Goal: Task Accomplishment & Management: Use online tool/utility

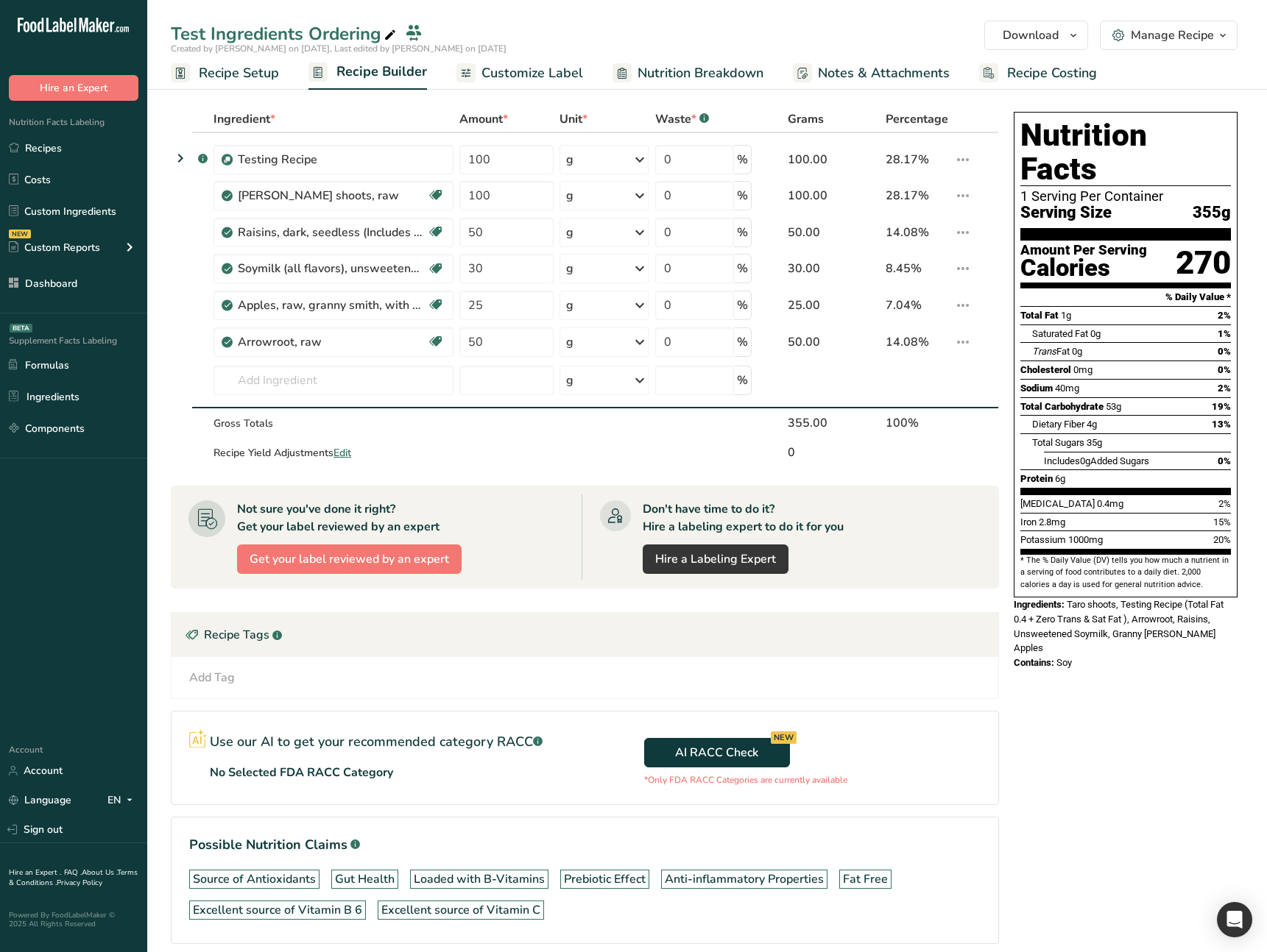
click at [1110, 696] on div "Nutrition Facts 1 Serving Per Container Serving Size 355g Amount Per Serving Ca…" at bounding box center [1125, 548] width 236 height 885
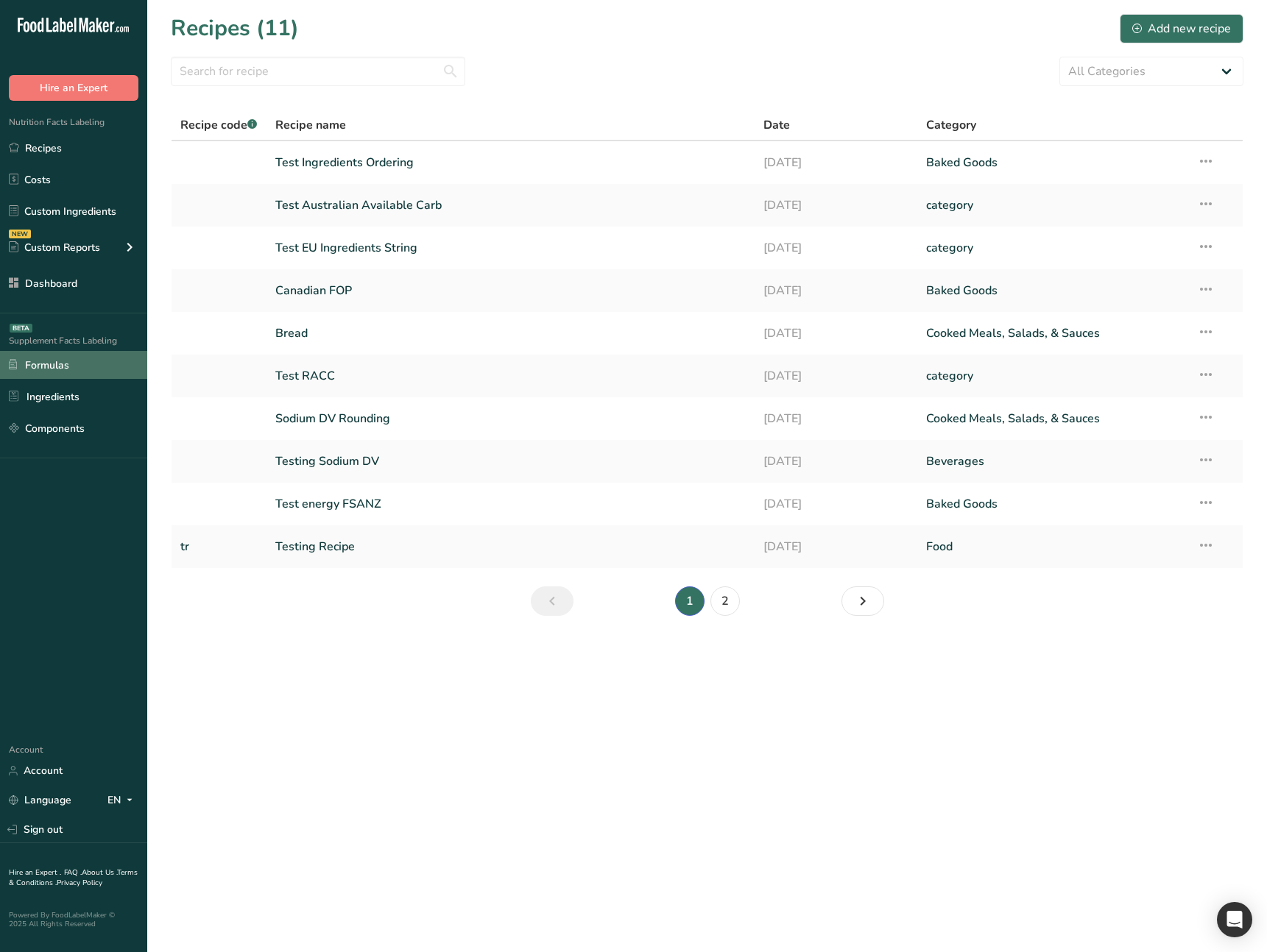
click at [58, 369] on link "Formulas" at bounding box center [73, 365] width 147 height 28
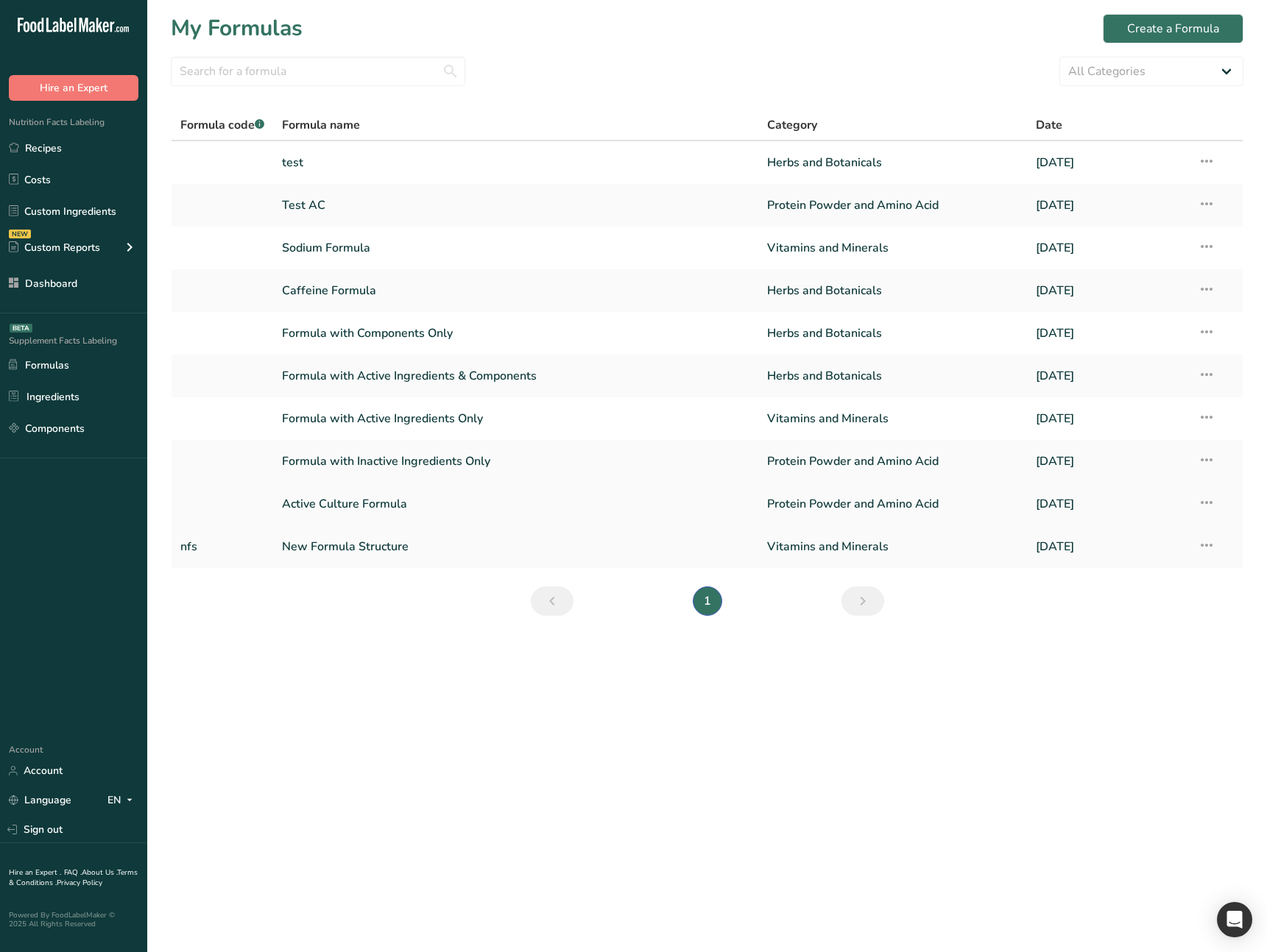
click at [395, 499] on link "Active Culture Formula" at bounding box center [515, 504] width 467 height 31
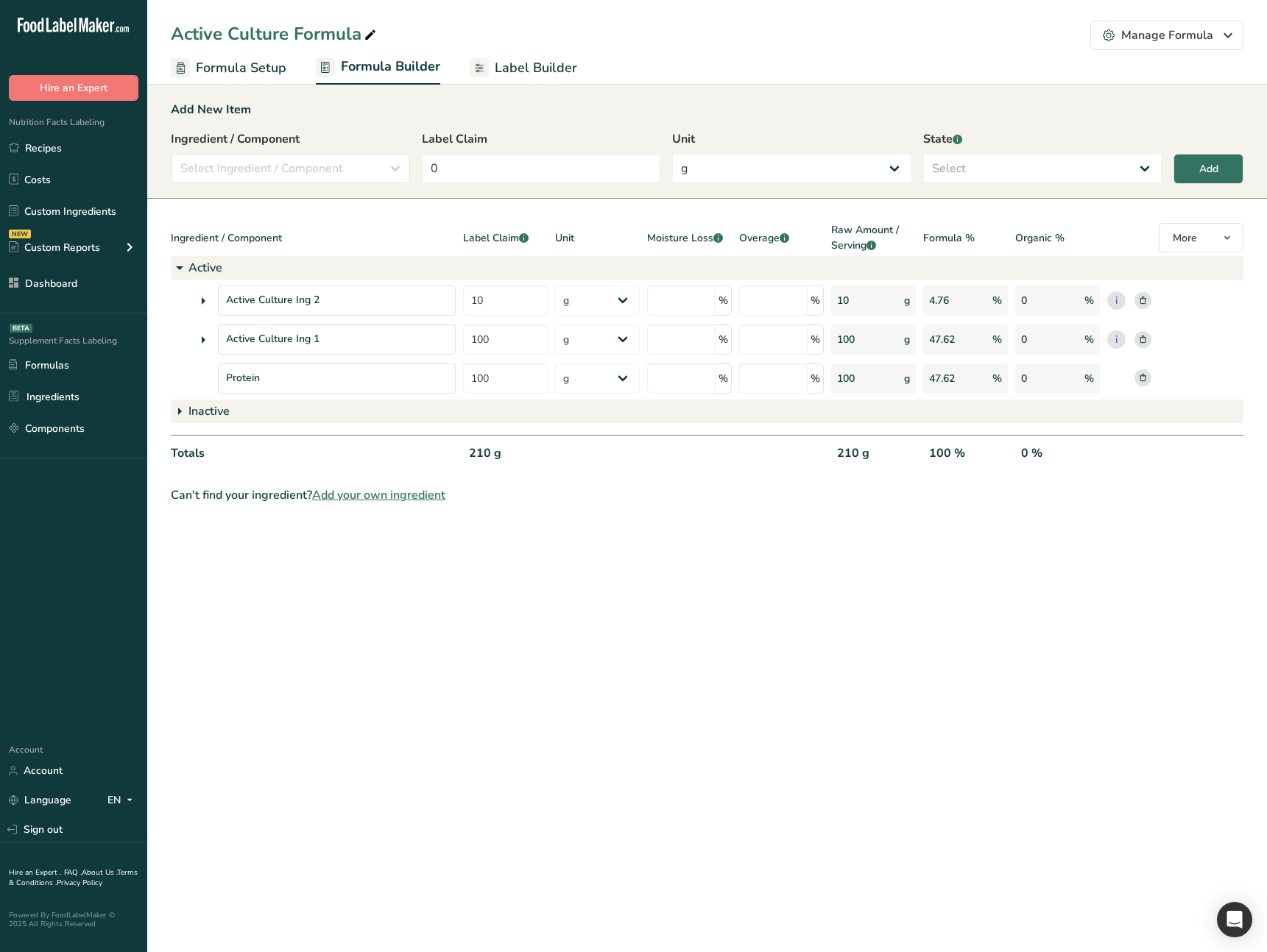
click at [481, 66] on icon at bounding box center [479, 68] width 19 height 19
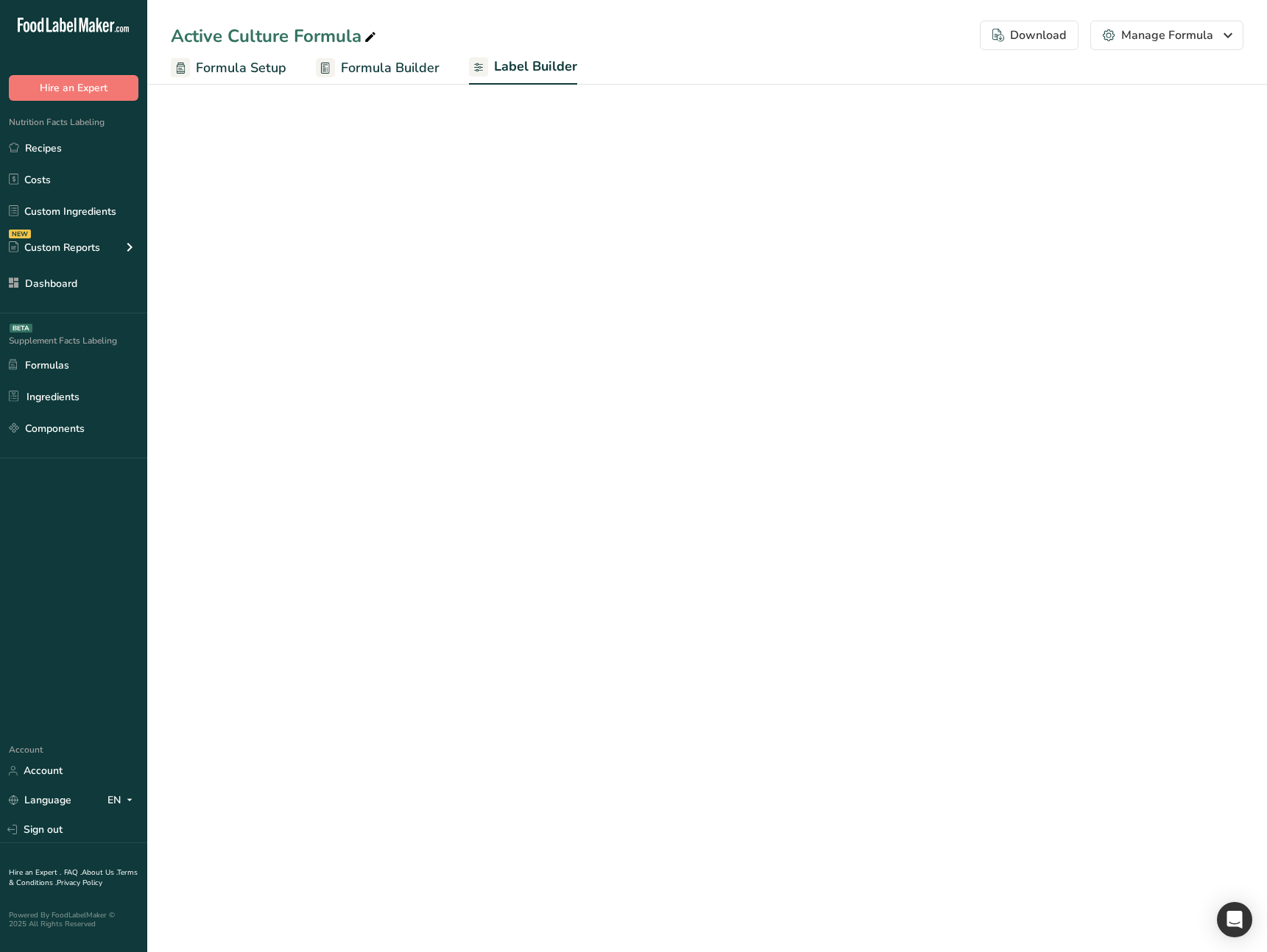
select select "Roboto"
select select "bold"
select select "center"
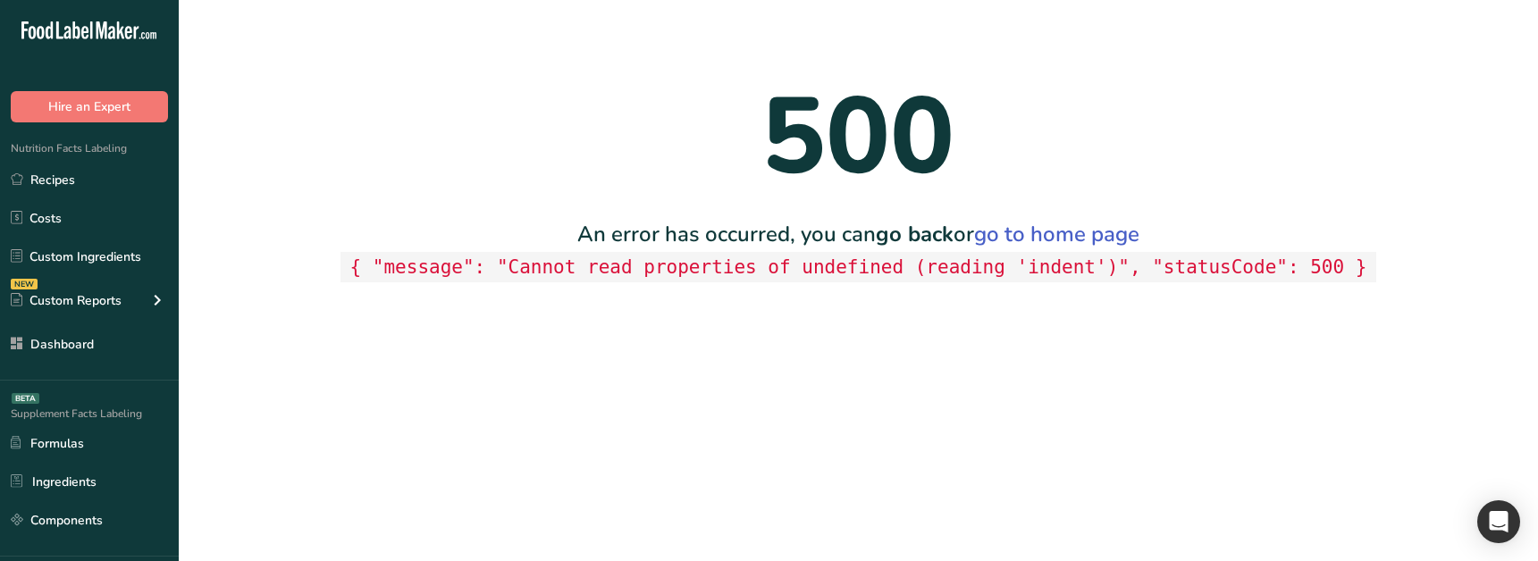
drag, startPoint x: 523, startPoint y: 317, endPoint x: 543, endPoint y: 302, distance: 25.6
click at [523, 317] on main "500 An error has occurred, you can go back or go to home page { "message": "Can…" at bounding box center [769, 280] width 1538 height 561
click at [511, 457] on main "500 An error has occurred, you can go back or go to home page { "message": "Can…" at bounding box center [769, 280] width 1538 height 561
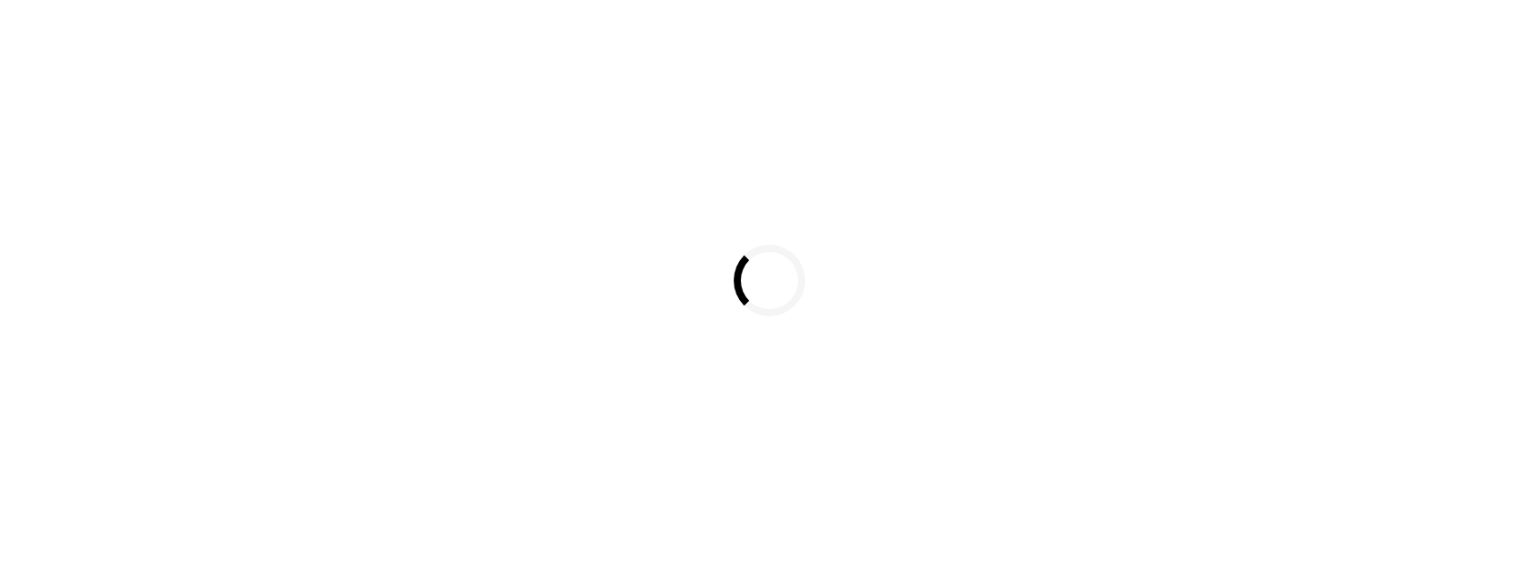
select select
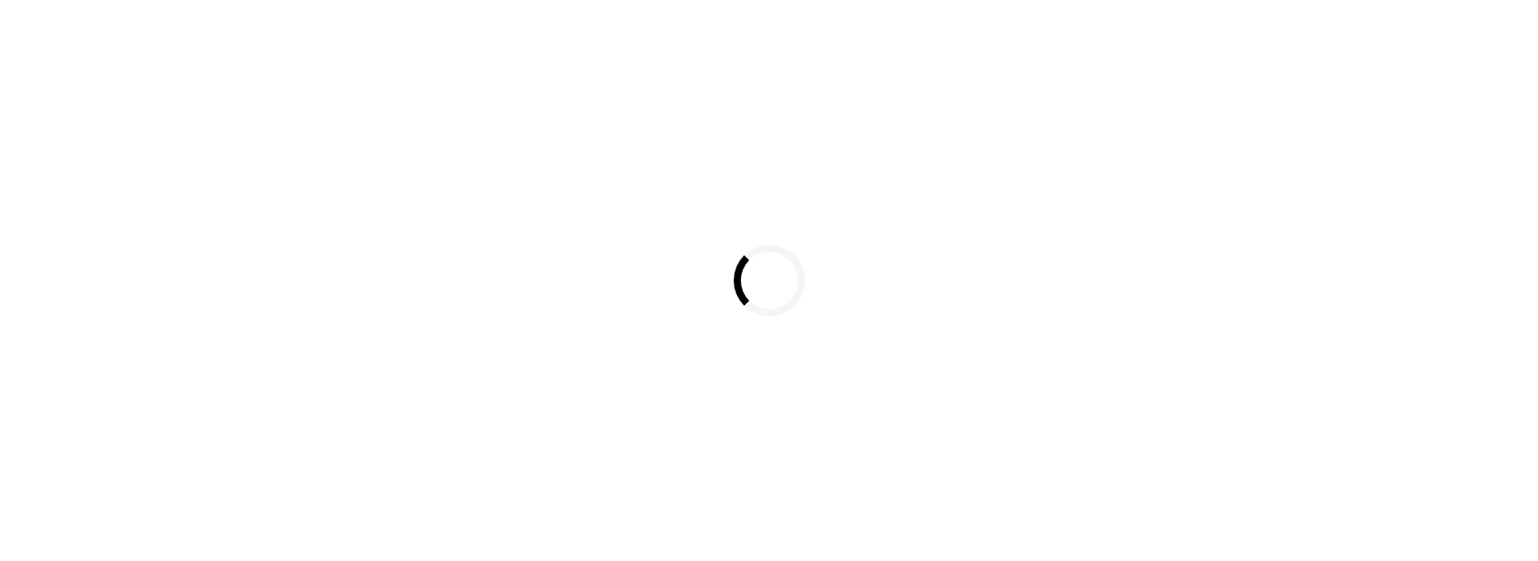
select select
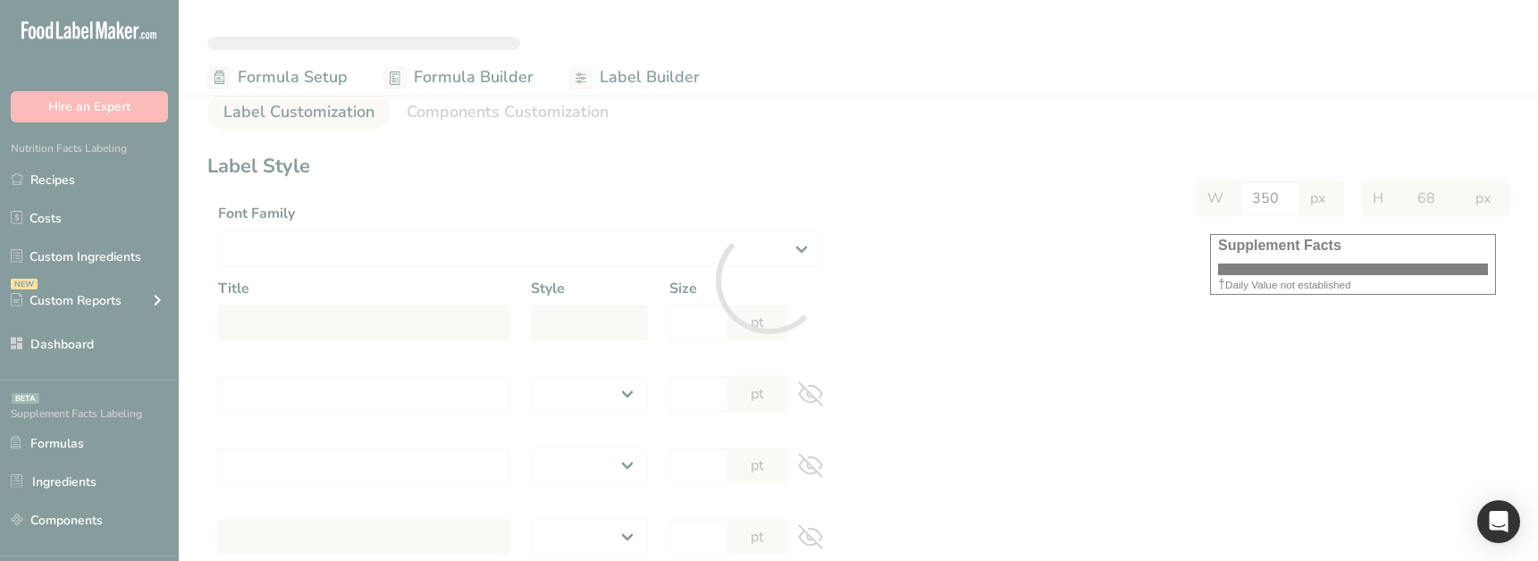
select select "Roboto"
type input "Supplement Facts"
select select "bold"
type input "30"
type input "Serving Size 100 g"
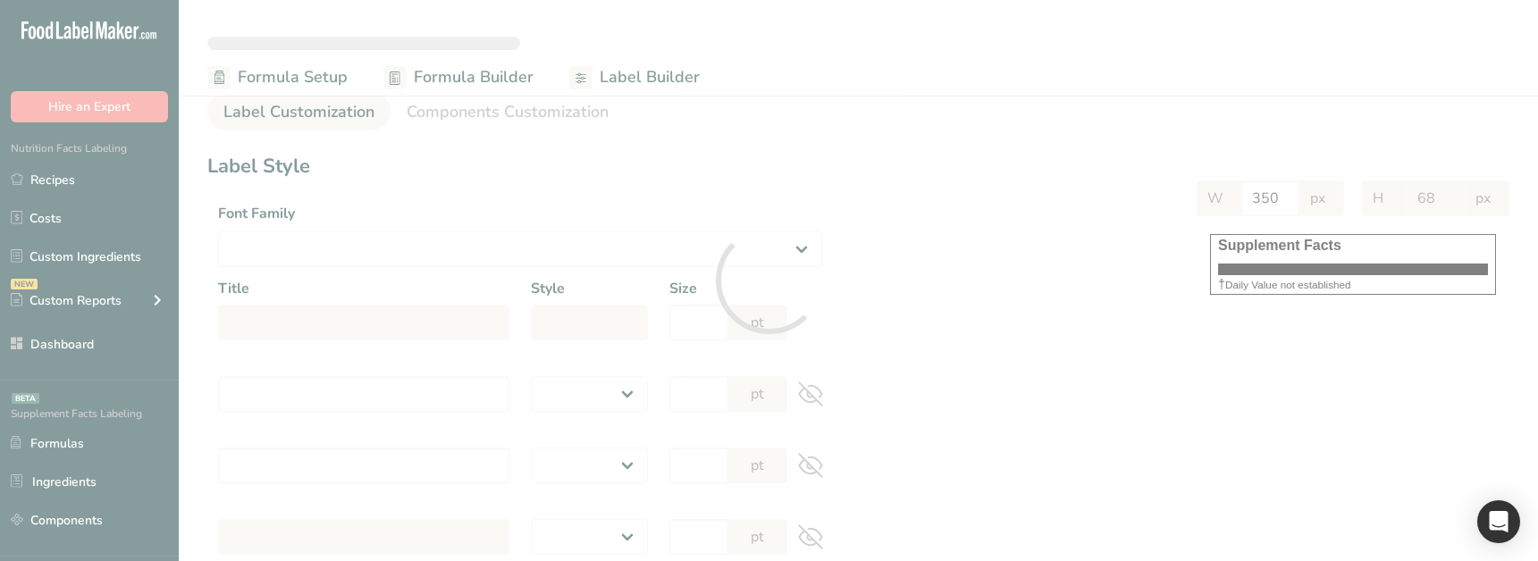
select select "regular"
type input "12"
type input "Serving Per Container 1"
select select "regular"
type input "12"
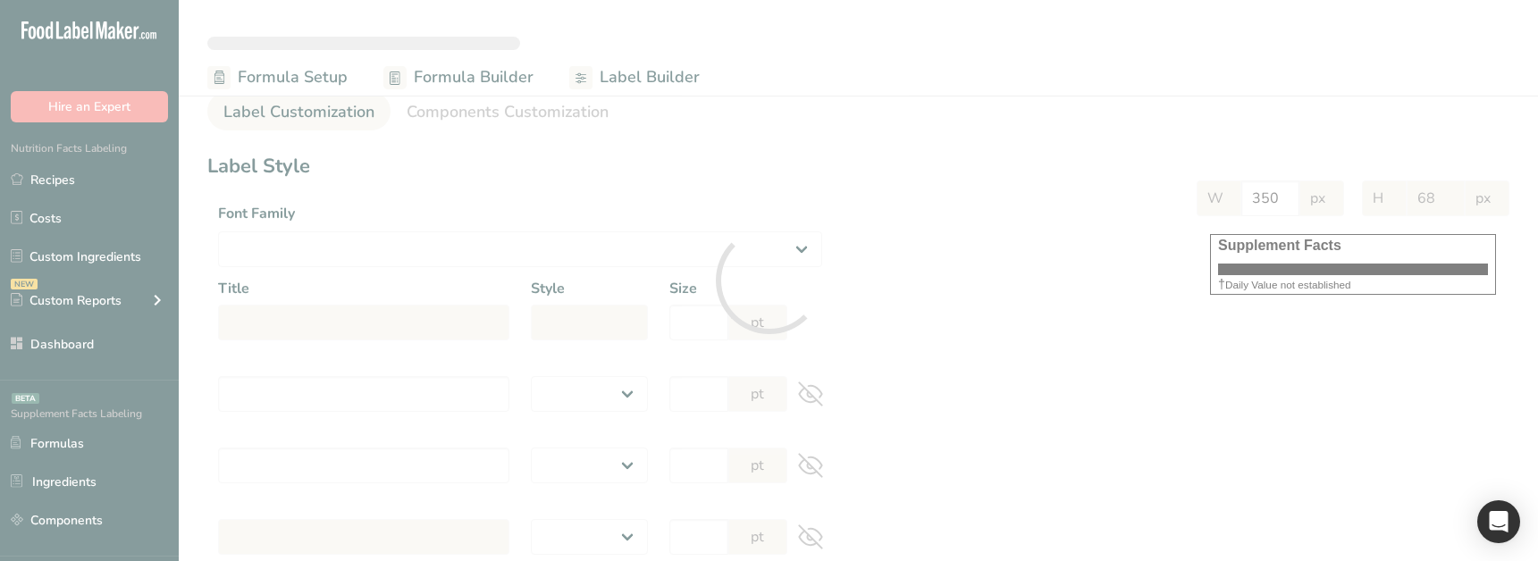
type input "Amount per serving"
select select "bold"
type input "10"
type input "% Daily Value"
select select "bold"
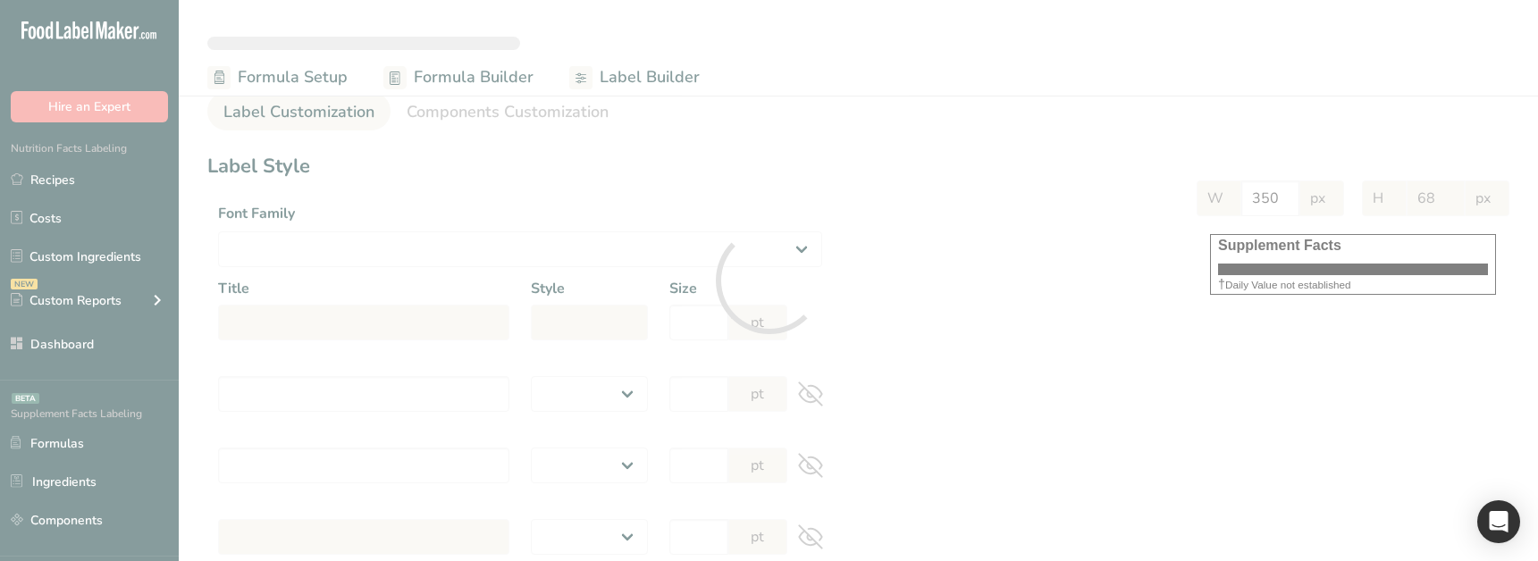
type input "10"
select select "regular"
type input "10"
select select "left"
type input "% Daily Value Column Justification"
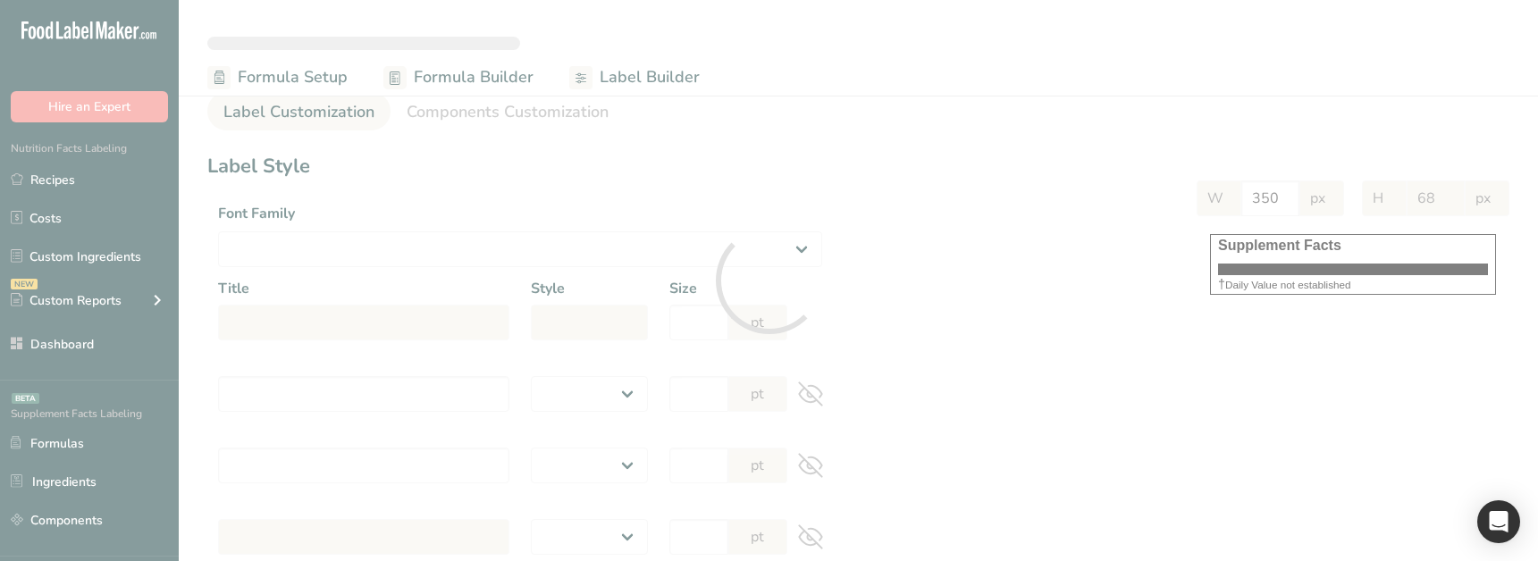
select select "center"
type input "40"
type input "30"
select select "% Daily Value"
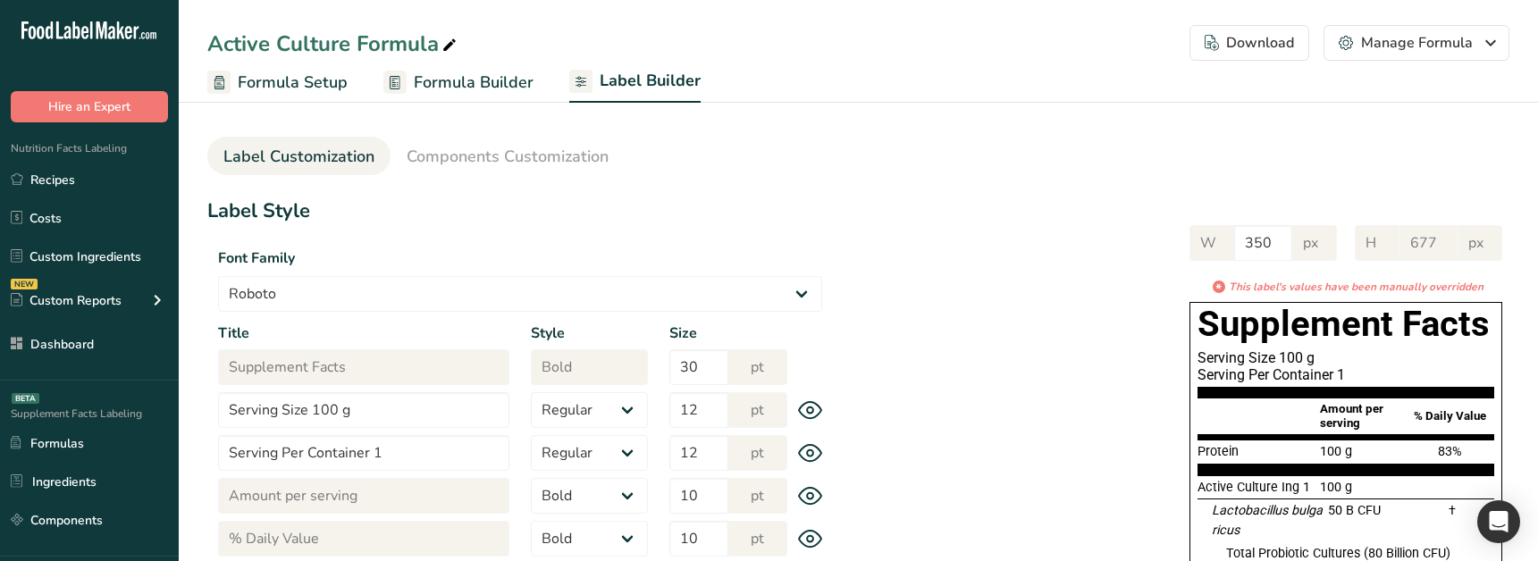
type input "629"
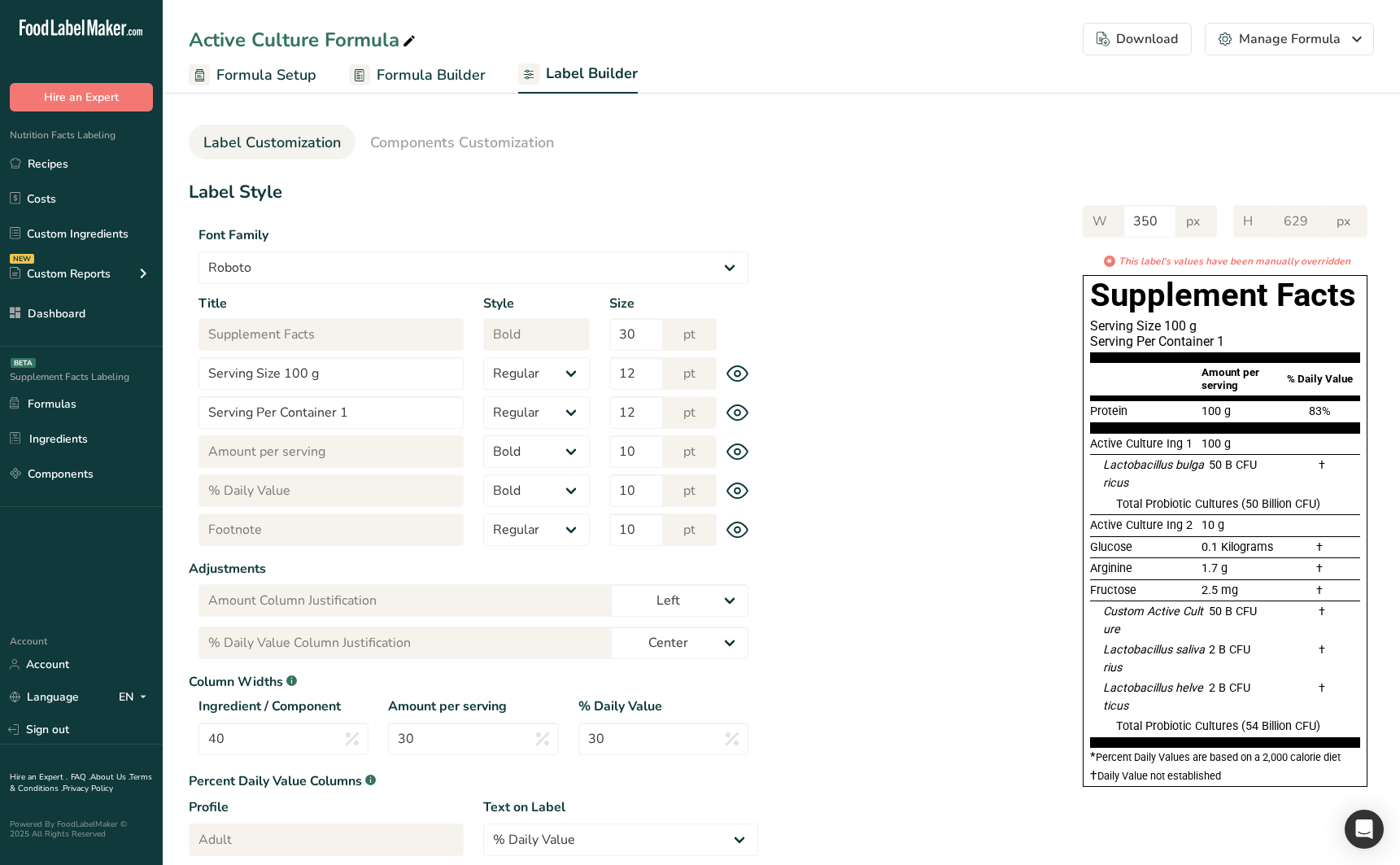
click at [959, 510] on div "Label Style Font Family Arial Roboto Helvetica Verdana Tahoma Georgia Courier N…" at bounding box center [781, 544] width 1185 height 729
click at [1035, 510] on div "Label Style Font Family Arial Roboto Helvetica Verdana Tahoma Georgia Courier N…" at bounding box center [781, 544] width 1185 height 729
click at [1010, 510] on div "W 350 px H 629 px * This label's values have been manually overridden Supplemen…" at bounding box center [1066, 492] width 615 height 607
click at [1173, 39] on div "Download" at bounding box center [1137, 38] width 81 height 19
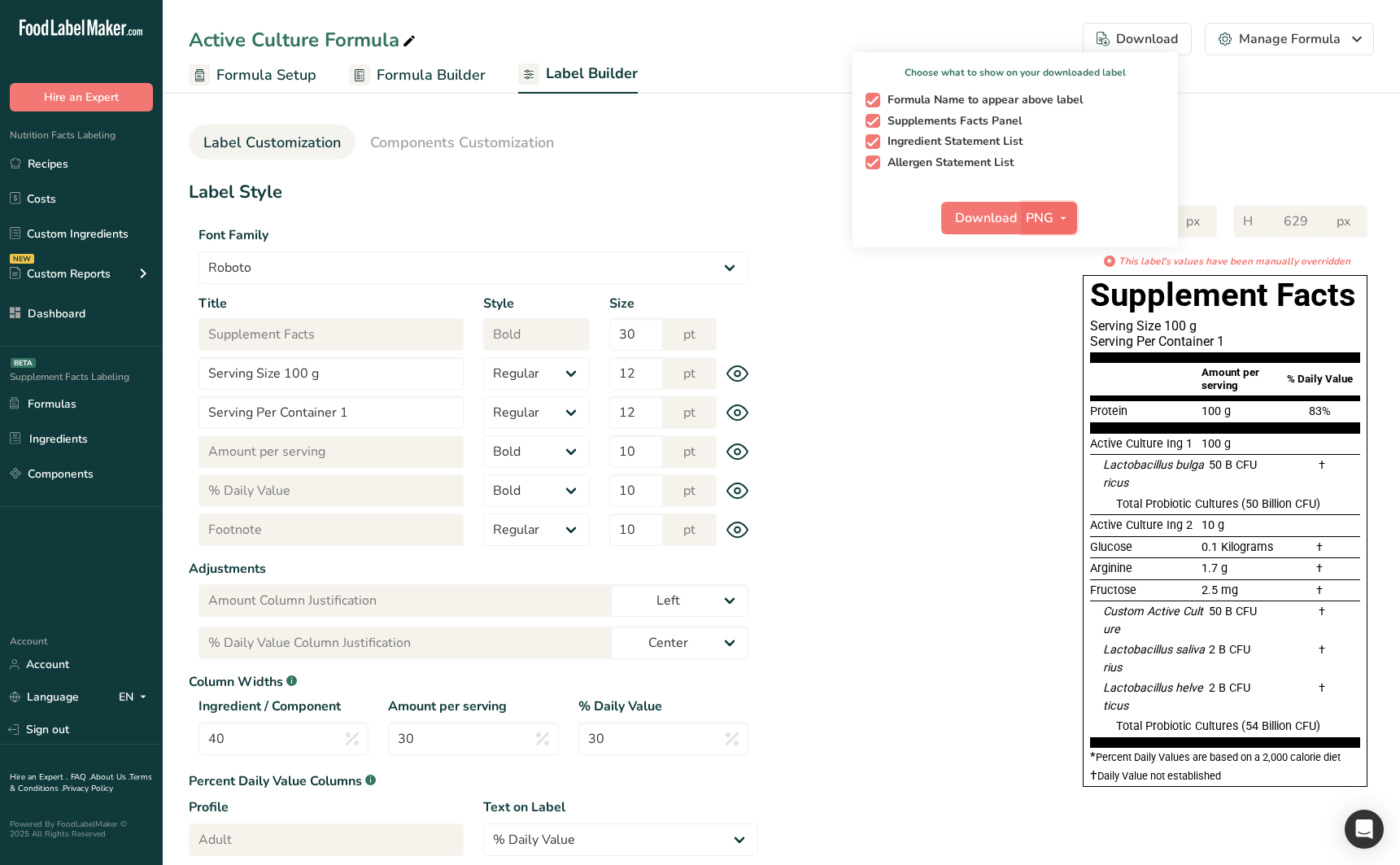
click at [1066, 220] on icon "button" at bounding box center [1063, 219] width 13 height 20
click at [1058, 331] on link "PDF" at bounding box center [1050, 331] width 52 height 26
click at [990, 227] on span "Download" at bounding box center [987, 218] width 62 height 19
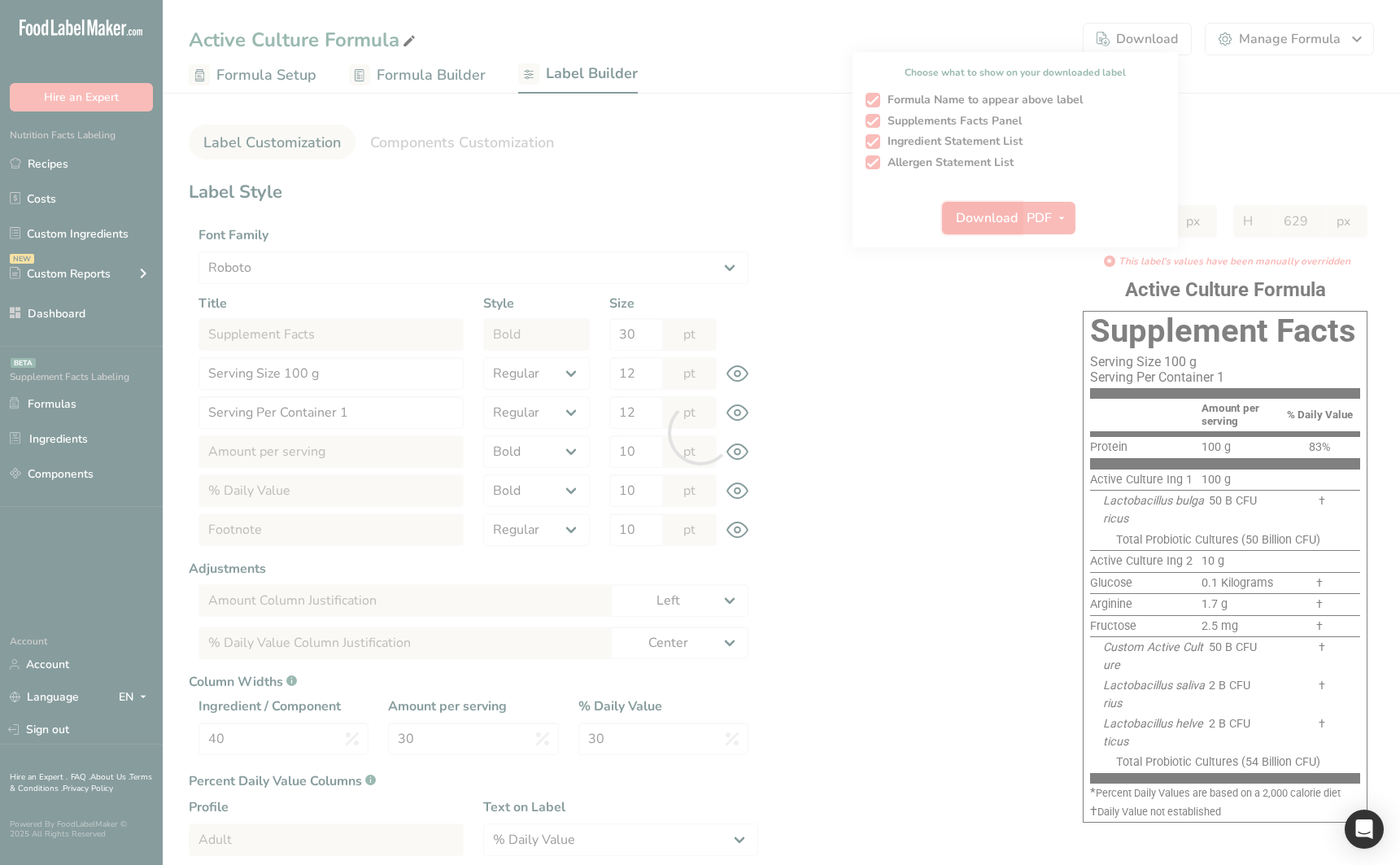
select select "Roboto"
select select "bold"
select select "center"
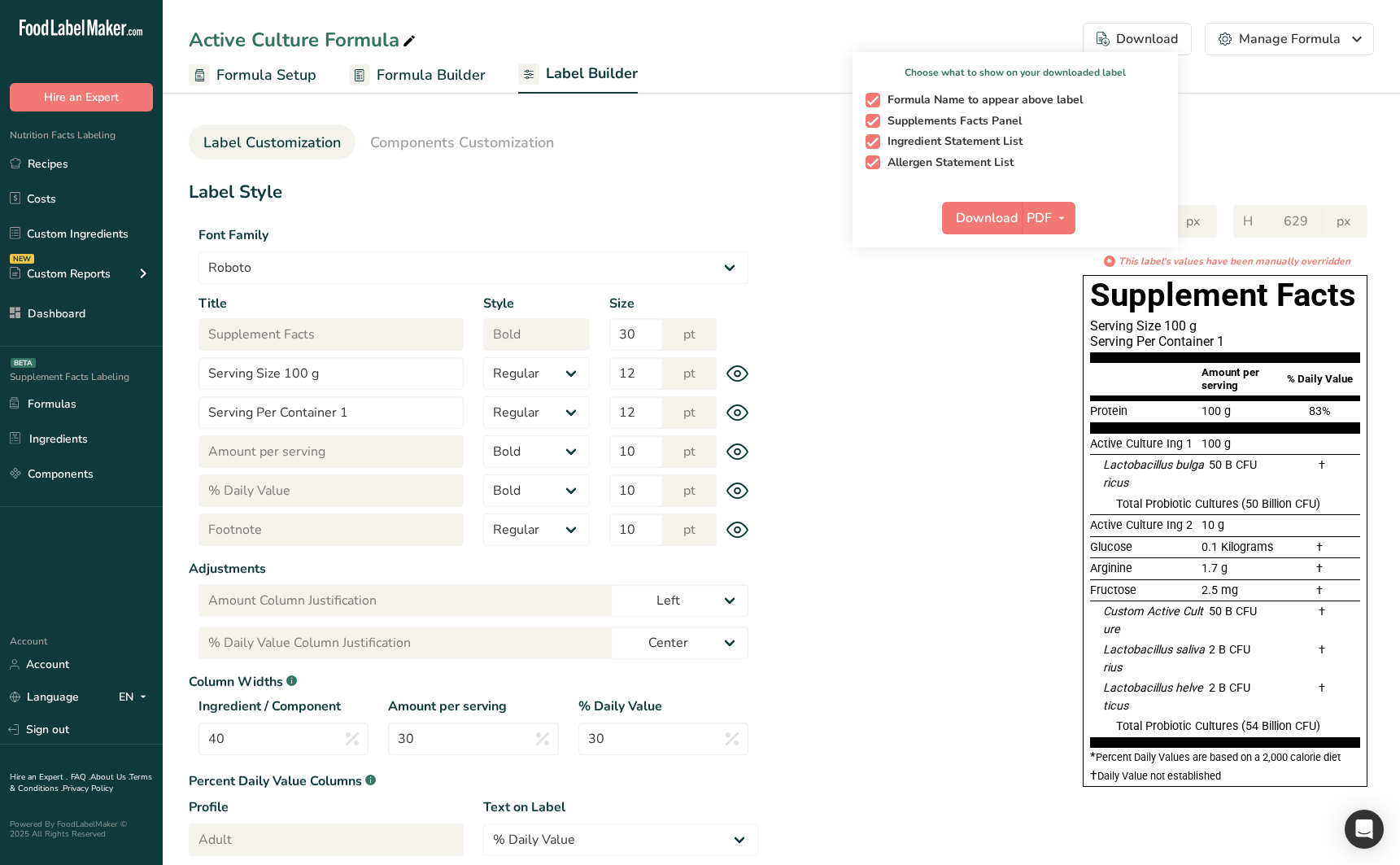
click at [776, 263] on div "W 350 px H 629 px * This label's values have been manually overridden Supplemen…" at bounding box center [1066, 492] width 615 height 607
click at [715, 271] on select "Arial Roboto Helvetica Verdana Tahoma Georgia Courier New Comic Sans MS Times N…" at bounding box center [473, 268] width 550 height 33
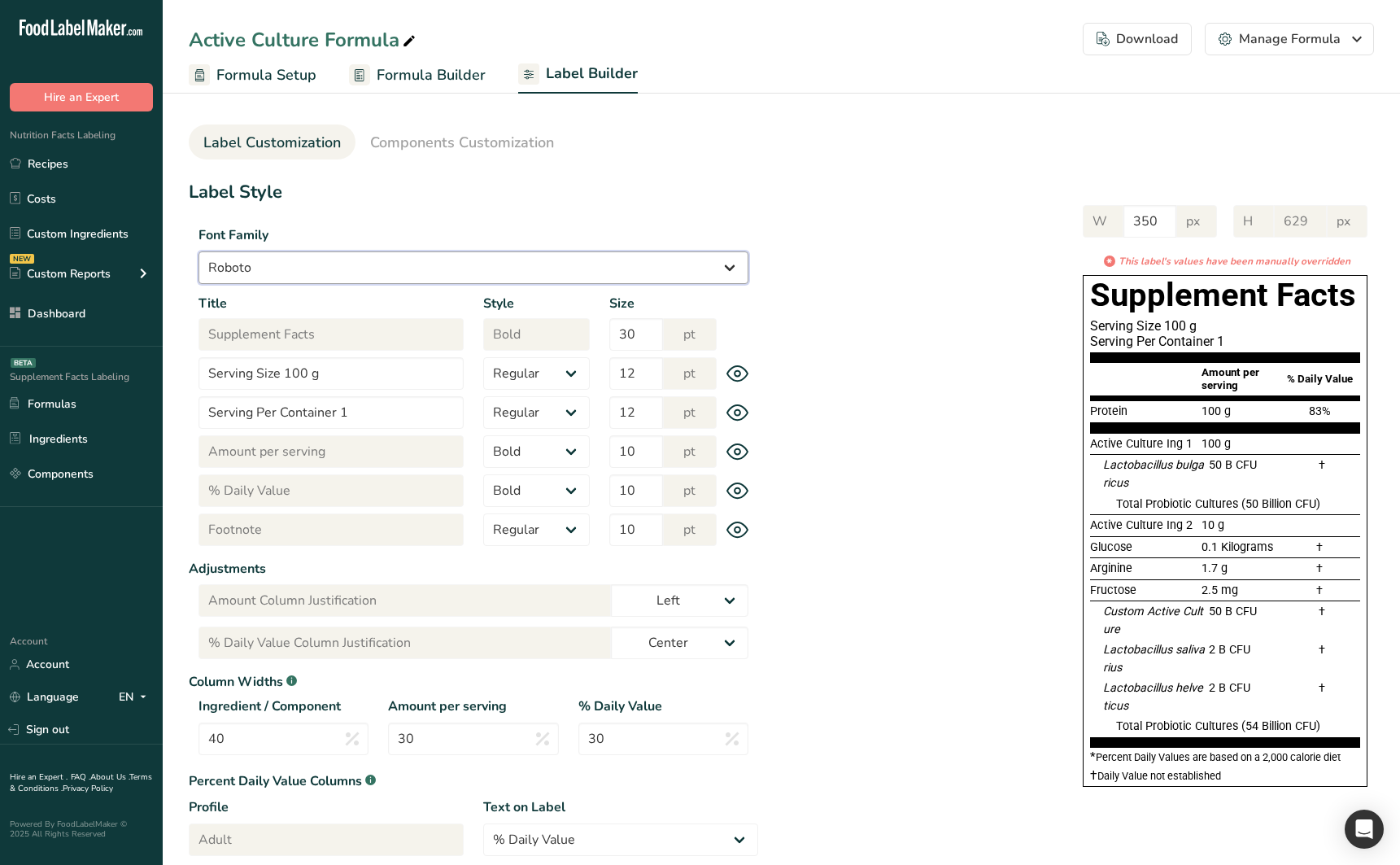
select select "Arial"
click at [198, 251] on select "Arial Roboto Helvetica Verdana Tahoma Georgia Courier New Comic Sans MS Times N…" at bounding box center [473, 268] width 550 height 33
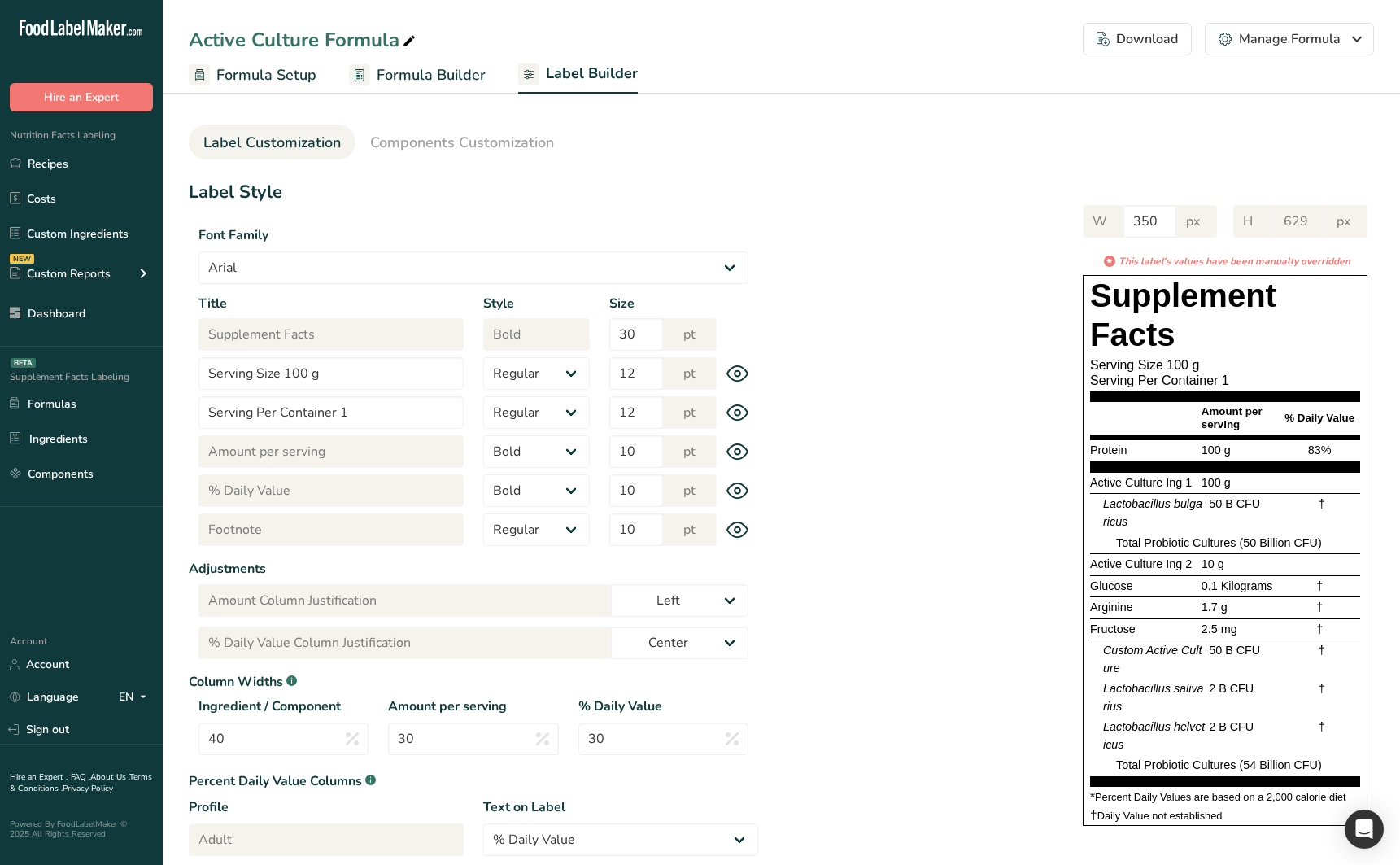
click at [827, 324] on div "W 350 px H 629 px * This label's values have been manually overridden Supplemen…" at bounding box center [1066, 512] width 615 height 646
click at [1151, 46] on div "Download" at bounding box center [1137, 38] width 81 height 19
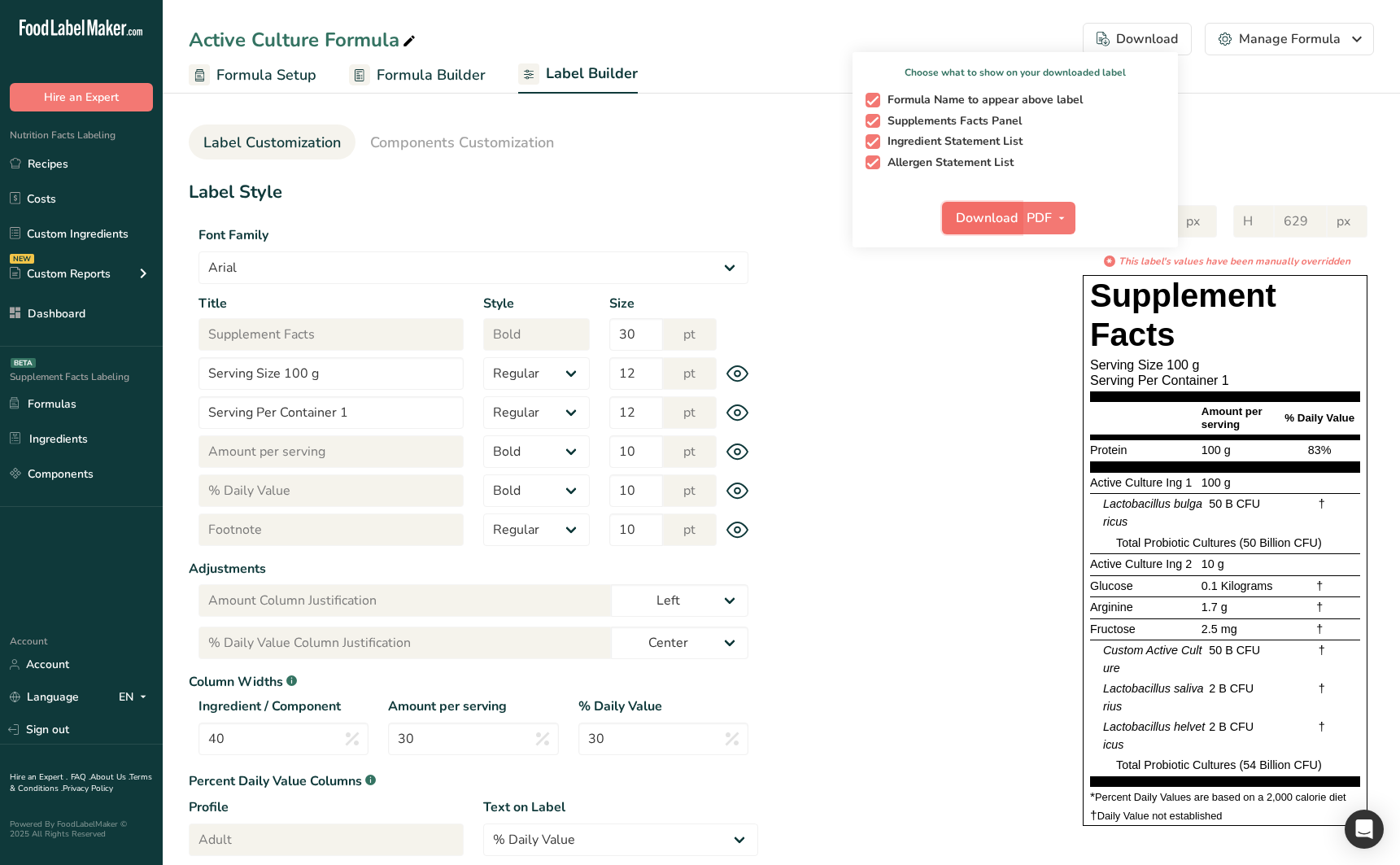
click at [998, 222] on span "Download" at bounding box center [987, 218] width 62 height 19
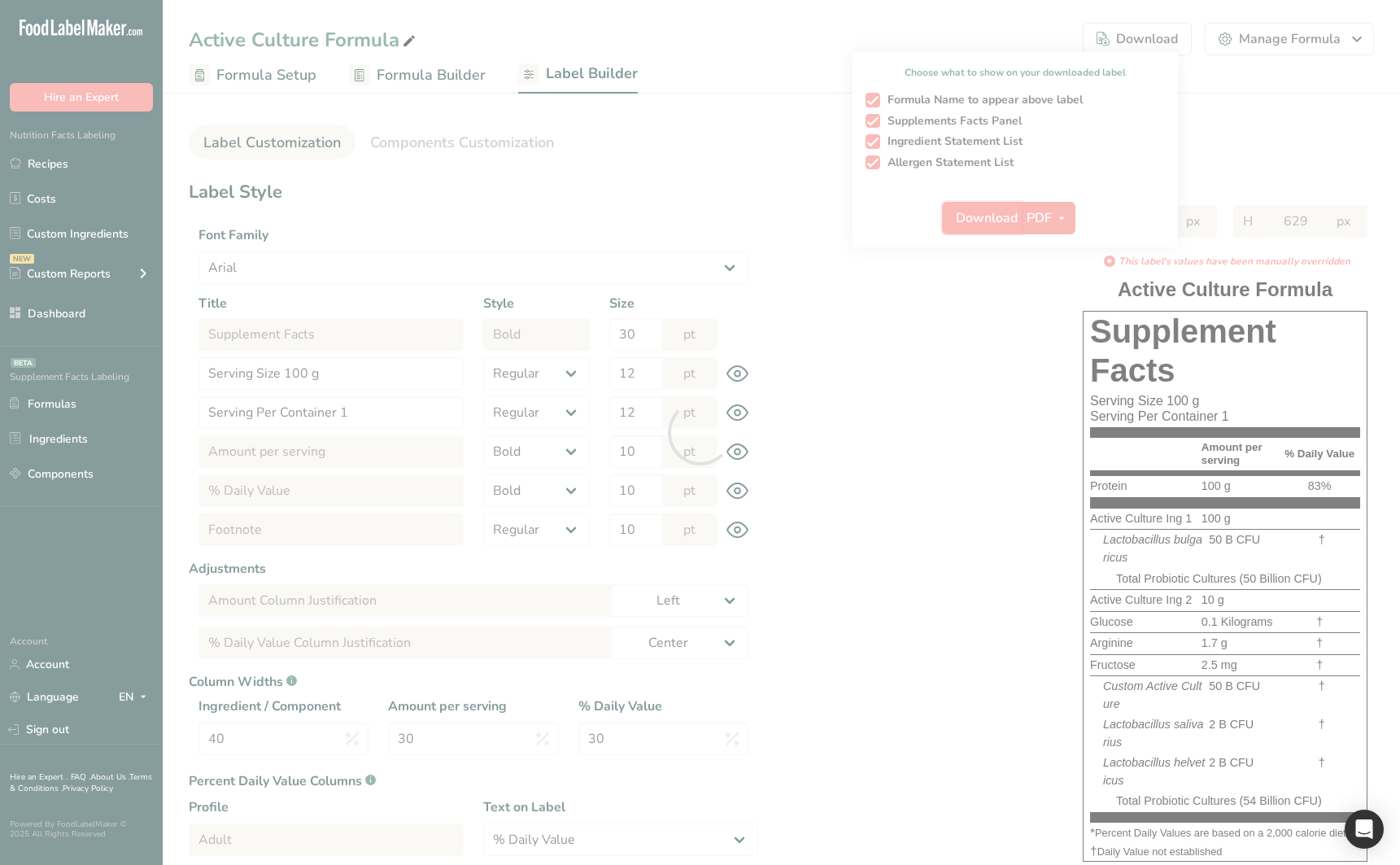
select select "bold"
select select "center"
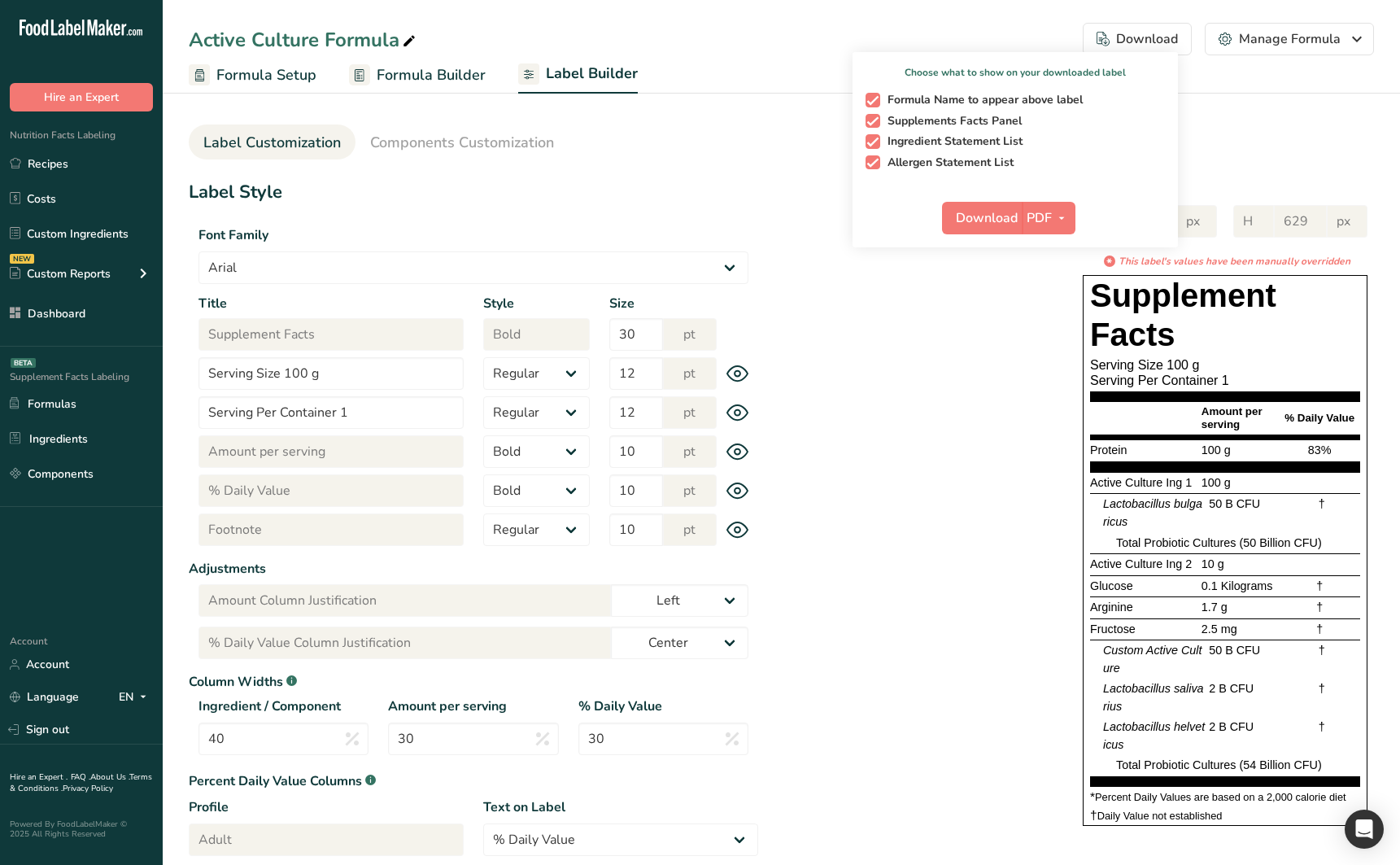
click at [533, 355] on div "Title Supplement Facts Style Regular Bold Size 30 pt Title Serving Size 100 g S…" at bounding box center [472, 423] width 569 height 259
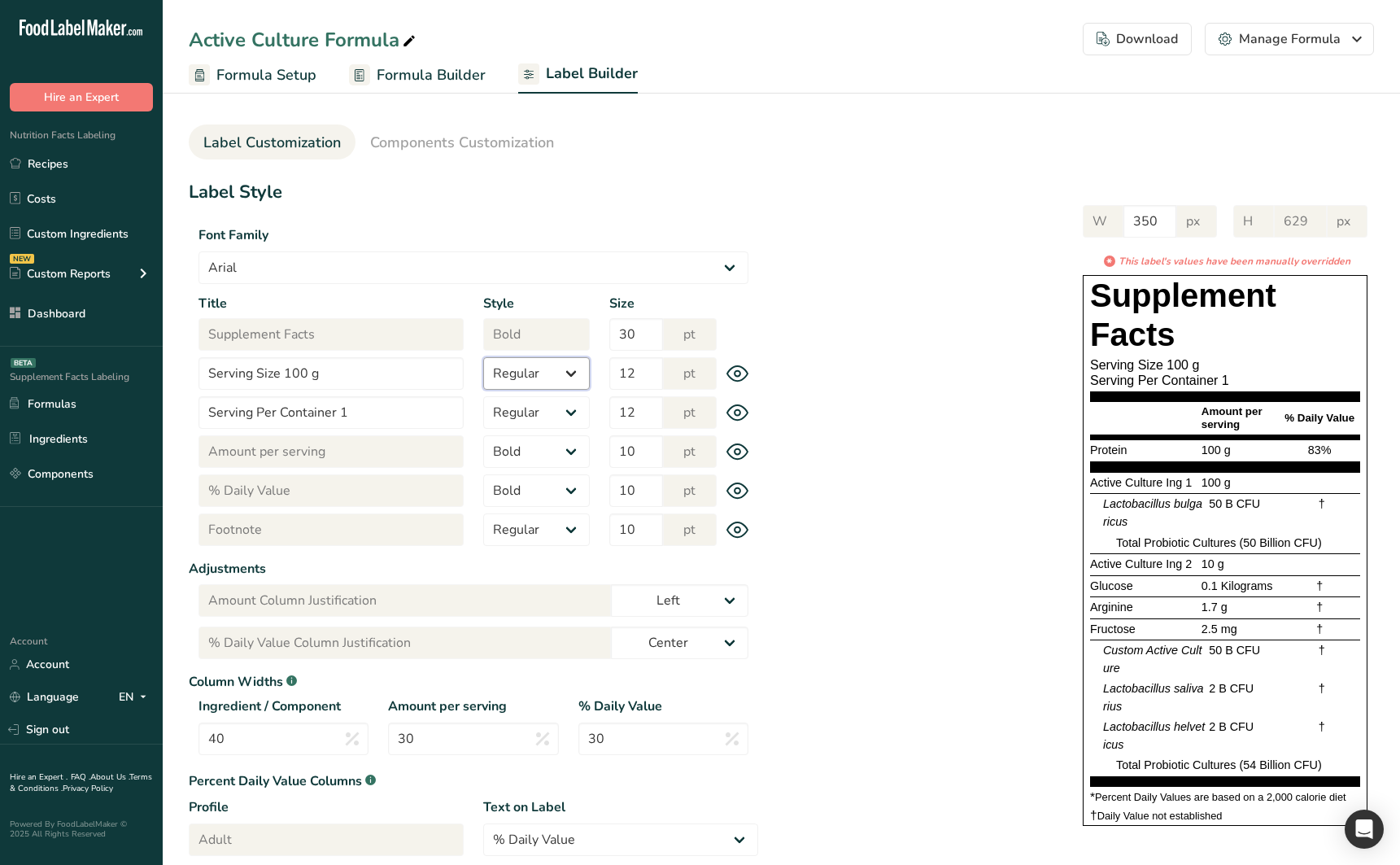
click at [532, 369] on select "Regular Bold" at bounding box center [536, 373] width 107 height 33
select select "bold"
click at [483, 357] on select "Regular Bold" at bounding box center [536, 373] width 107 height 33
click at [535, 417] on select "Regular Bold" at bounding box center [536, 412] width 107 height 33
select select "bold"
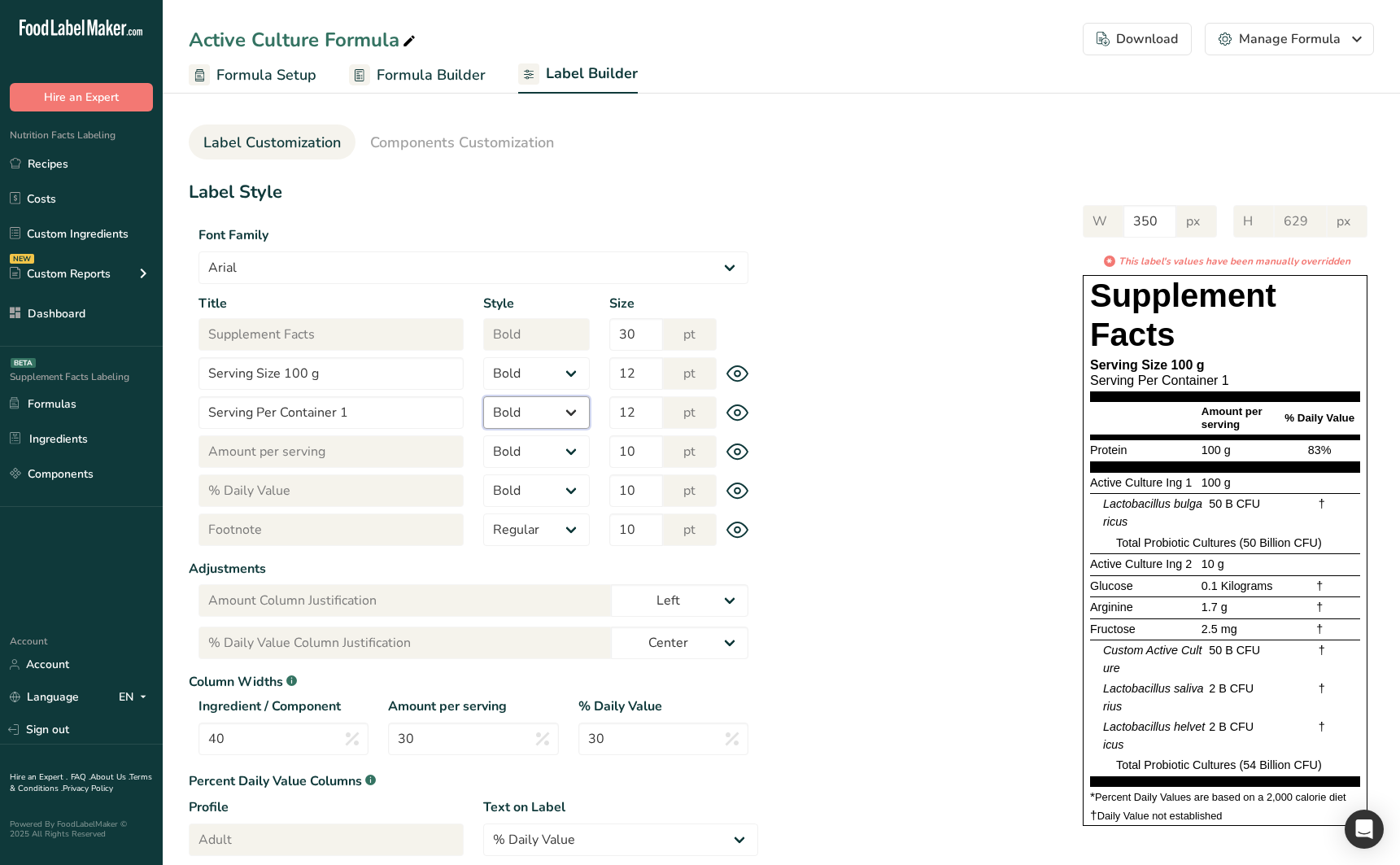
click at [483, 396] on select "Regular Bold" at bounding box center [536, 412] width 107 height 33
click at [1320, 46] on div "Manage Formula" at bounding box center [1289, 38] width 141 height 19
drag, startPoint x: 1278, startPoint y: 79, endPoint x: 1021, endPoint y: 158, distance: 268.9
click at [1020, 158] on div "Active Culture Formula Download Choose what to show on your downloaded label Fo…" at bounding box center [781, 510] width 1237 height 849
drag, startPoint x: 1029, startPoint y: 159, endPoint x: 1170, endPoint y: 64, distance: 170.0
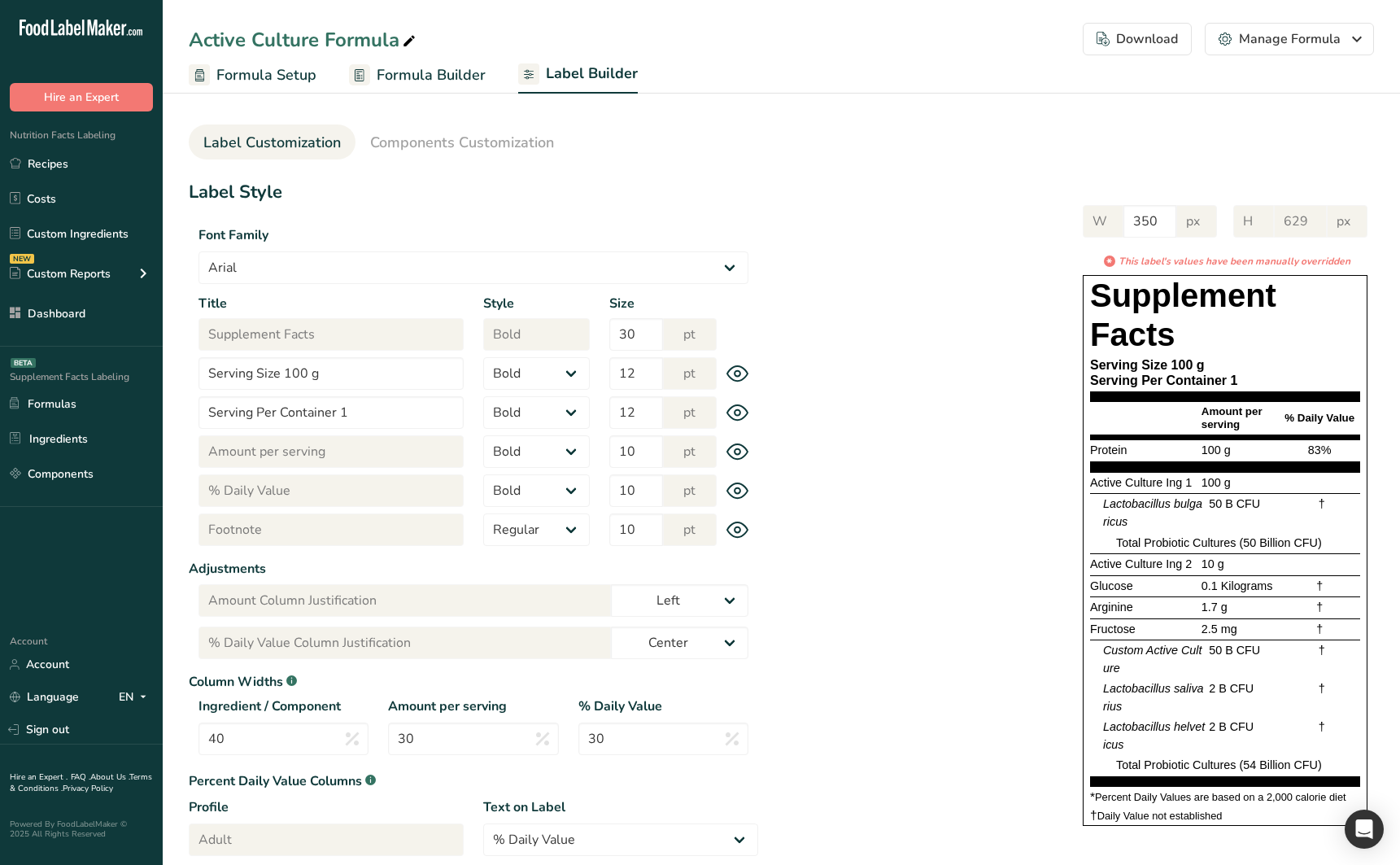
click at [1050, 146] on section "Label Customization Components Customization Label Style Font Family Arial Robo…" at bounding box center [781, 510] width 1237 height 849
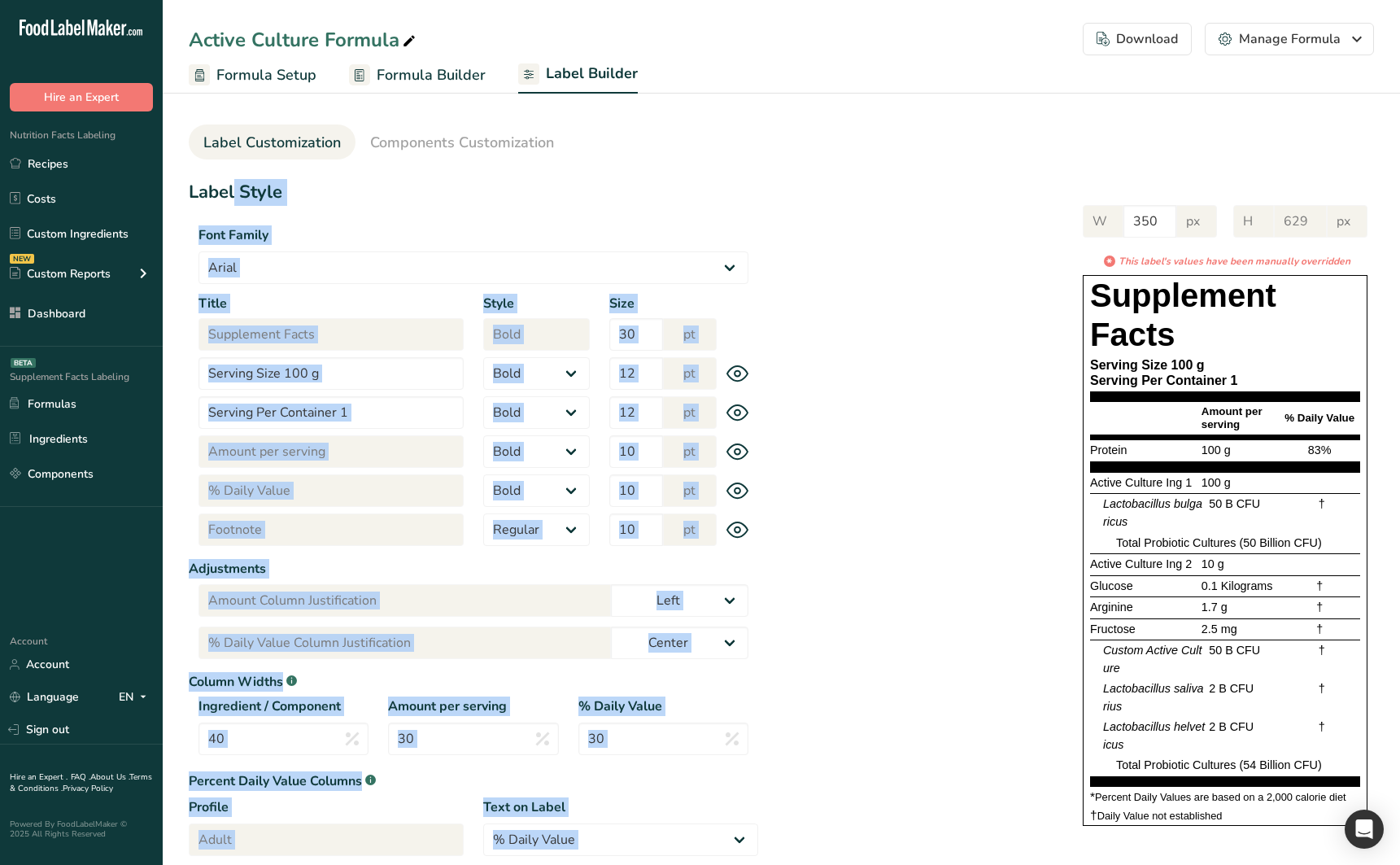
click at [1171, 46] on div "Download" at bounding box center [1137, 38] width 81 height 19
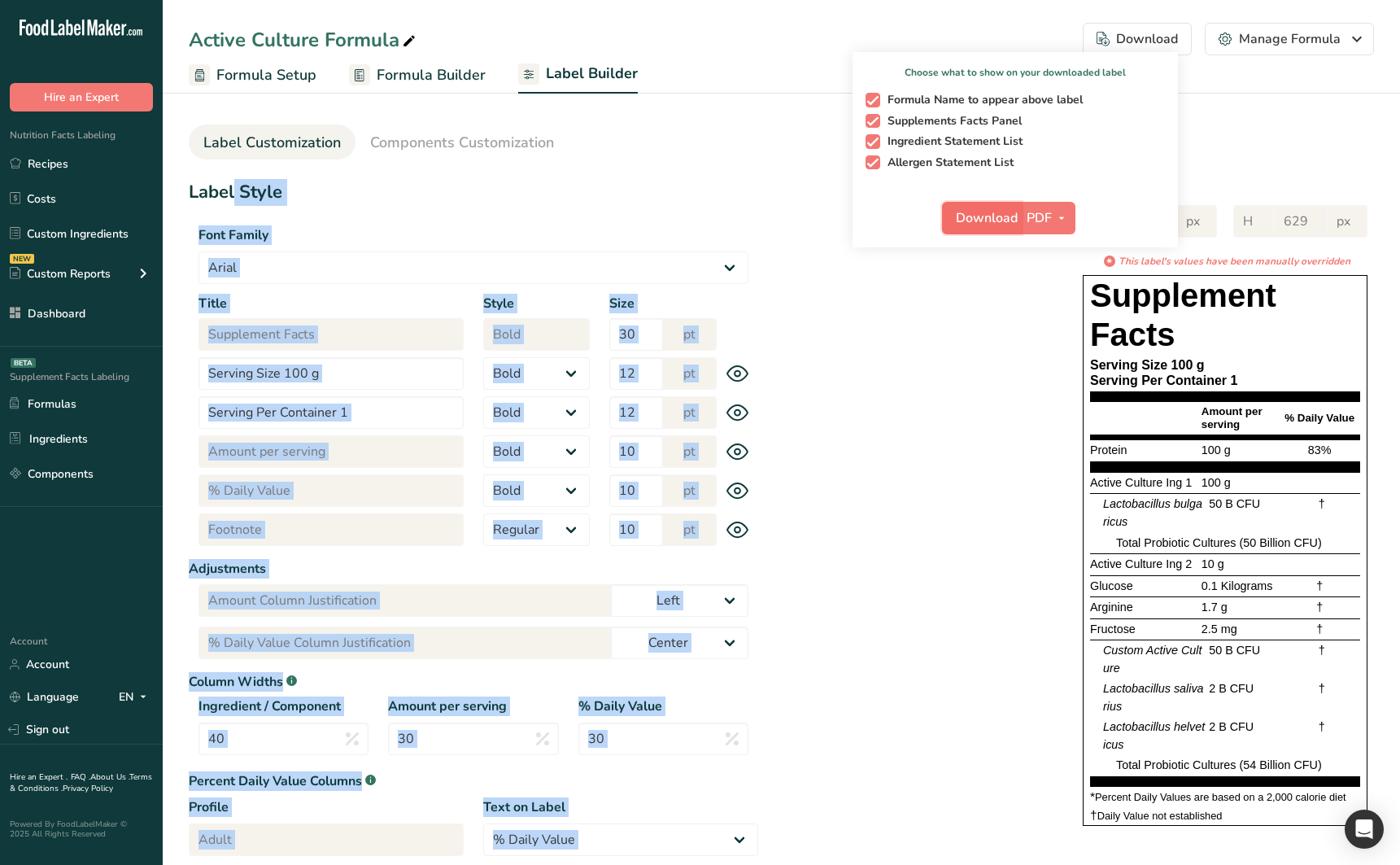
click at [998, 217] on span "Download" at bounding box center [987, 218] width 62 height 19
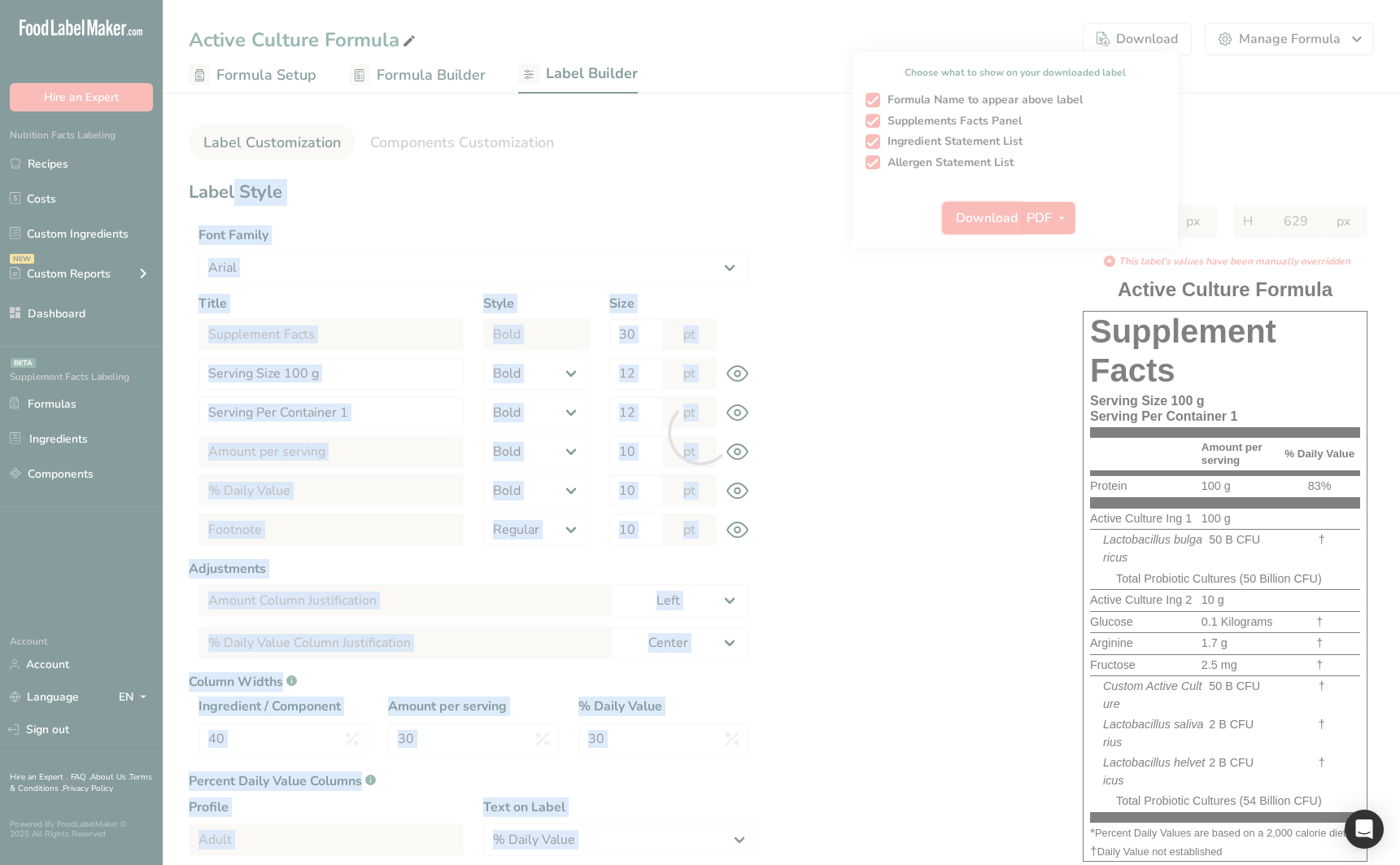
select select "bold"
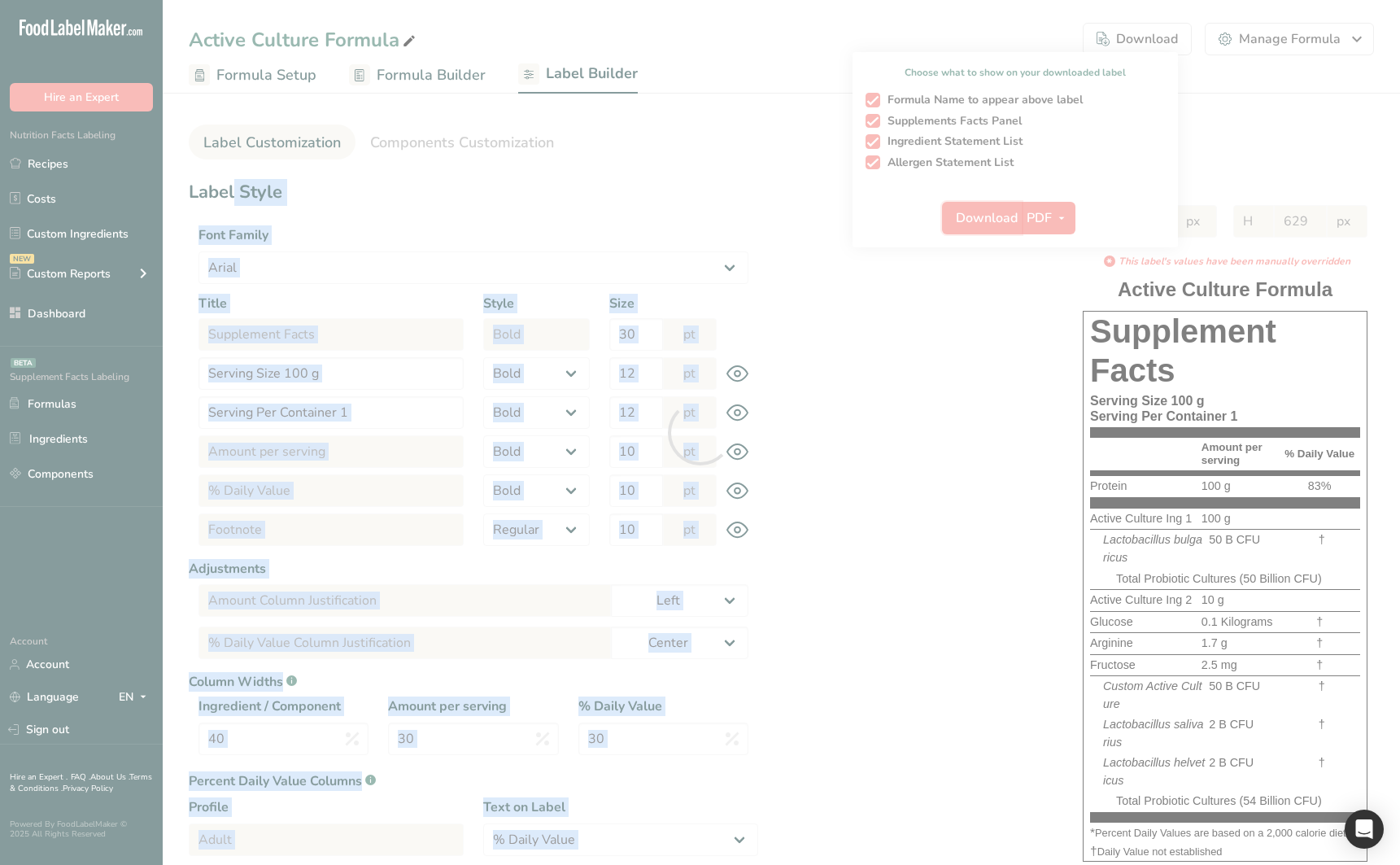
select select "center"
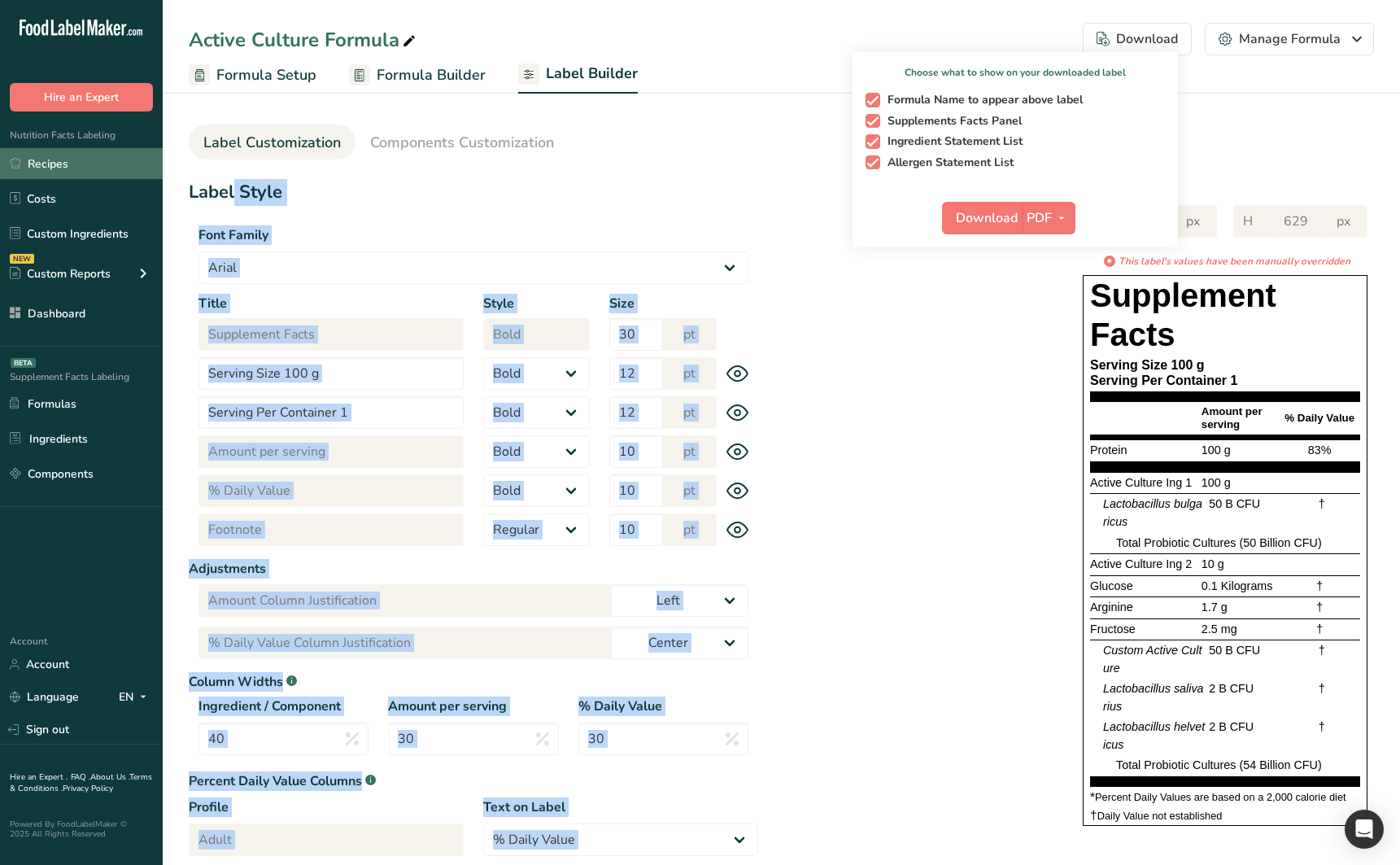
click at [44, 160] on link "Recipes" at bounding box center [81, 164] width 163 height 31
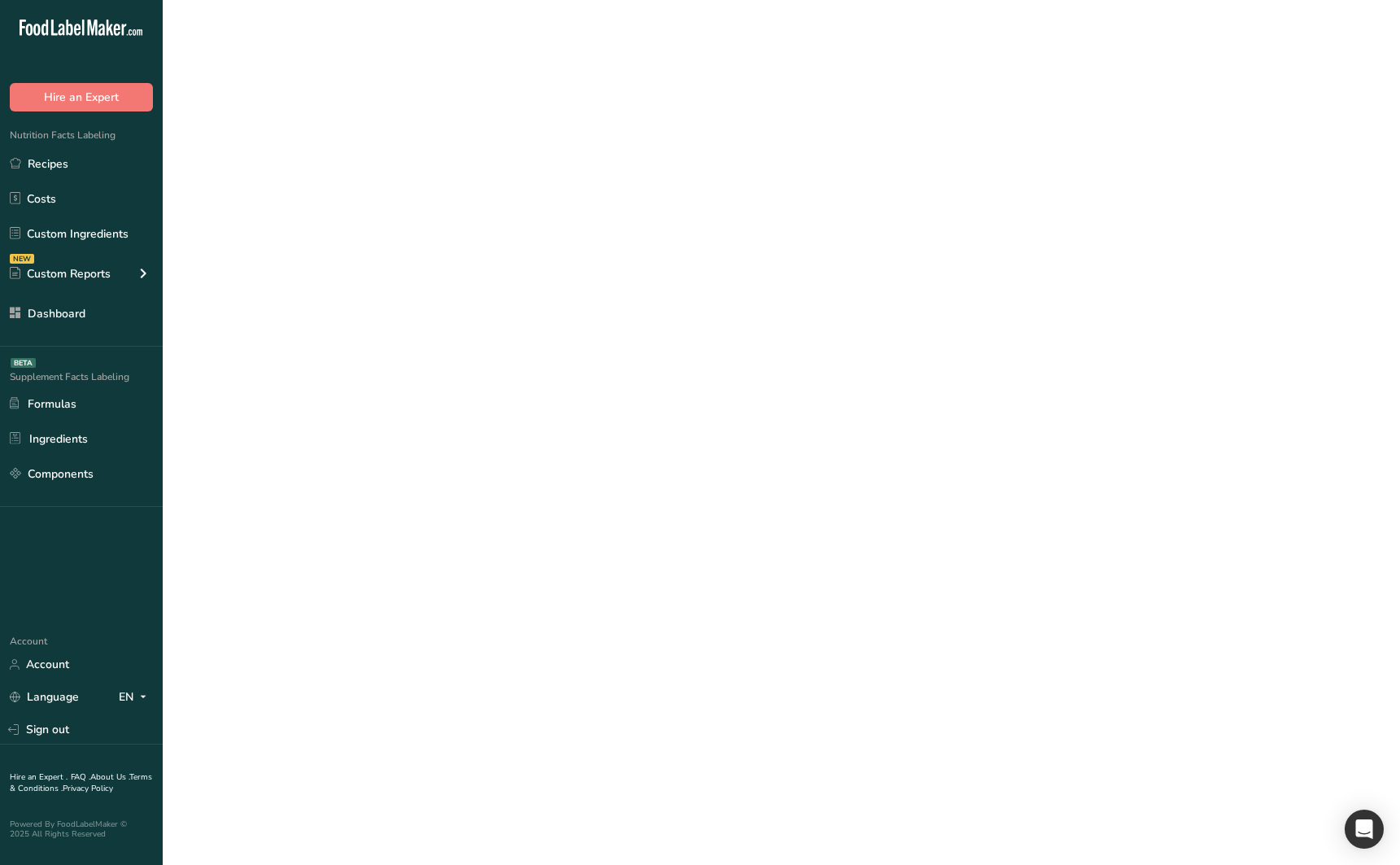
select select
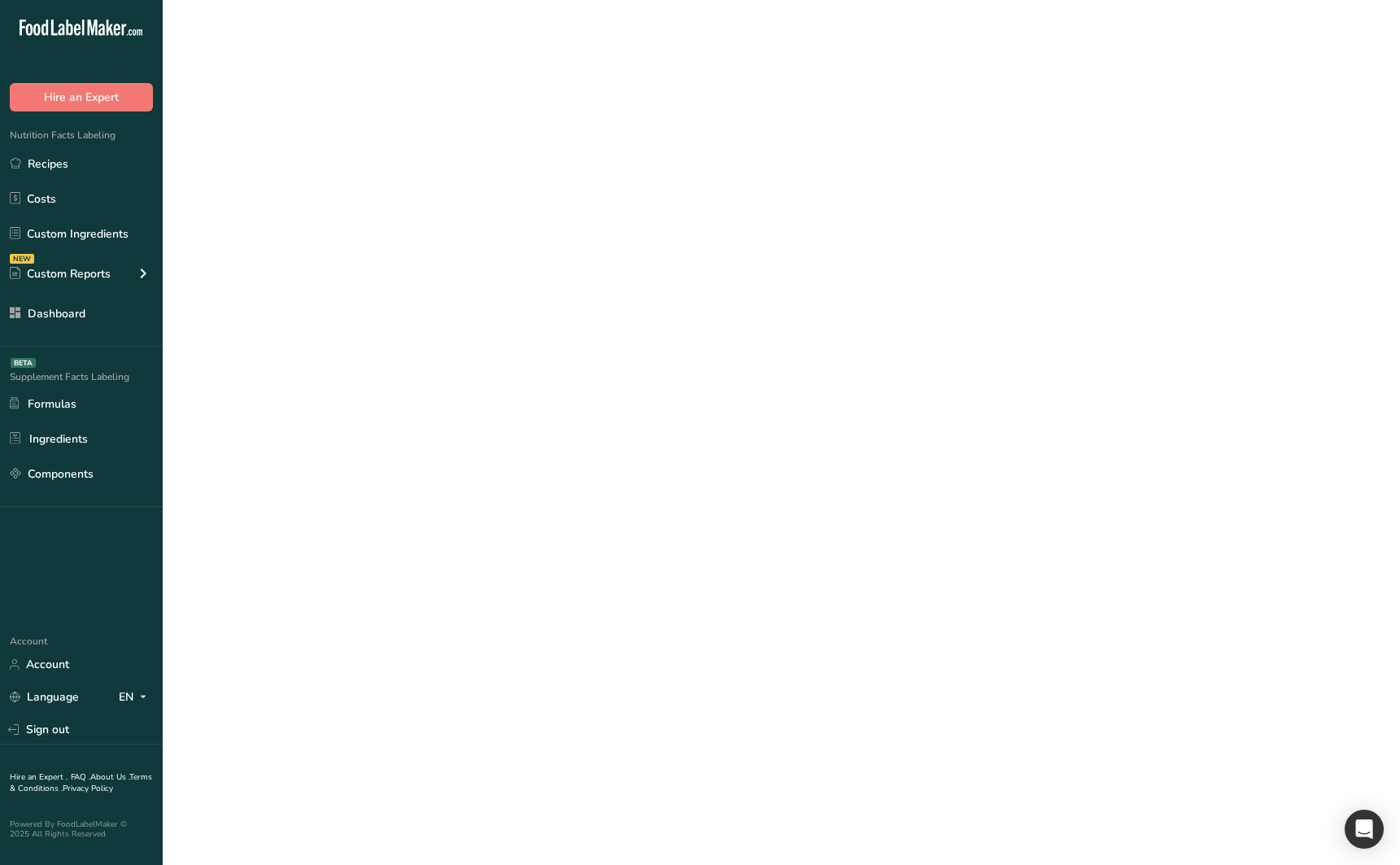
select select
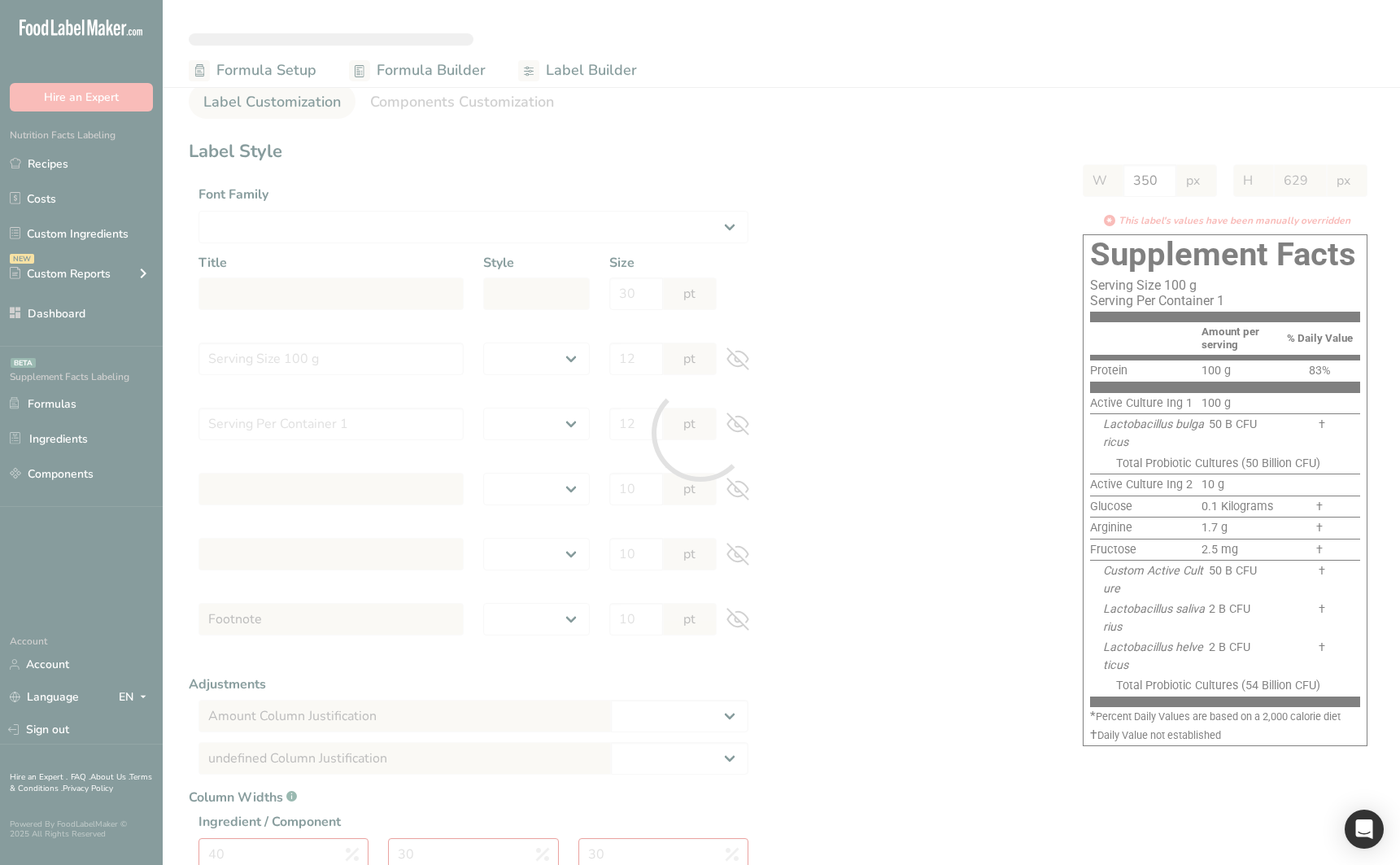
select select "Roboto"
type input "Supplement Facts"
select select "bold"
type input "30"
type input "Serving Size 100 g"
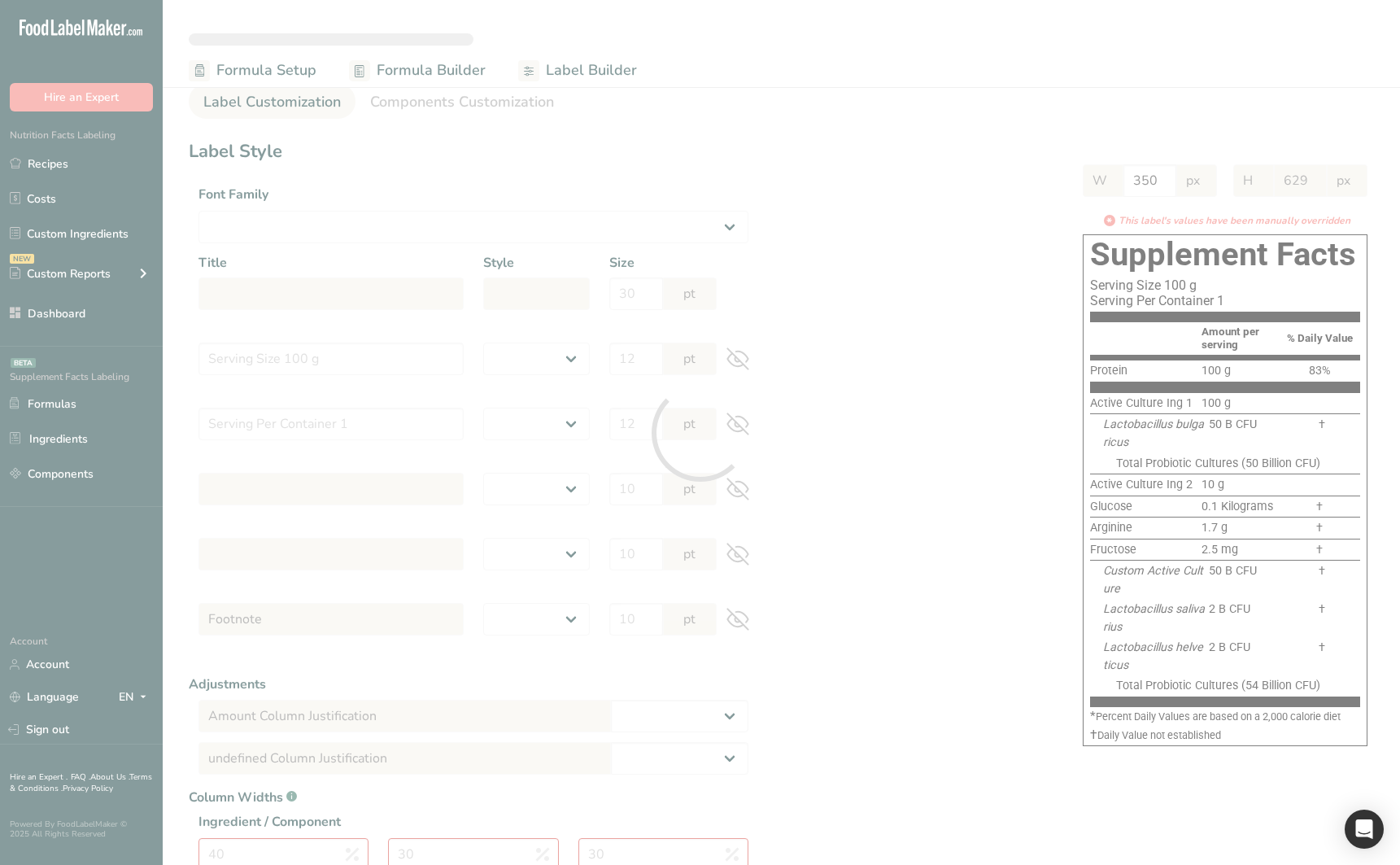
select select "regular"
type input "12"
type input "Serving Per Container 1"
select select "regular"
type input "12"
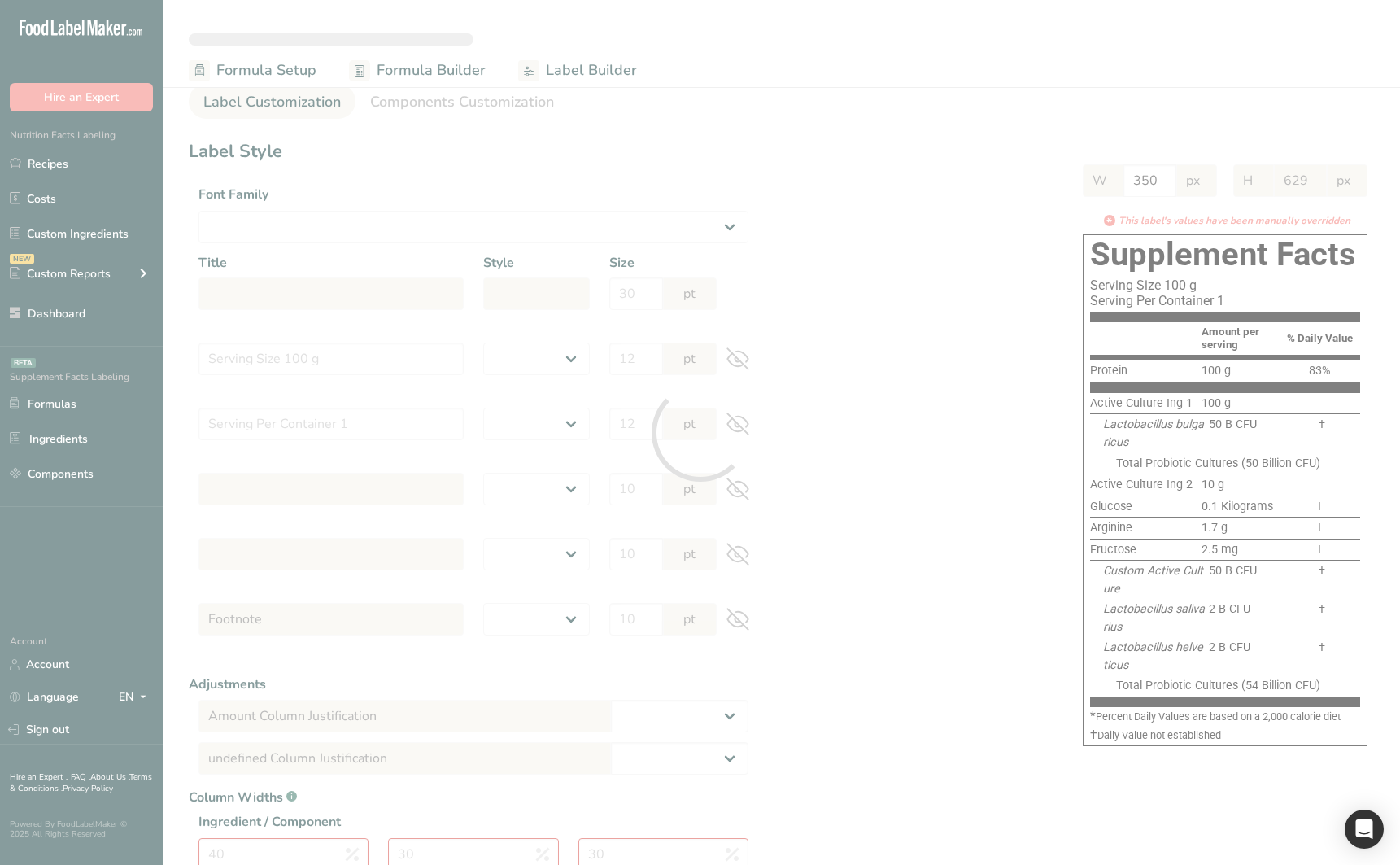
type input "Amount per serving"
select select "bold"
type input "10"
type input "% Daily Value"
select select "bold"
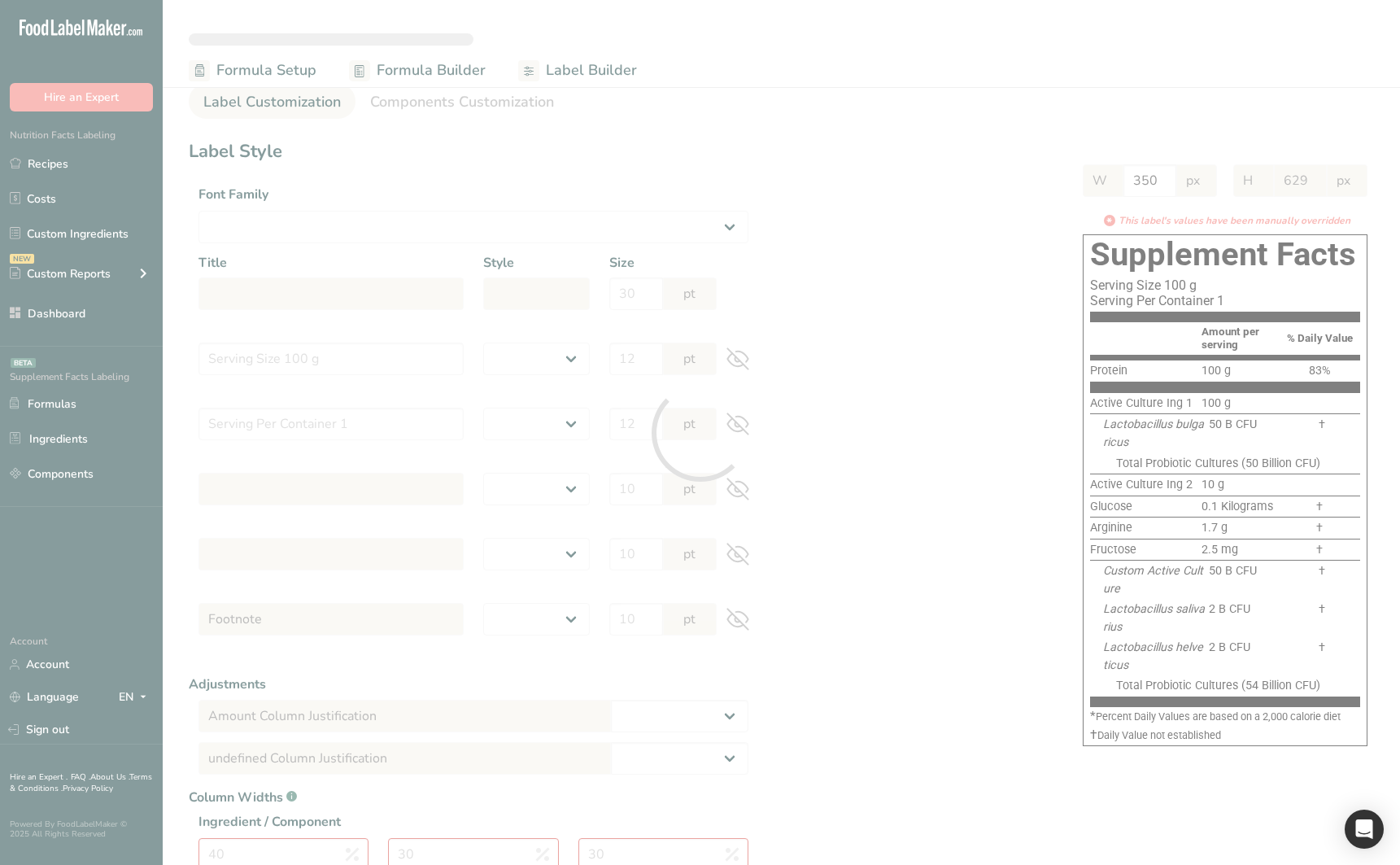
type input "10"
select select "regular"
type input "10"
select select "left"
type input "% Daily Value Column Justification"
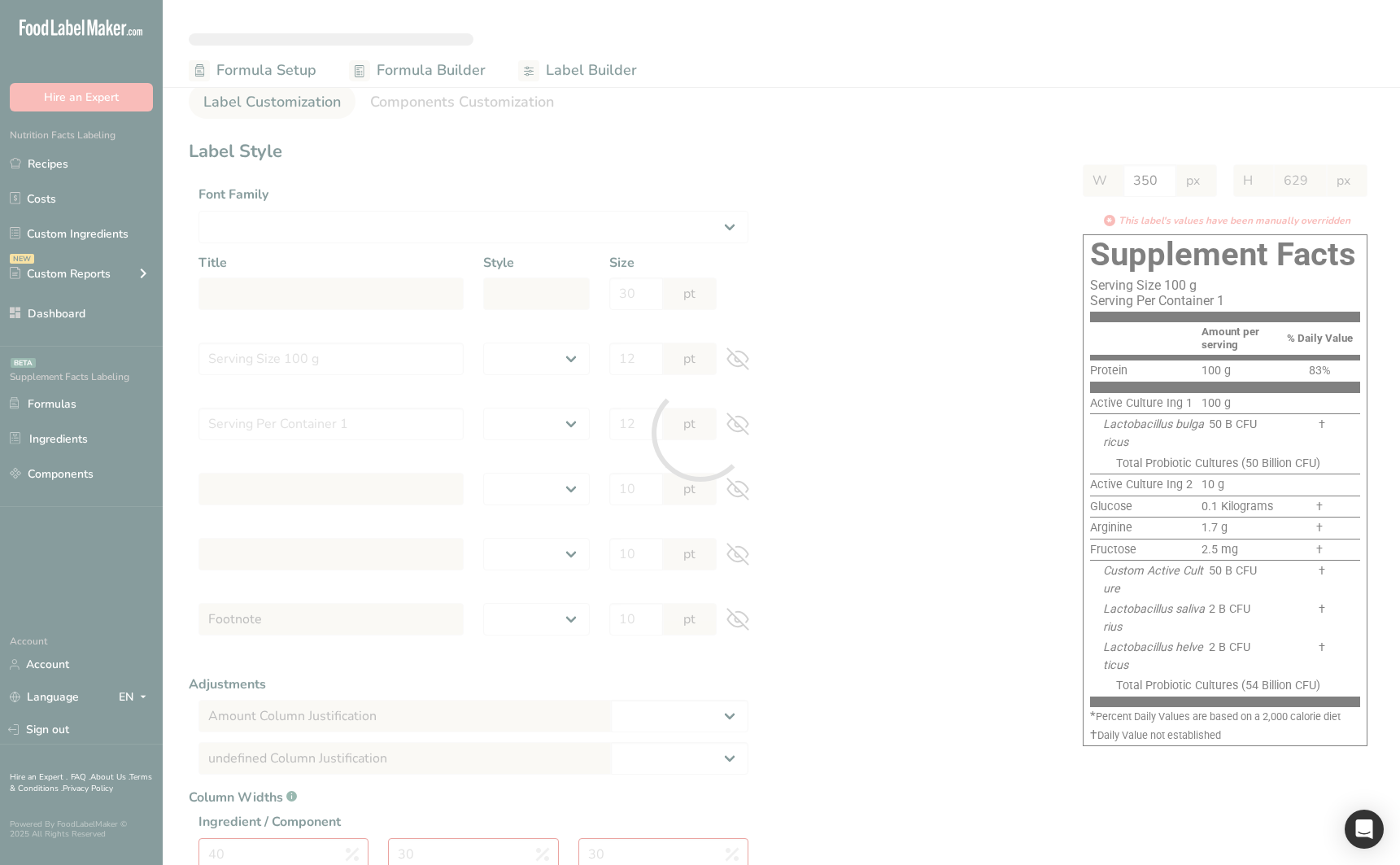
select select "center"
type input "40"
type input "30"
select select "% Daily Value"
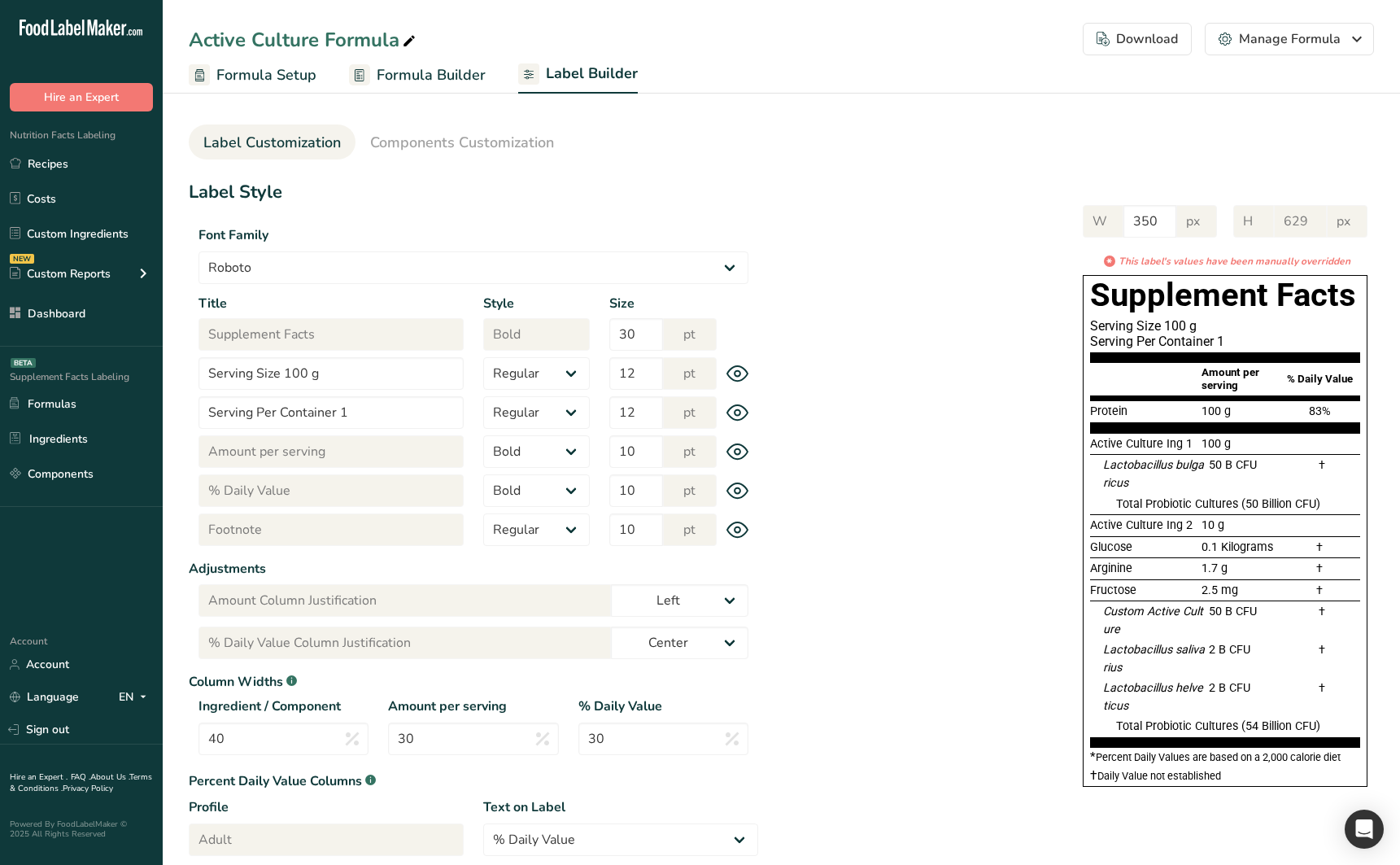
drag, startPoint x: 448, startPoint y: 97, endPoint x: 434, endPoint y: 75, distance: 26.1
click at [448, 97] on section "Label Customization Components Customization Label Style Font Family Arial Robo…" at bounding box center [781, 510] width 1237 height 849
click at [434, 75] on span "Formula Builder" at bounding box center [431, 76] width 109 height 22
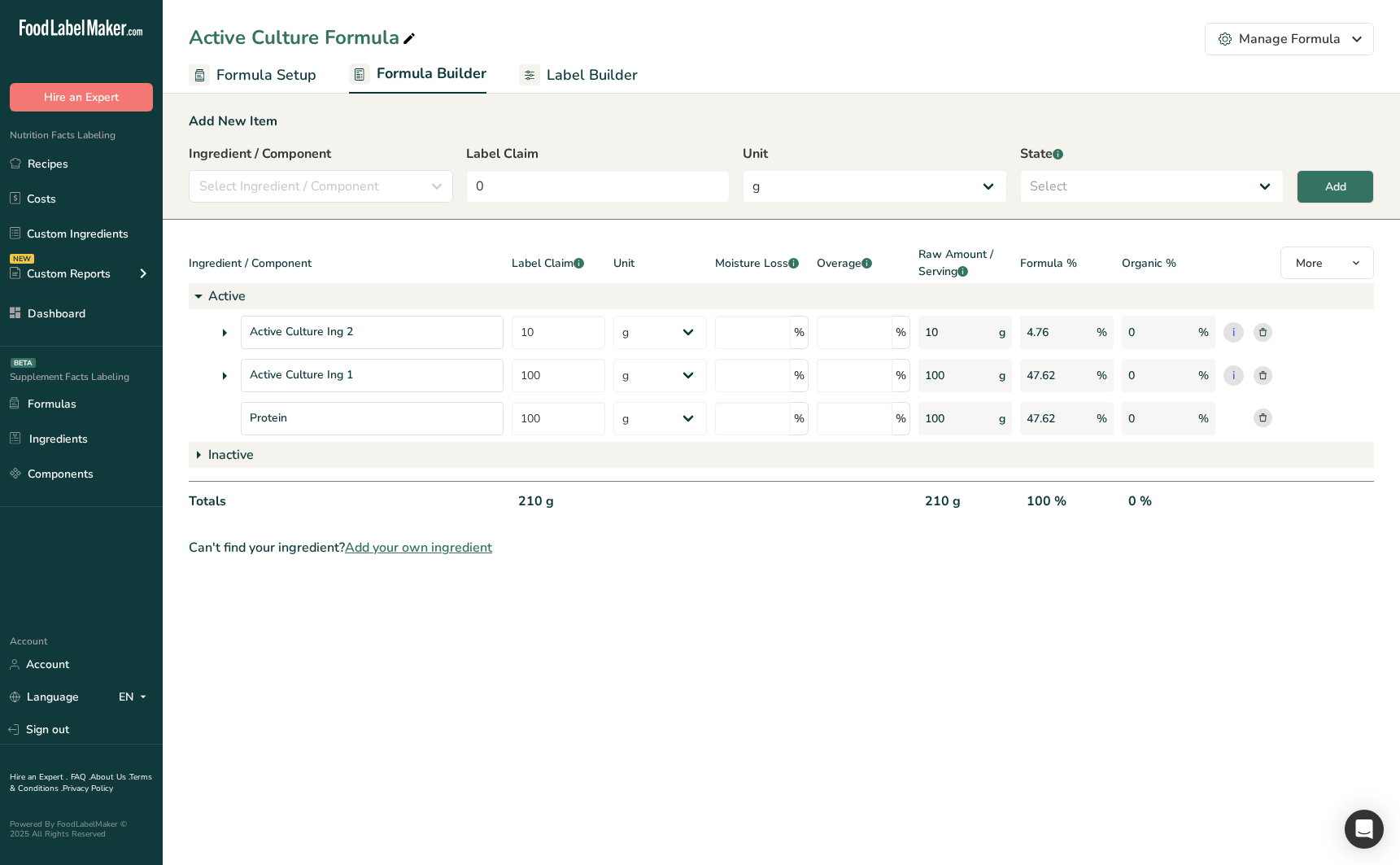
click at [269, 74] on span "Formula Setup" at bounding box center [267, 76] width 100 height 22
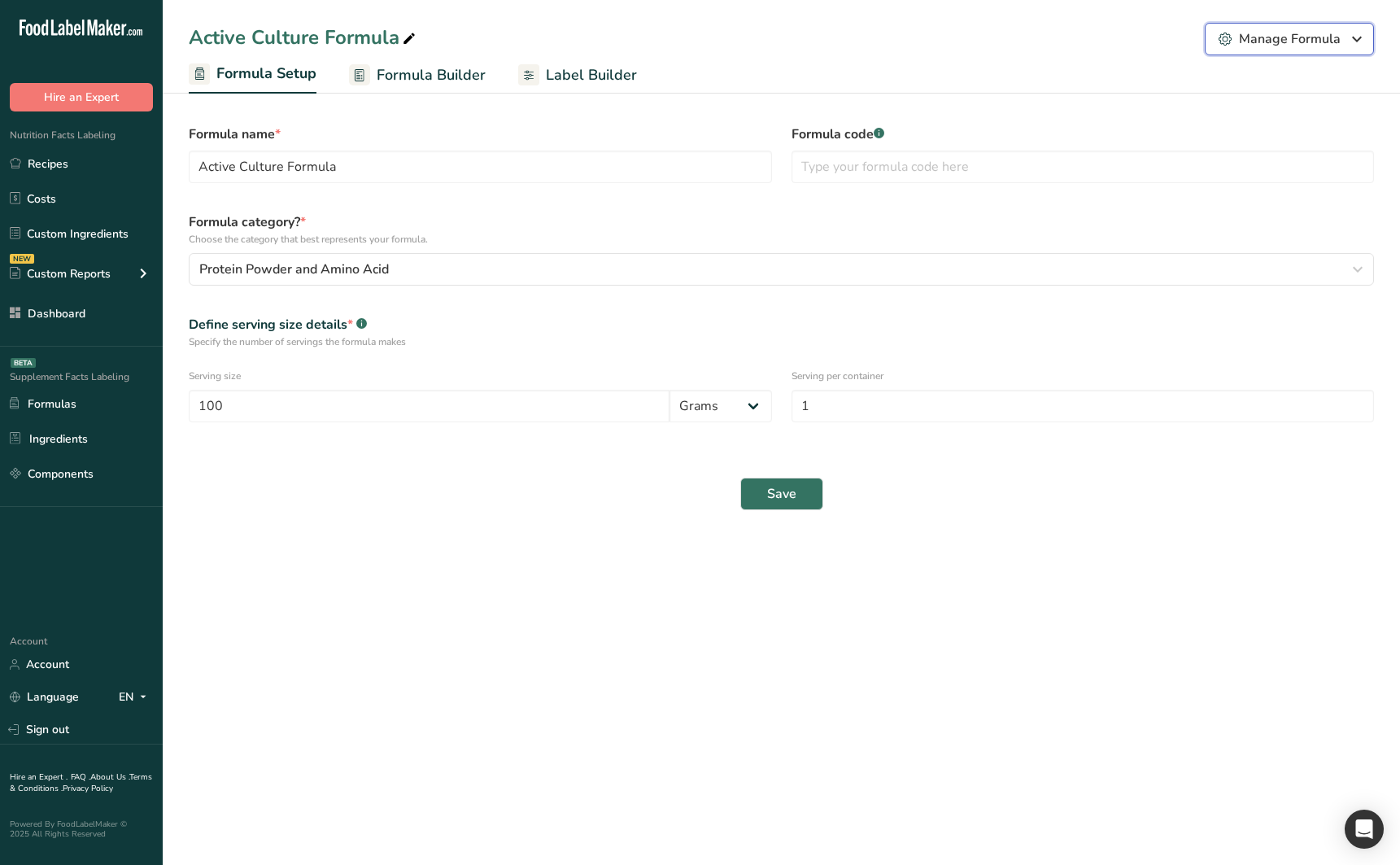
click at [1283, 27] on button "Manage Formula" at bounding box center [1289, 39] width 169 height 33
drag, startPoint x: 1282, startPoint y: 32, endPoint x: 1127, endPoint y: 36, distance: 155.1
click at [1282, 32] on div "Manage Formula" at bounding box center [1289, 38] width 141 height 19
click at [470, 71] on span "Formula Builder" at bounding box center [431, 76] width 109 height 22
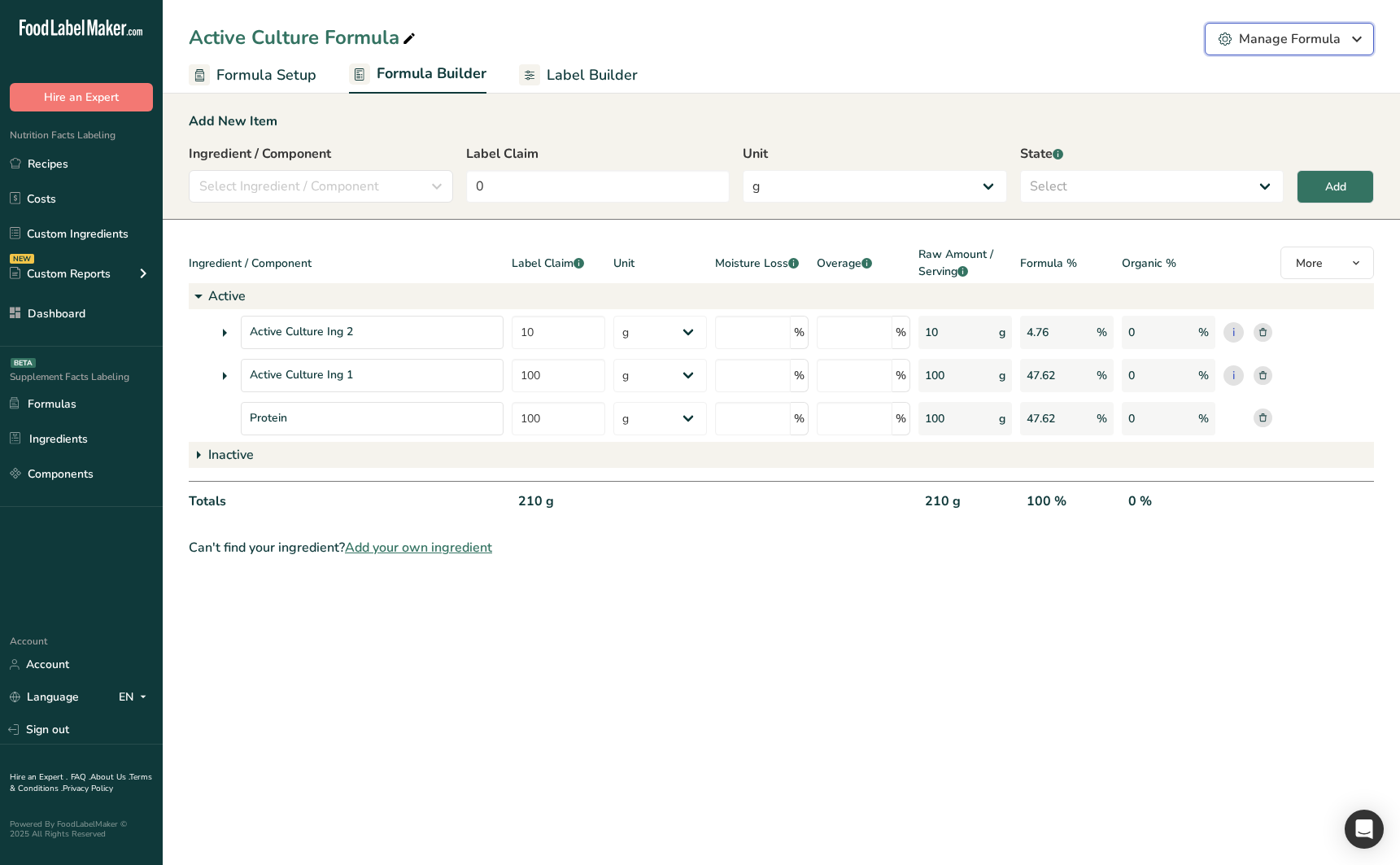
click at [1255, 46] on div "Manage Formula" at bounding box center [1289, 38] width 141 height 19
click at [1254, 46] on div "Manage Formula" at bounding box center [1289, 38] width 141 height 19
click at [215, 73] on link "Formula Setup" at bounding box center [252, 76] width 127 height 36
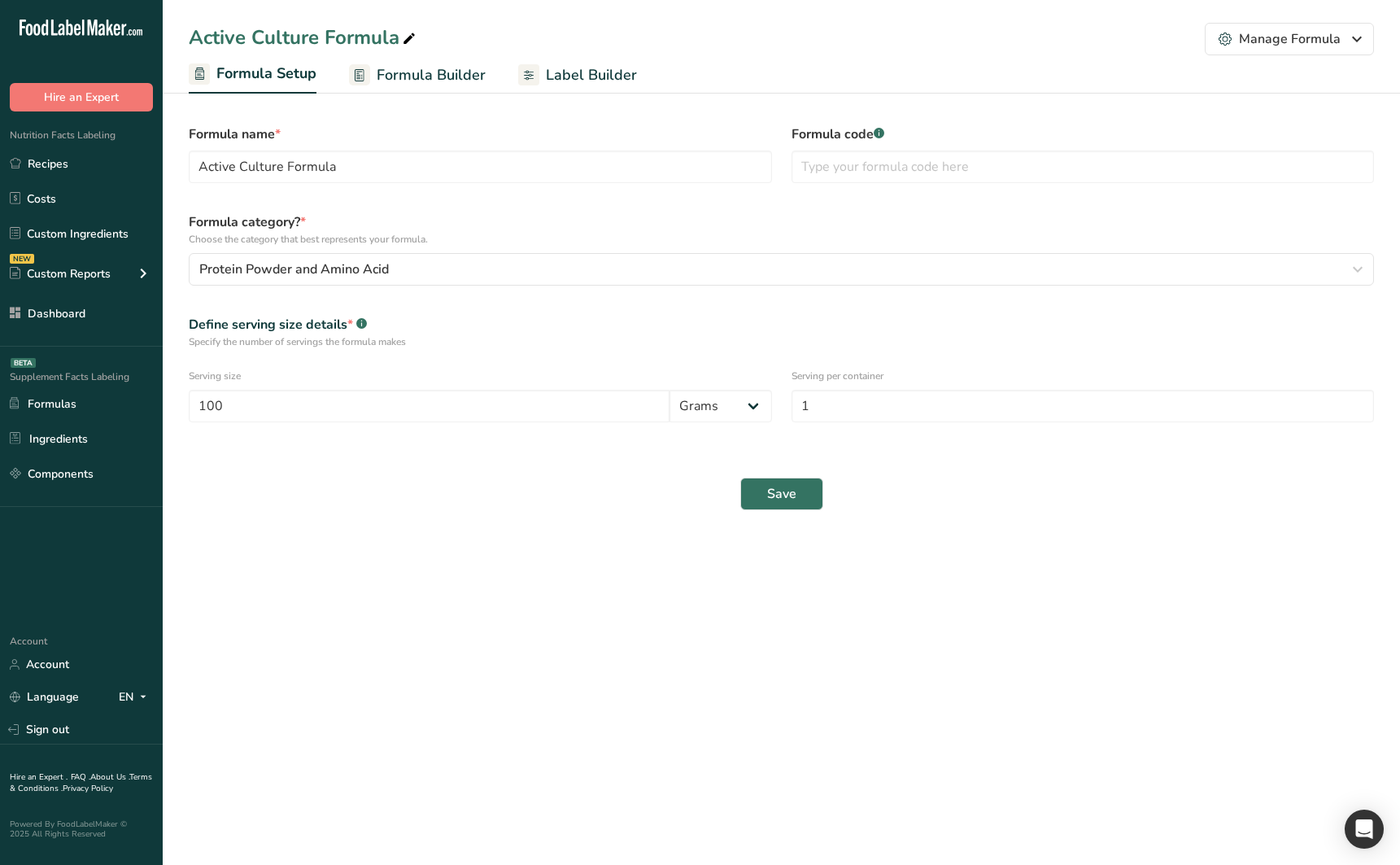
click at [392, 70] on span "Formula Builder" at bounding box center [431, 76] width 109 height 22
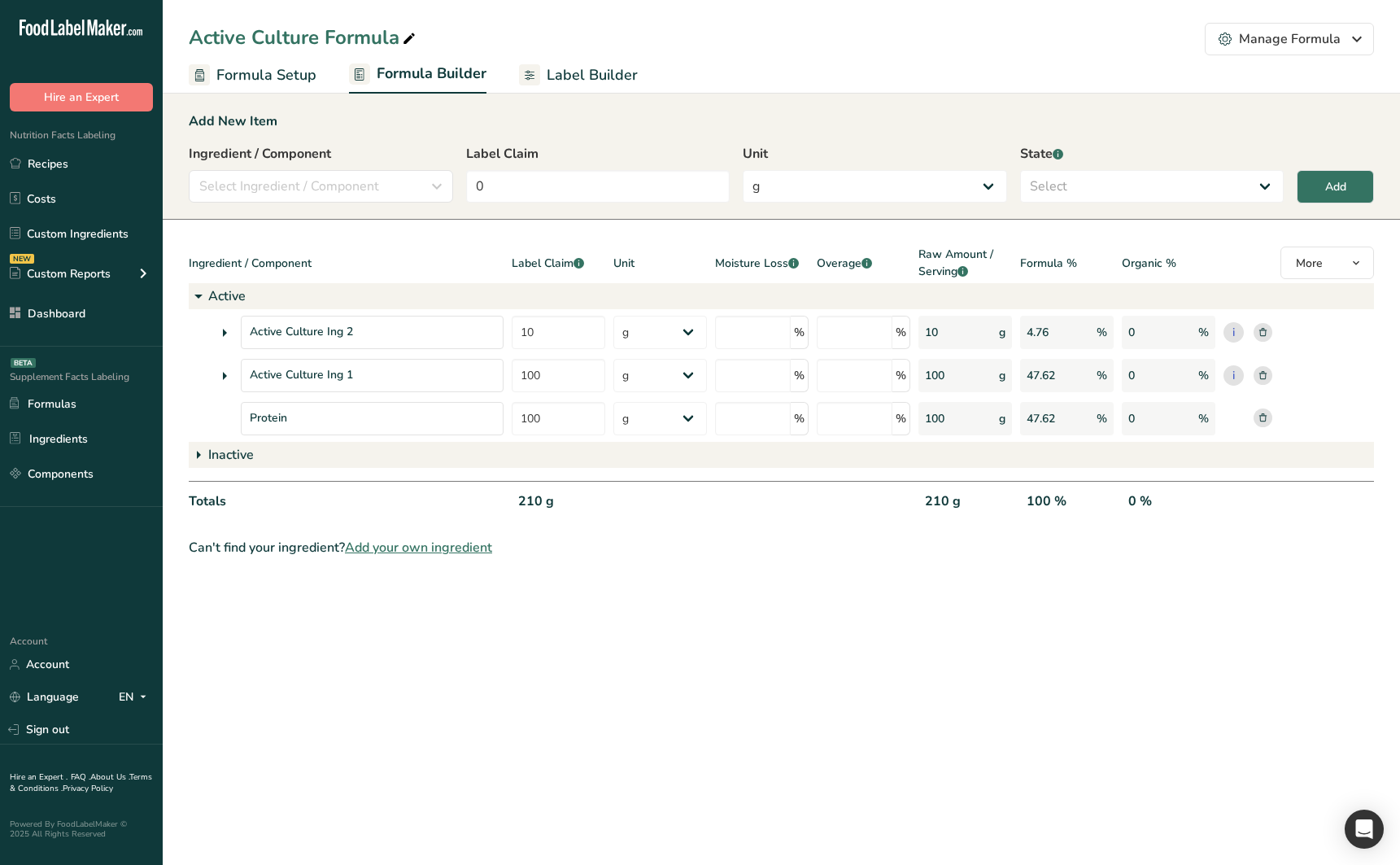
click at [568, 73] on span "Label Builder" at bounding box center [592, 76] width 91 height 22
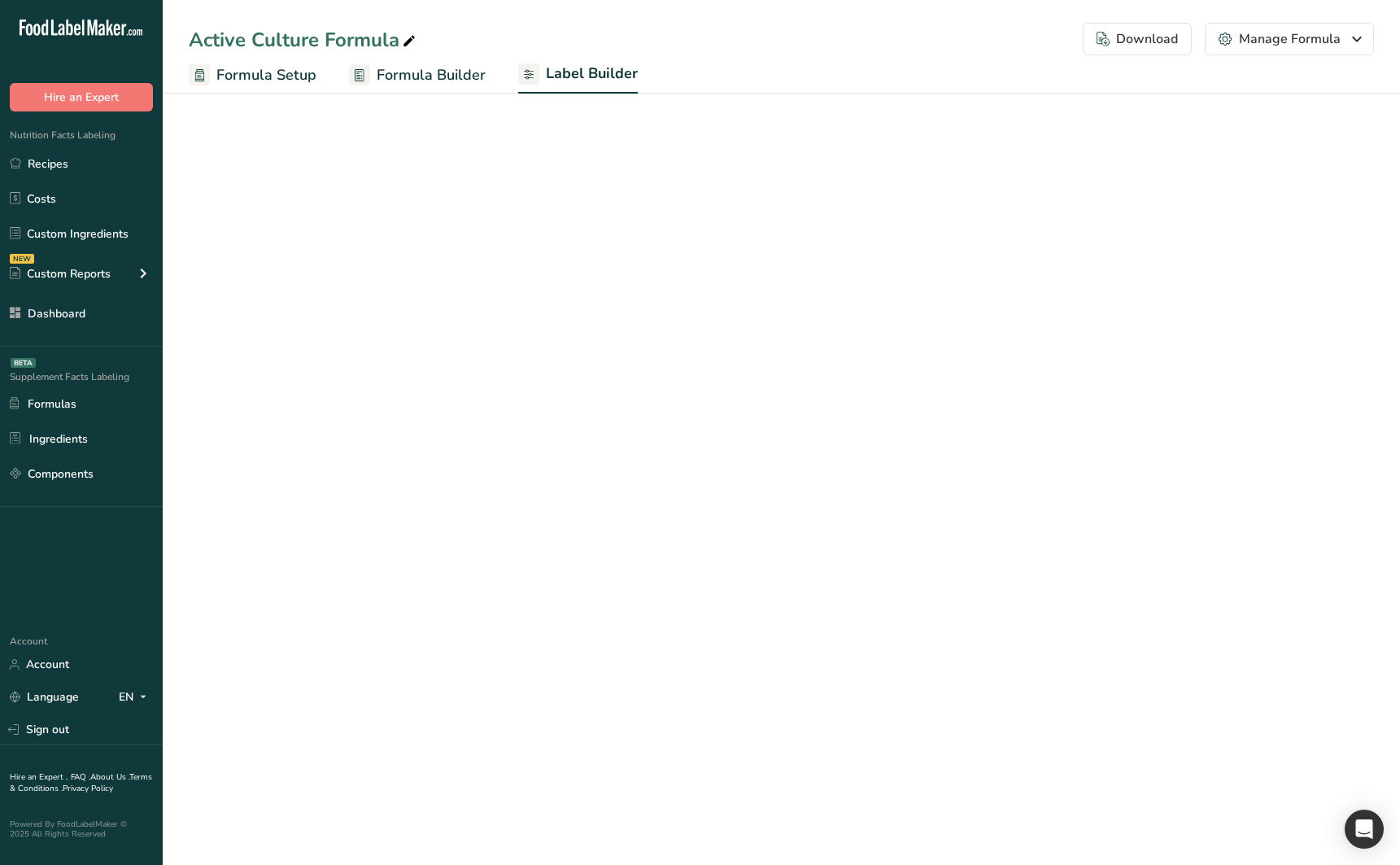
select select "Roboto"
select select "bold"
select select "center"
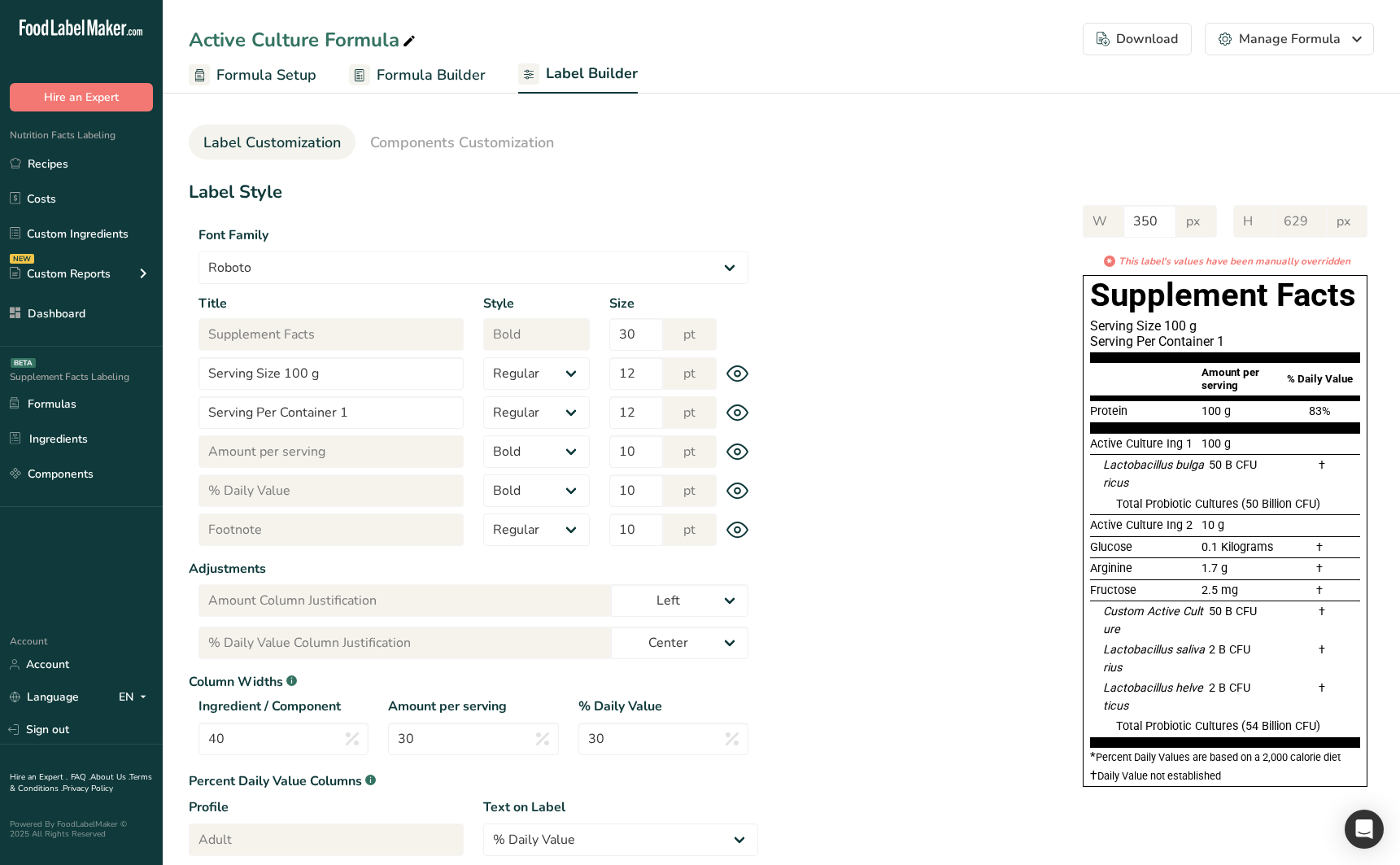
click at [484, 79] on ul "Formula Setup Formula Builder Label Builder" at bounding box center [781, 75] width 1237 height 38
click at [433, 76] on span "Formula Builder" at bounding box center [431, 76] width 109 height 22
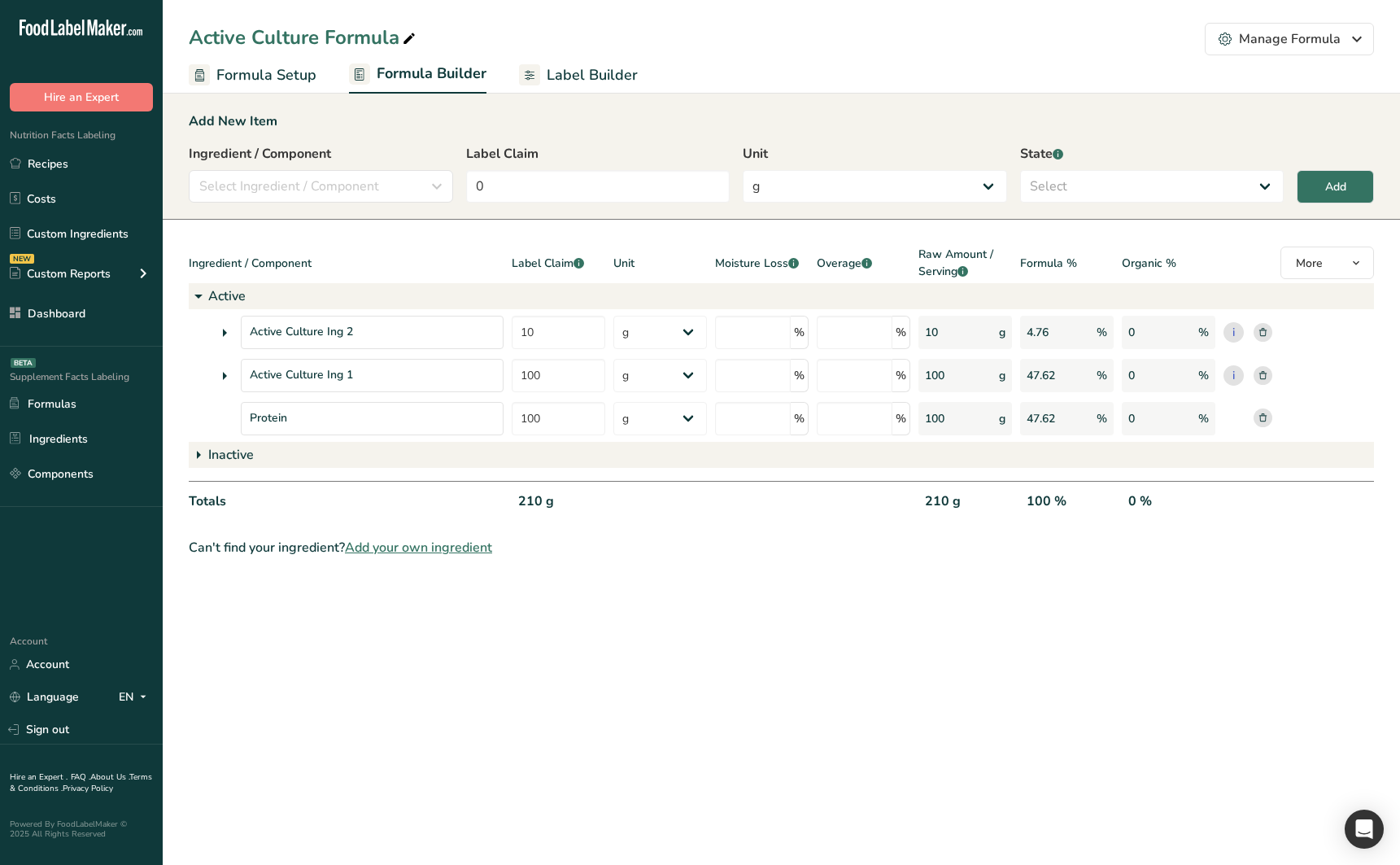
click at [299, 83] on span "Formula Setup" at bounding box center [267, 76] width 100 height 22
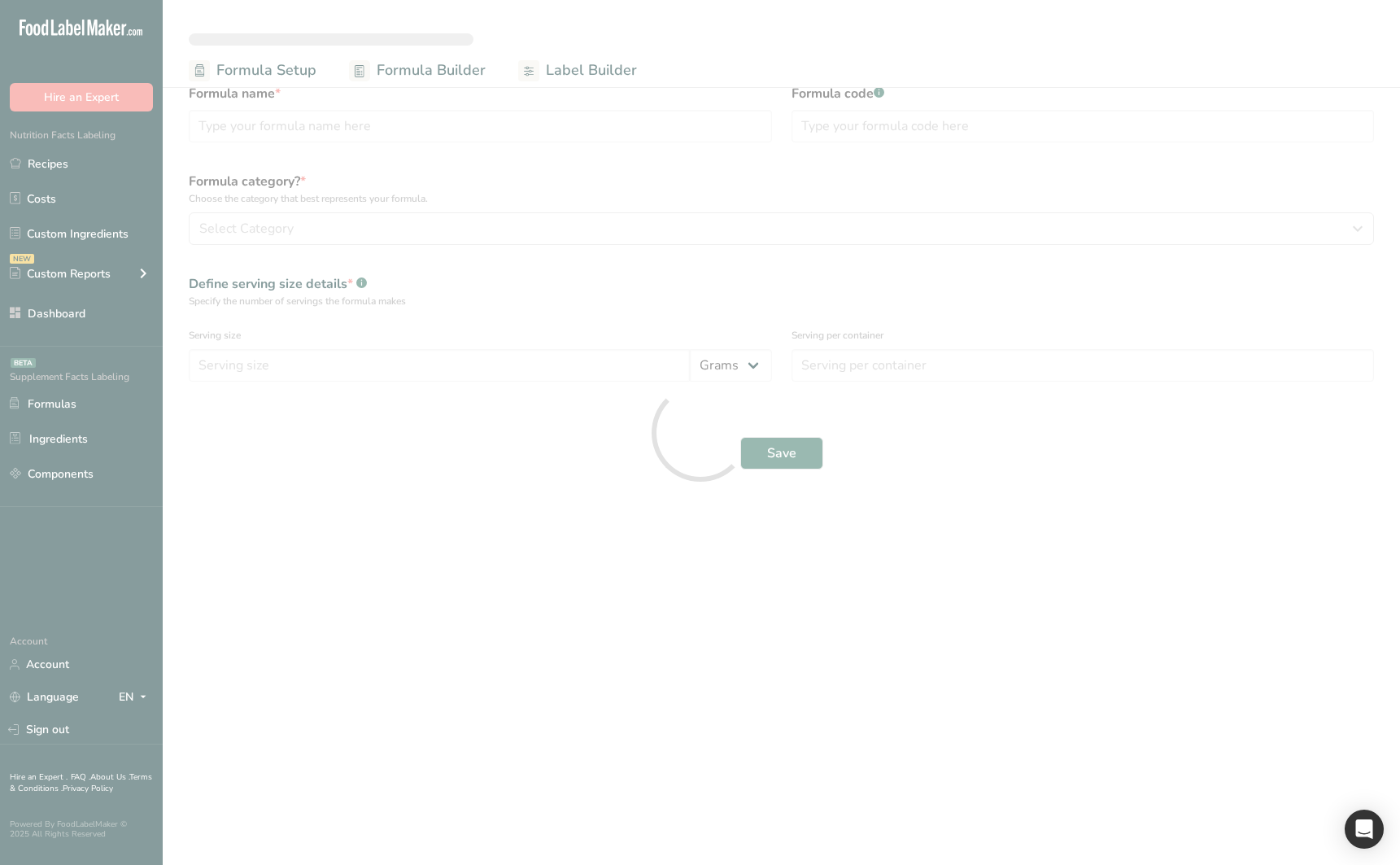
type input "Active Culture Formula"
type input "100"
type input "1"
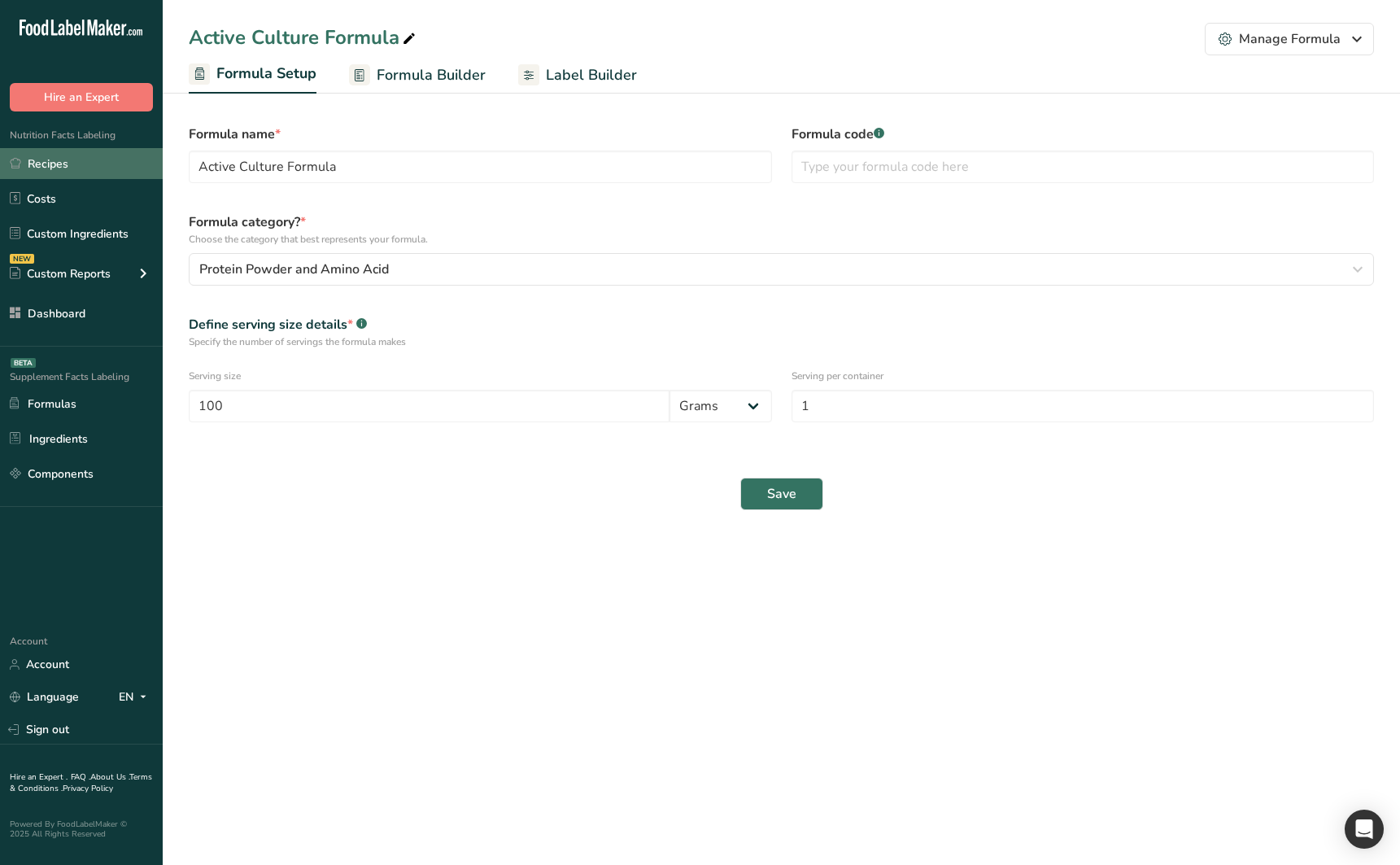
click at [67, 162] on link "Recipes" at bounding box center [81, 164] width 163 height 31
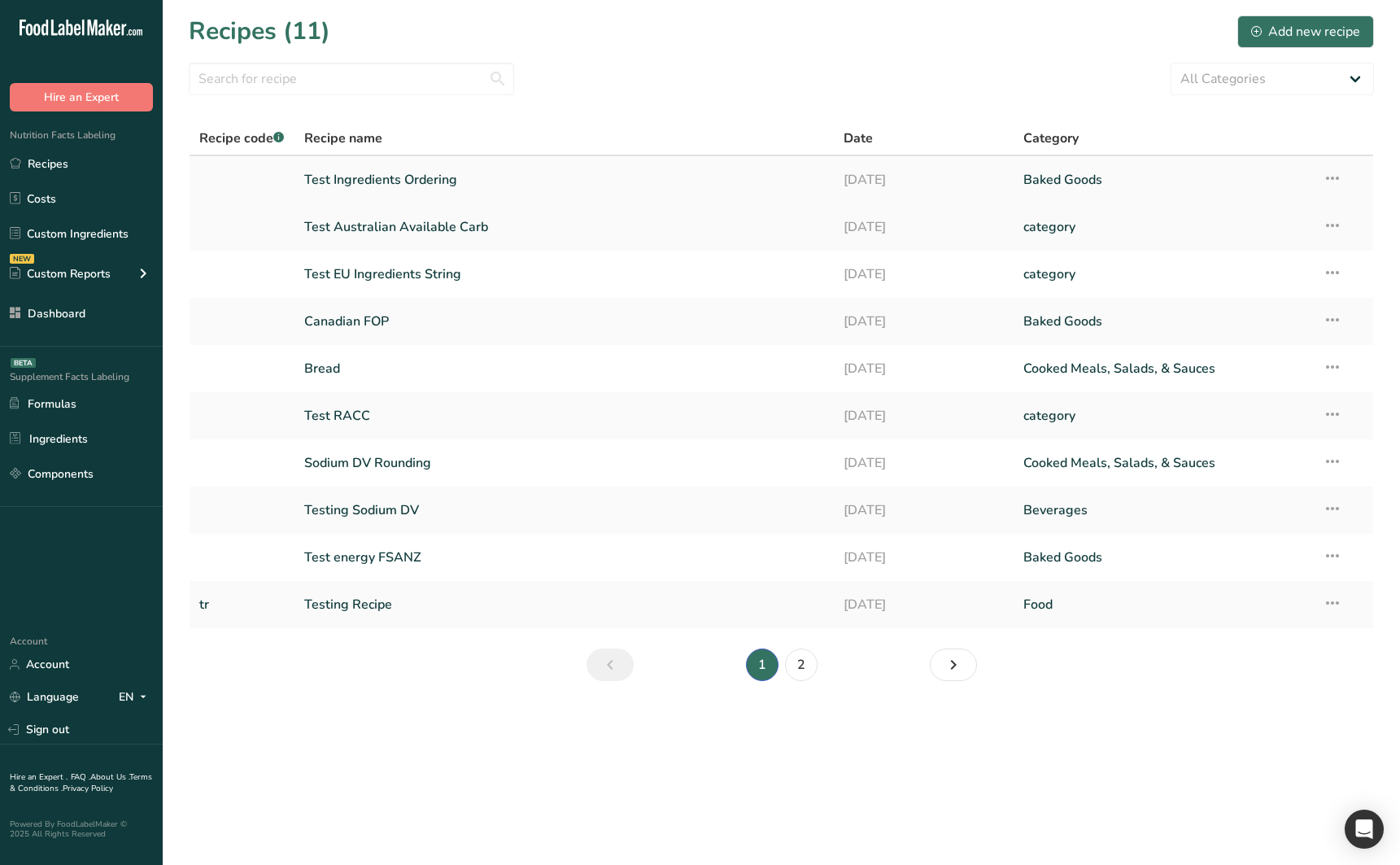
click at [462, 186] on link "Test Ingredients Ordering" at bounding box center [563, 180] width 520 height 35
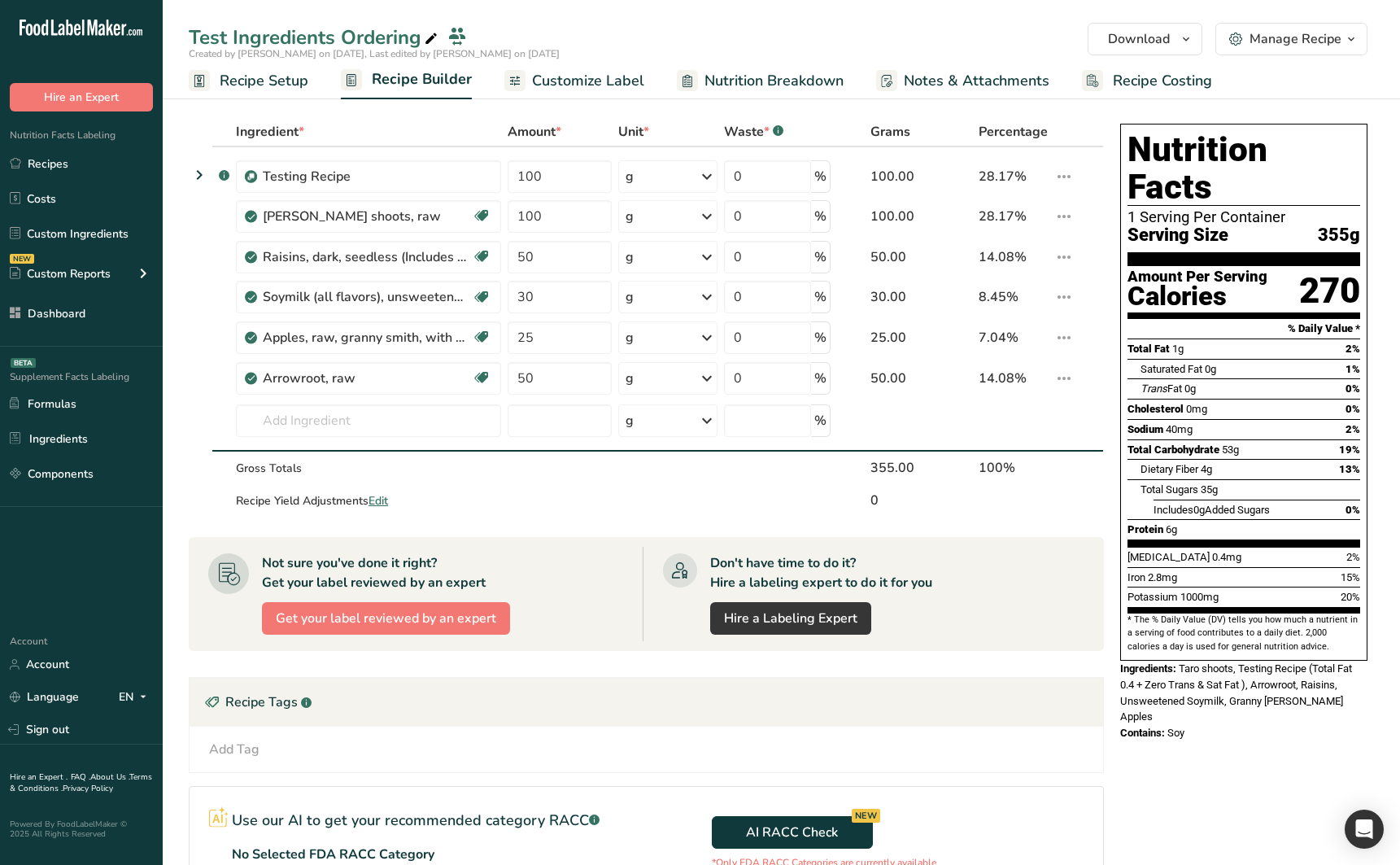
click at [298, 80] on span "Recipe Setup" at bounding box center [263, 81] width 88 height 22
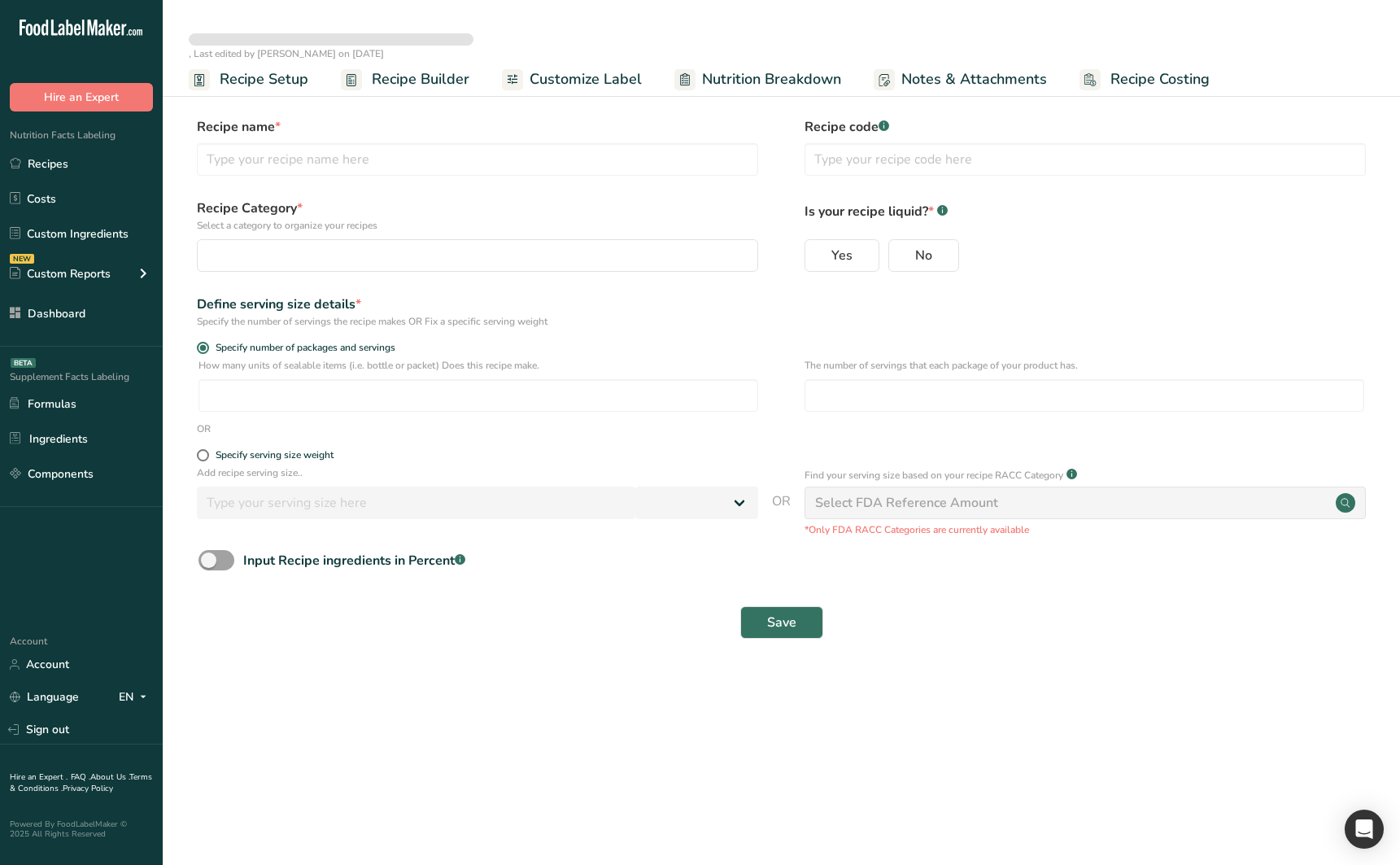
select select
type input "Test Ingredients Ordering"
radio input "true"
type input "1"
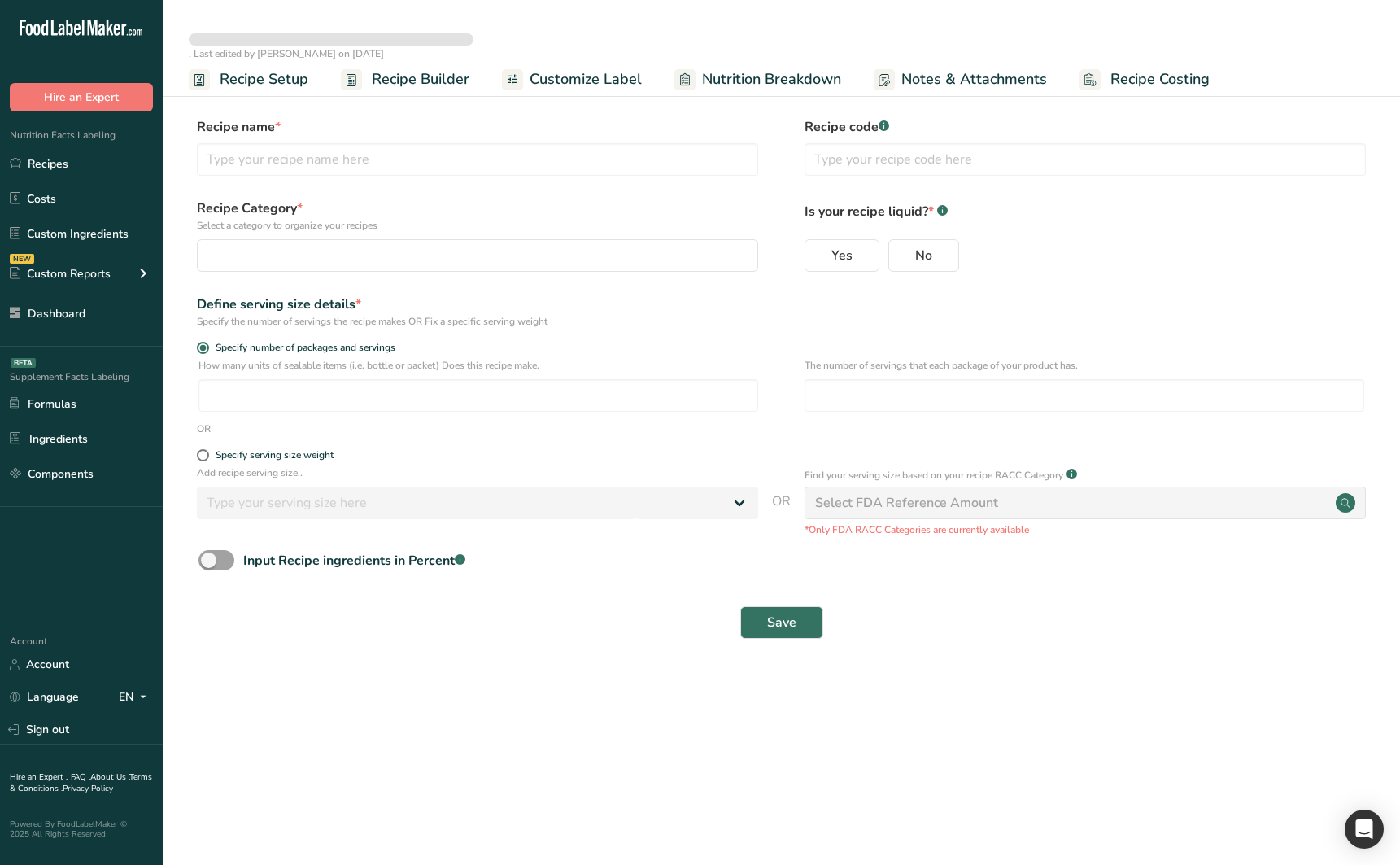
select select "0"
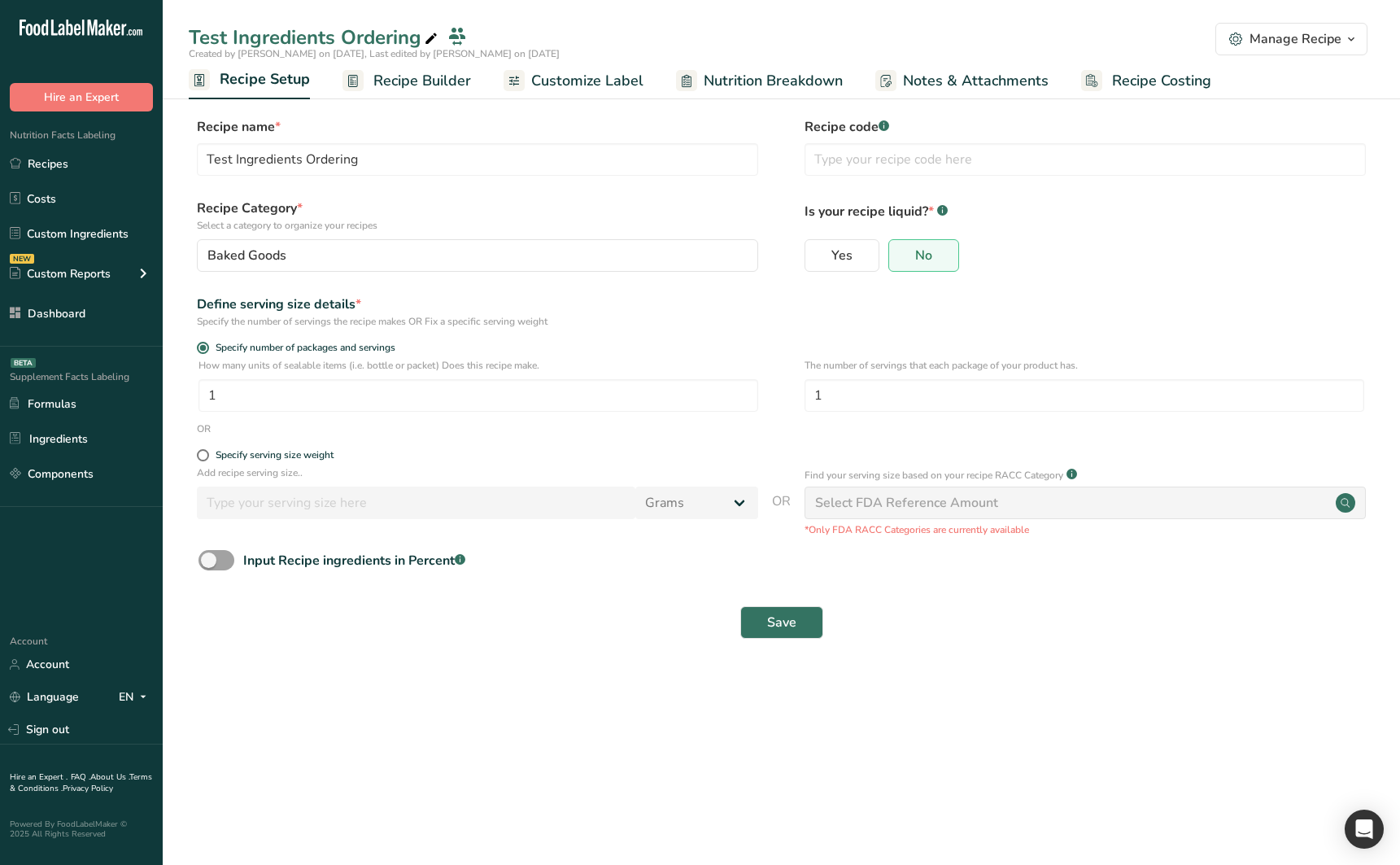
click at [397, 84] on span "Recipe Builder" at bounding box center [421, 81] width 97 height 22
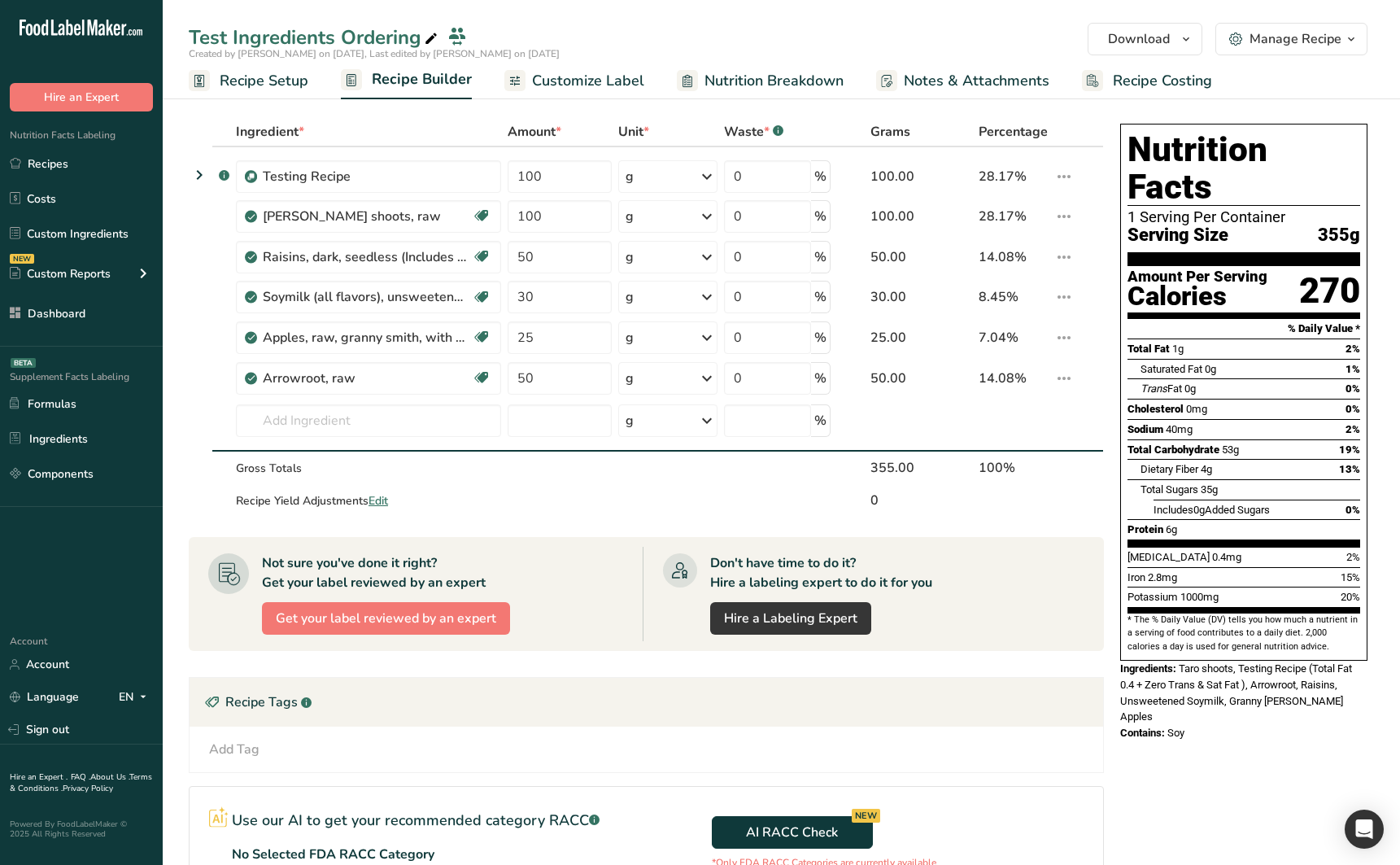
click at [290, 86] on span "Recipe Setup" at bounding box center [263, 81] width 88 height 22
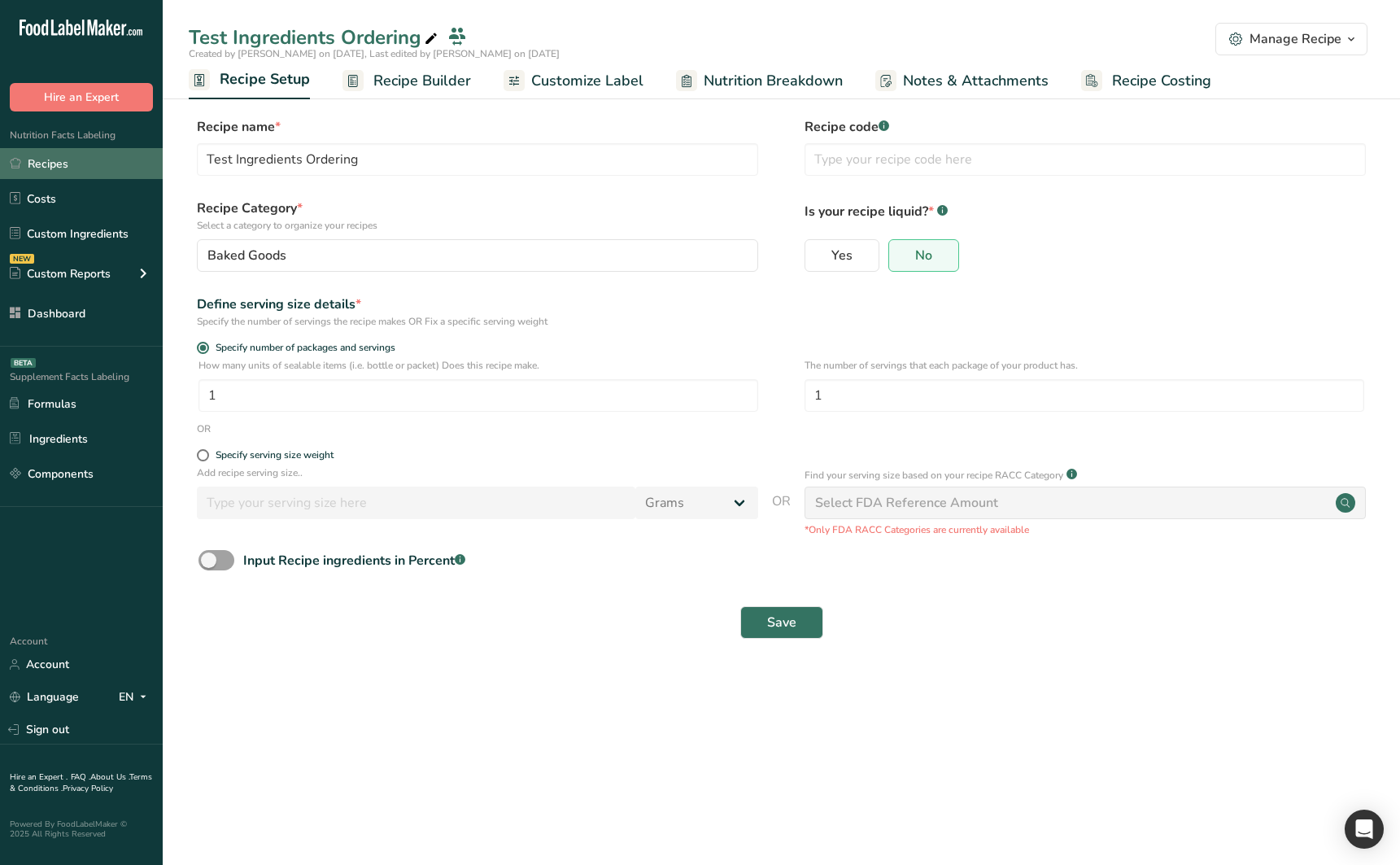
click at [103, 164] on link "Recipes" at bounding box center [81, 164] width 163 height 31
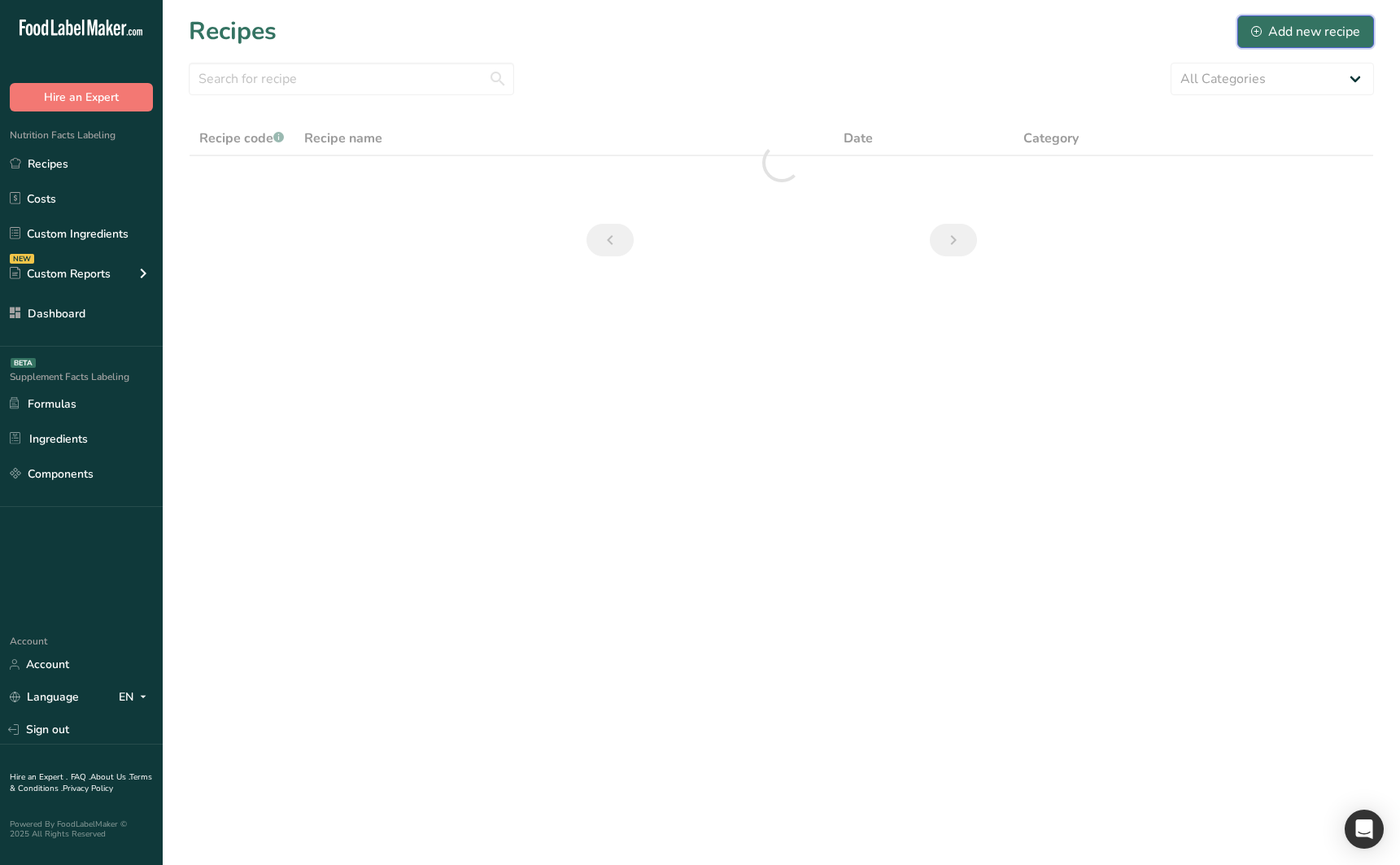
click at [1318, 28] on div "Add new recipe" at bounding box center [1305, 31] width 109 height 19
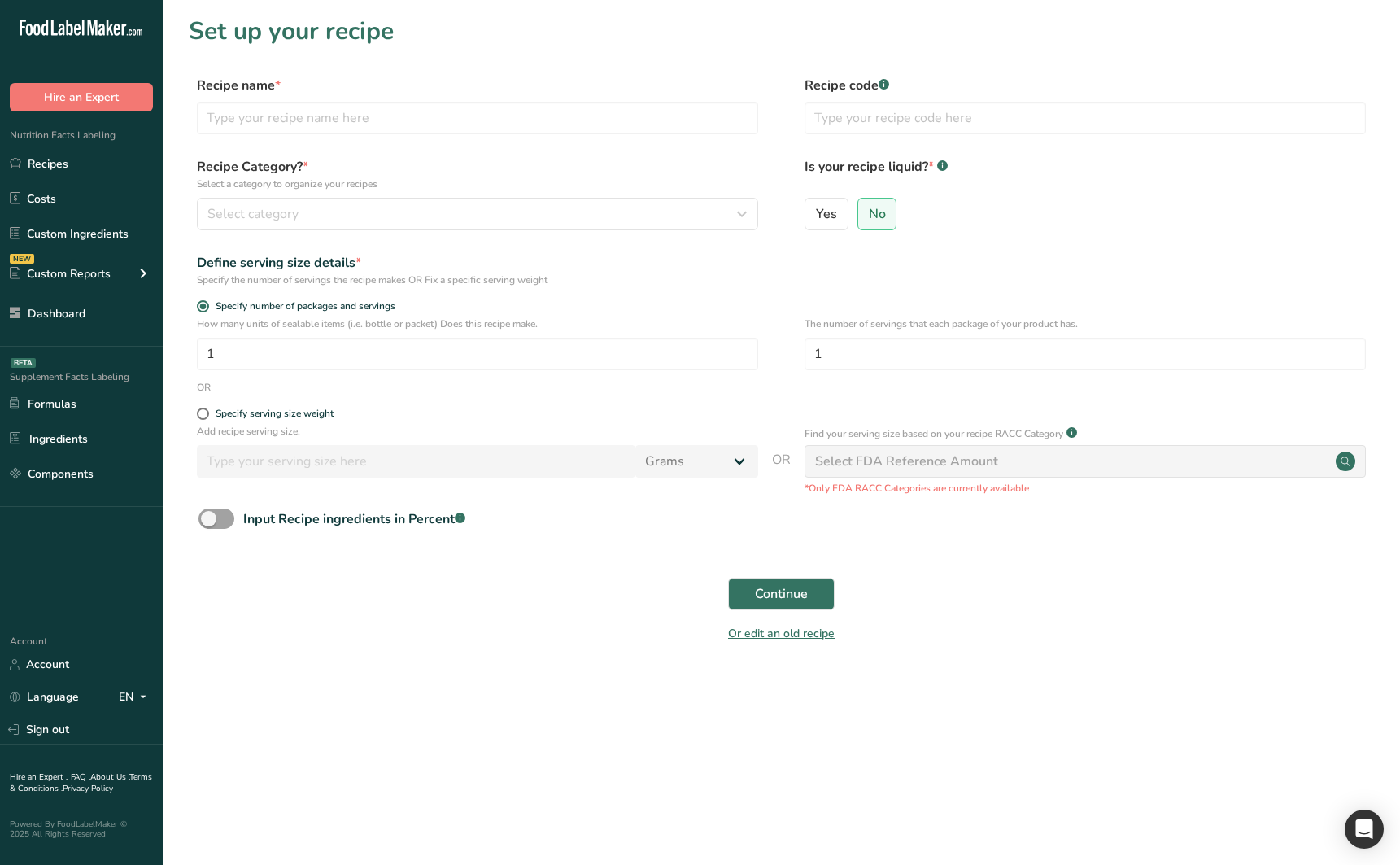
drag, startPoint x: 1133, startPoint y: 44, endPoint x: 1063, endPoint y: 50, distance: 70.3
click at [1111, 46] on h1 "Set up your recipe" at bounding box center [781, 31] width 1185 height 36
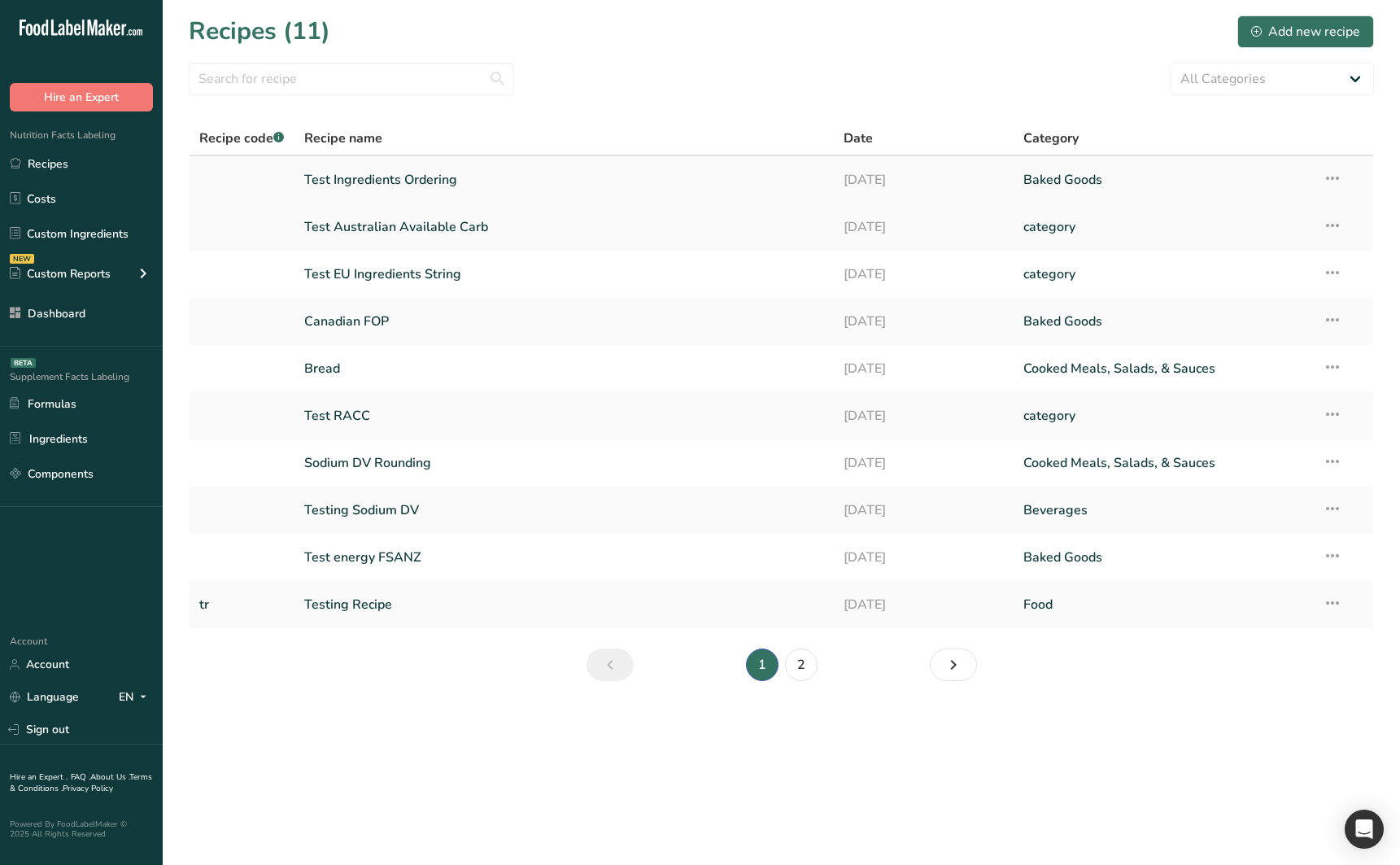
click at [424, 185] on link "Test Ingredients Ordering" at bounding box center [563, 180] width 520 height 35
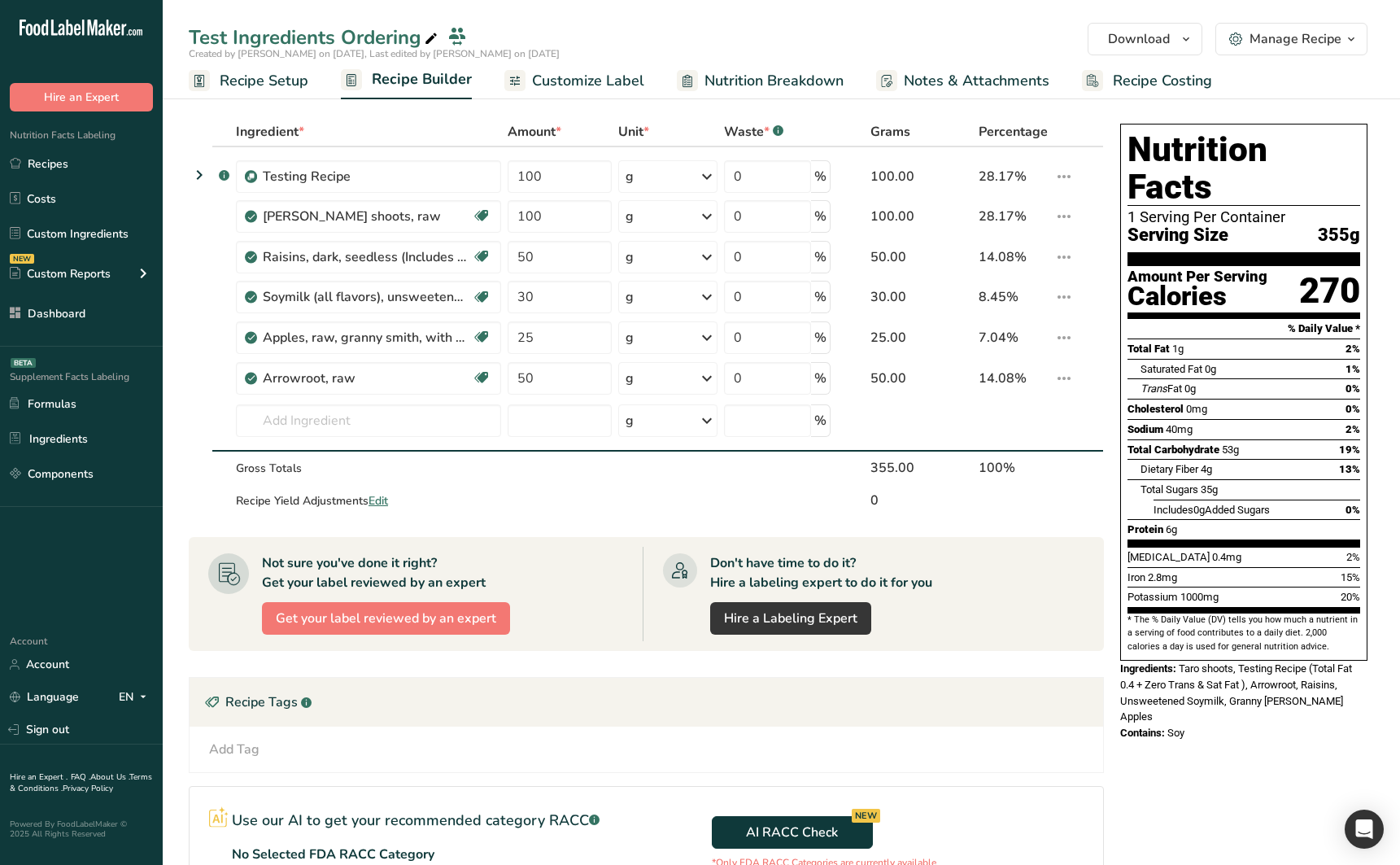
drag, startPoint x: 566, startPoint y: 78, endPoint x: 533, endPoint y: 81, distance: 33.1
click at [566, 78] on span "Customize Label" at bounding box center [587, 81] width 112 height 22
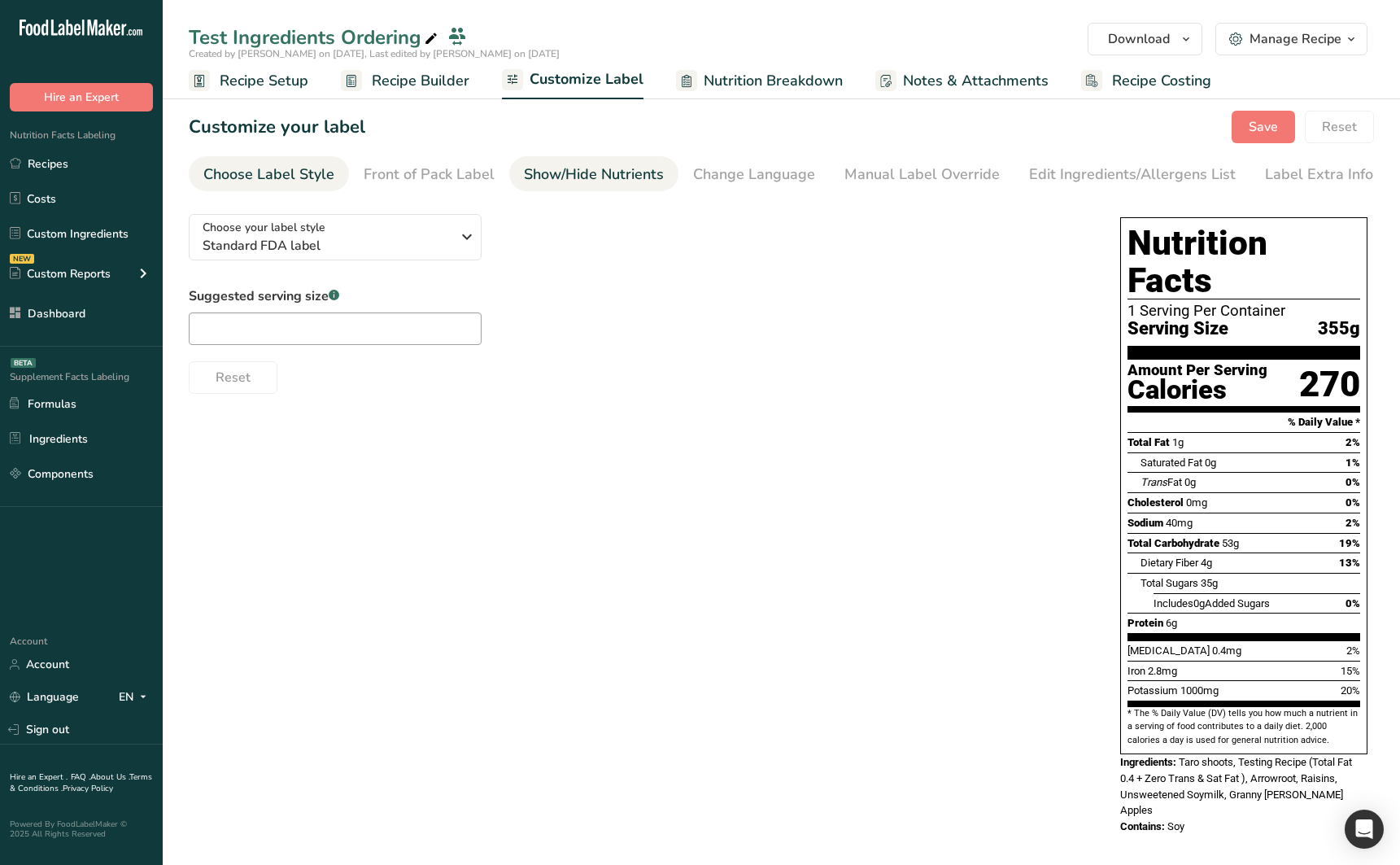
drag, startPoint x: 446, startPoint y: 81, endPoint x: 587, endPoint y: 165, distance: 164.1
click at [446, 81] on span "Recipe Builder" at bounding box center [420, 81] width 97 height 22
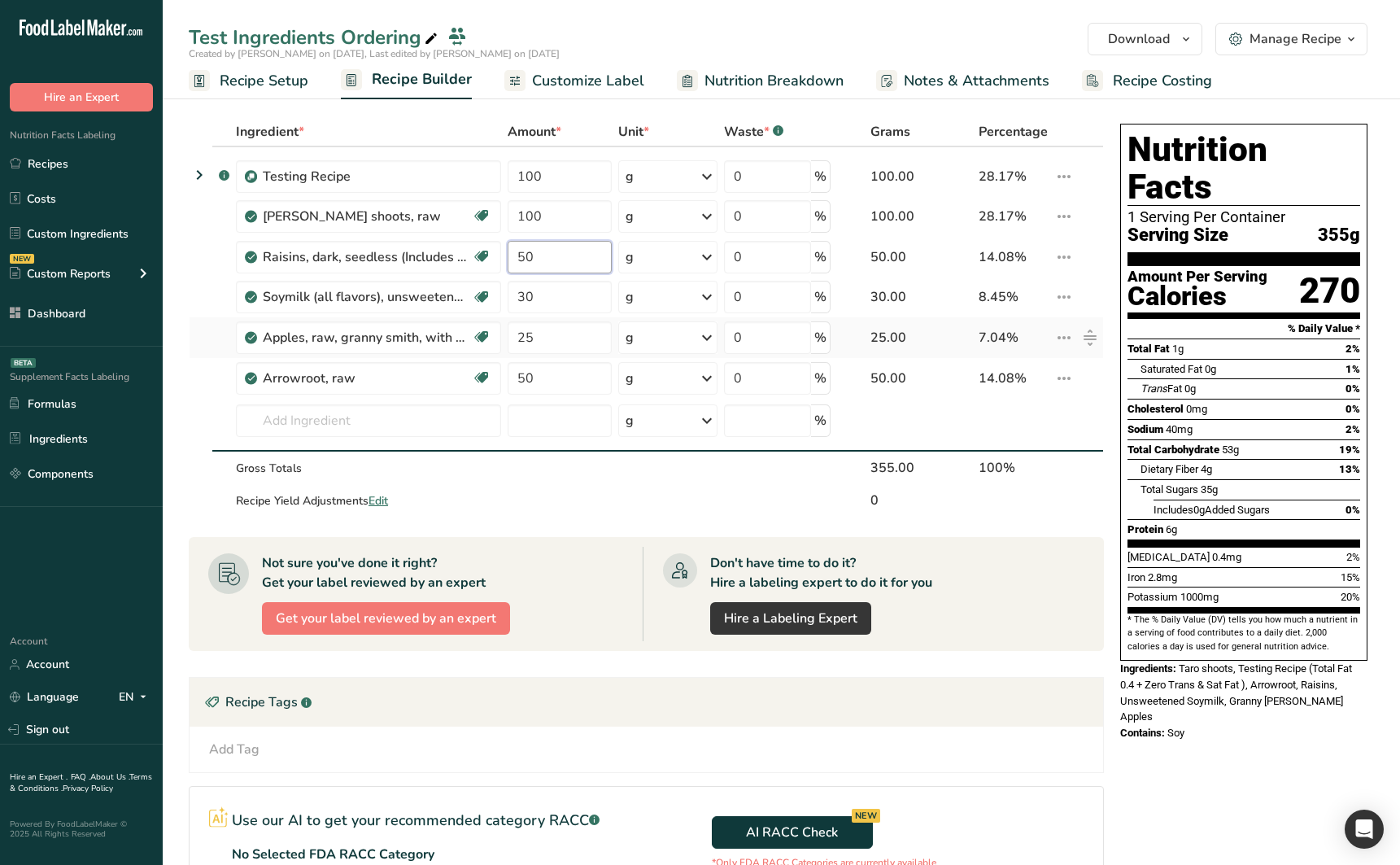
drag, startPoint x: 565, startPoint y: 258, endPoint x: 651, endPoint y: 348, distance: 124.5
click at [565, 258] on input "50" at bounding box center [560, 257] width 105 height 33
drag, startPoint x: 997, startPoint y: 522, endPoint x: 978, endPoint y: 519, distance: 19.2
click at [997, 522] on section "Ingredient * Amount * Unit * Waste * .a-a{fill:#347362;}.b-a{fill:#fff;} Grams …" at bounding box center [645, 594] width 915 height 952
click at [583, 310] on input "30" at bounding box center [560, 297] width 105 height 33
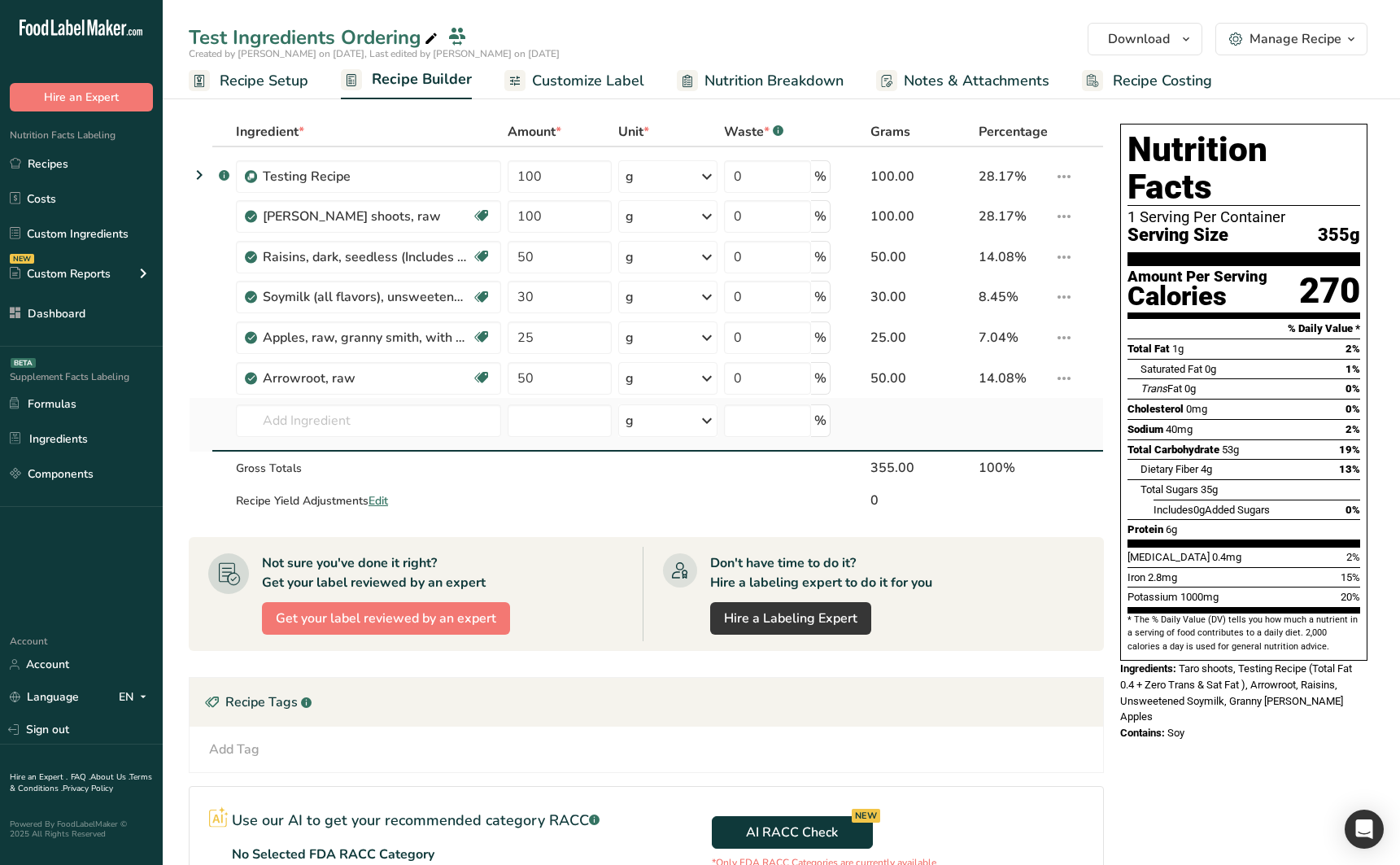
drag, startPoint x: 635, startPoint y: 500, endPoint x: 615, endPoint y: 405, distance: 97.1
click at [635, 500] on td at bounding box center [667, 501] width 105 height 33
click at [600, 375] on input "50" at bounding box center [560, 379] width 105 height 33
click at [593, 499] on td at bounding box center [560, 501] width 111 height 33
click at [776, 385] on input "0" at bounding box center [767, 379] width 87 height 33
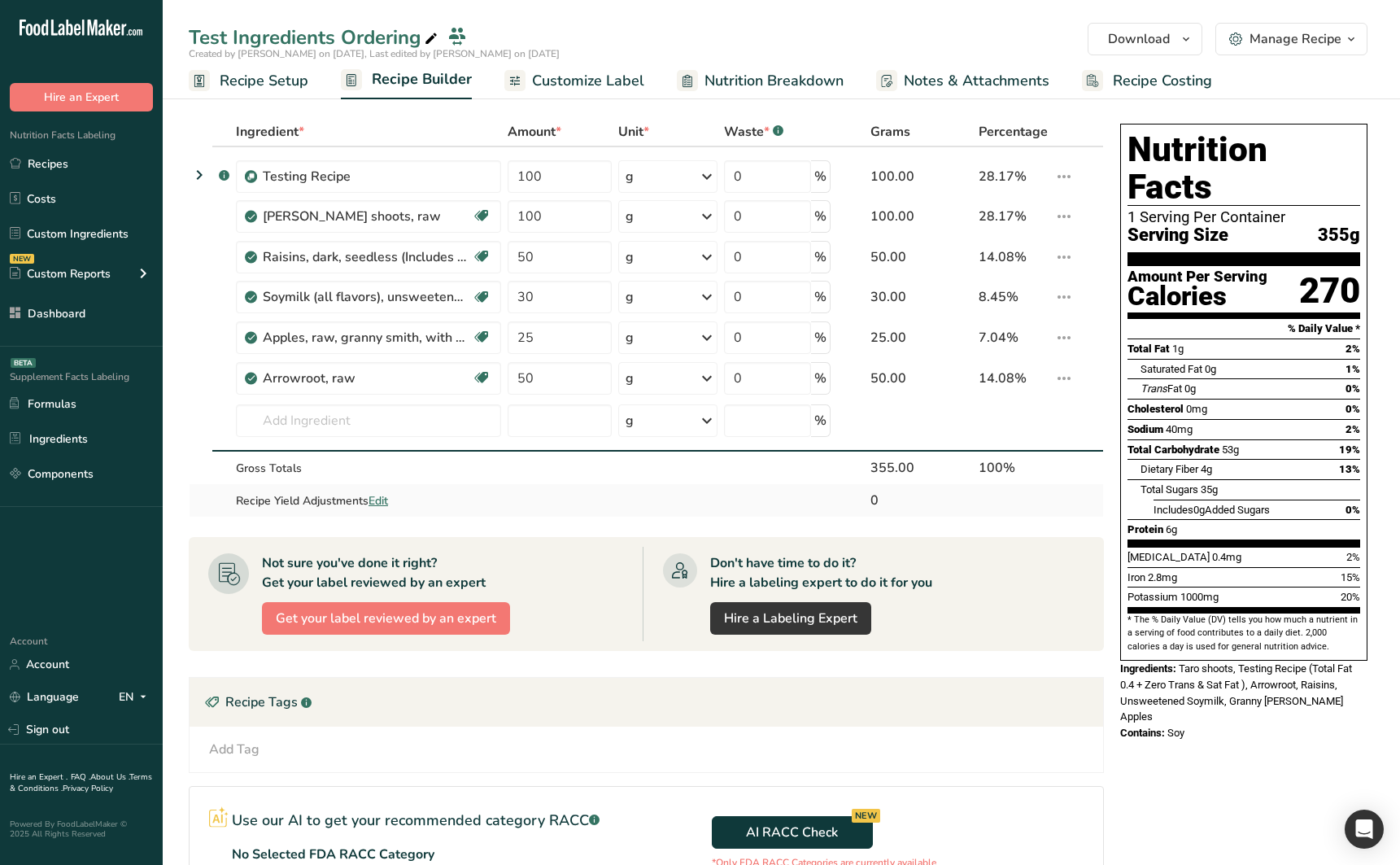
click at [868, 490] on td "0" at bounding box center [921, 501] width 108 height 33
click at [784, 317] on td "0 %" at bounding box center [777, 337] width 113 height 41
click at [784, 331] on input "0" at bounding box center [767, 338] width 87 height 33
click at [956, 537] on section "Not sure you've done it right? Get your label reviewed by an expert Get your la…" at bounding box center [645, 594] width 915 height 114
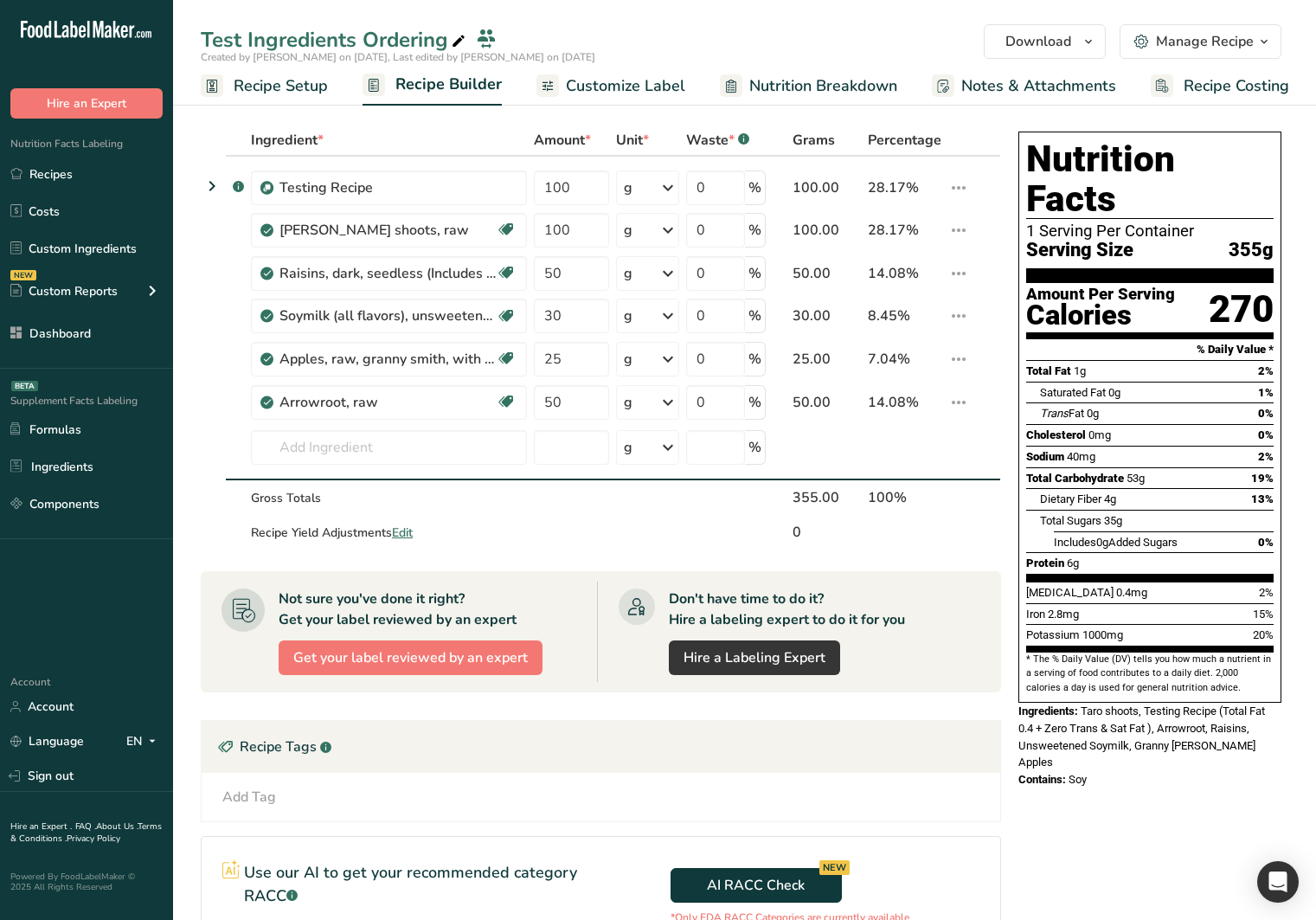
drag, startPoint x: -4, startPoint y: 574, endPoint x: -40, endPoint y: 576, distance: 36.1
click at [0, 576] on html ".a-20{fill:#fff;} Hire an Expert Nutrition Facts Labeling Recipes Costs Custom …" at bounding box center [658, 605] width 1316 height 1211
click at [18, 573] on div ".a-20{fill:#fff;} Hire an Expert Nutrition Facts Labeling Recipes Costs Custom …" at bounding box center [86, 329] width 173 height 632
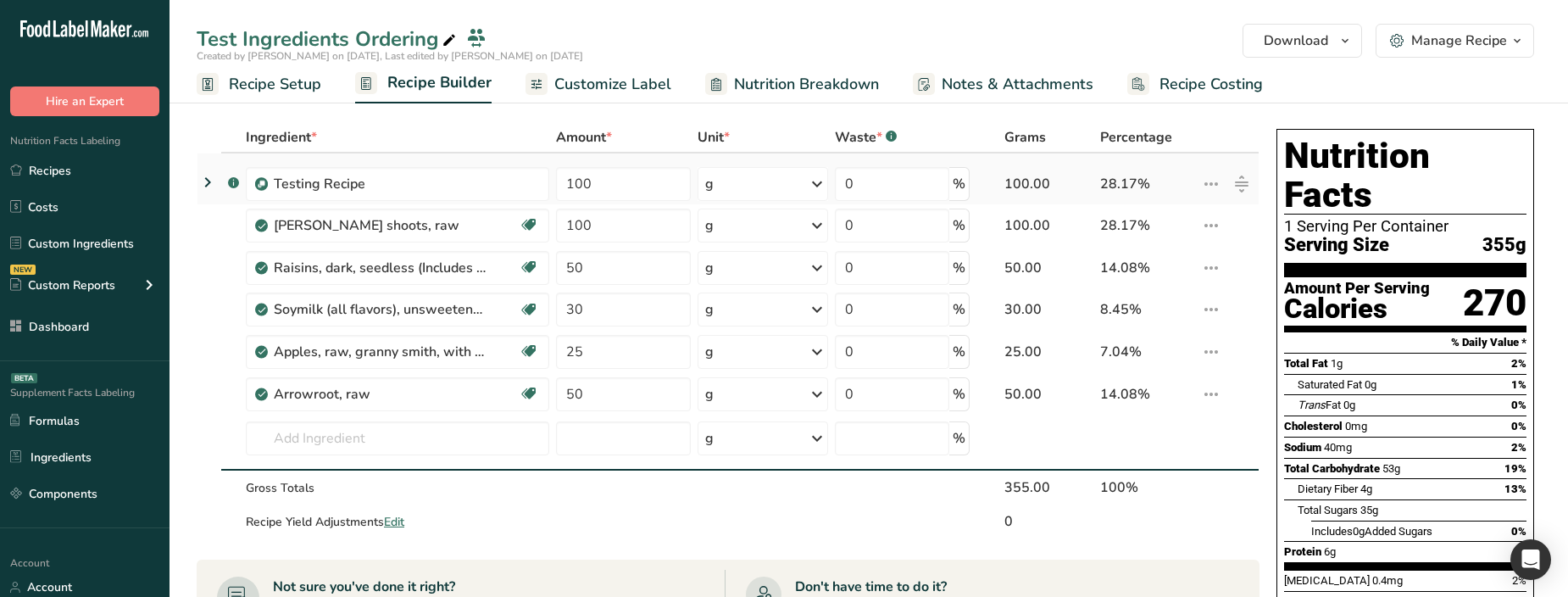
click at [1231, 182] on icon at bounding box center [1241, 183] width 20 height 20
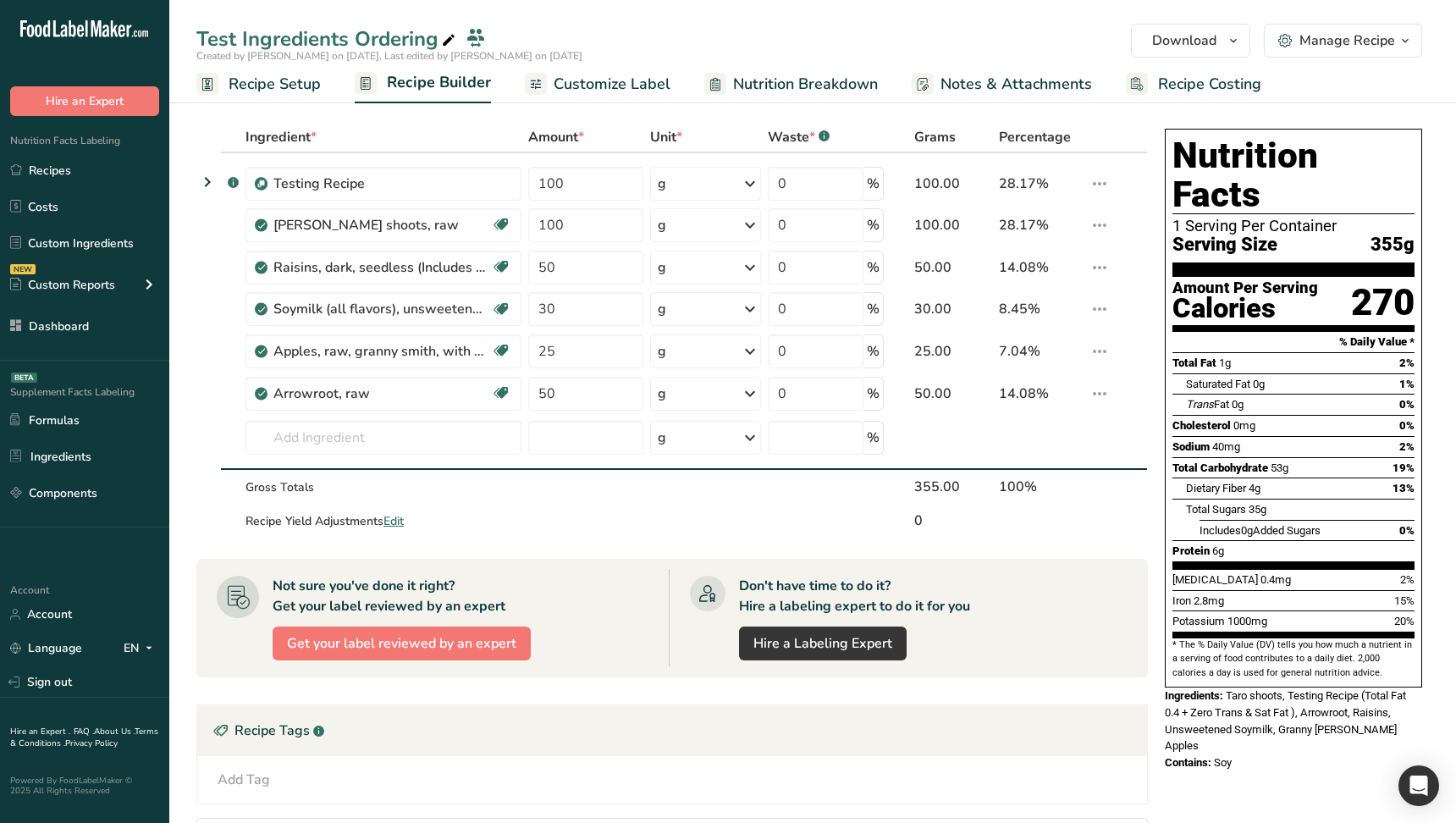
click at [1177, 595] on div "Nutrition Facts 1 Serving Per Container Serving Size 355g Amount Per Serving Ca…" at bounding box center [1293, 631] width 271 height 1018
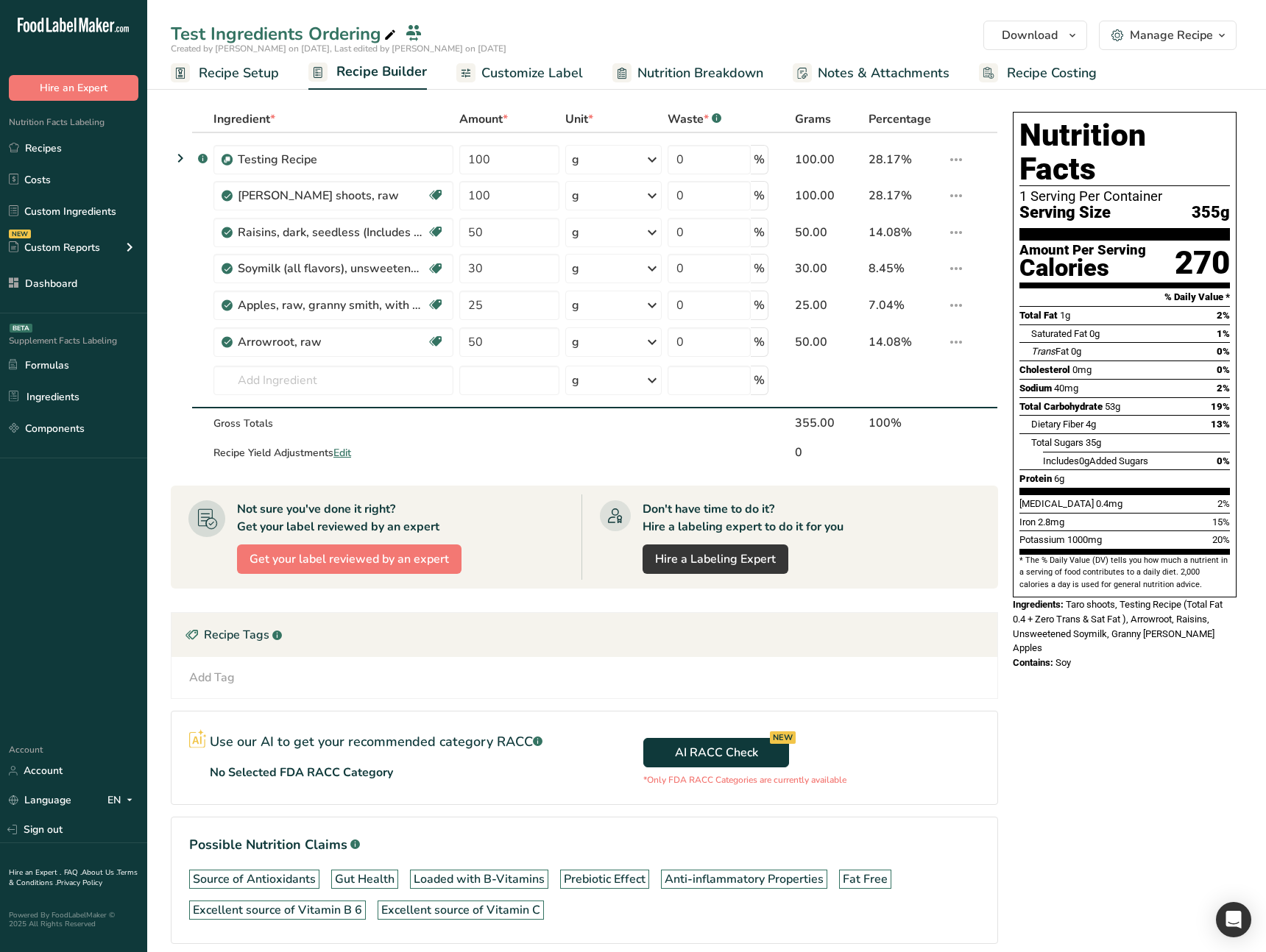
drag, startPoint x: 1048, startPoint y: 712, endPoint x: 1055, endPoint y: 641, distance: 71.3
click at [1048, 517] on div "Nutrition Facts 1 Serving Per Container Serving Size 355g Amount Per Serving Ca…" at bounding box center [1124, 548] width 236 height 885
click at [80, 357] on link "Formulas" at bounding box center [73, 365] width 147 height 28
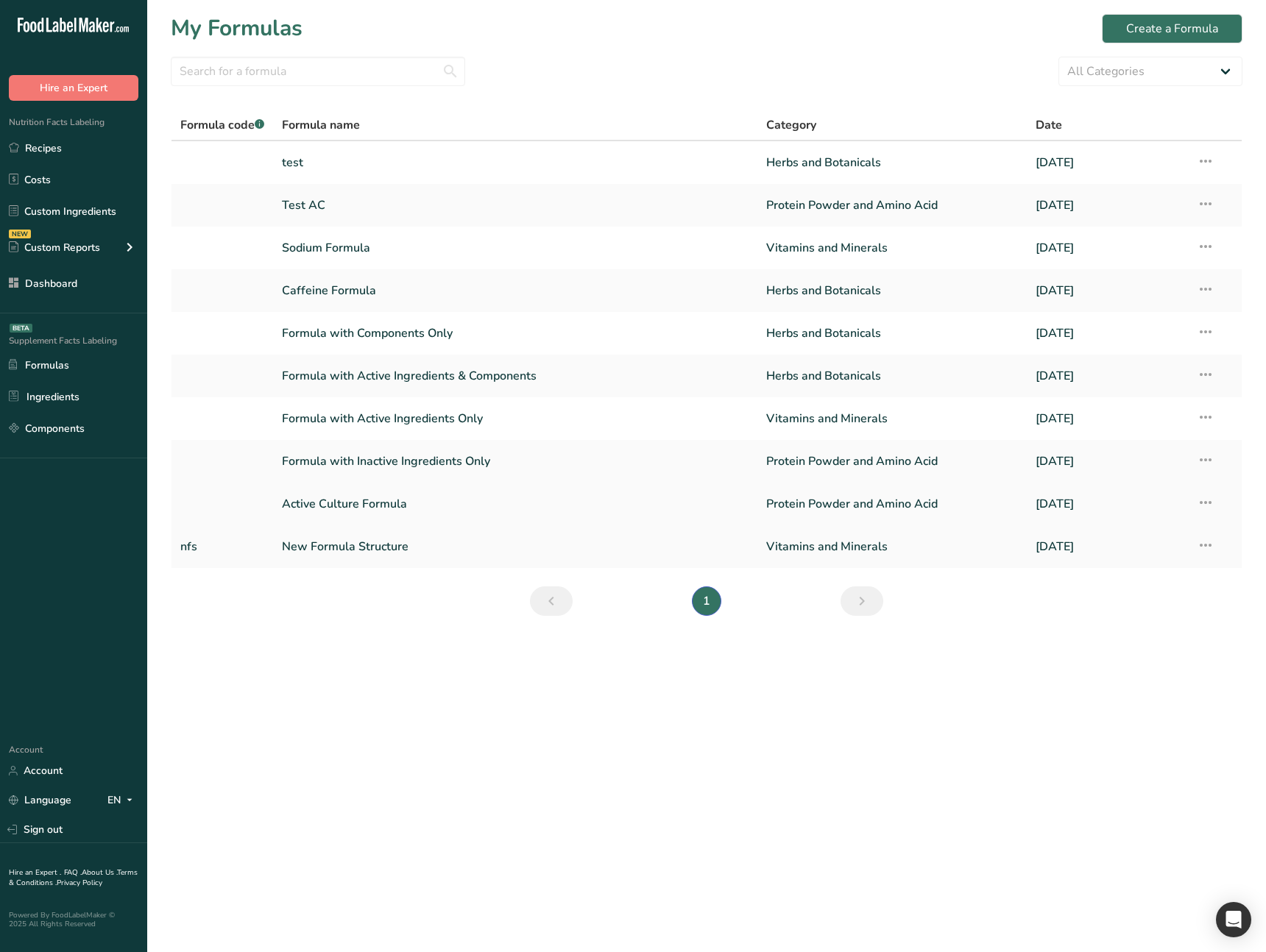
click at [382, 503] on link "Active Culture Formula" at bounding box center [515, 504] width 467 height 31
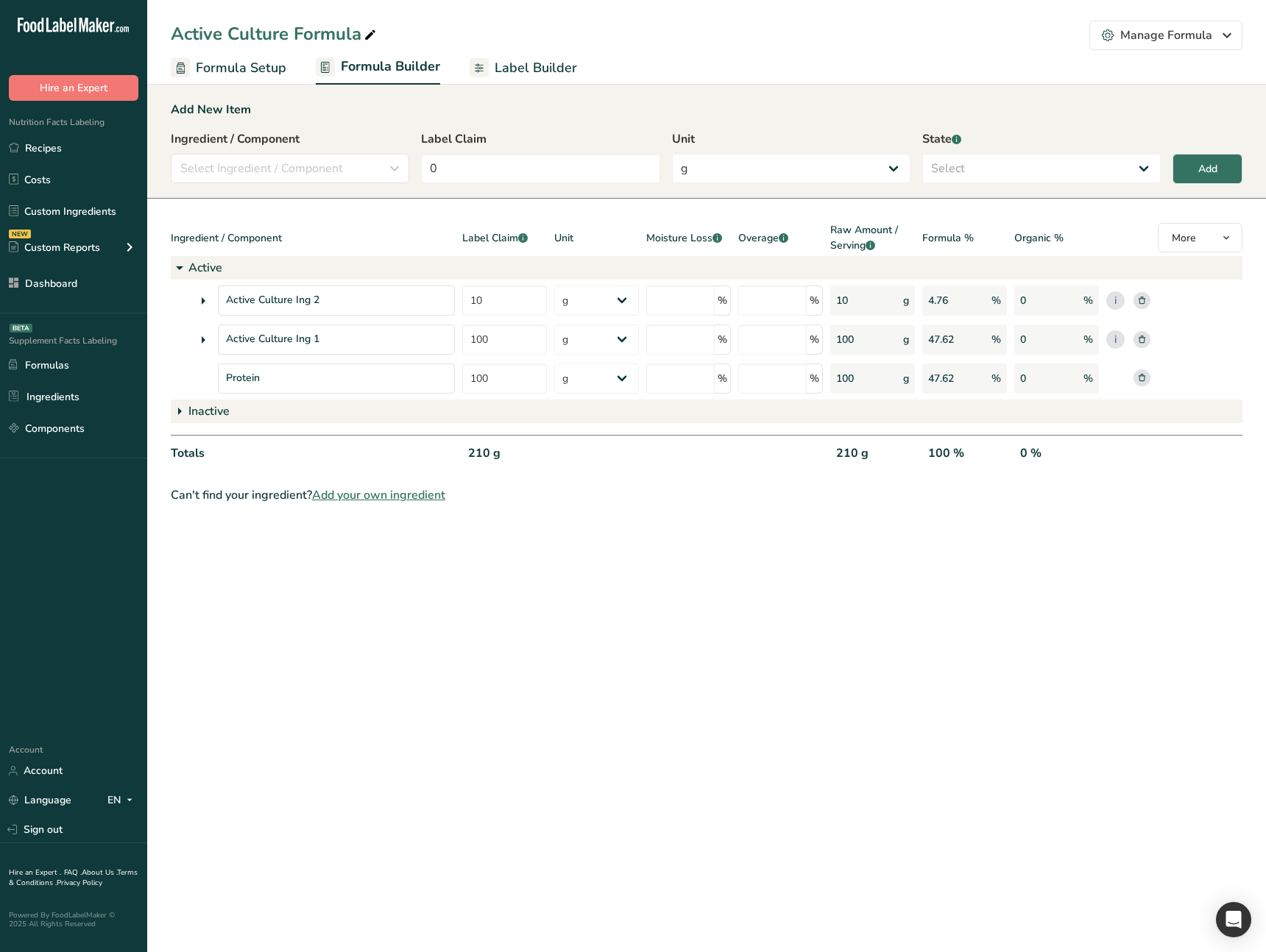
click at [688, 517] on main "Active Culture Formula Manage Formula Delete Formula Formula Setup Formula Buil…" at bounding box center [633, 476] width 1266 height 952
click at [646, 517] on main "Active Culture Formula Manage Formula Delete Formula Formula Setup Formula Buil…" at bounding box center [633, 476] width 1266 height 952
click at [86, 366] on link "Formulas" at bounding box center [73, 365] width 147 height 28
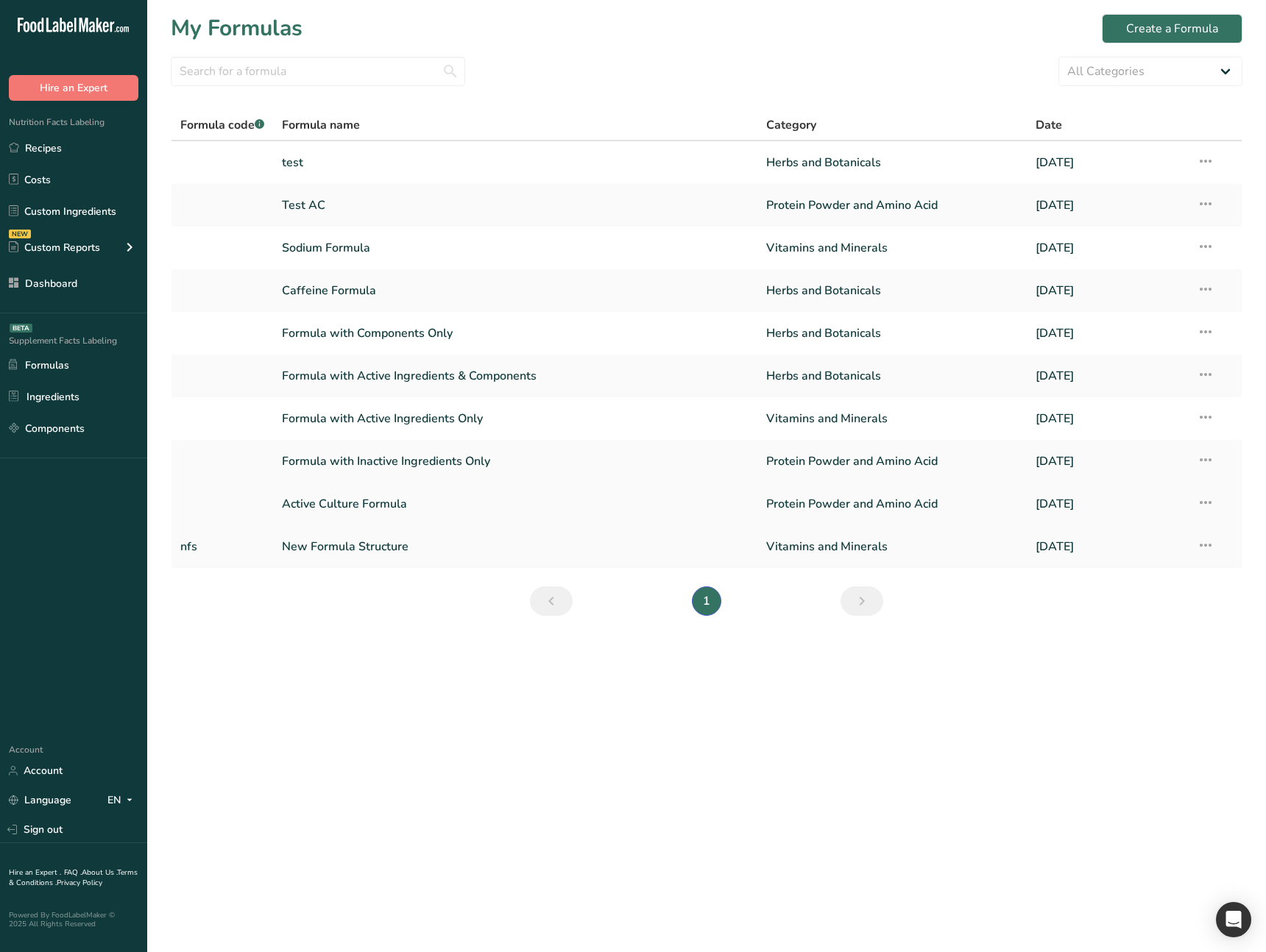
click at [428, 504] on link "Active Culture Formula" at bounding box center [515, 504] width 467 height 31
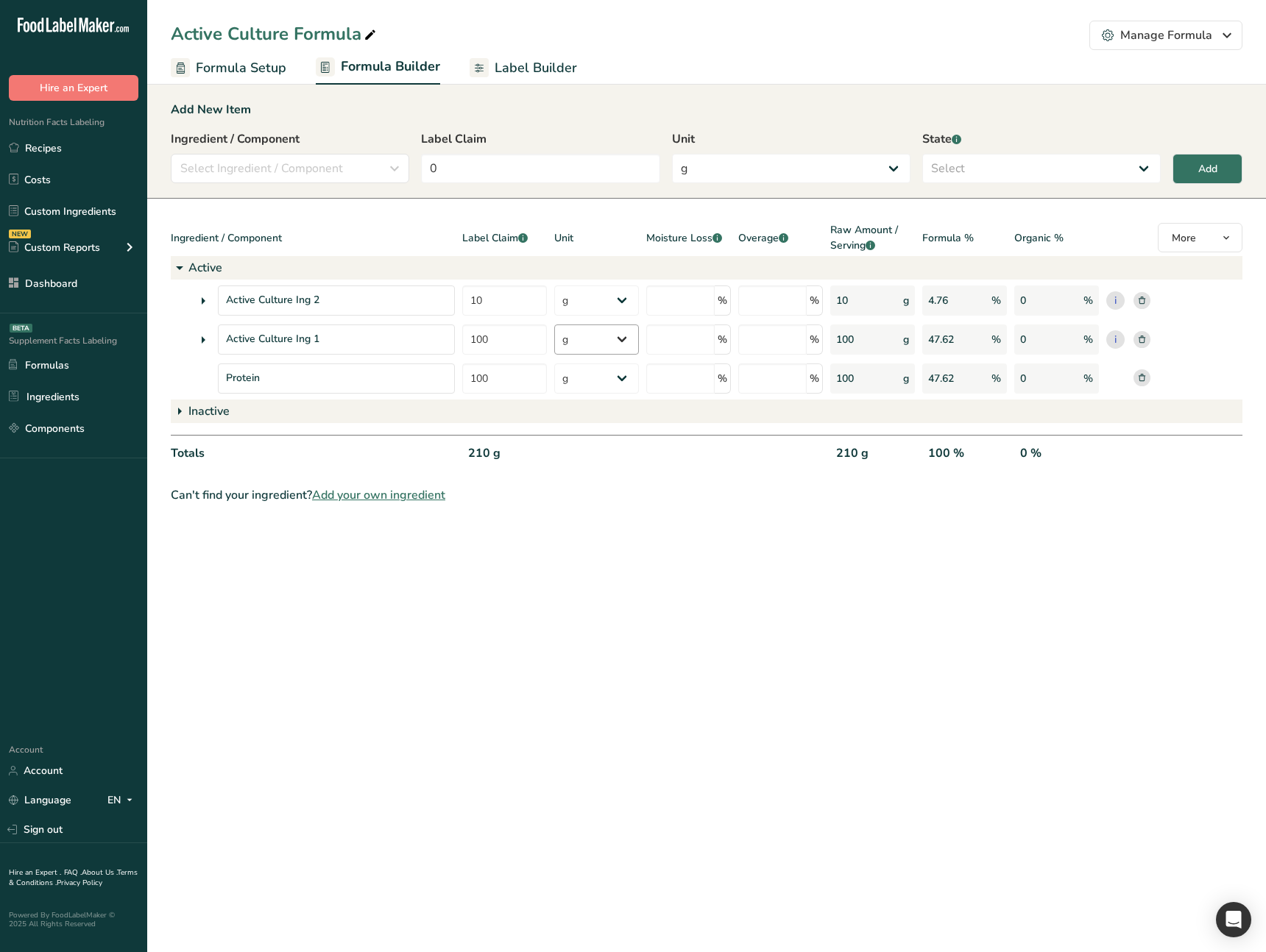
drag, startPoint x: 677, startPoint y: 621, endPoint x: 557, endPoint y: 343, distance: 302.8
click at [677, 517] on main "Active Culture Formula Manage Formula Delete Formula Formula Setup Formula Buil…" at bounding box center [633, 476] width 1266 height 952
click at [519, 65] on span "Label Builder" at bounding box center [535, 68] width 82 height 20
select select "Roboto"
select select "bold"
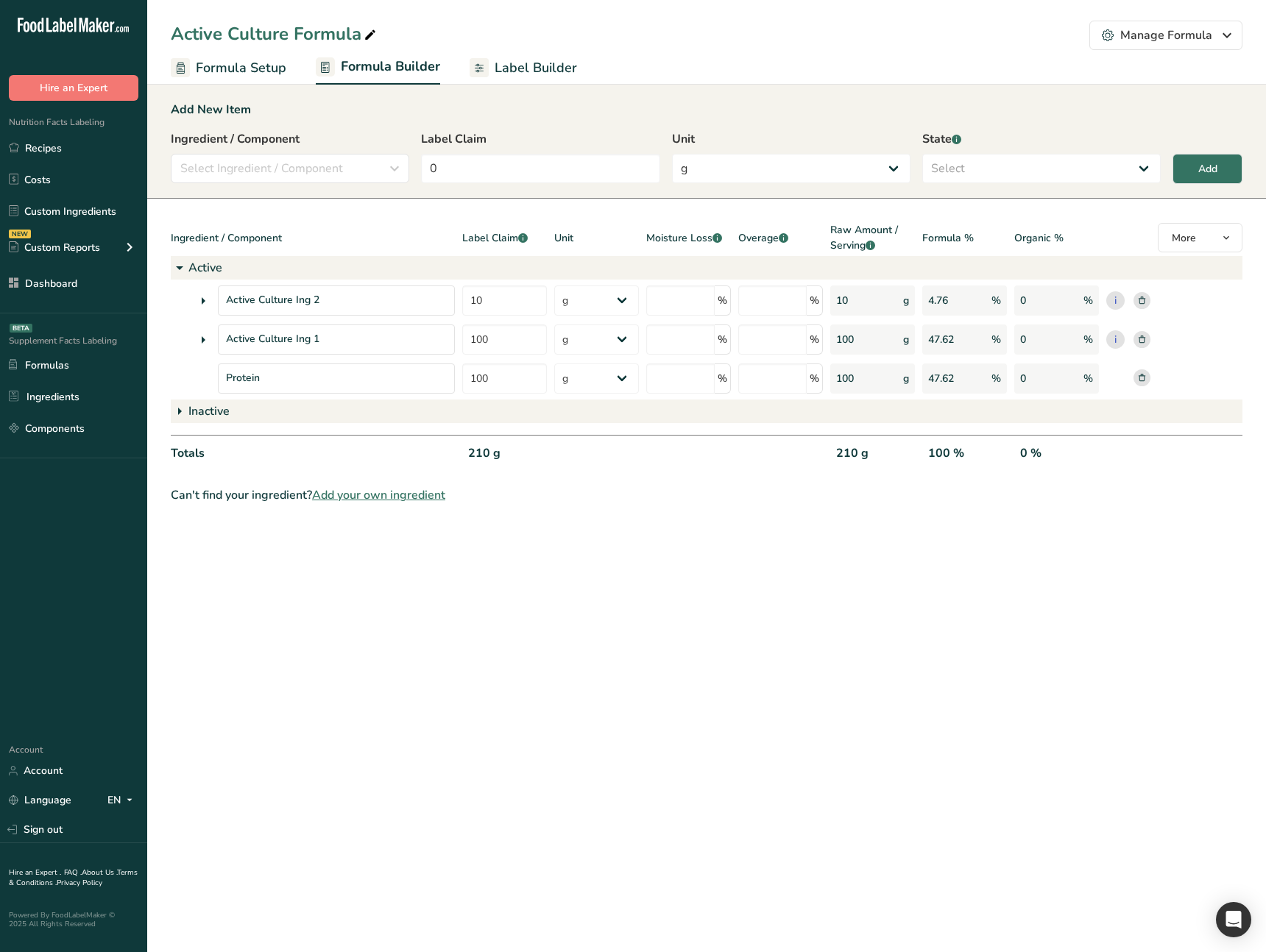
select select "bold"
select select "center"
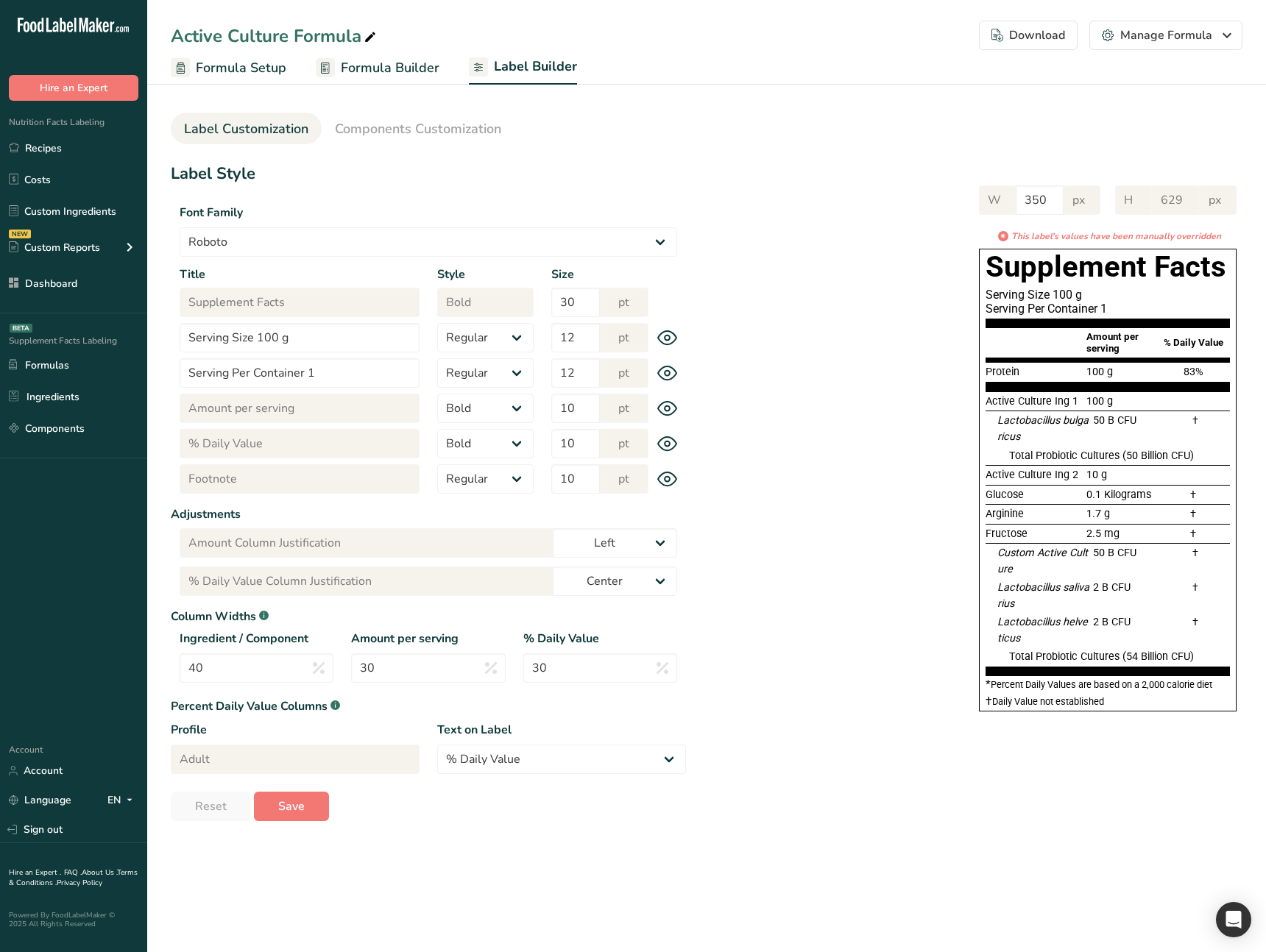
click at [789, 467] on div "W 350 px H 629 px * This label's values have been manually overridden Supplemen…" at bounding box center [965, 445] width 557 height 549
drag, startPoint x: 800, startPoint y: 666, endPoint x: 777, endPoint y: 637, distance: 37.0
click at [800, 517] on div "W 350 px H 629 px * This label's values have been manually overridden Supplemen…" at bounding box center [965, 445] width 557 height 549
click at [722, 191] on div "W 350 px H 629 px * This label's values have been manually overridden Supplemen…" at bounding box center [965, 445] width 557 height 549
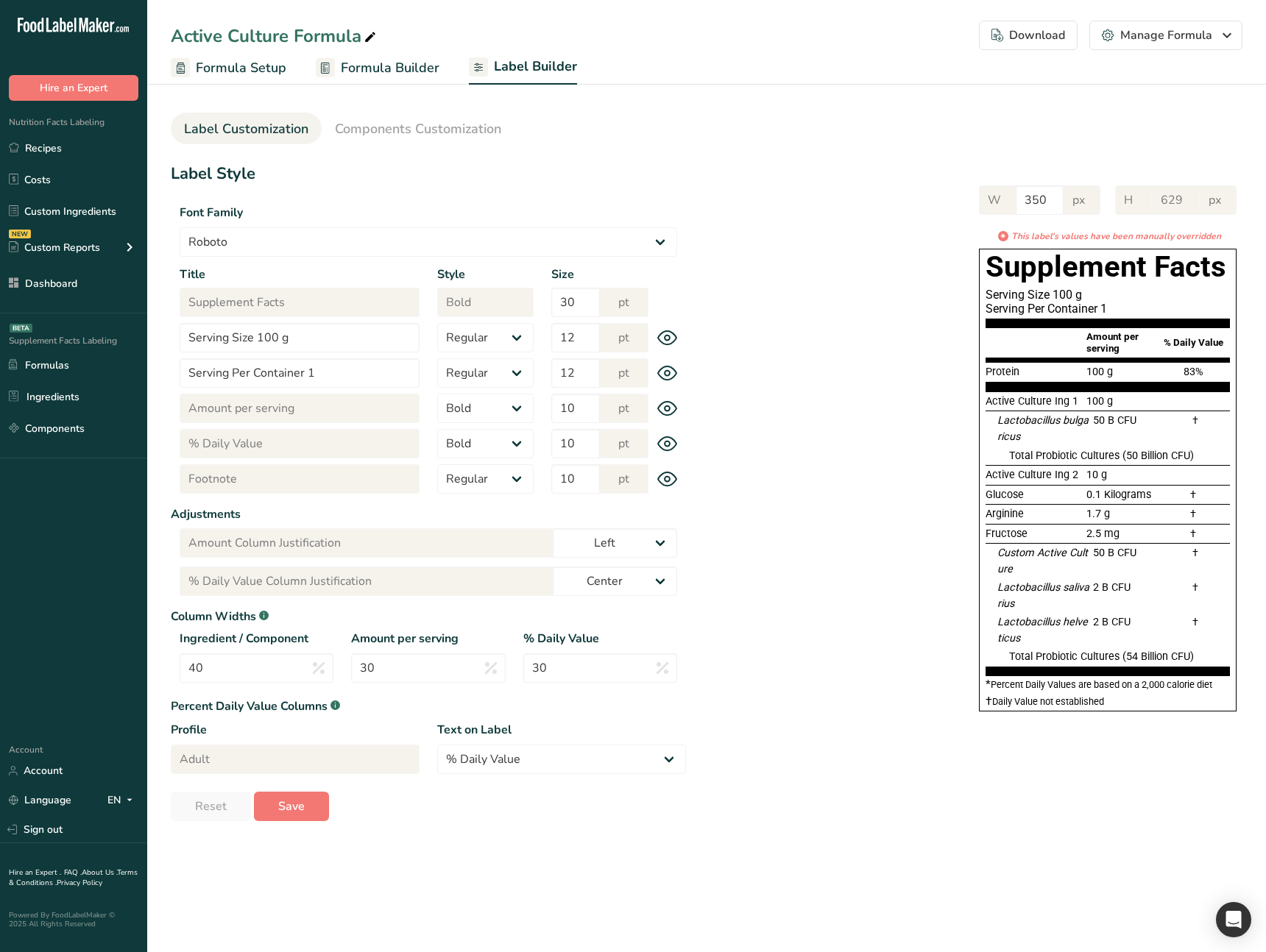
click at [1021, 31] on div "Download" at bounding box center [1028, 35] width 73 height 17
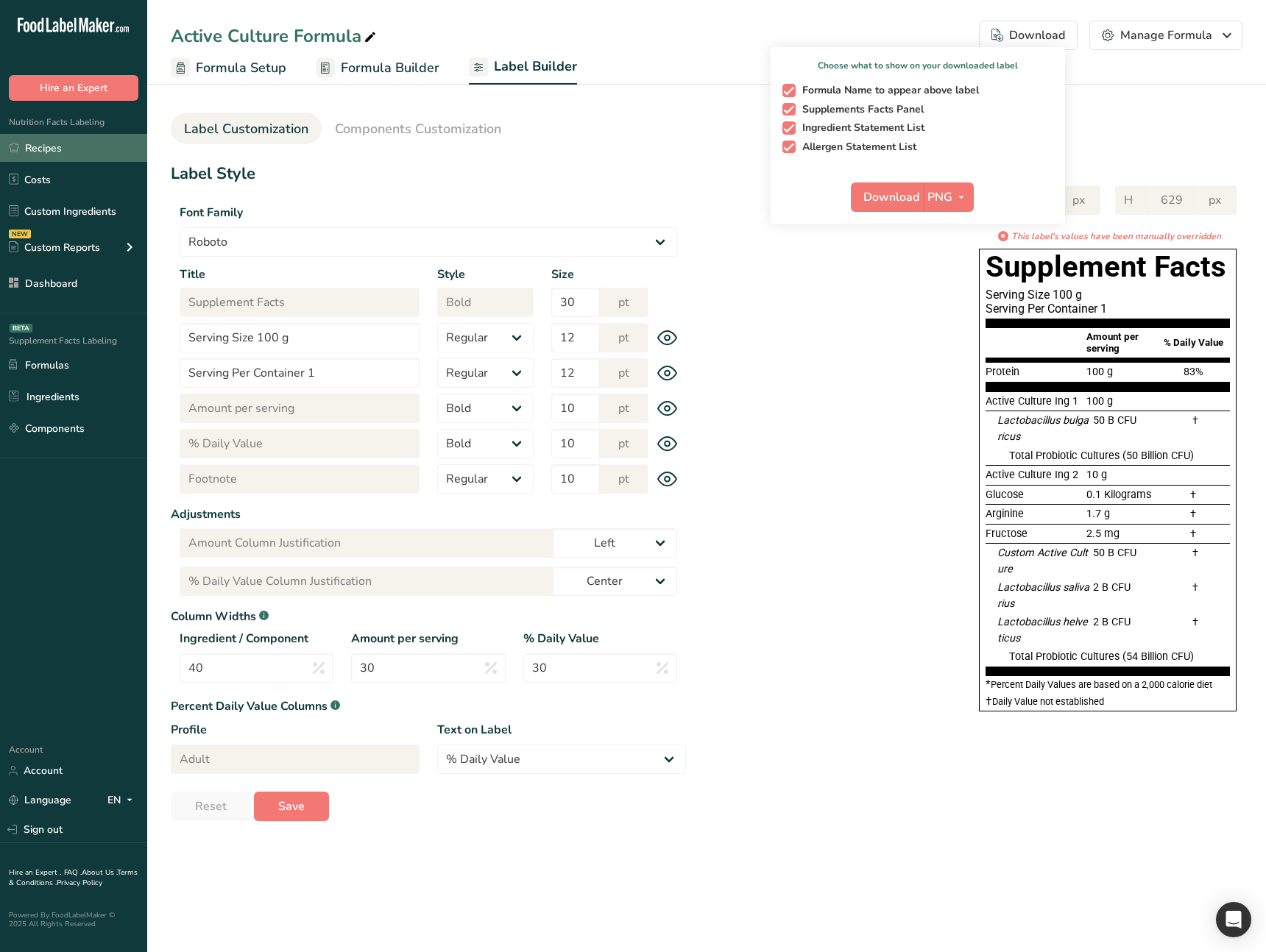
click at [74, 138] on link "Recipes" at bounding box center [73, 148] width 147 height 28
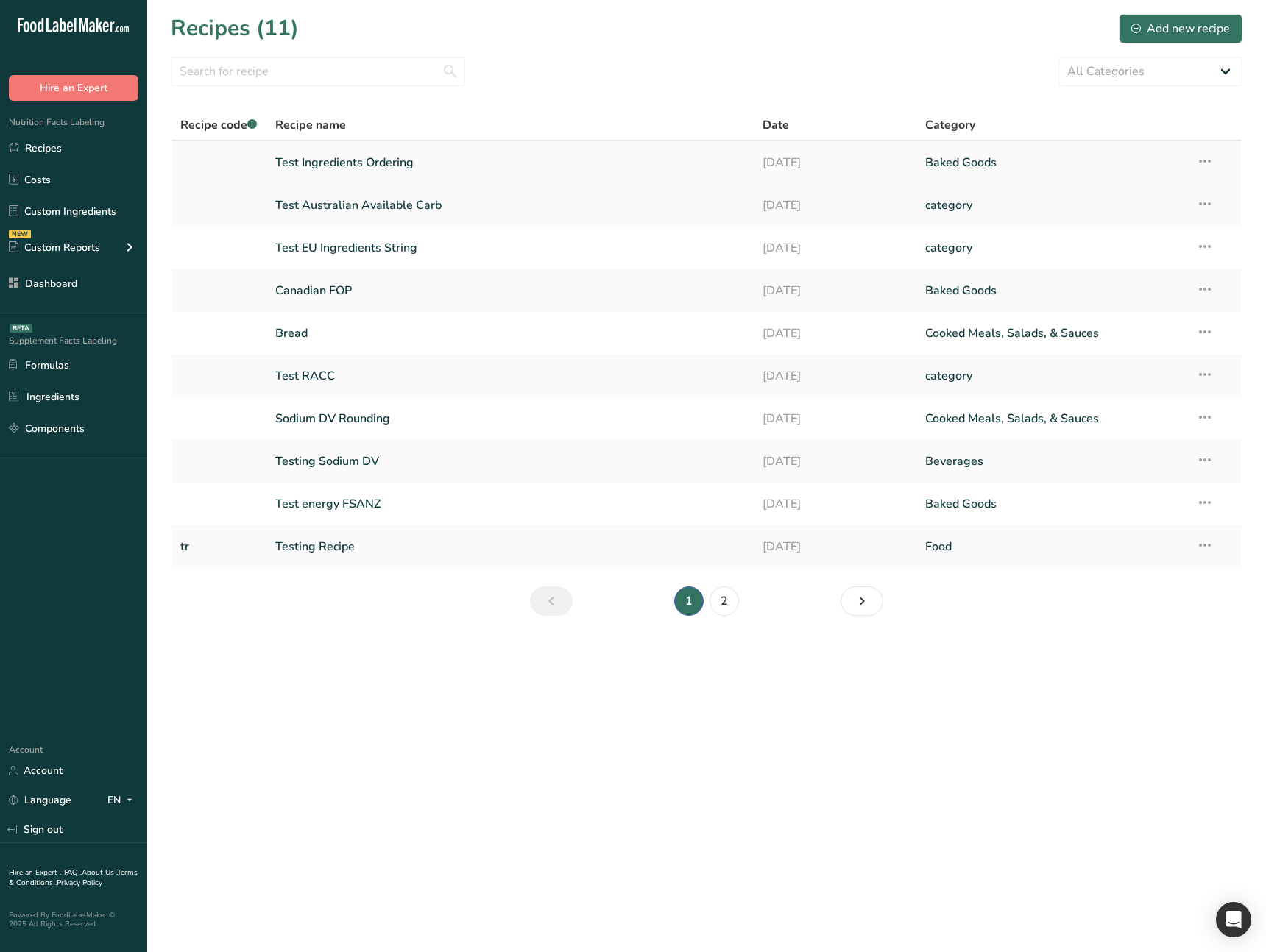
click at [371, 156] on link "Test Ingredients Ordering" at bounding box center [510, 163] width 470 height 31
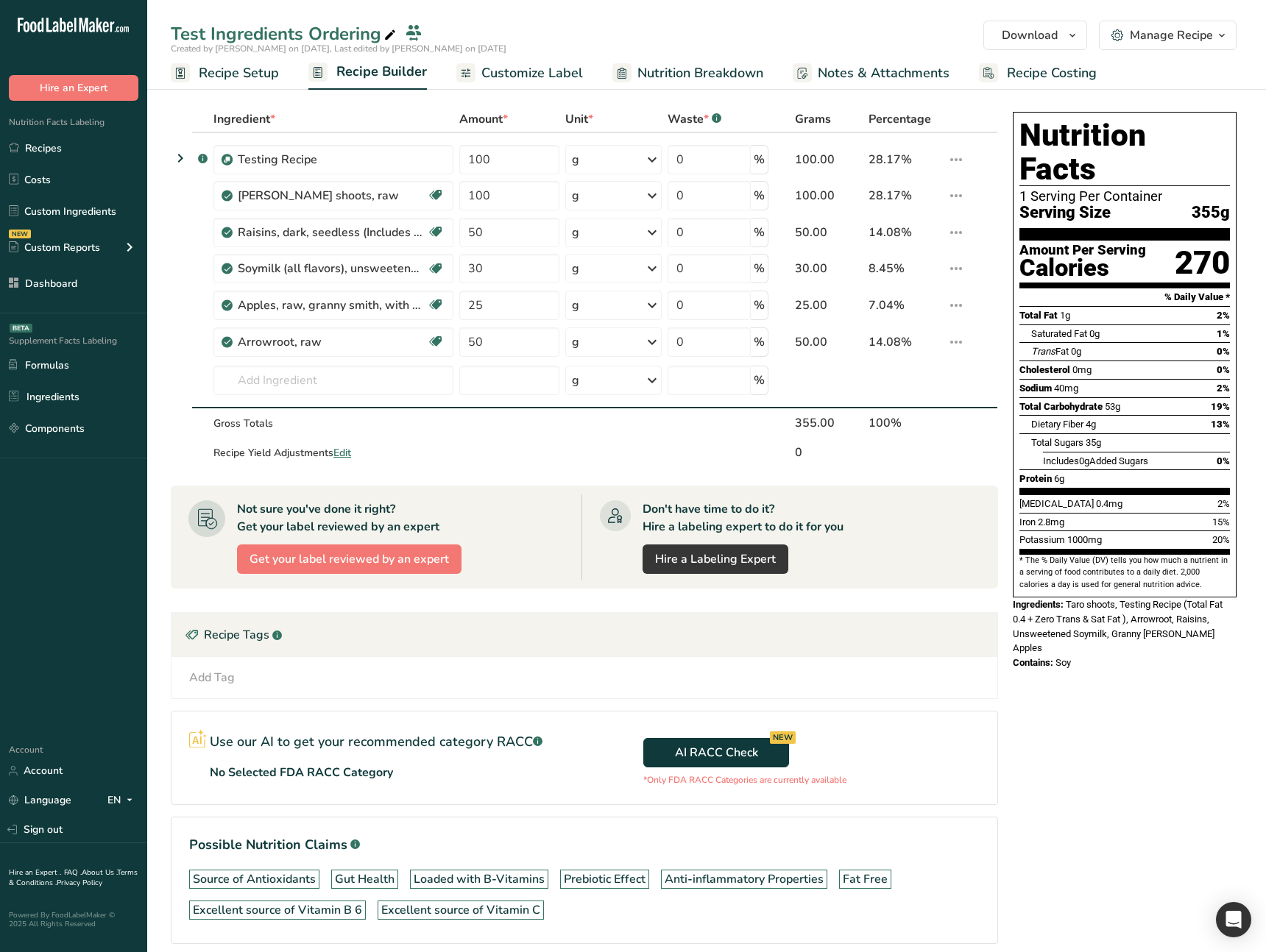
click at [510, 69] on span "Customize Label" at bounding box center [531, 73] width 101 height 20
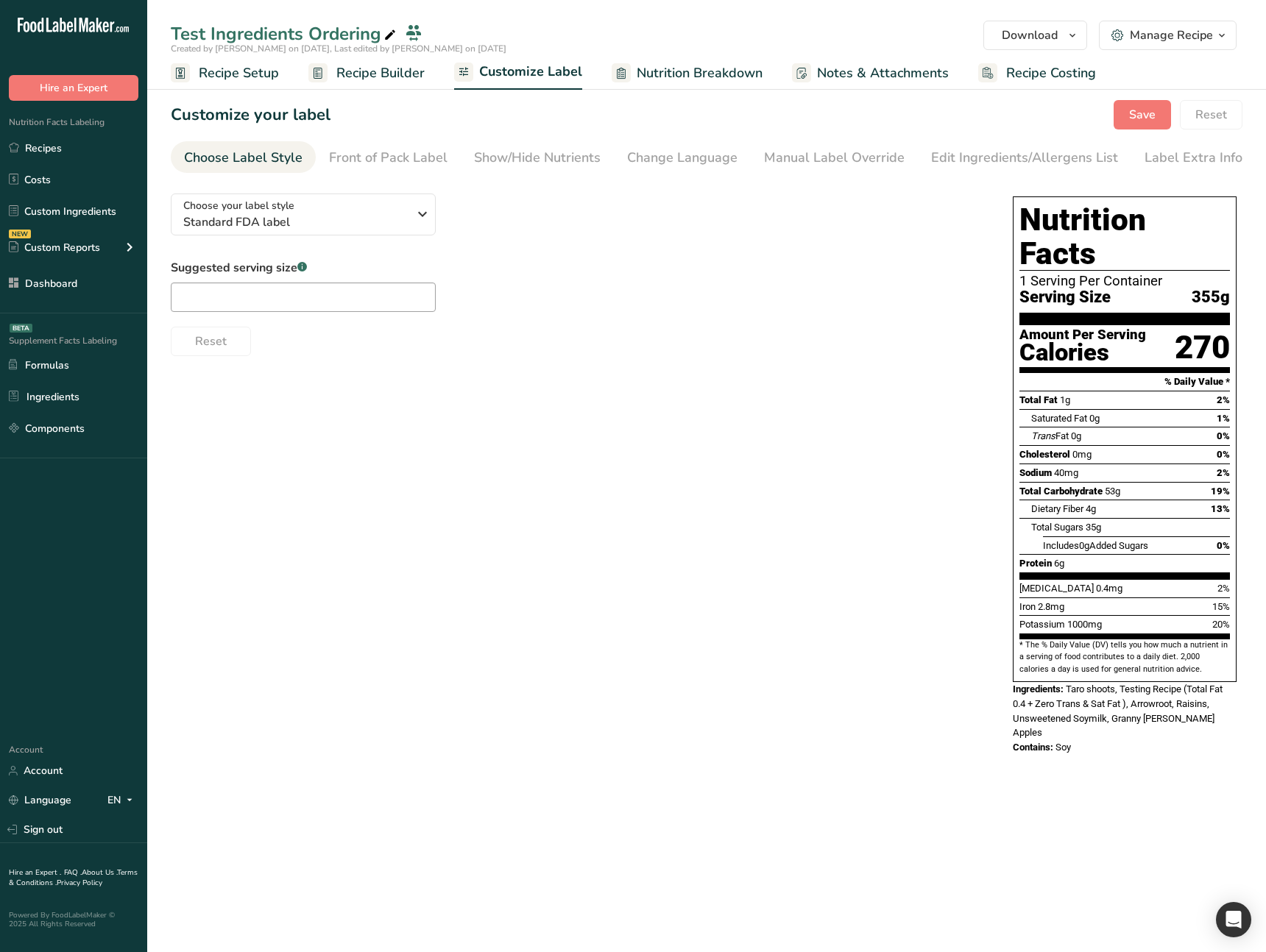
click at [651, 76] on span "Nutrition Breakdown" at bounding box center [699, 73] width 126 height 20
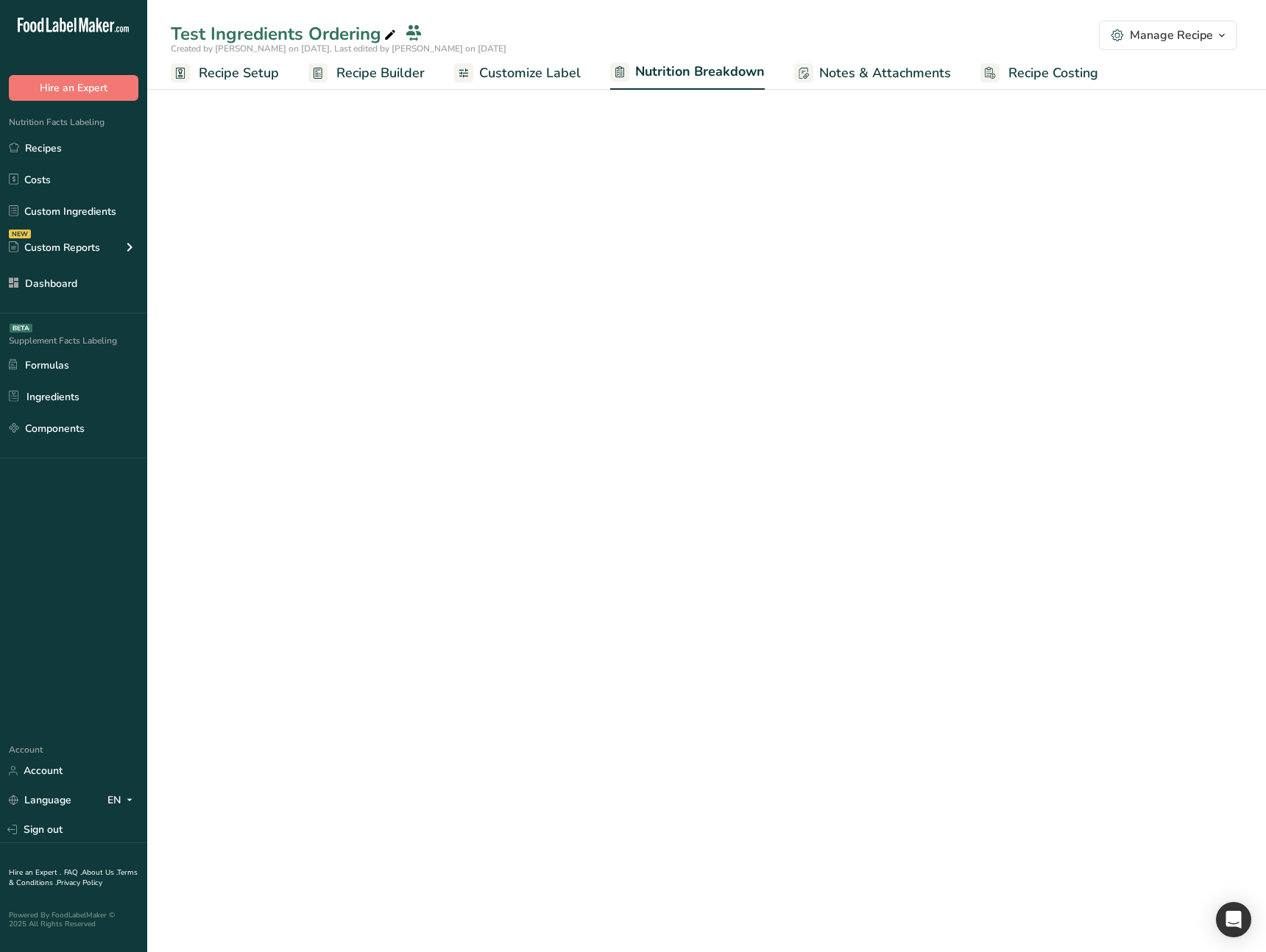
select select "Calories"
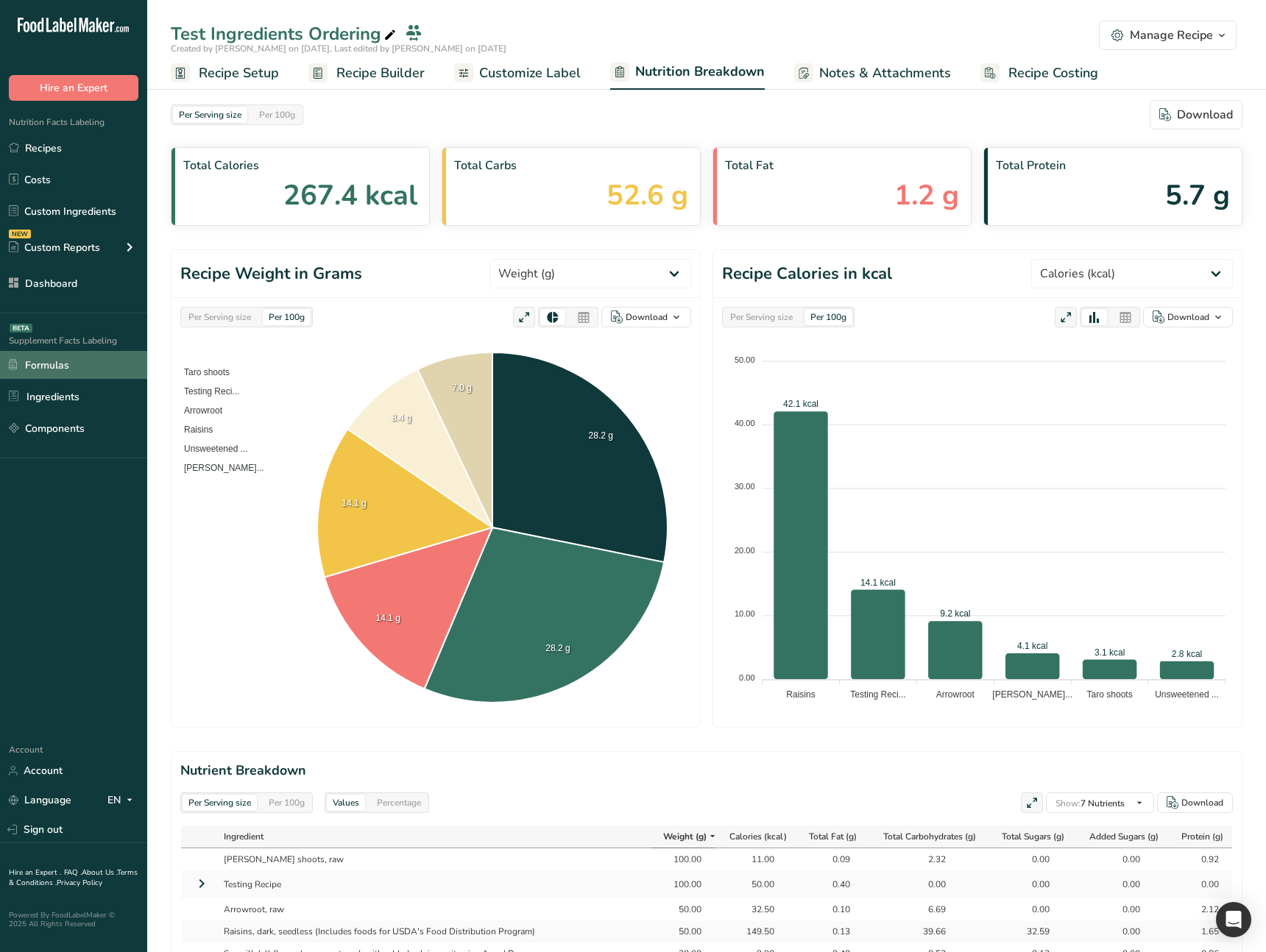
click at [91, 358] on link "Formulas" at bounding box center [73, 365] width 147 height 28
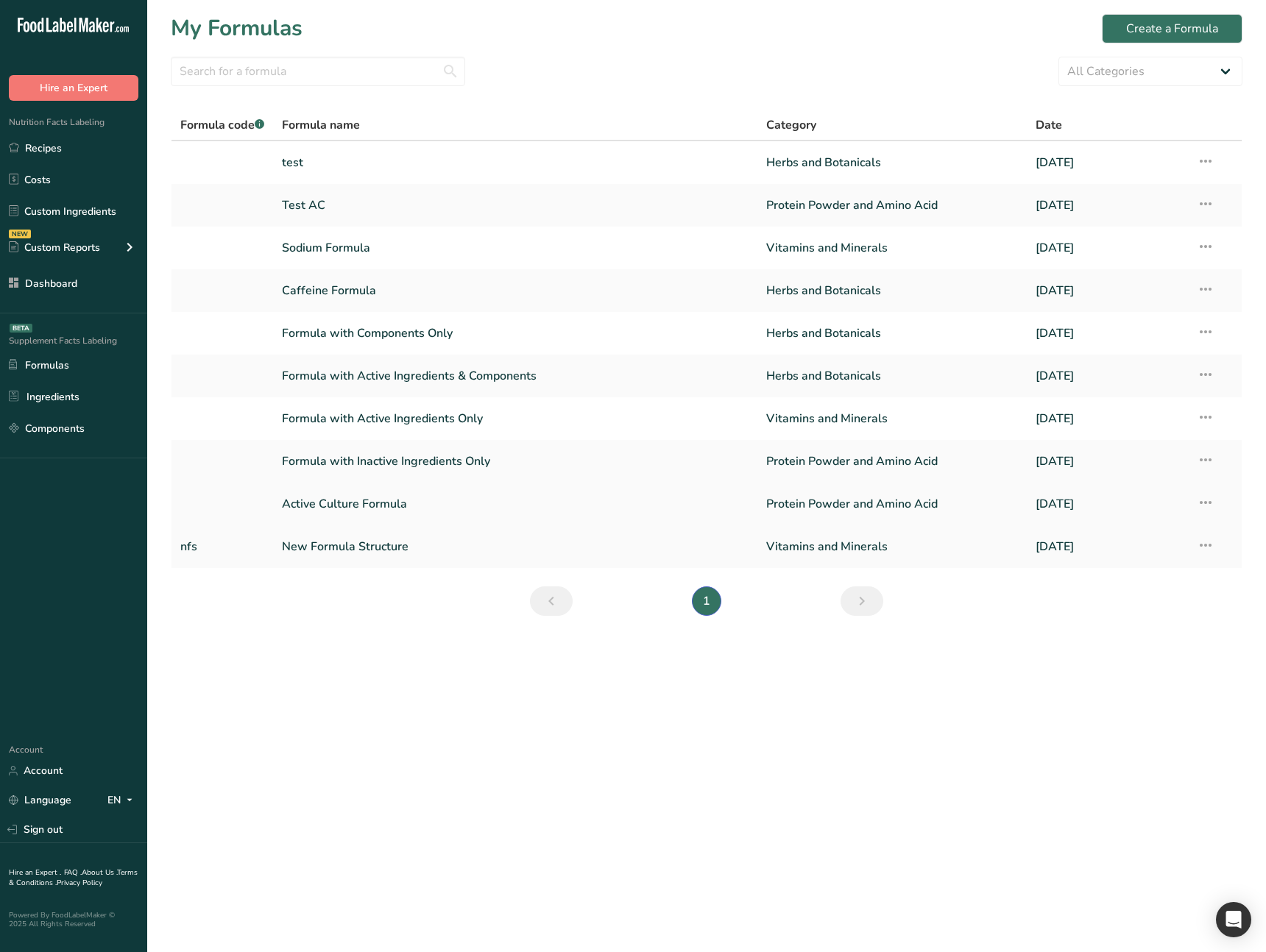
click at [359, 497] on link "Active Culture Formula" at bounding box center [515, 504] width 467 height 31
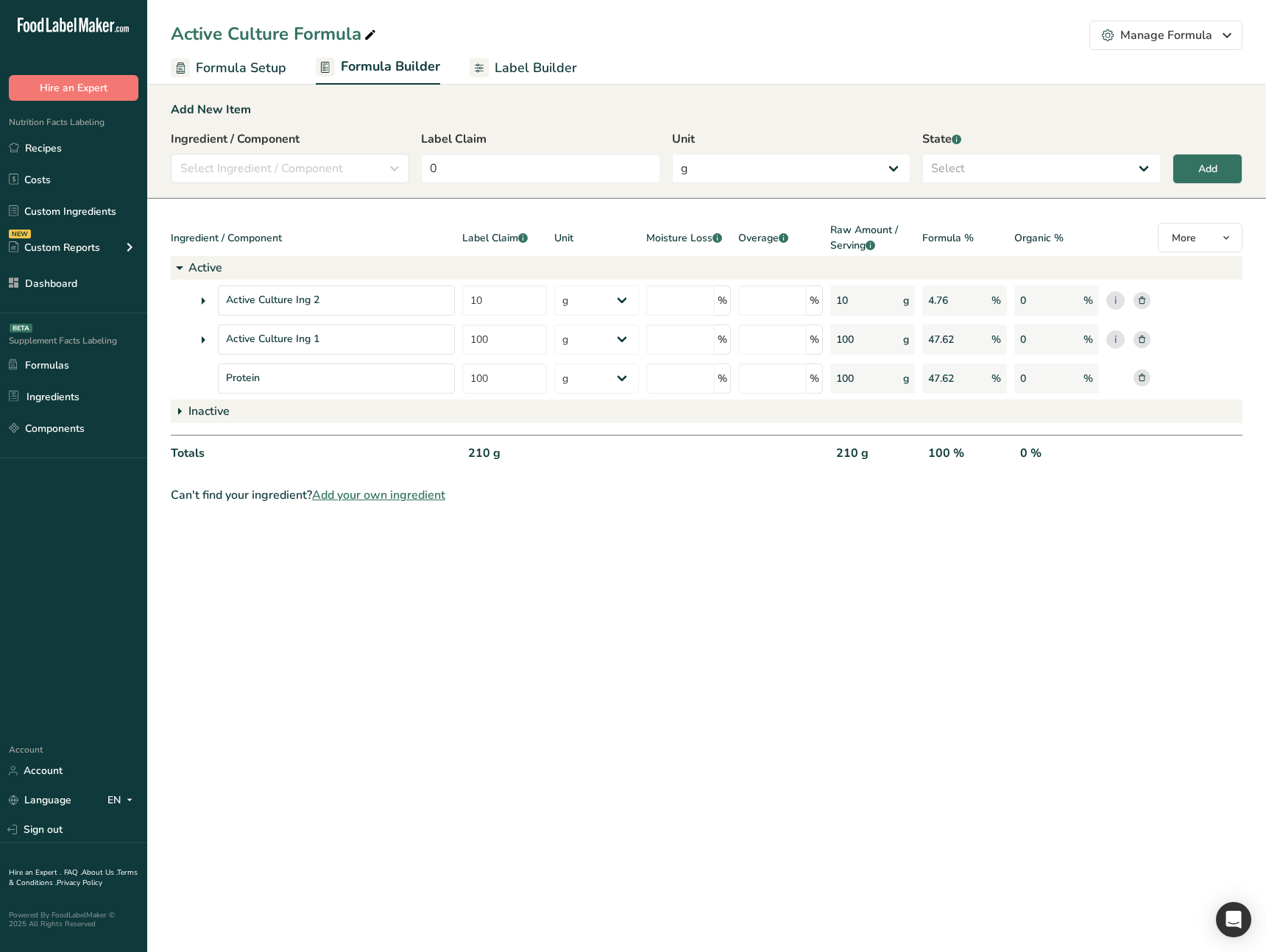
click at [484, 68] on icon at bounding box center [479, 68] width 19 height 19
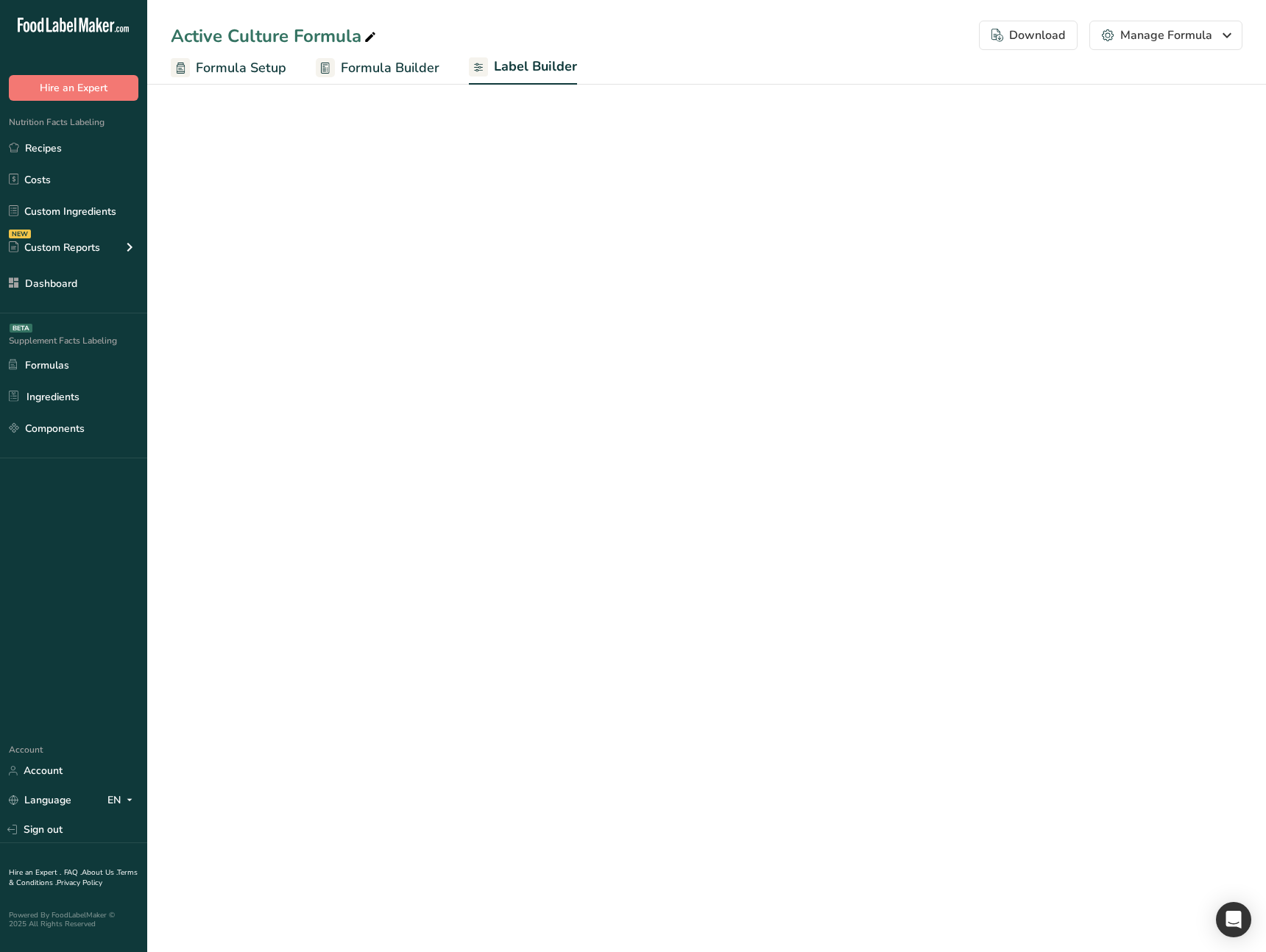
select select "Roboto"
select select "bold"
select select "center"
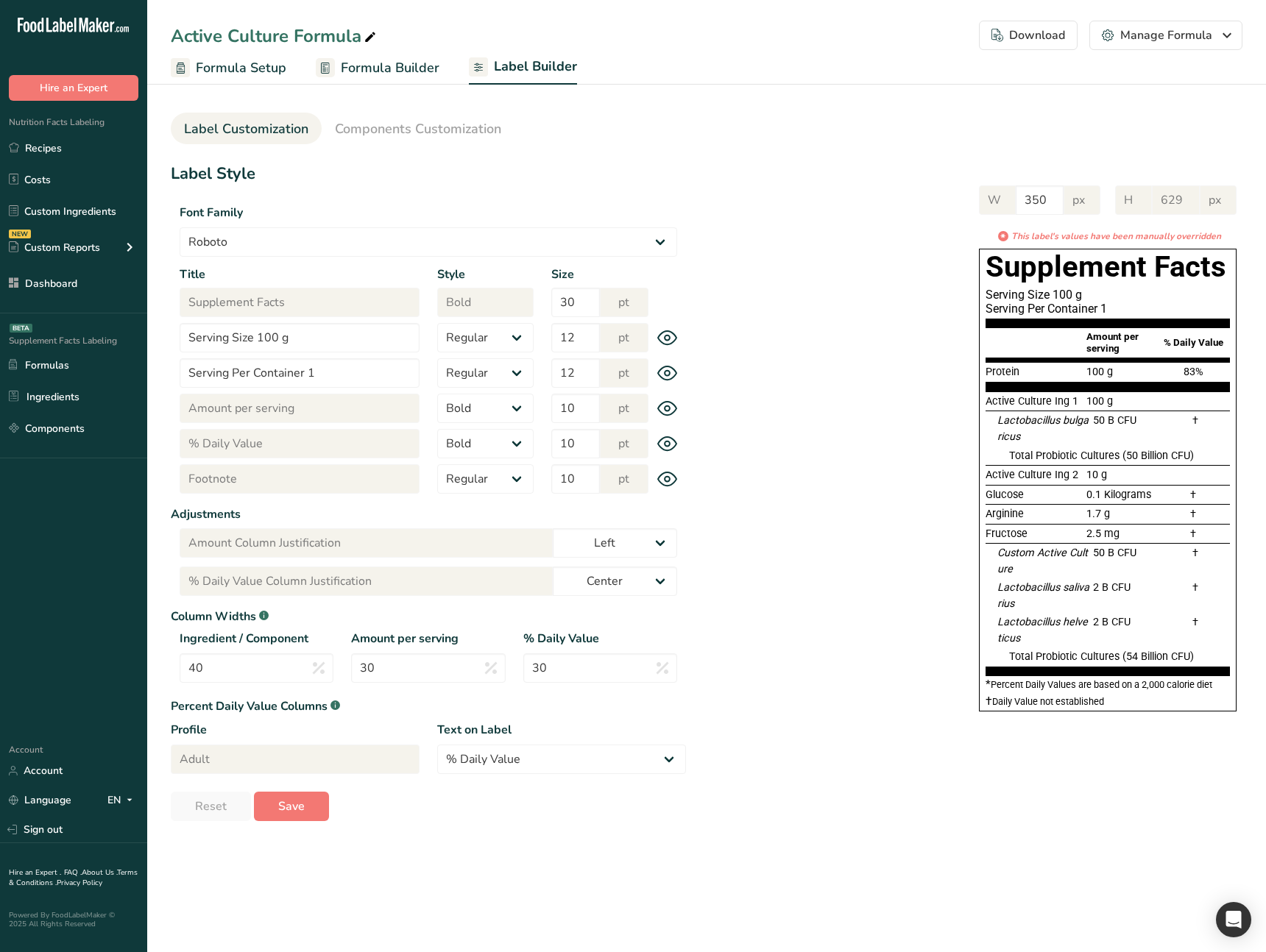
click at [884, 507] on div "W 350 px H 629 px * This label's values have been manually overridden Supplemen…" at bounding box center [965, 445] width 557 height 549
select select "Roboto"
select select "bold"
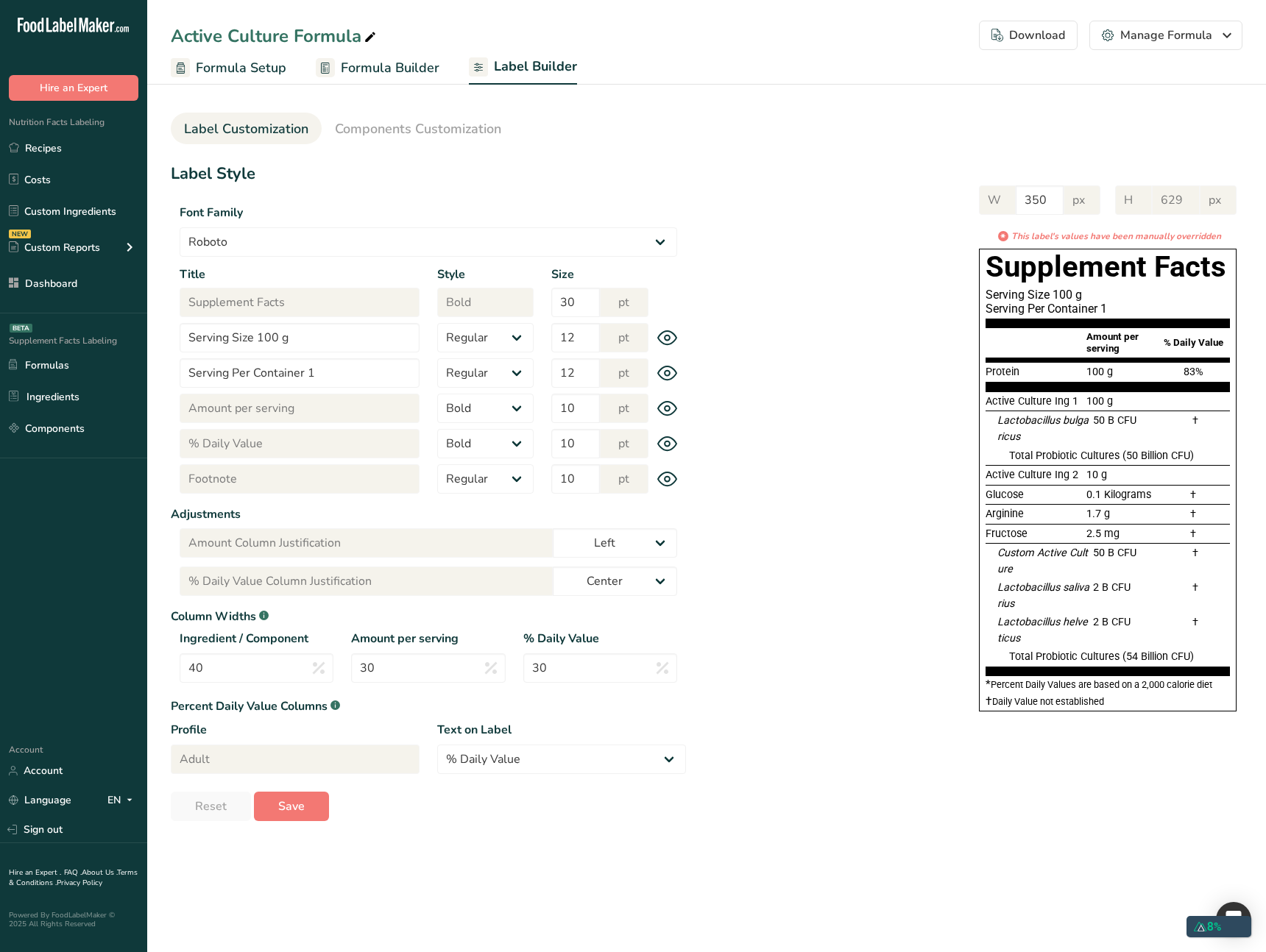
select select "center"
click at [790, 517] on div "W 350 px H 629 px * This label's values have been manually overridden Supplemen…" at bounding box center [965, 445] width 557 height 549
drag, startPoint x: 549, startPoint y: 140, endPoint x: 848, endPoint y: 189, distance: 303.0
click at [597, 145] on section "Label Customization Components Customization Label Style Font Family Arial Robo…" at bounding box center [707, 461] width 1119 height 768
click at [385, 133] on span "Components Customization" at bounding box center [418, 129] width 166 height 20
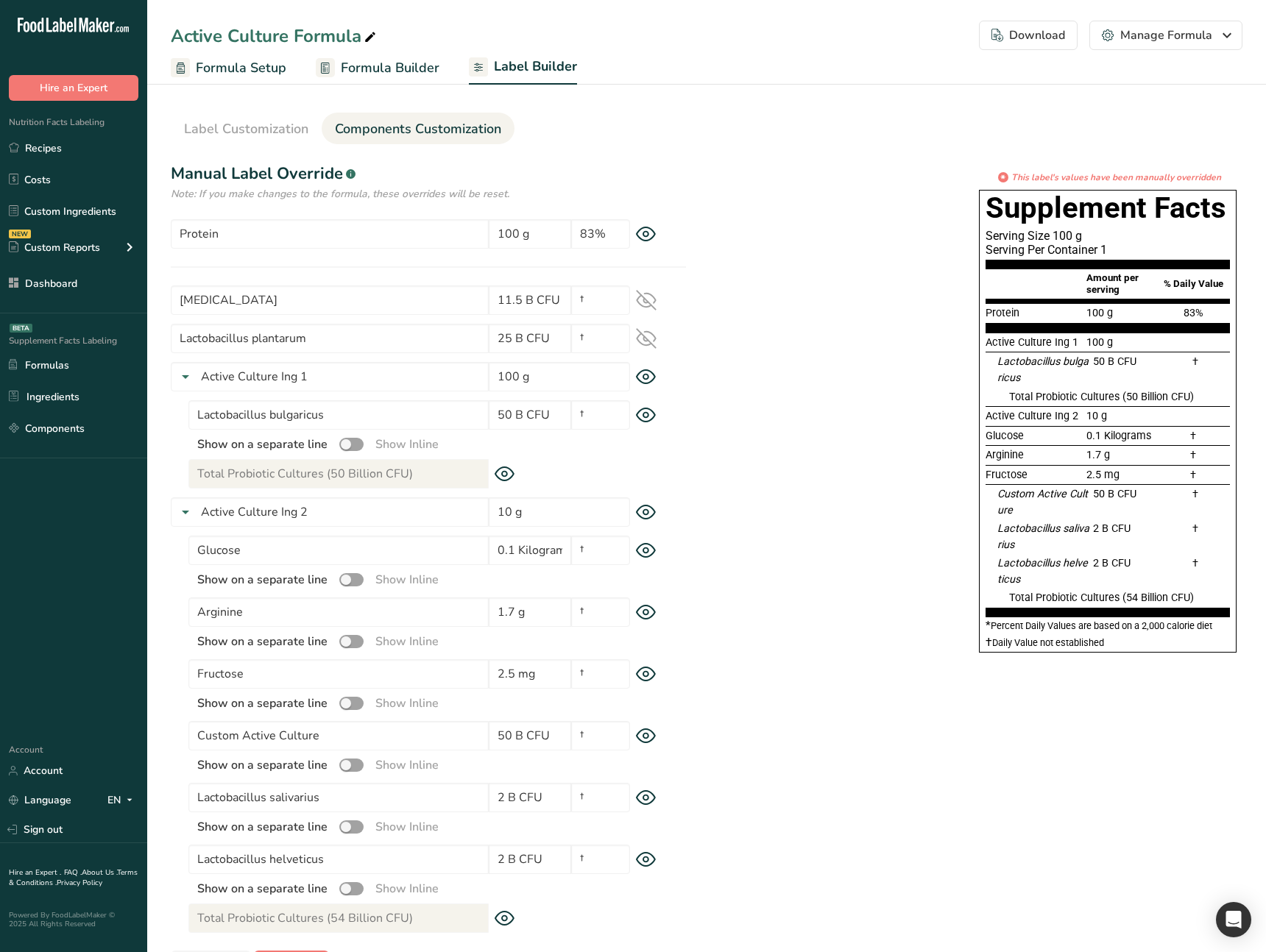
drag, startPoint x: 224, startPoint y: 129, endPoint x: 276, endPoint y: 236, distance: 119.0
click at [224, 129] on span "Label Customization" at bounding box center [245, 129] width 124 height 20
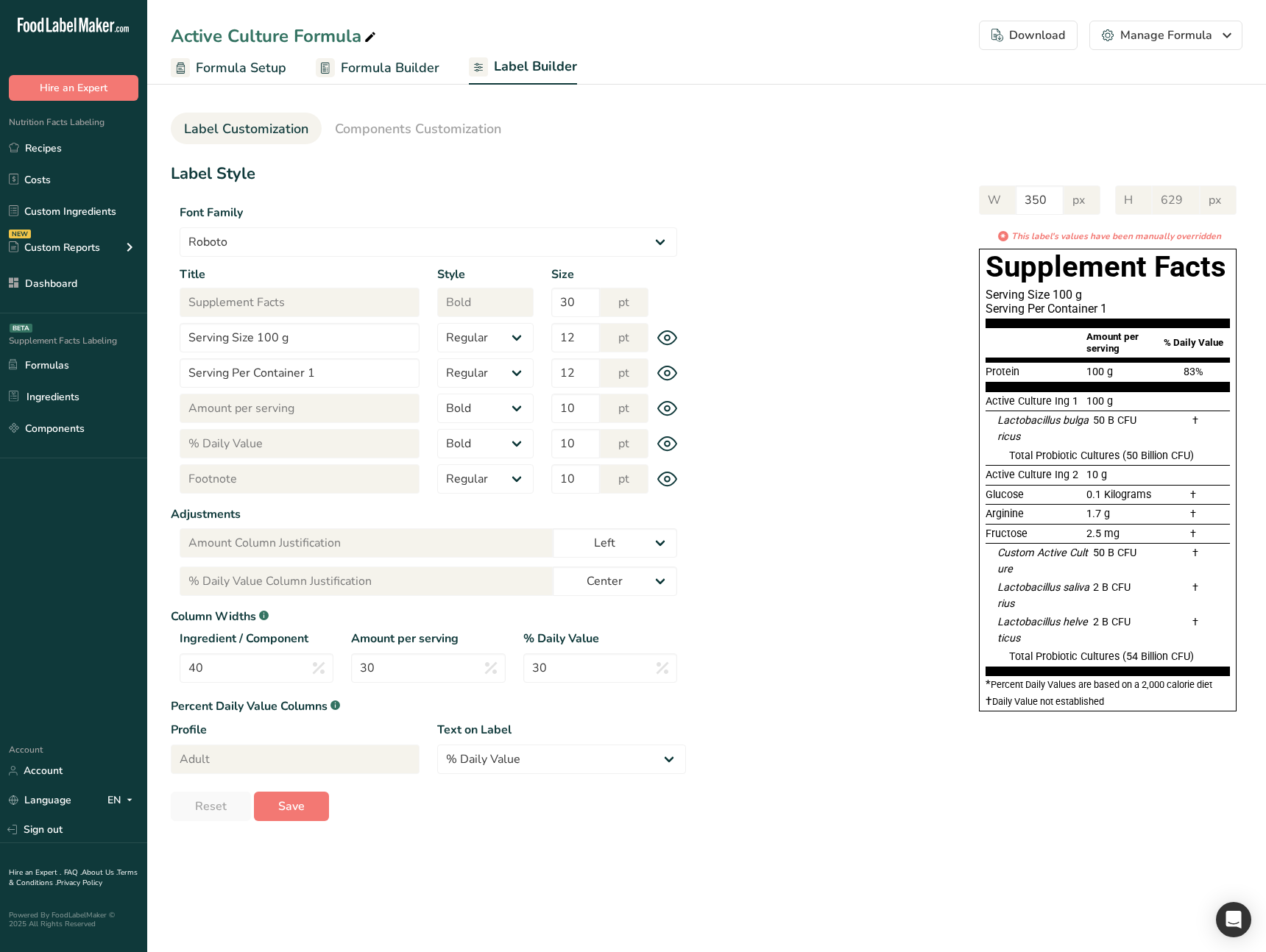
click at [1026, 40] on div "Download" at bounding box center [1028, 35] width 73 height 17
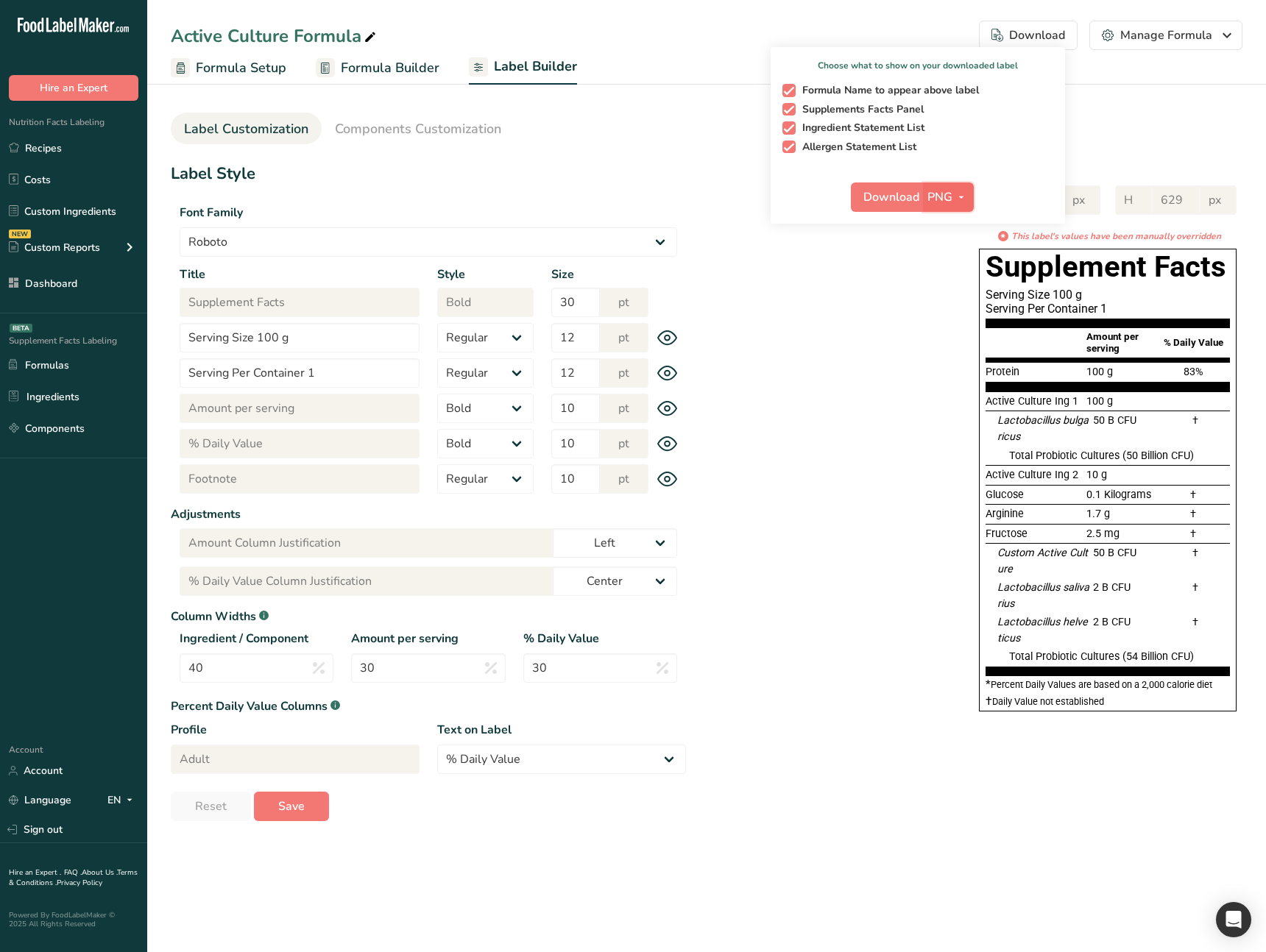
click at [951, 198] on span "PNG" at bounding box center [940, 197] width 25 height 17
click at [955, 296] on link "PDF" at bounding box center [950, 299] width 47 height 24
click at [899, 197] on span "Download" at bounding box center [892, 197] width 56 height 17
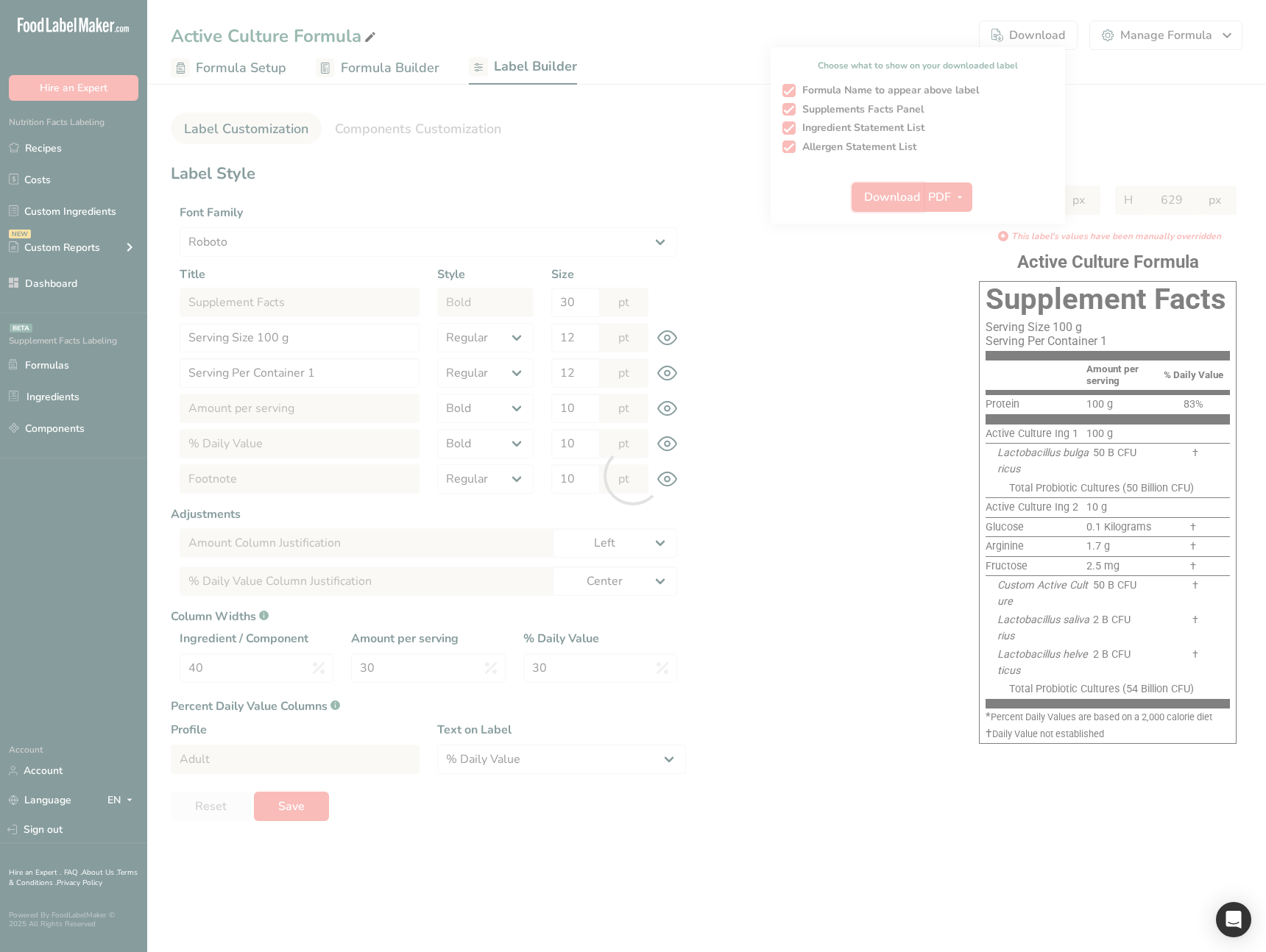
select select "Roboto"
select select "bold"
select select "center"
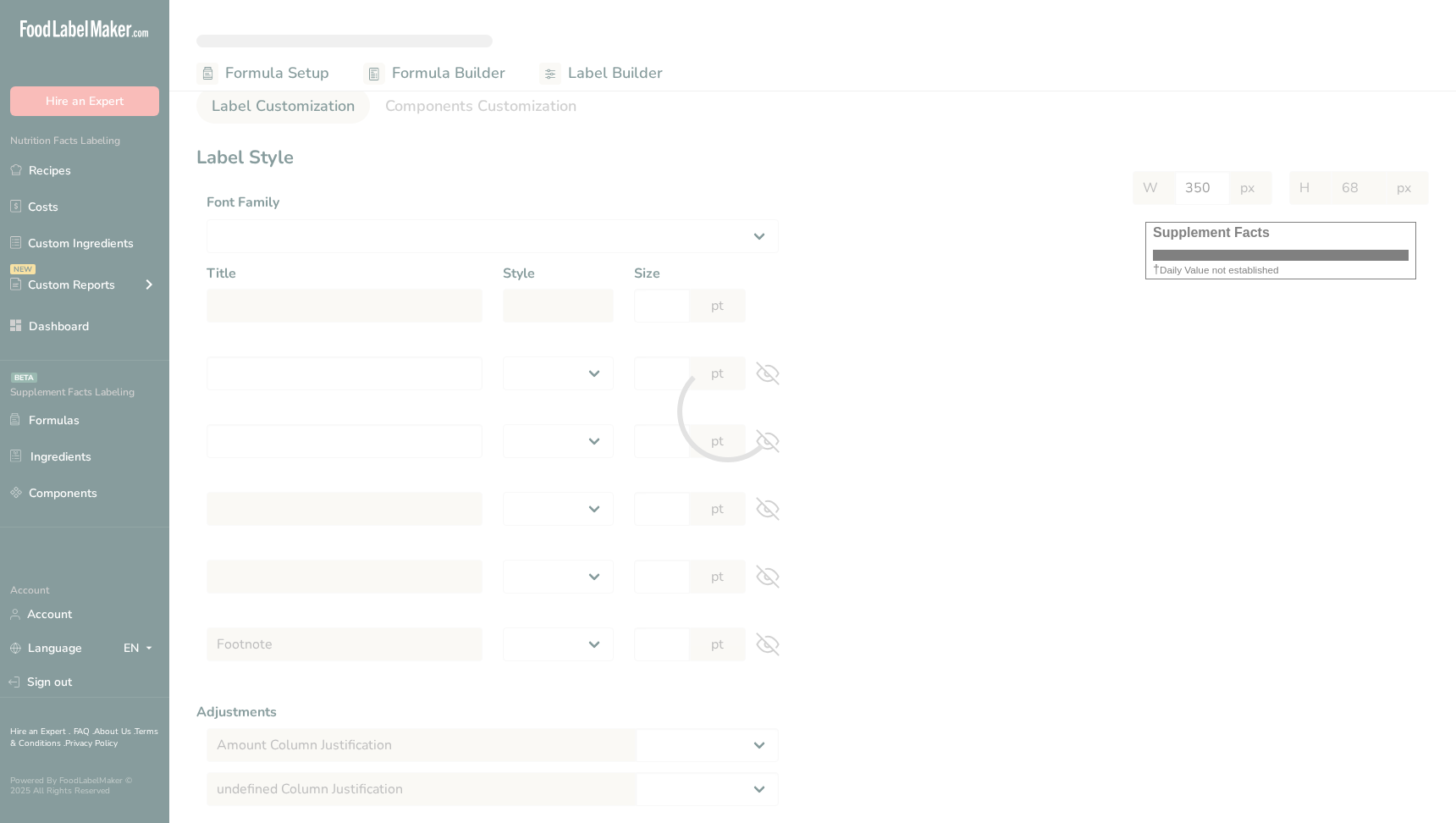
select select
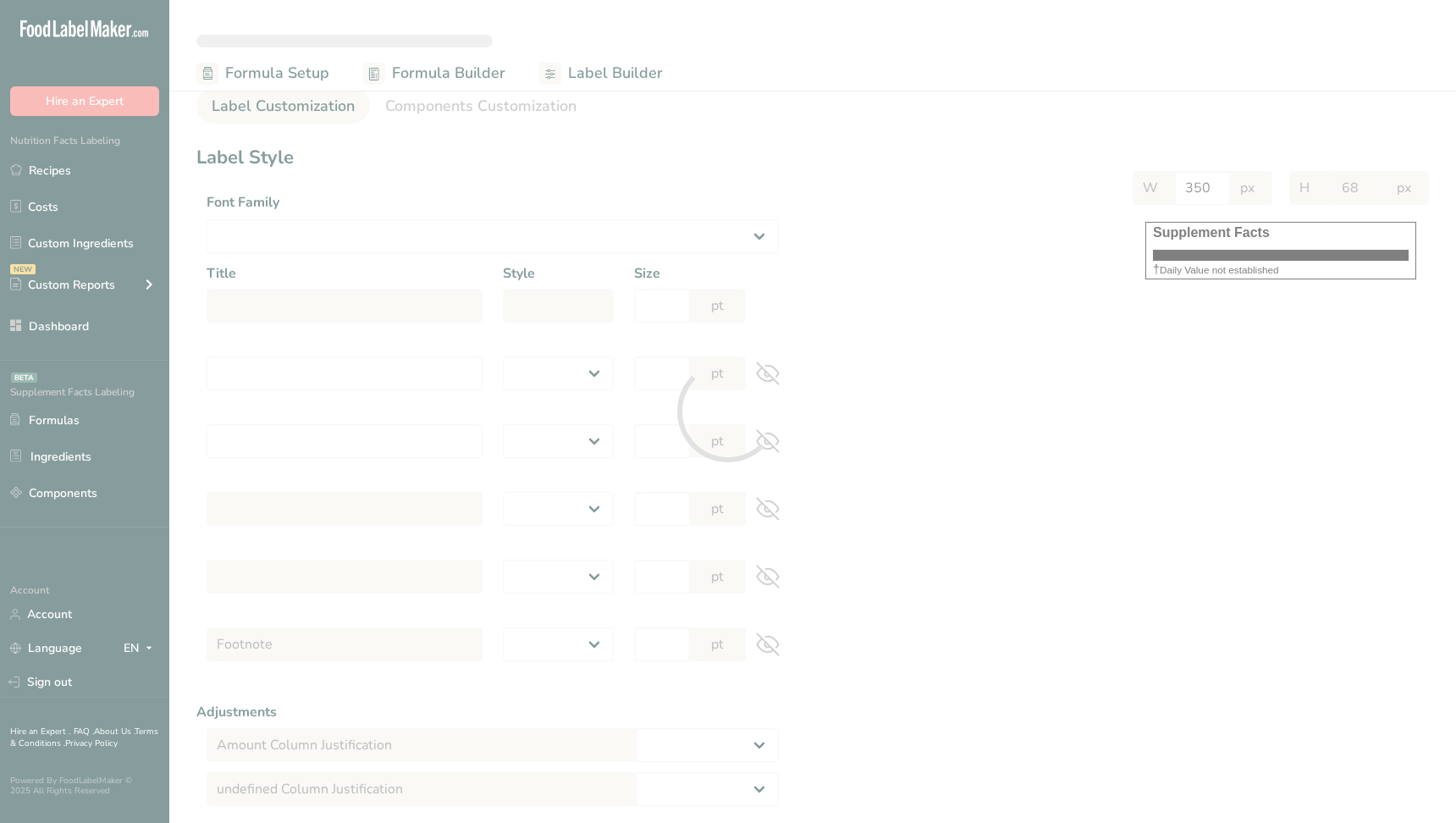
select select
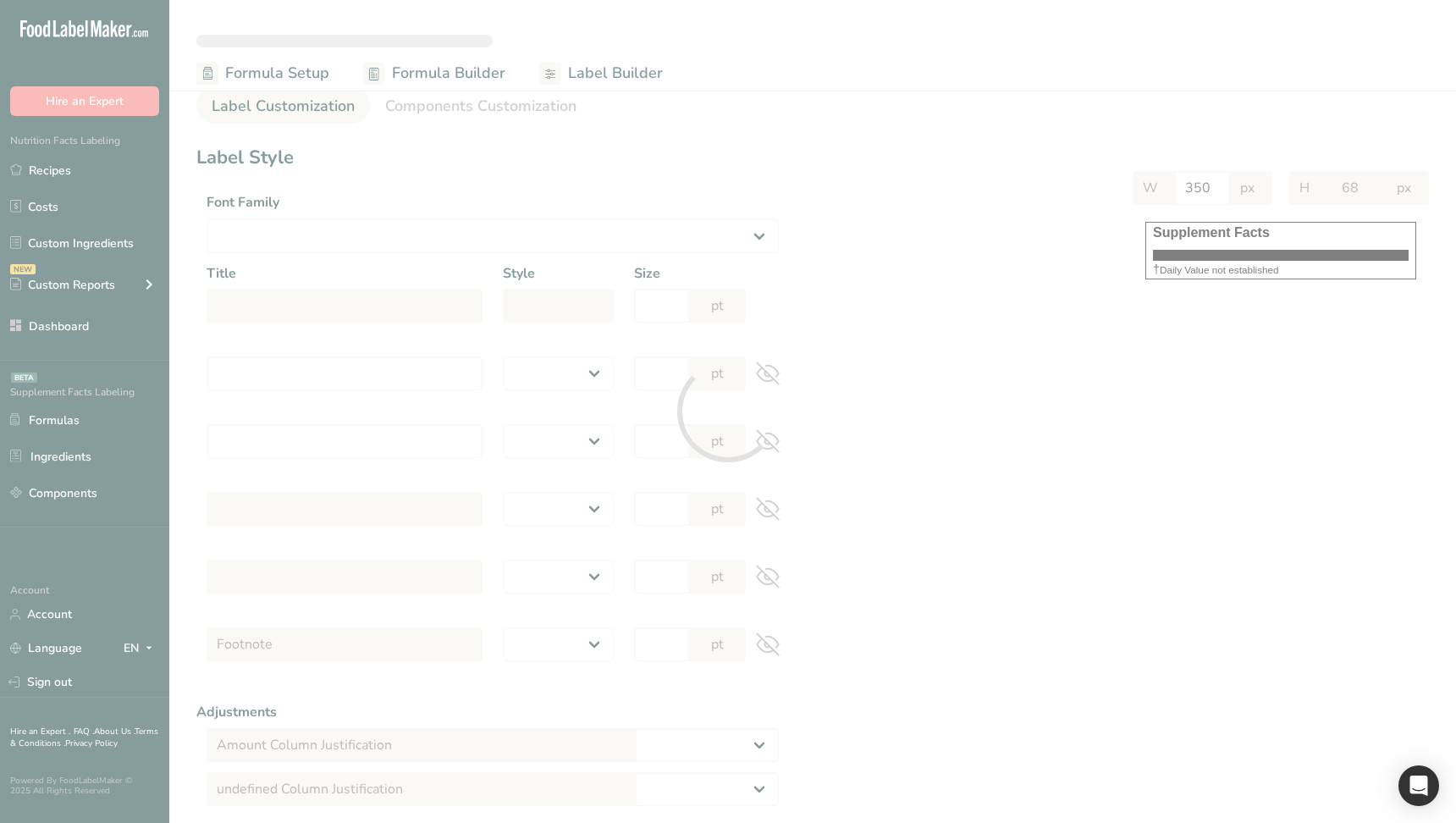
select select "Roboto"
type input "Supplement Facts"
select select "bold"
type input "30"
type input "Serving Size 100 g"
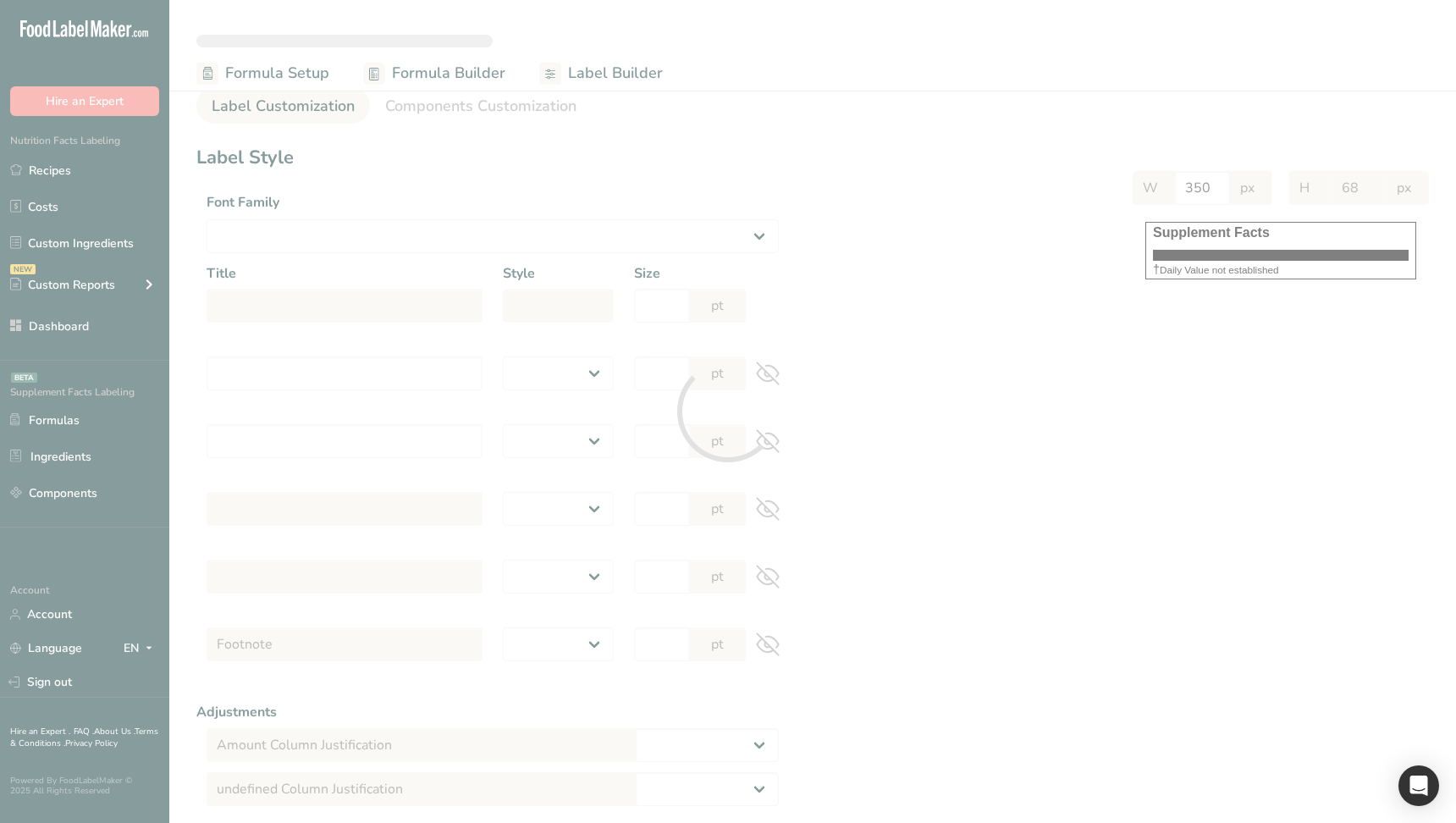
select select "regular"
type input "12"
type input "Serving Per Container 1"
select select "regular"
type input "12"
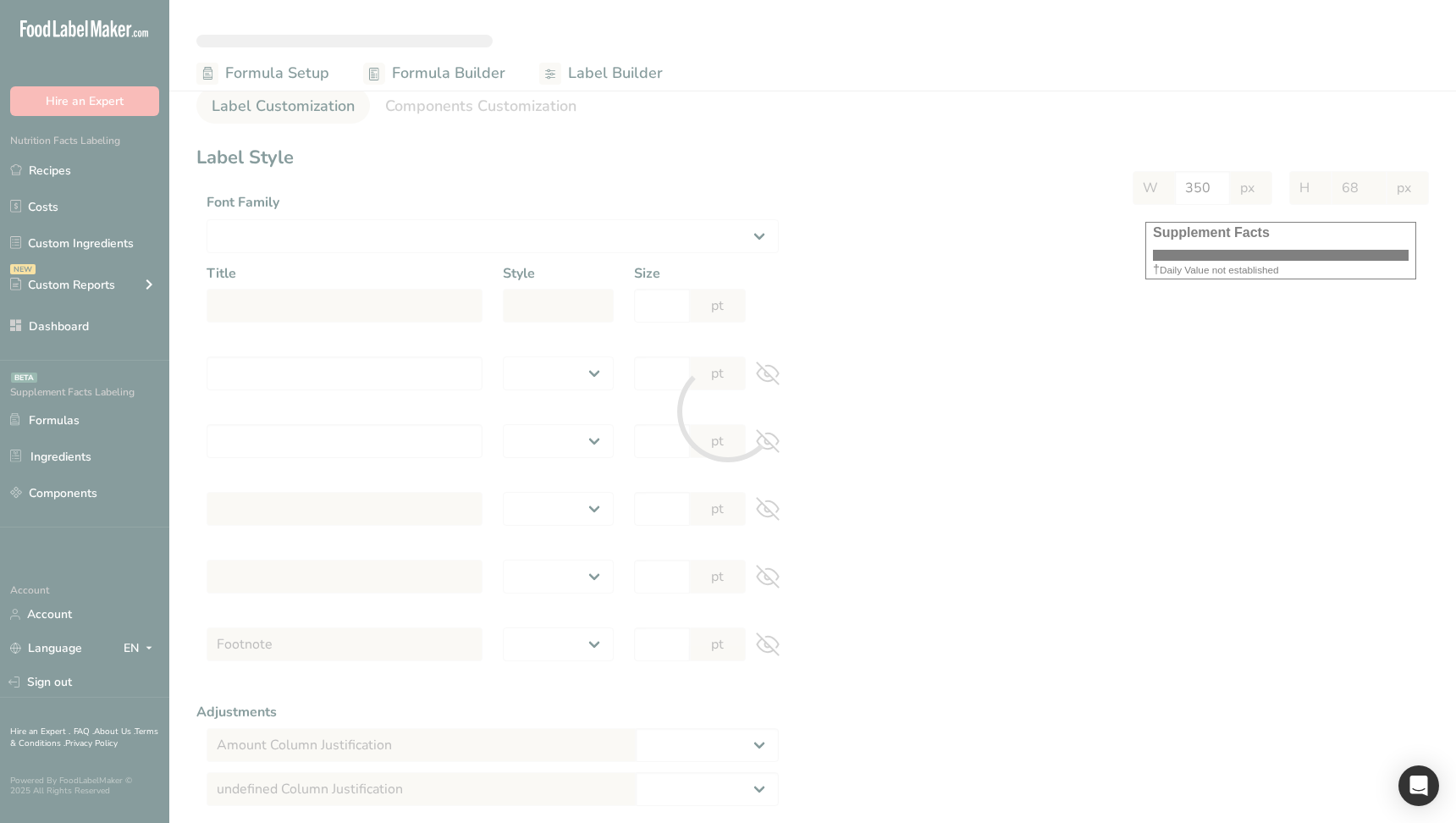
type input "Amount per serving"
select select "bold"
type input "10"
type input "% Daily Value"
select select "bold"
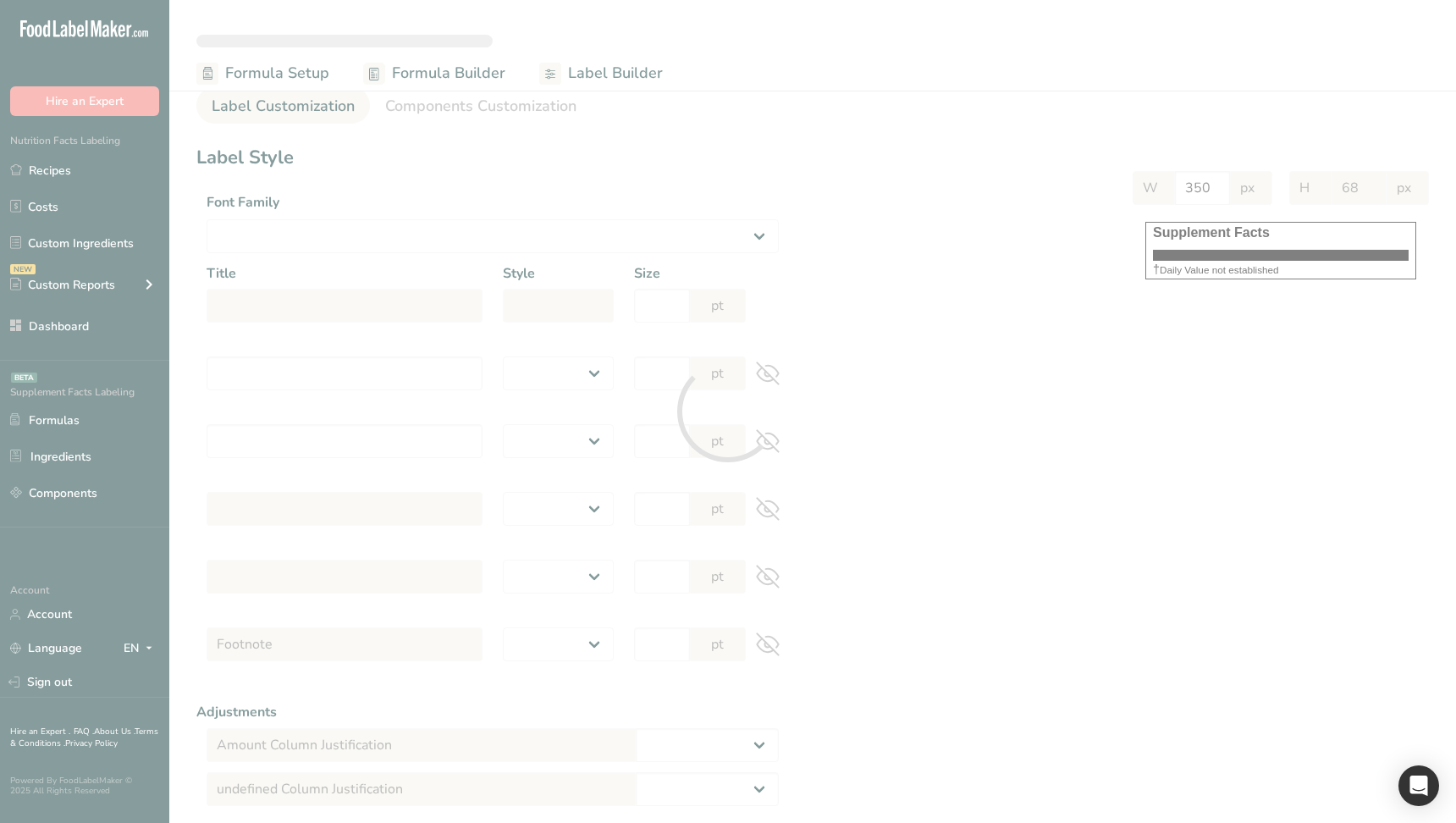
type input "10"
select select "regular"
type input "10"
select select "left"
type input "% Daily Value Column Justification"
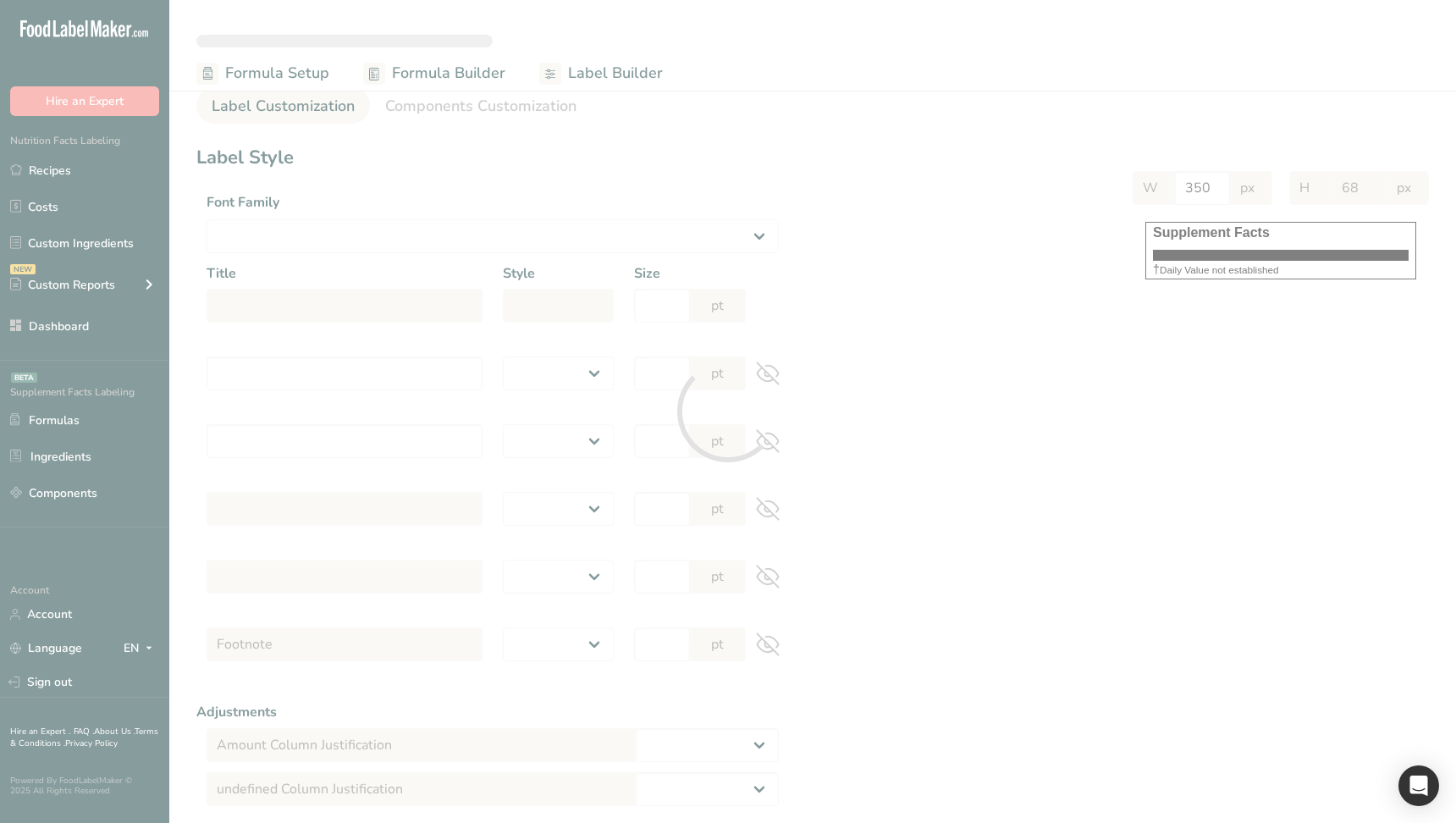
select select "center"
type input "40"
type input "30"
select select "% Daily Value"
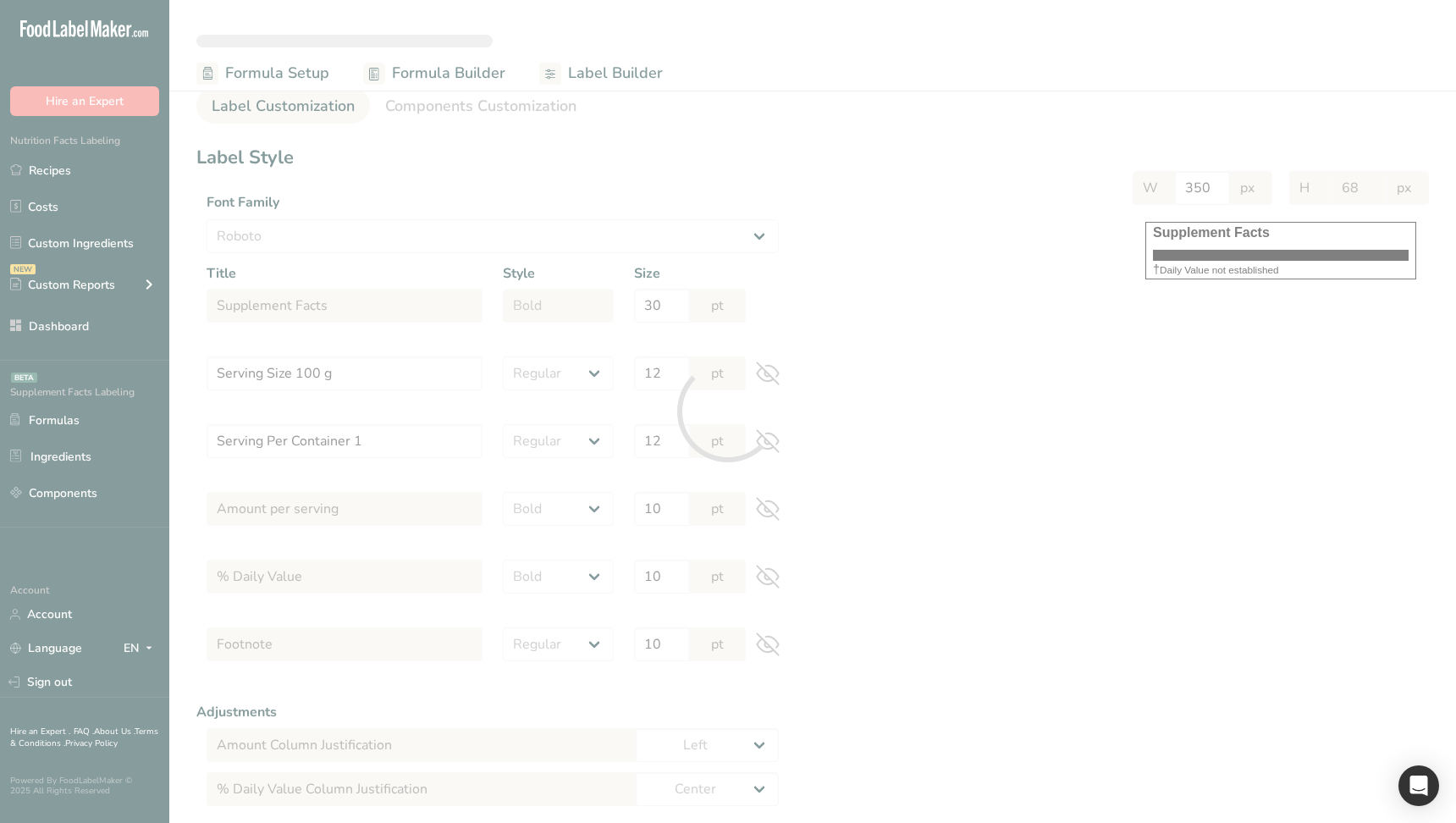
type input "677"
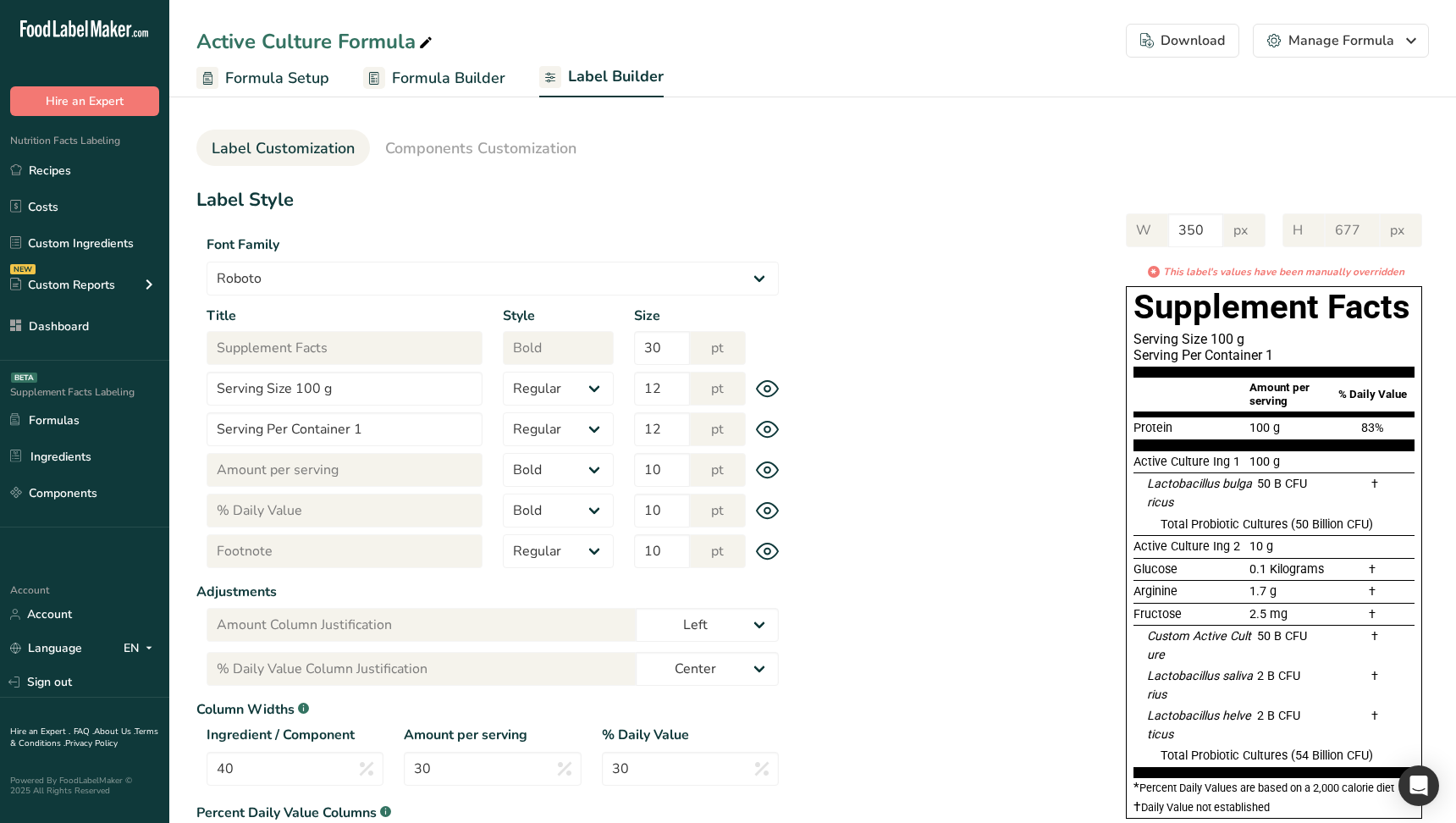
drag, startPoint x: 1227, startPoint y: 134, endPoint x: 1206, endPoint y: 73, distance: 64.5
click at [1226, 131] on ul "Label Customization Components Customization" at bounding box center [812, 148] width 1232 height 36
click at [1197, 51] on button "Download Choose what to show on your downloaded label Formula Name to appear ab…" at bounding box center [1182, 41] width 114 height 34
click at [1176, 45] on div "Download" at bounding box center [1182, 40] width 84 height 20
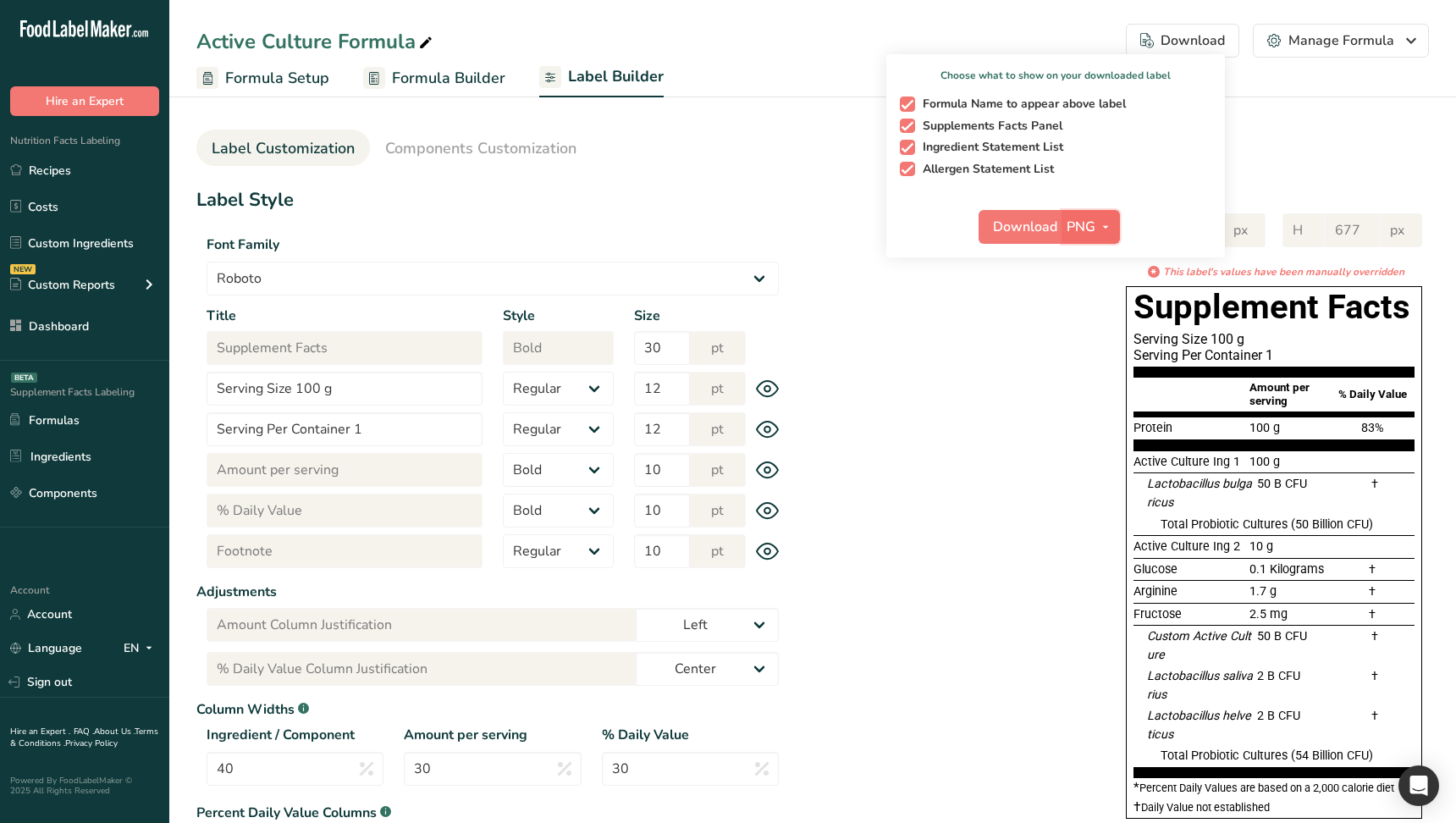
click at [1099, 220] on span "button" at bounding box center [1105, 226] width 20 height 20
click at [1085, 338] on link "PDF" at bounding box center [1092, 344] width 54 height 27
click at [1038, 226] on span "Download" at bounding box center [1026, 226] width 64 height 20
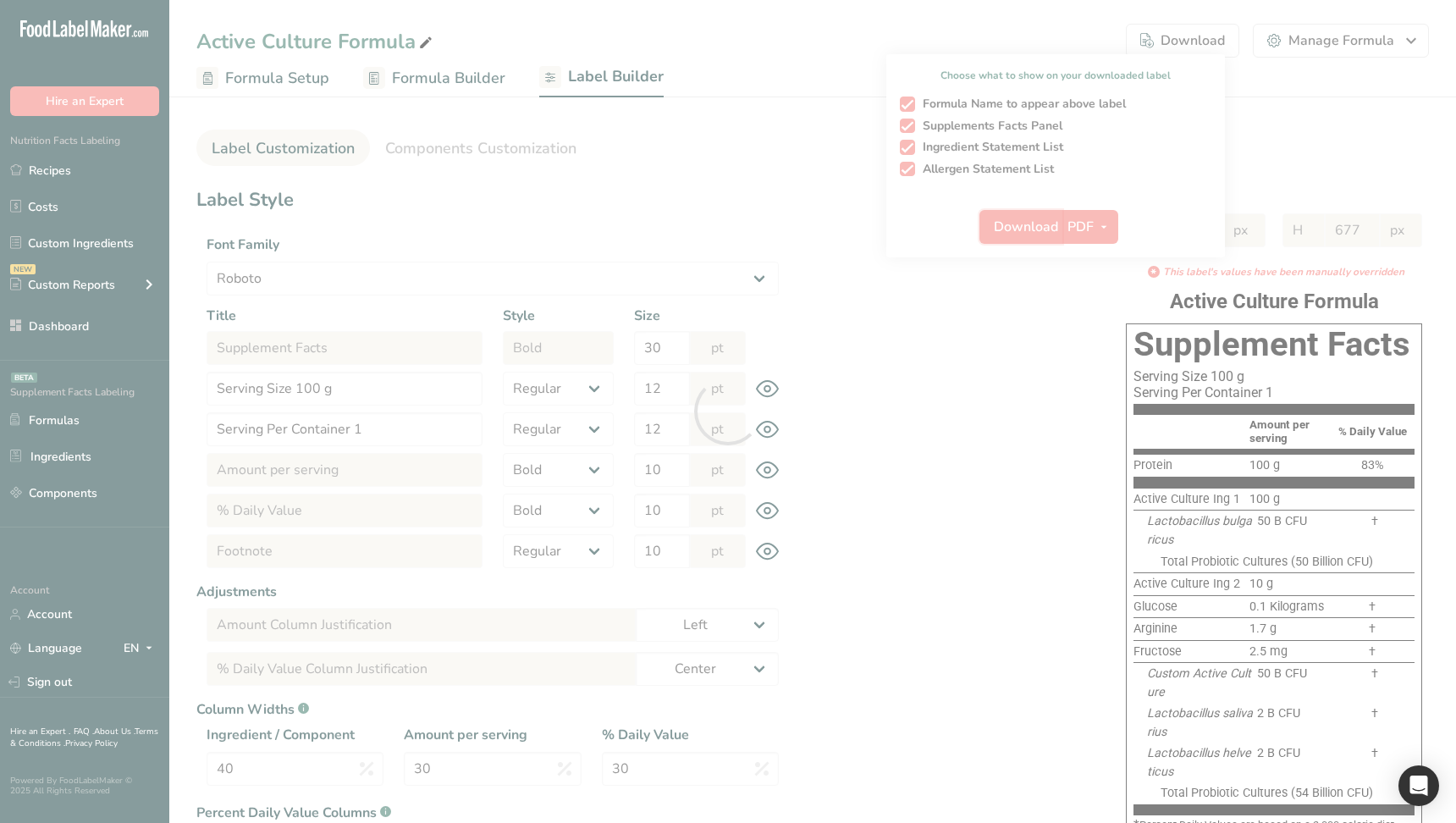
select select "Roboto"
select select "bold"
select select "center"
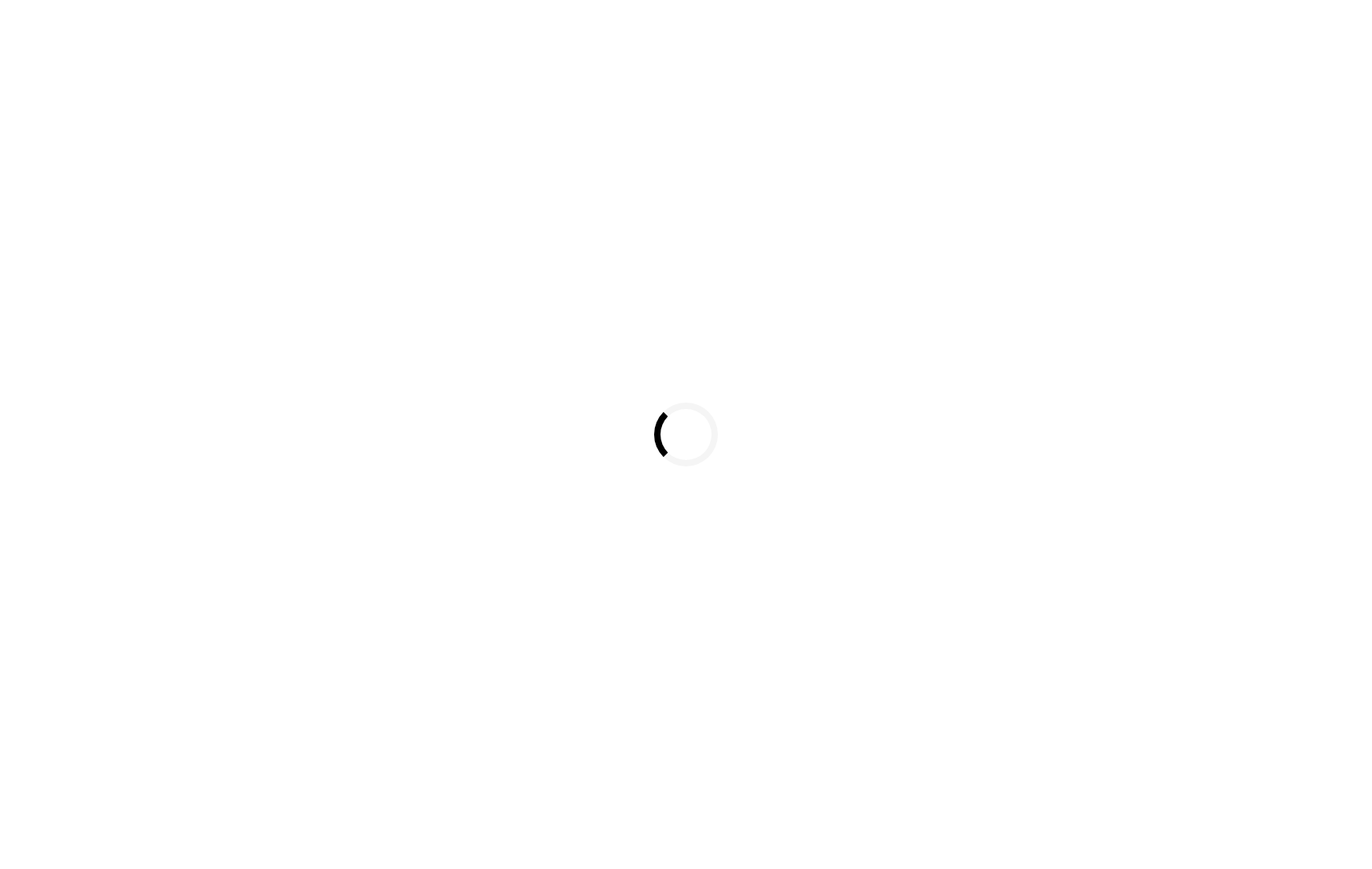
select select
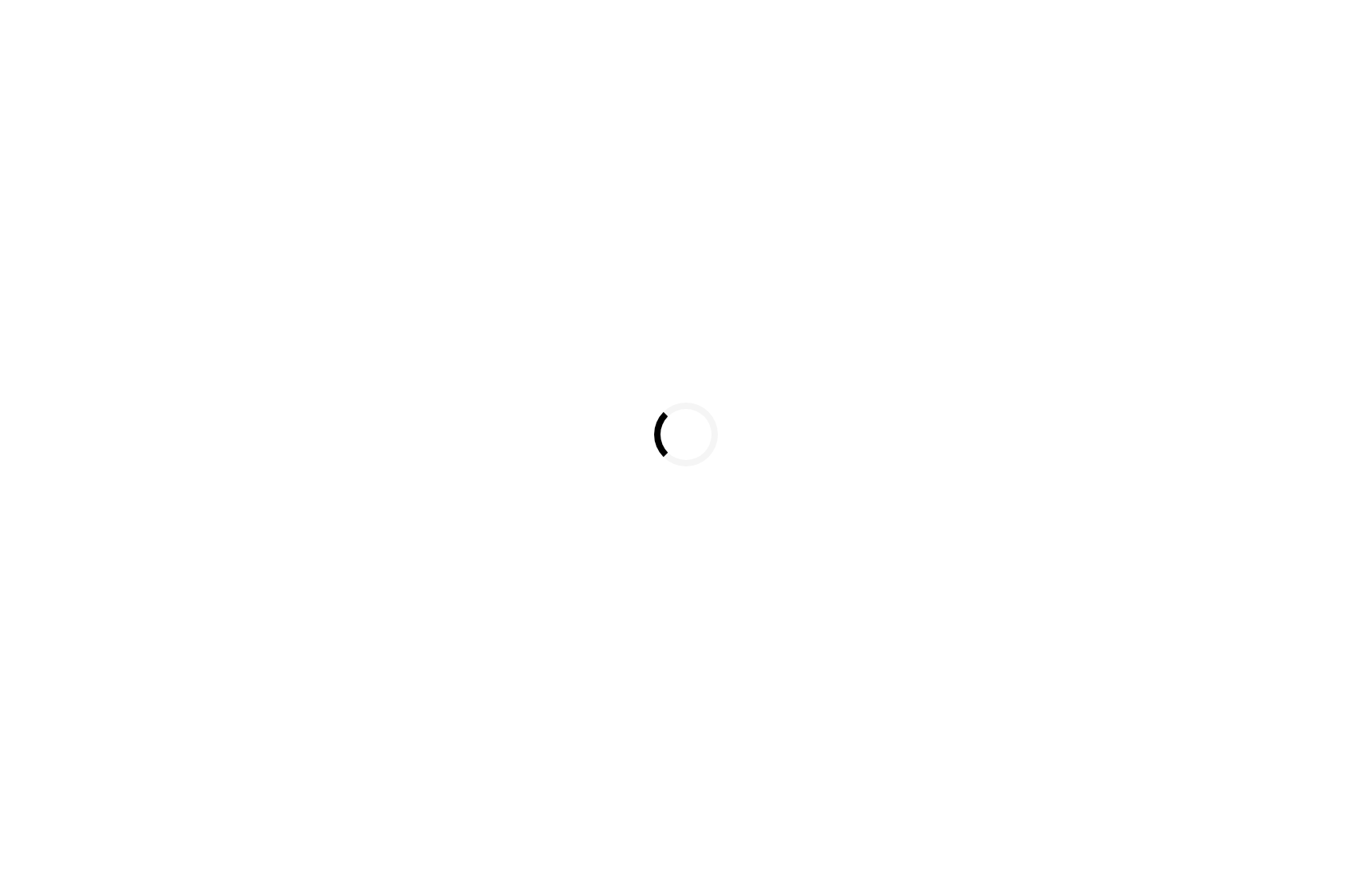
select select
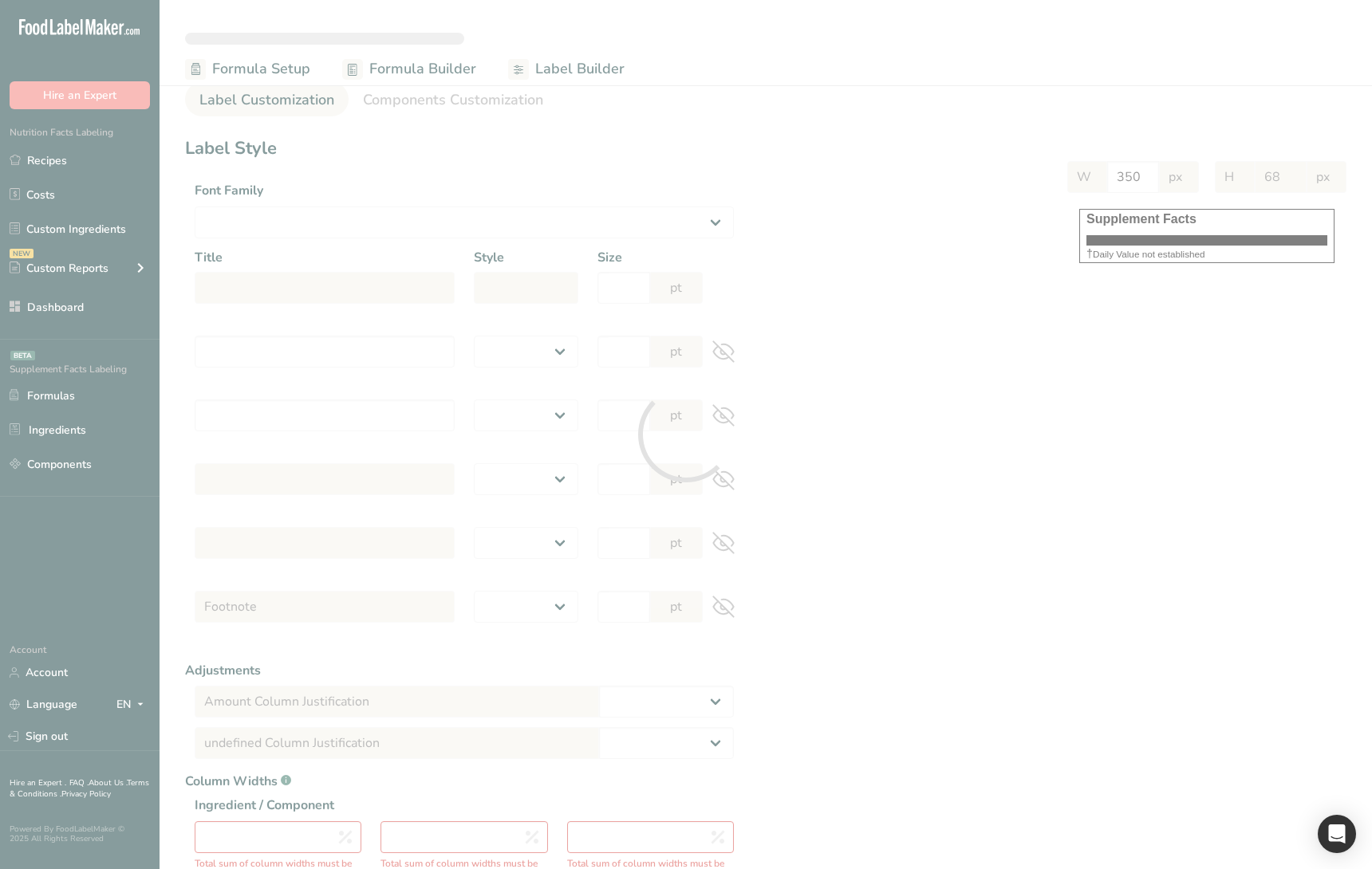
select select "Roboto"
type input "Supplement Facts"
select select "bold"
type input "30"
type input "Serving Size 100 g"
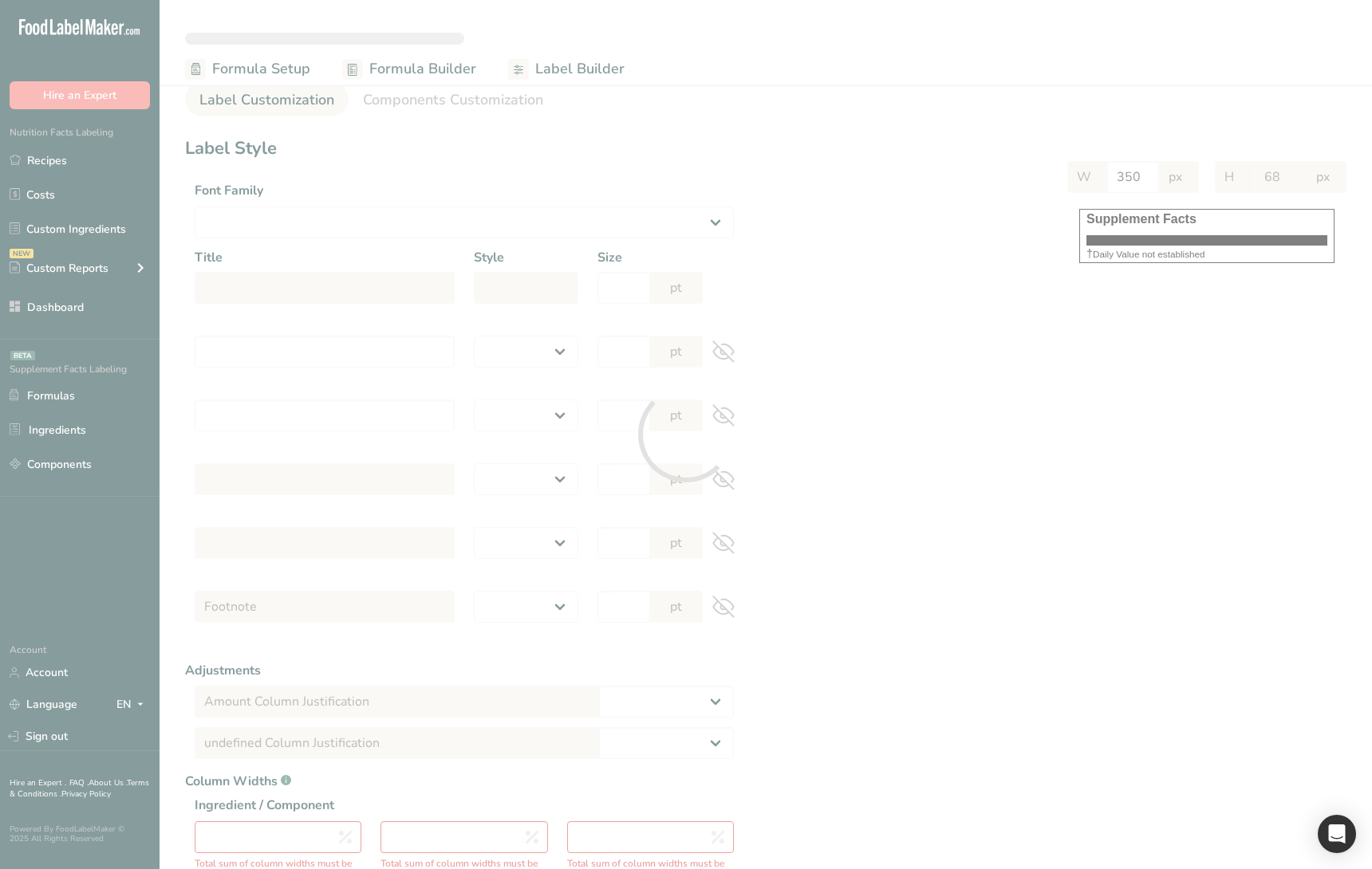
select select "regular"
type input "12"
type input "Serving Per Container 1"
select select "regular"
type input "12"
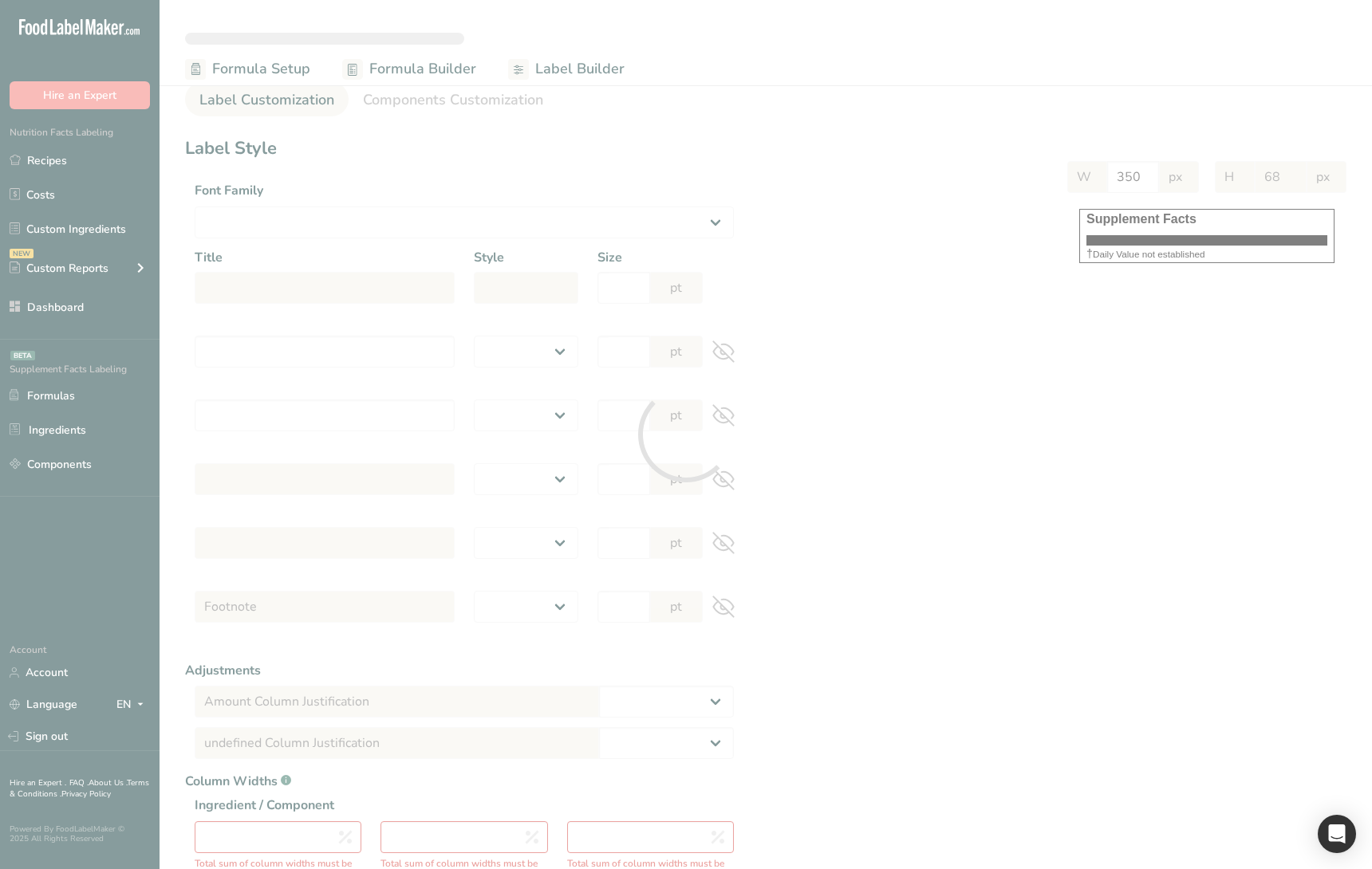
type input "Amount per serving"
select select "bold"
type input "10"
type input "% Daily Value"
select select "bold"
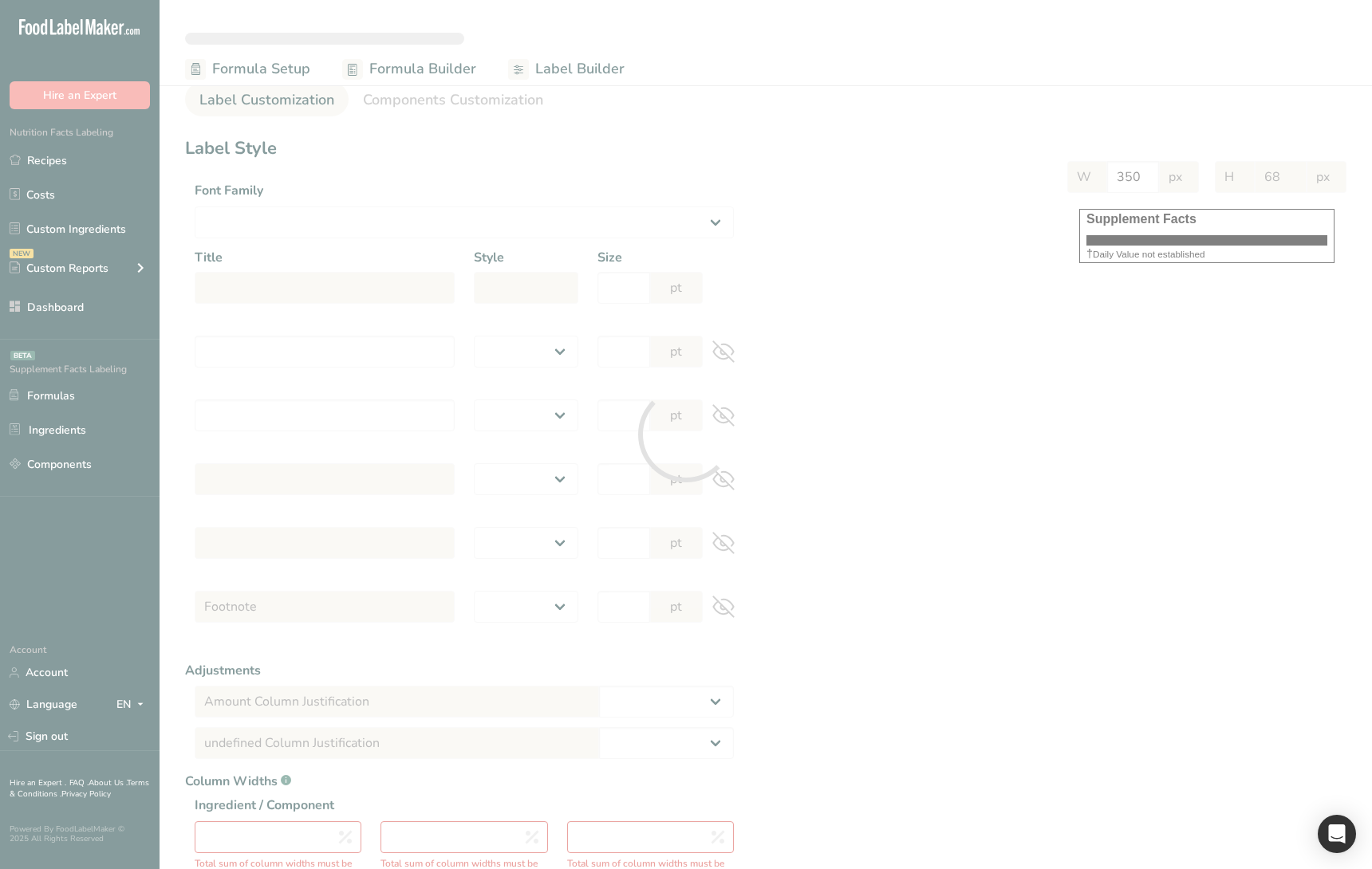
type input "10"
select select "regular"
type input "10"
select select "left"
type input "% Daily Value Column Justification"
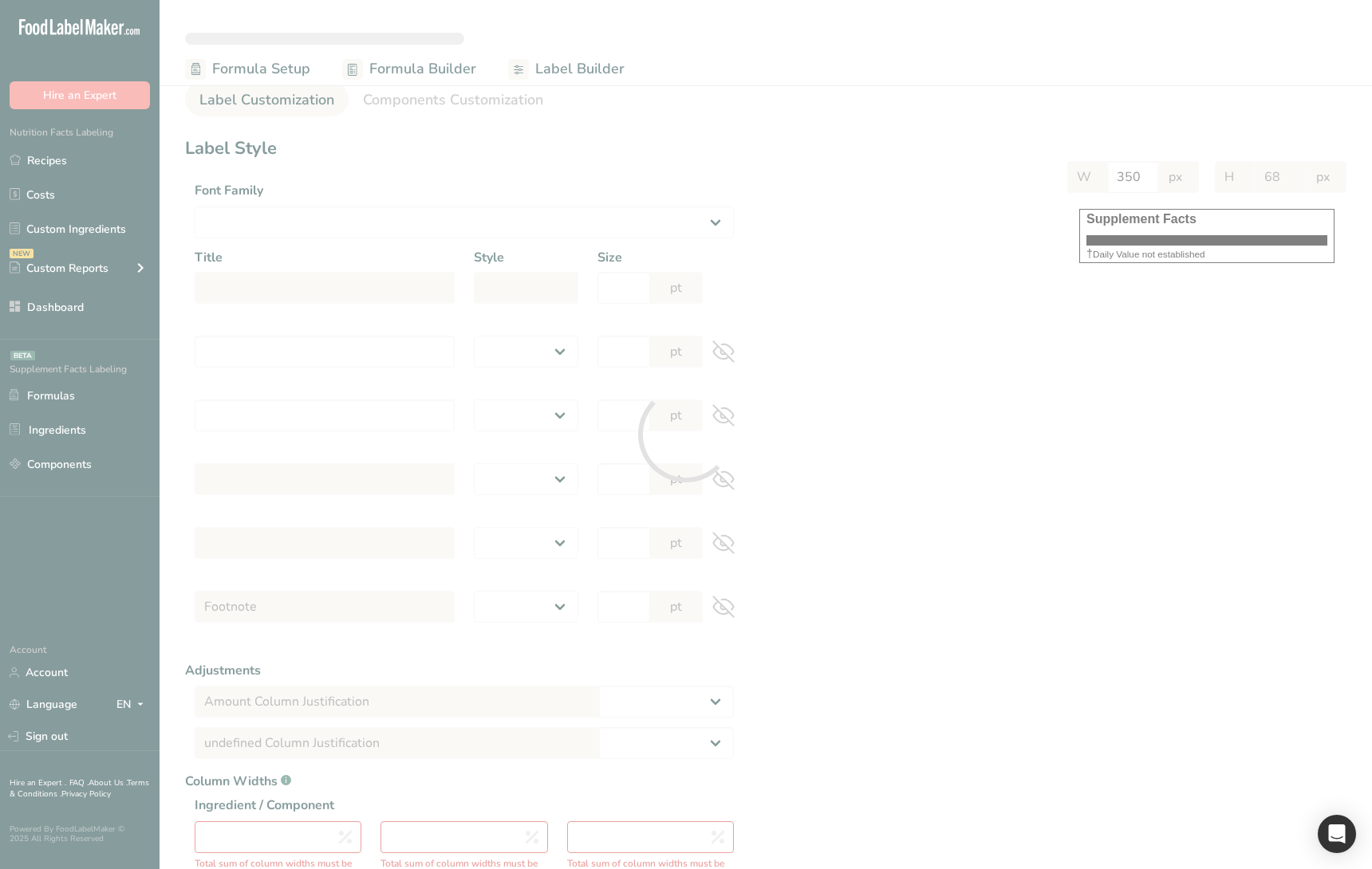
select select "center"
type input "40"
type input "30"
select select "% Daily Value"
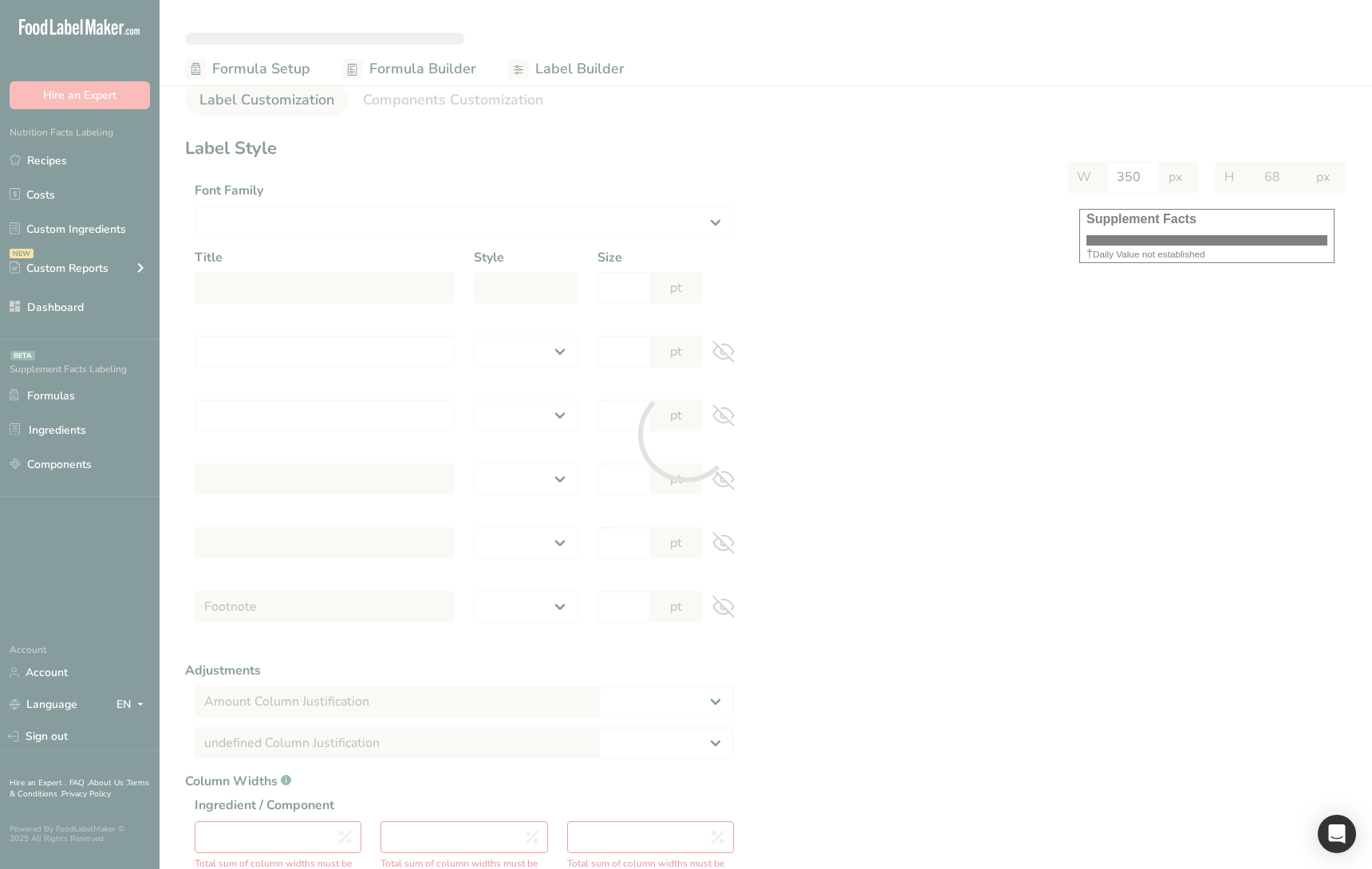
type input "629"
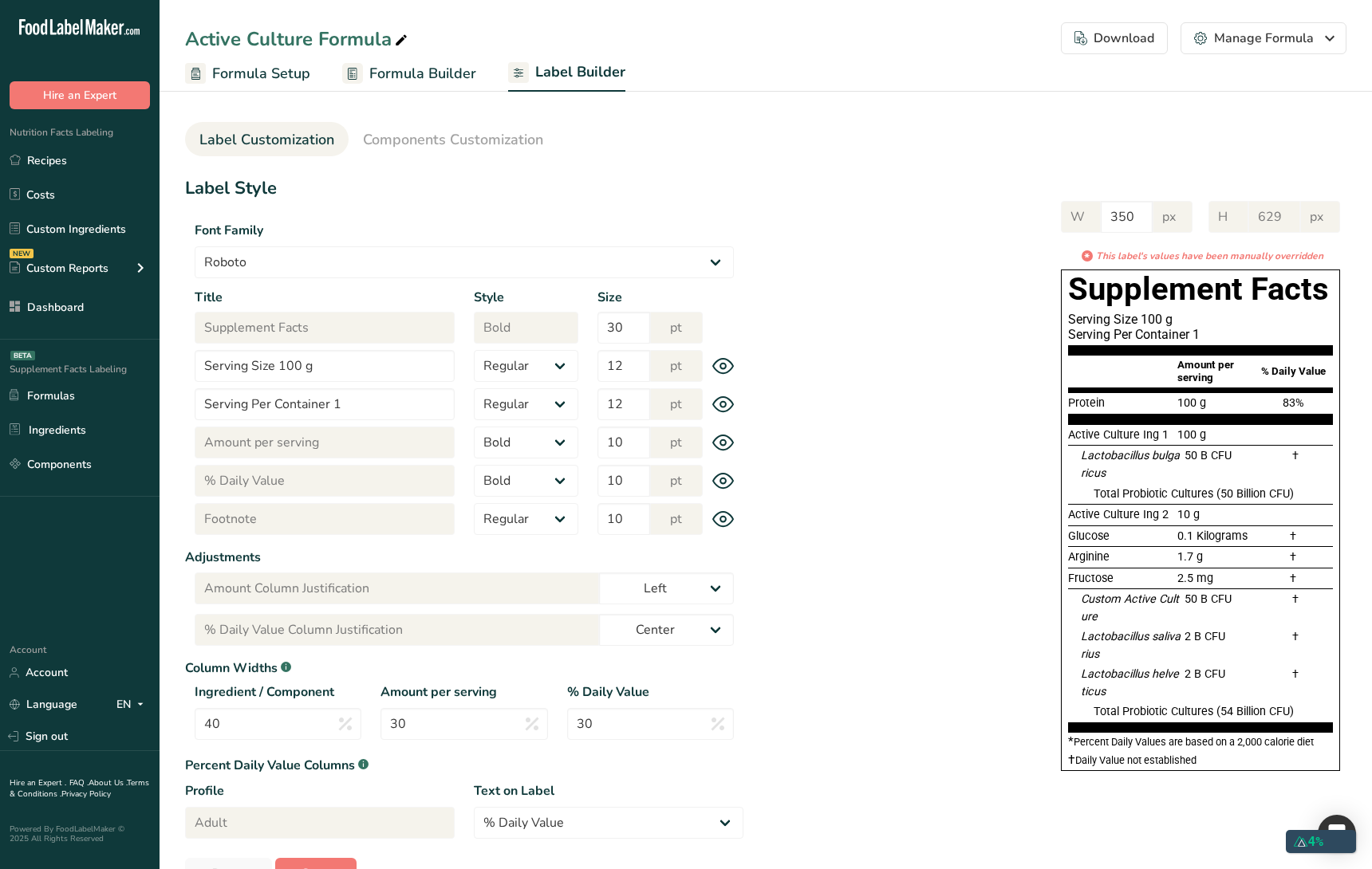
select select "Roboto"
select select "bold"
select select "center"
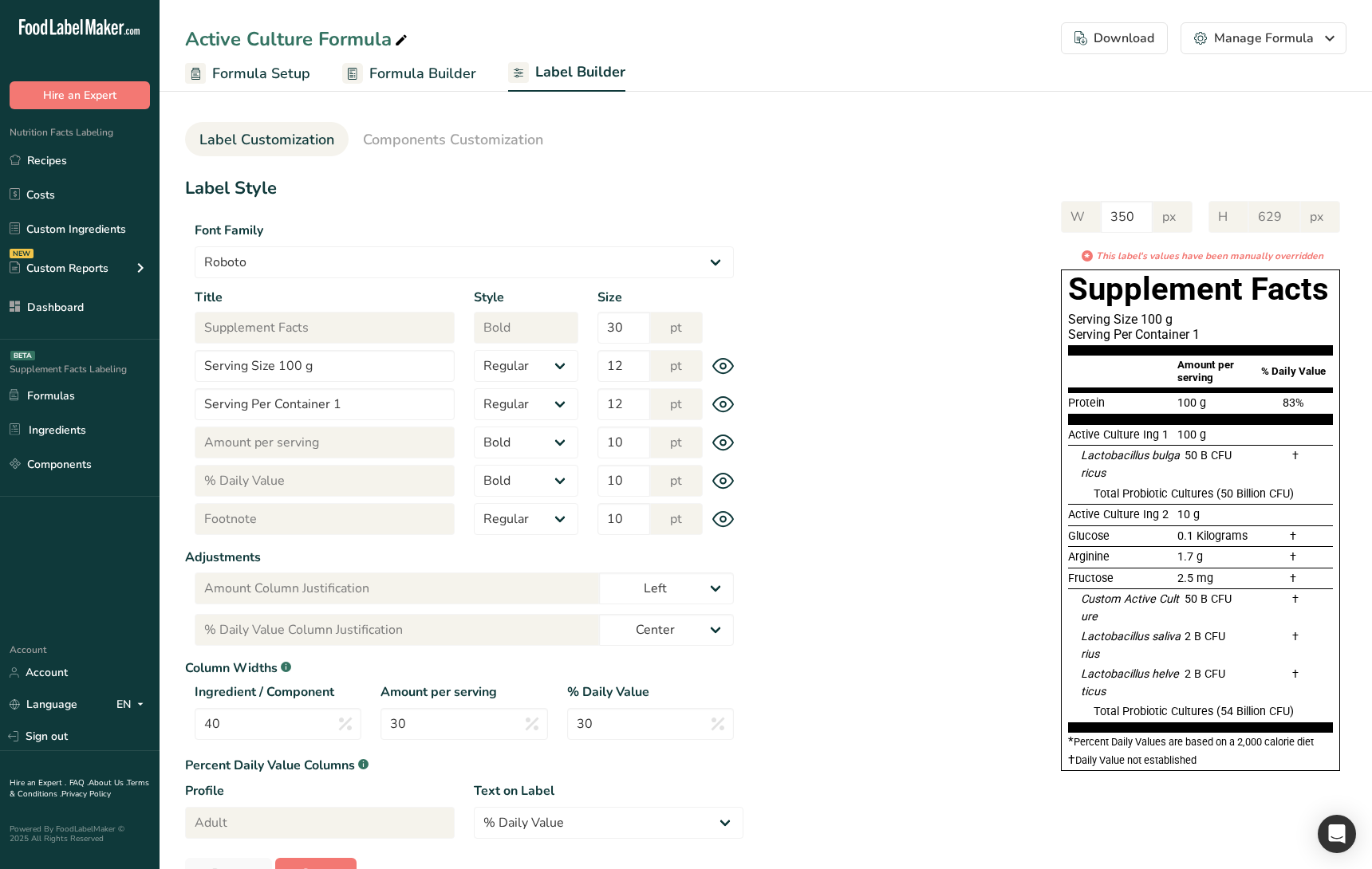
click at [1117, 47] on div "Download" at bounding box center [1114, 37] width 79 height 19
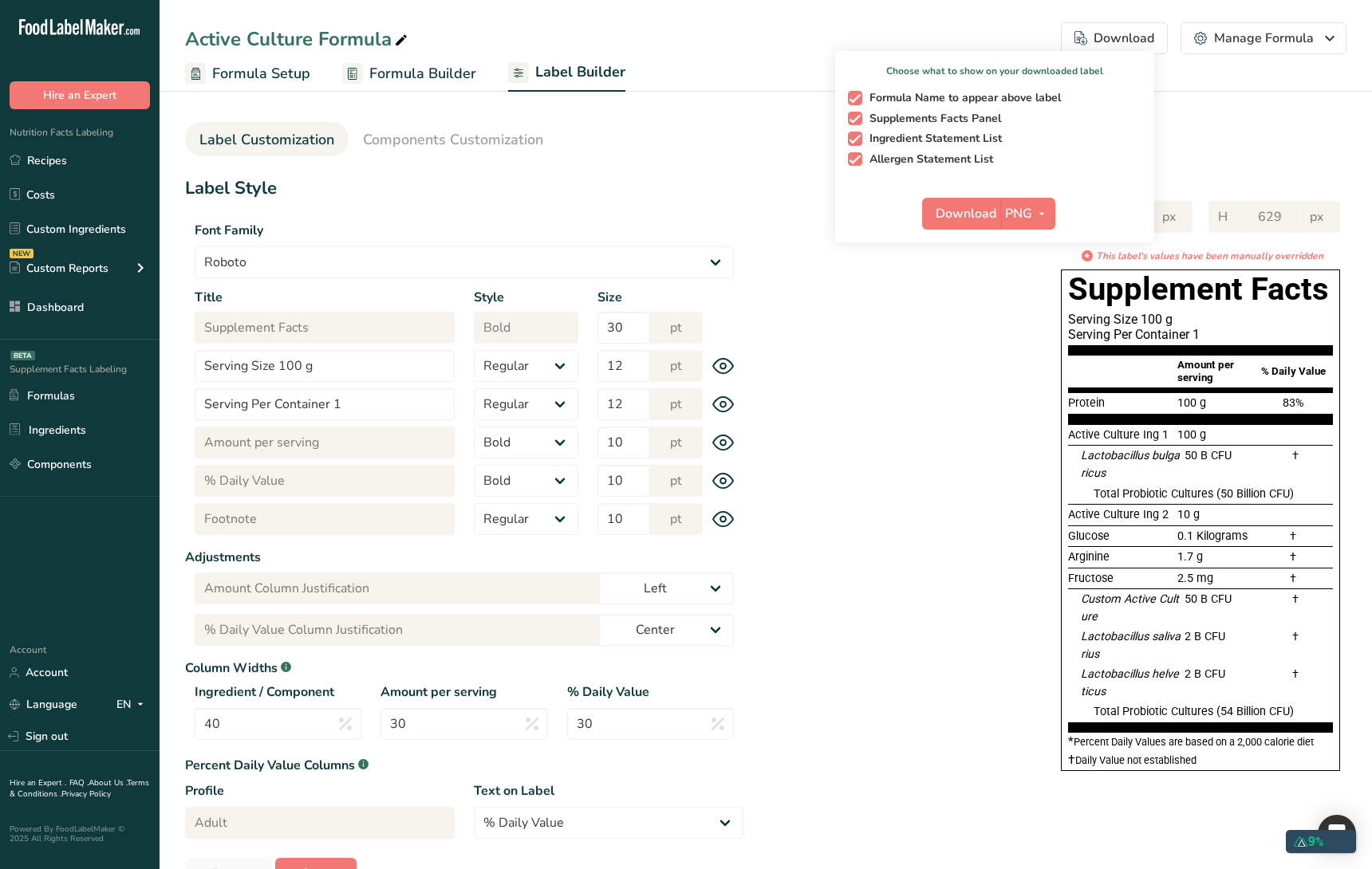
select select "Roboto"
select select "bold"
select select "center"
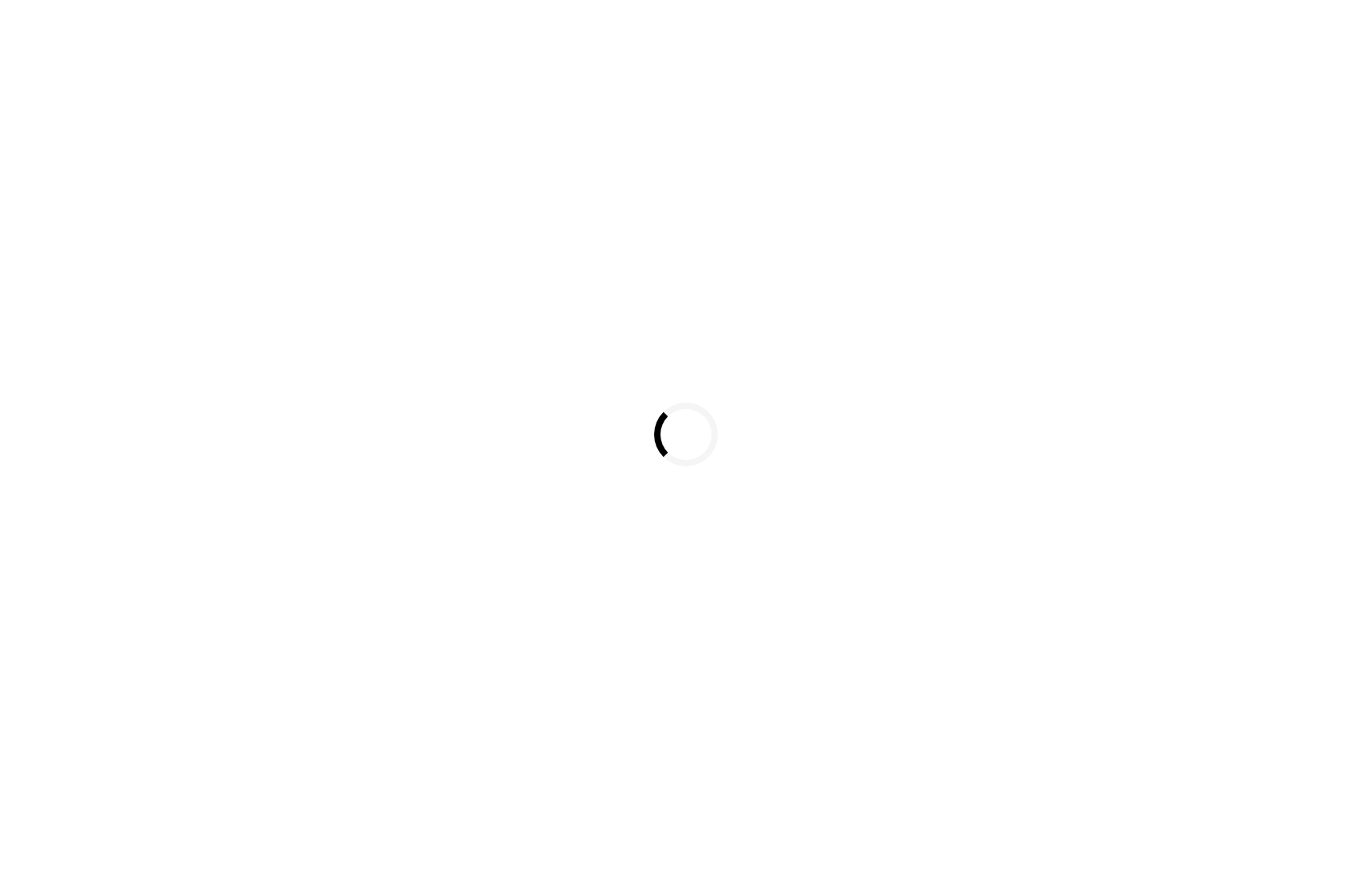
select select
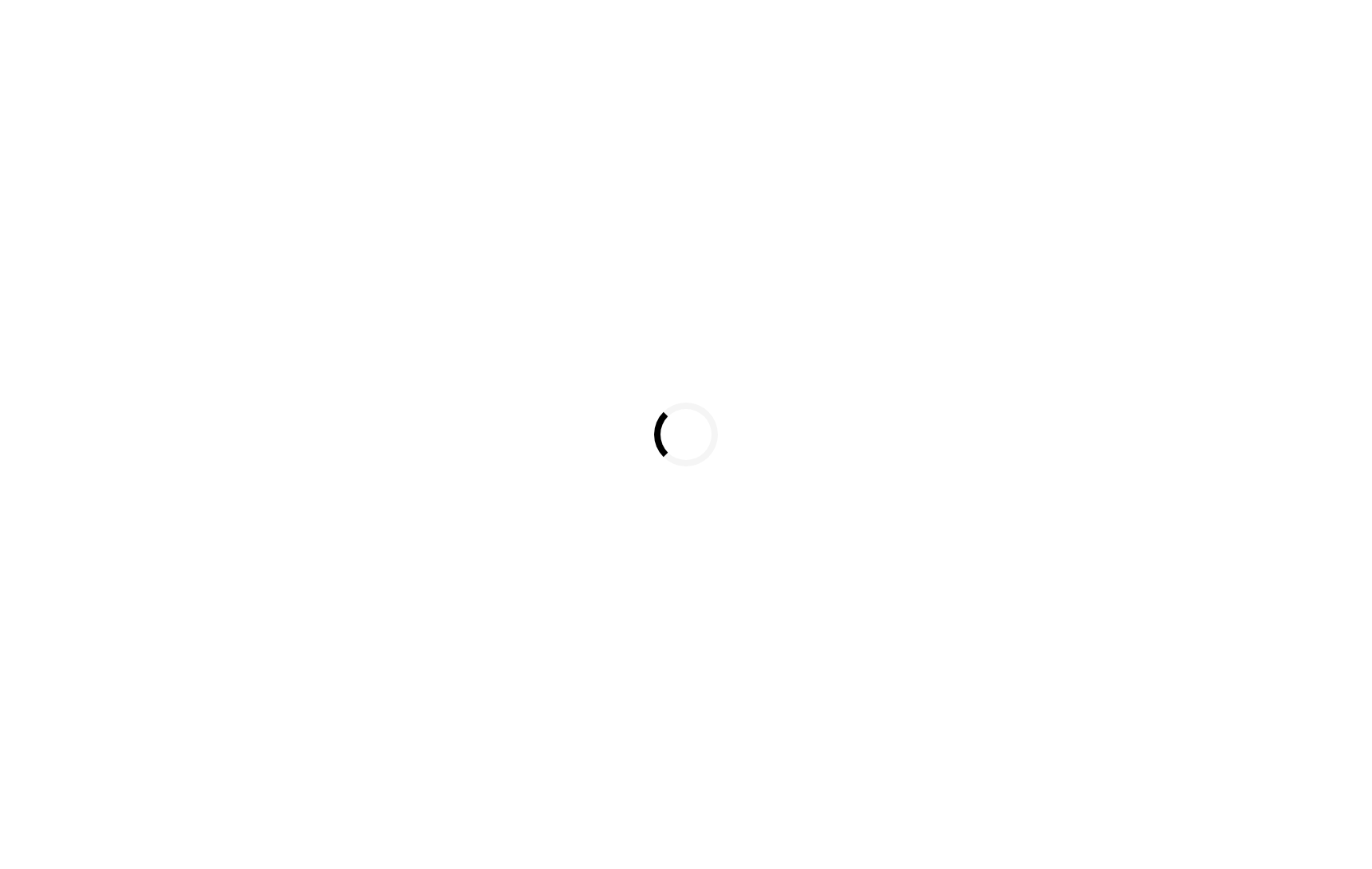
select select
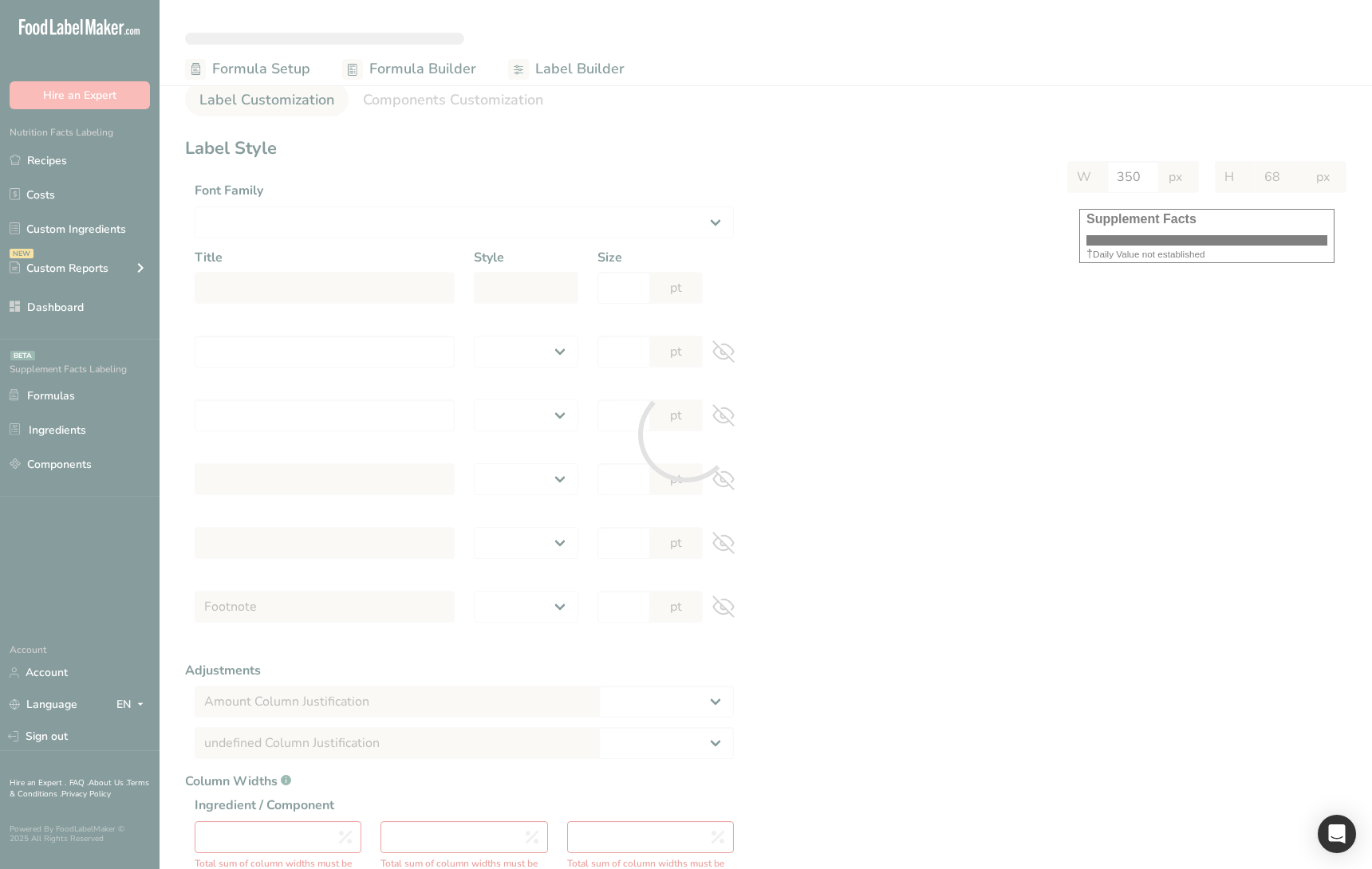
select select "Roboto"
type input "Supplement Facts"
select select "bold"
type input "30"
type input "Serving Size 100 g"
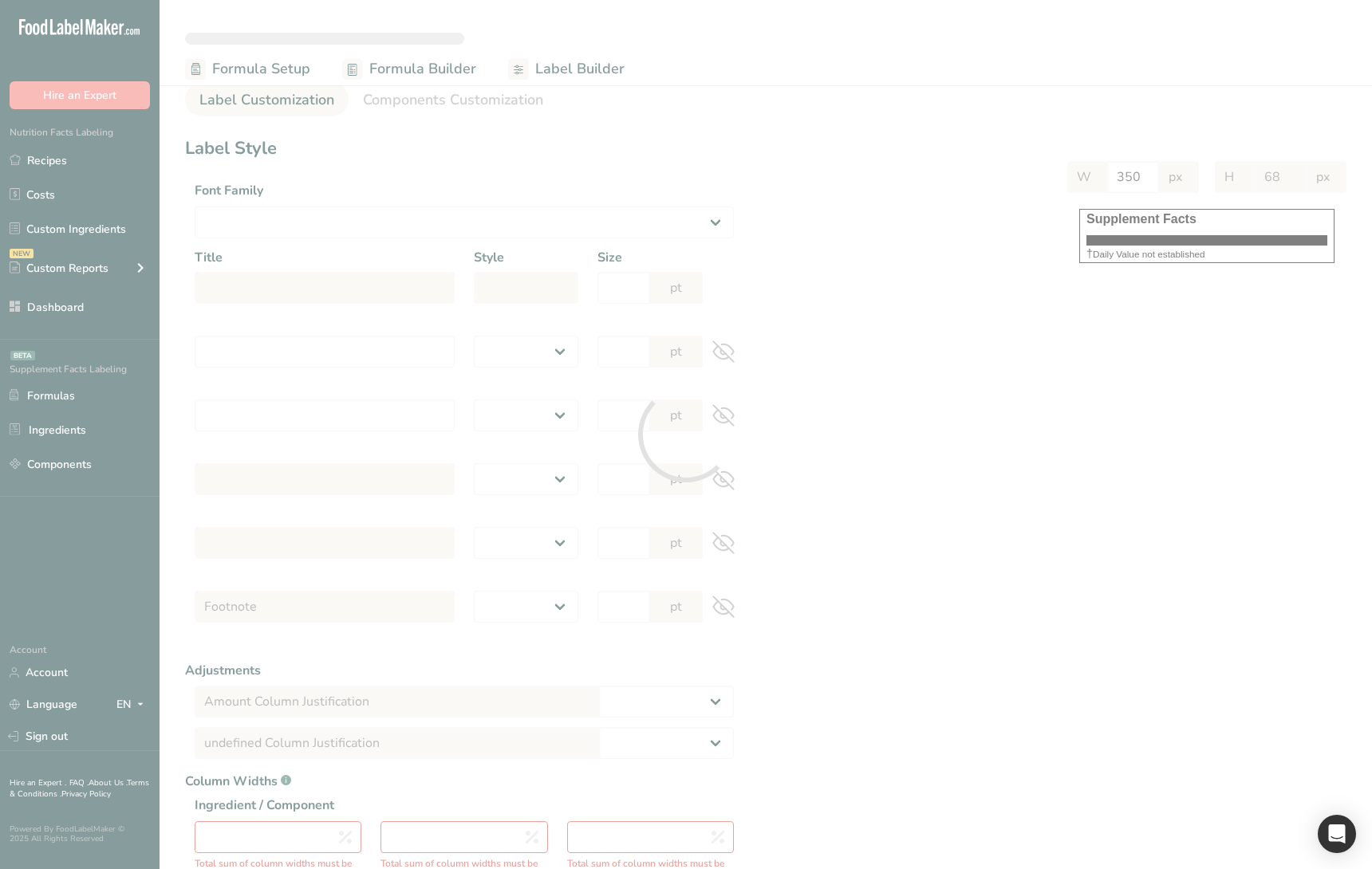
select select "regular"
type input "12"
type input "Serving Per Container 1"
select select "regular"
type input "12"
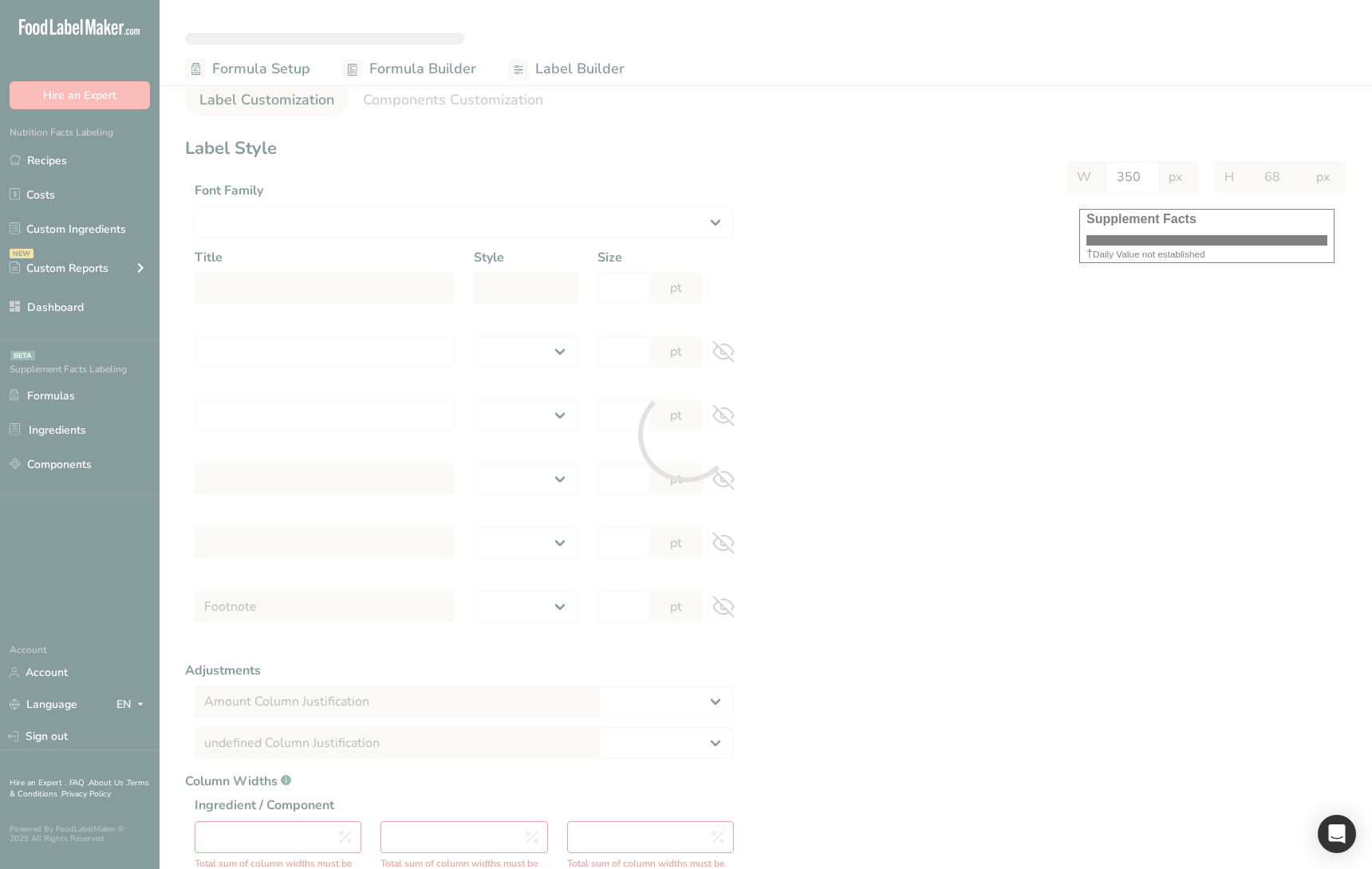
type input "Amount per serving"
select select "bold"
type input "10"
type input "% Daily Value"
select select "bold"
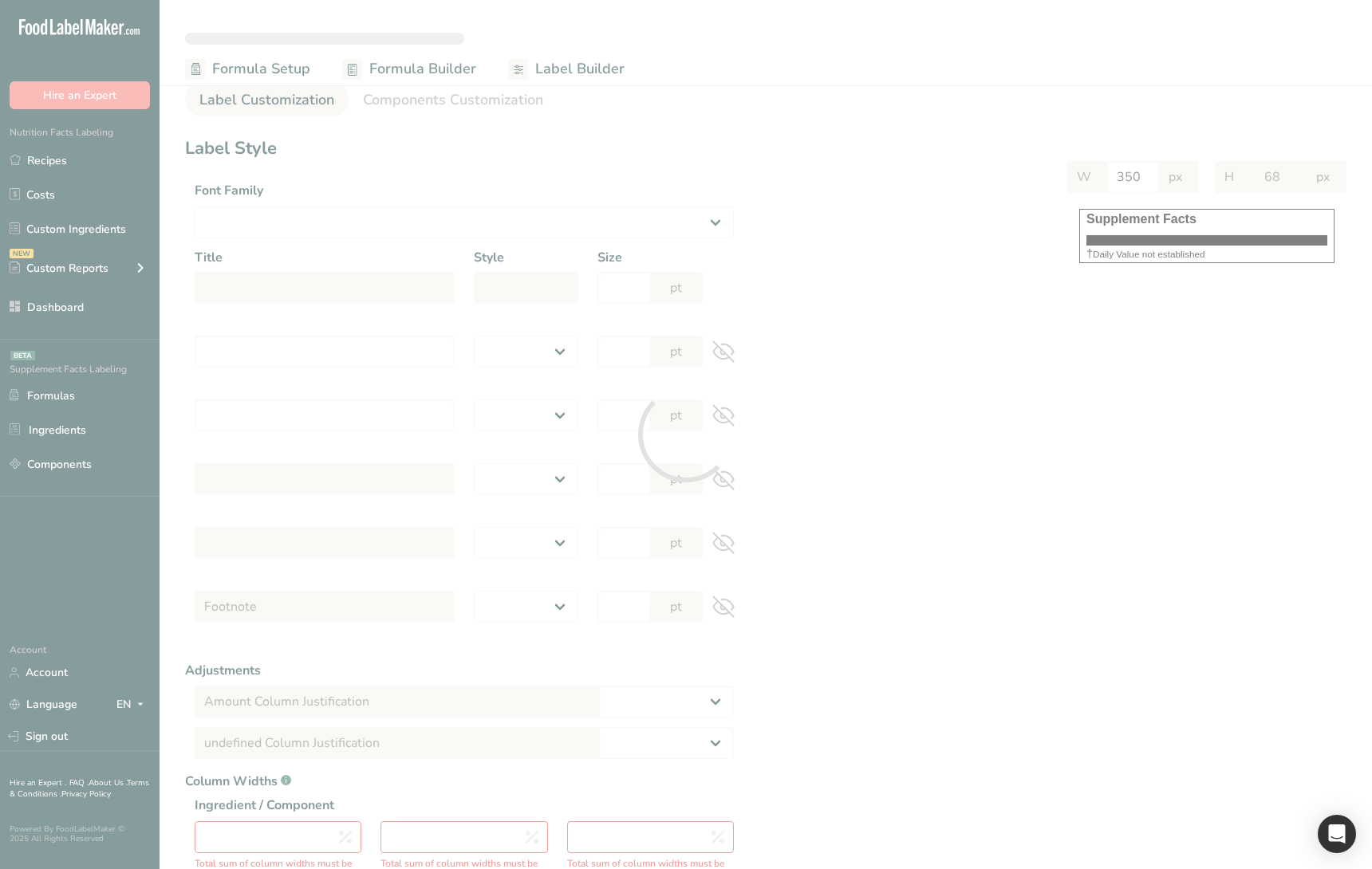
type input "10"
select select "regular"
type input "10"
select select "left"
type input "% Daily Value Column Justification"
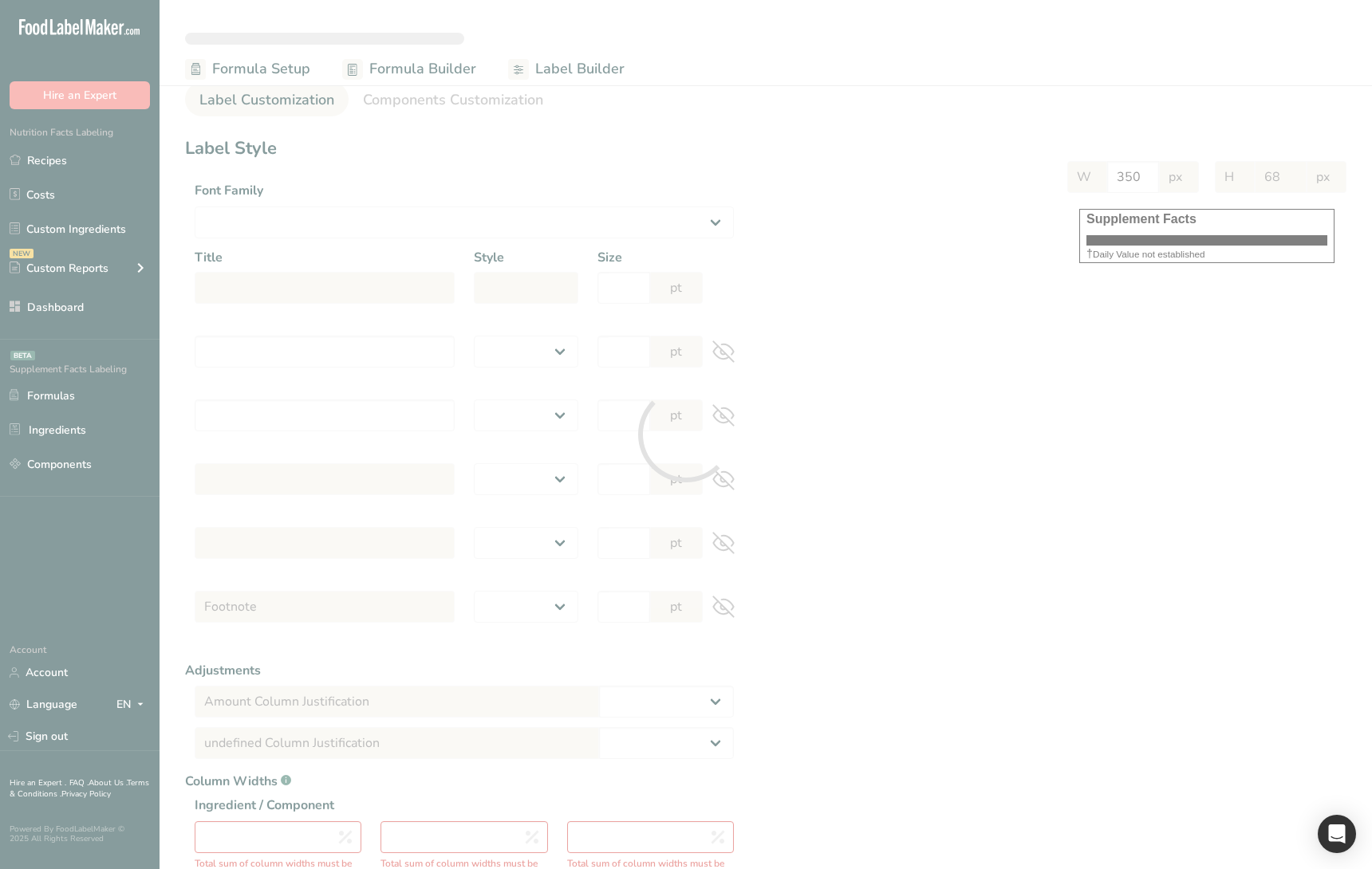
select select "center"
type input "40"
type input "30"
select select "% Daily Value"
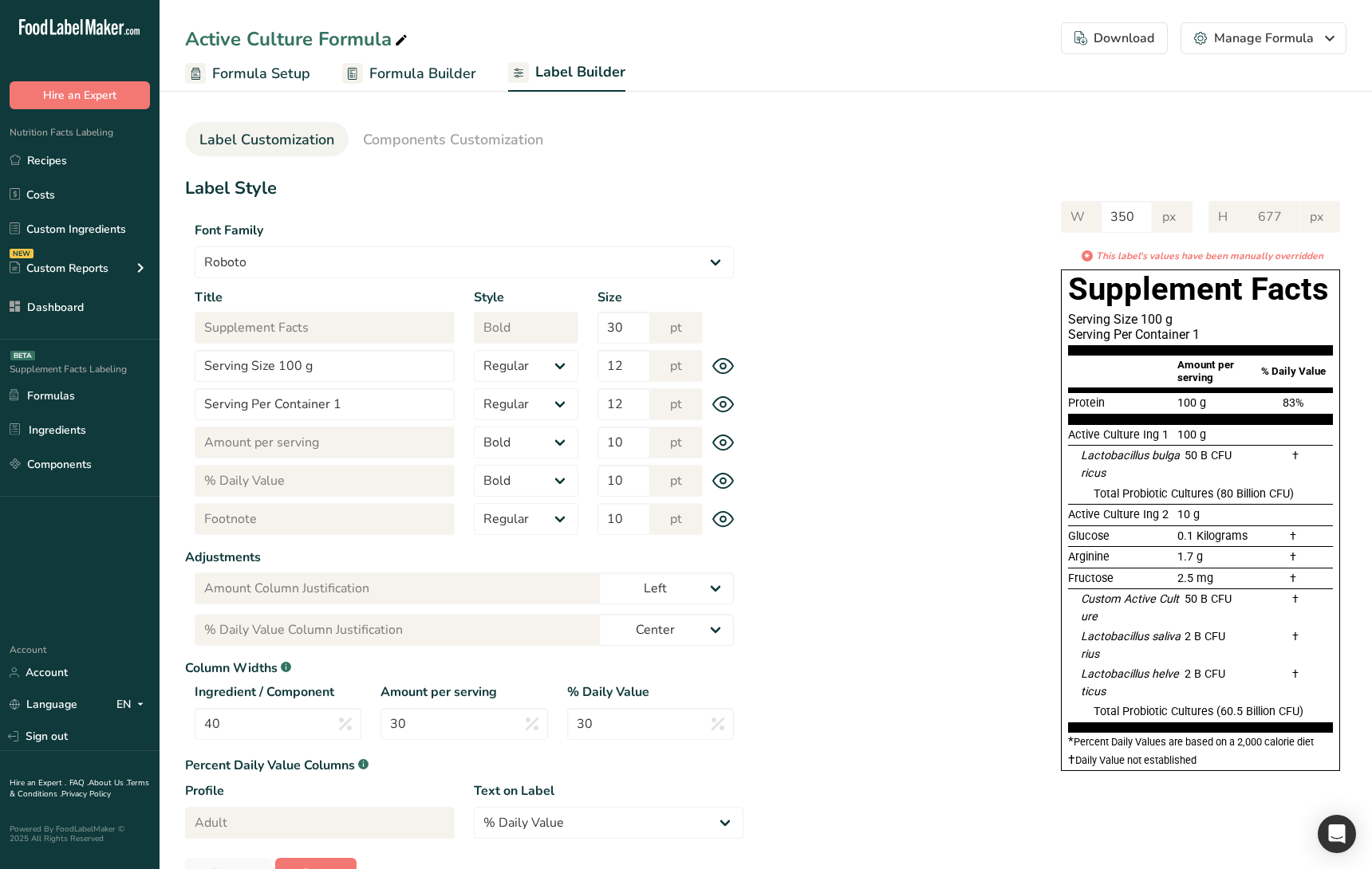
type input "629"
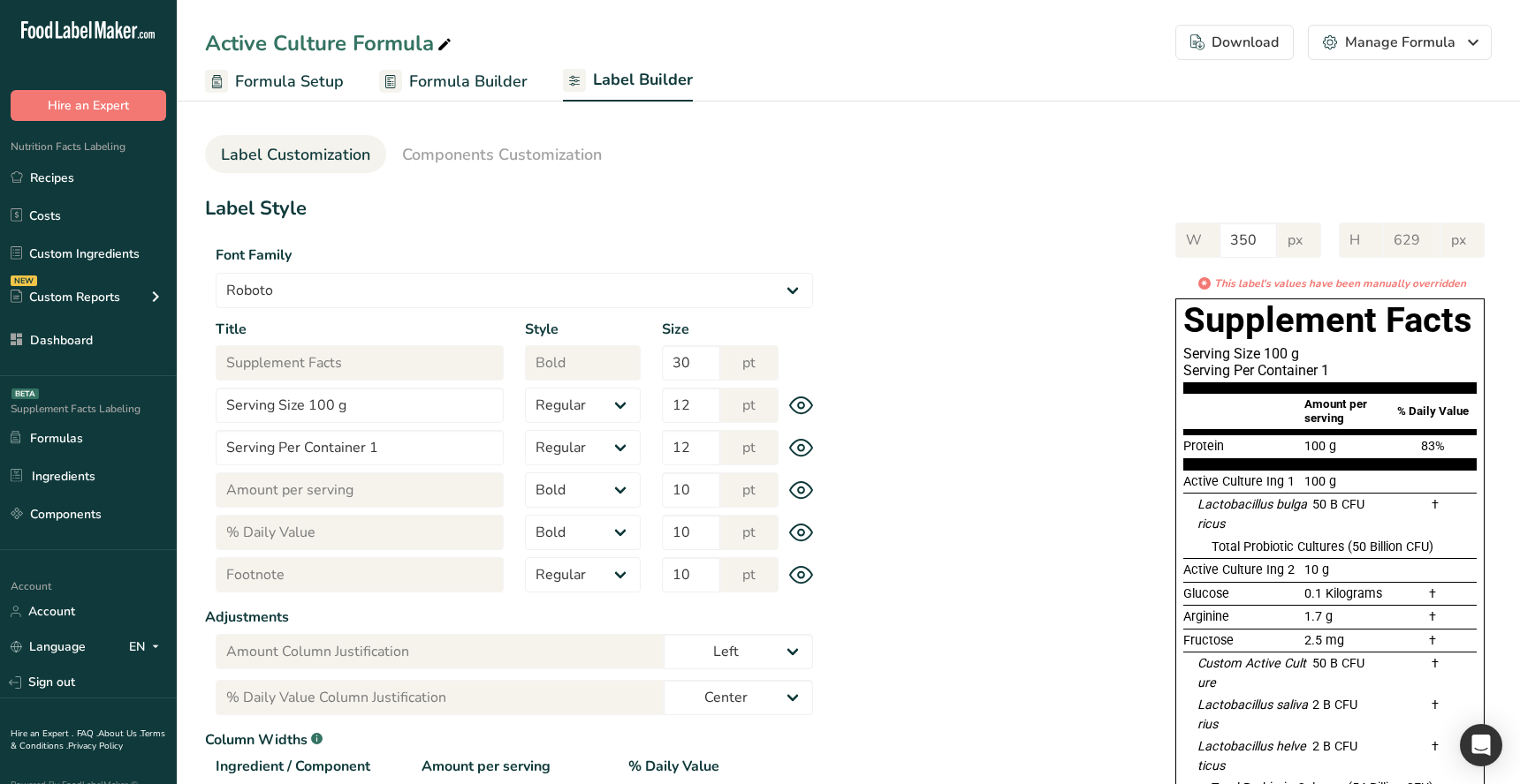
click at [924, 289] on div "W 350 px H 629 px * This label's values have been manually overridden Supplemen…" at bounding box center [1158, 534] width 669 height 659
click at [1232, 38] on div "Download" at bounding box center [1234, 42] width 88 height 21
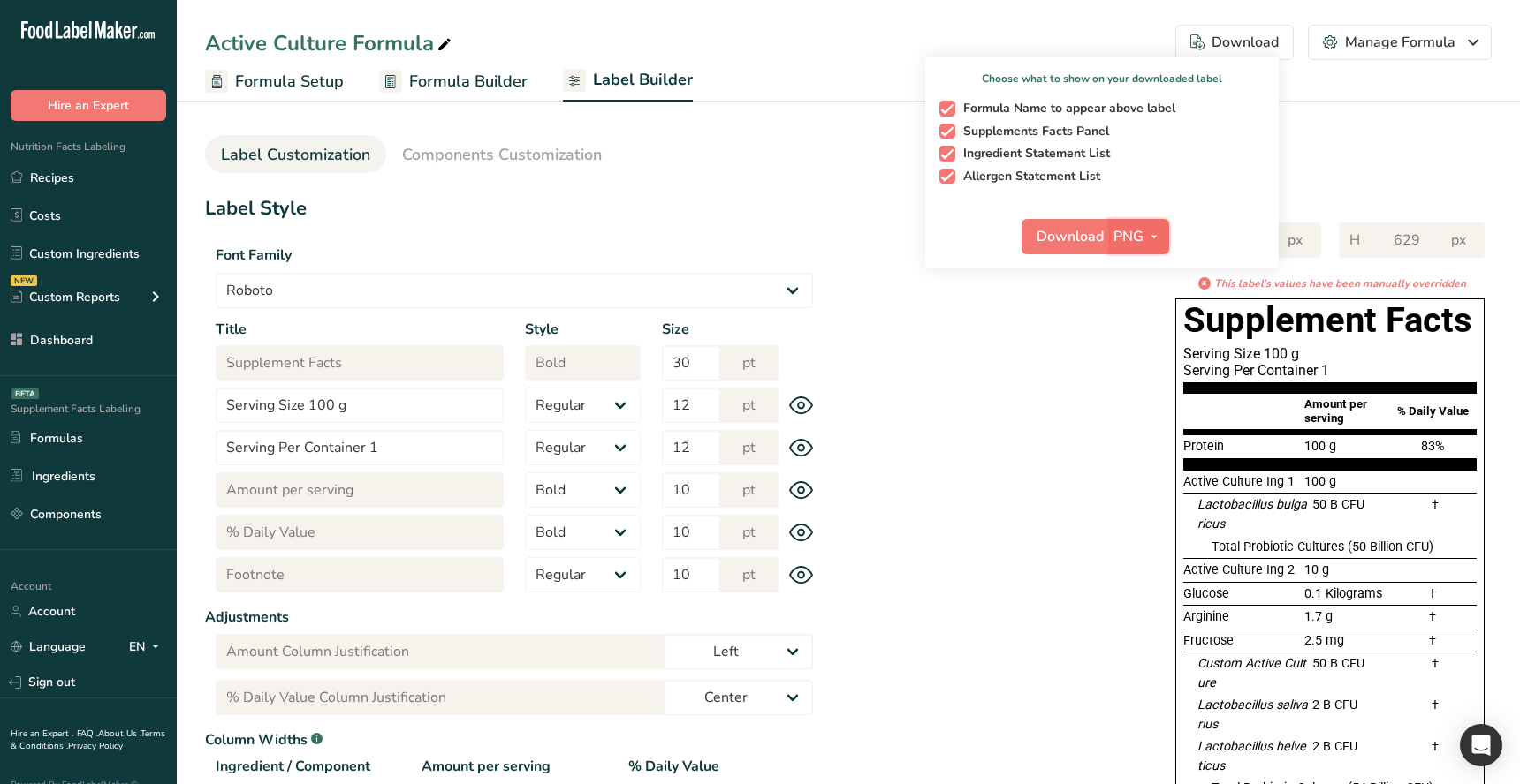
click at [1128, 239] on span "PNG" at bounding box center [1128, 236] width 30 height 21
click at [1133, 352] on link "PDF" at bounding box center [1140, 359] width 56 height 29
click at [1086, 234] on span "Download" at bounding box center [1071, 236] width 67 height 21
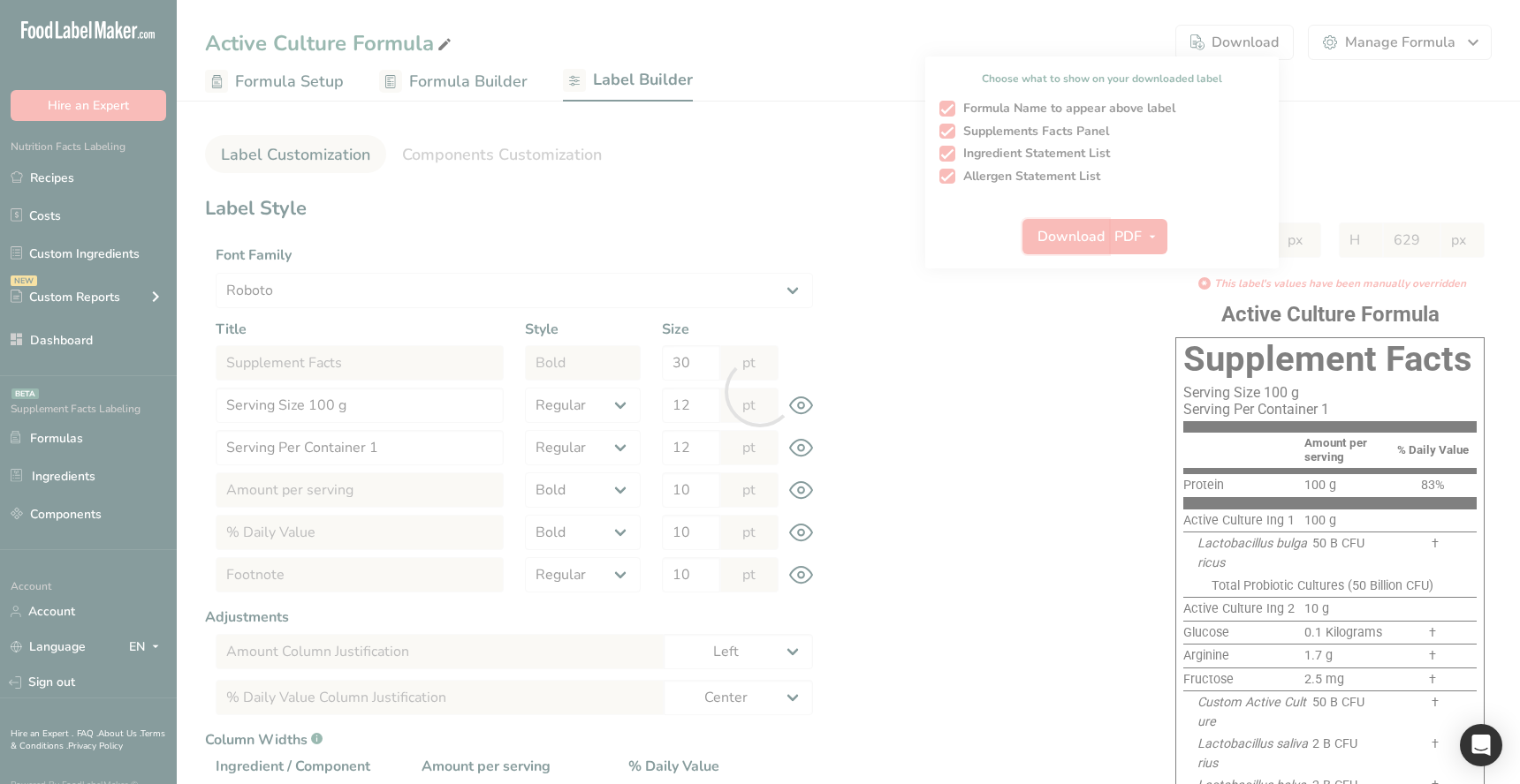
select select "Roboto"
select select "bold"
select select "center"
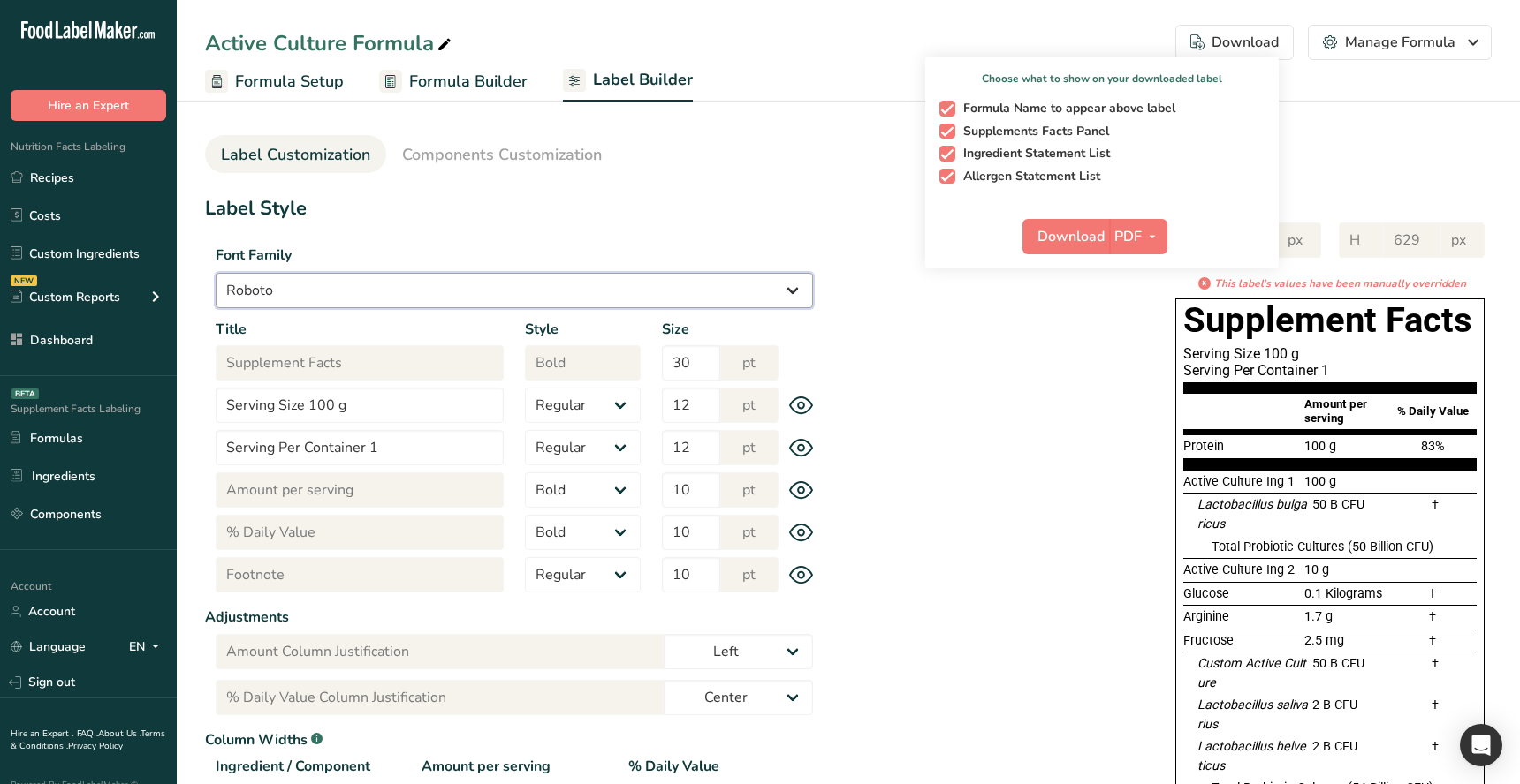
click at [411, 273] on select "Arial Roboto Helvetica Verdana Tahoma Georgia Courier New Comic Sans MS Times N…" at bounding box center [514, 291] width 597 height 36
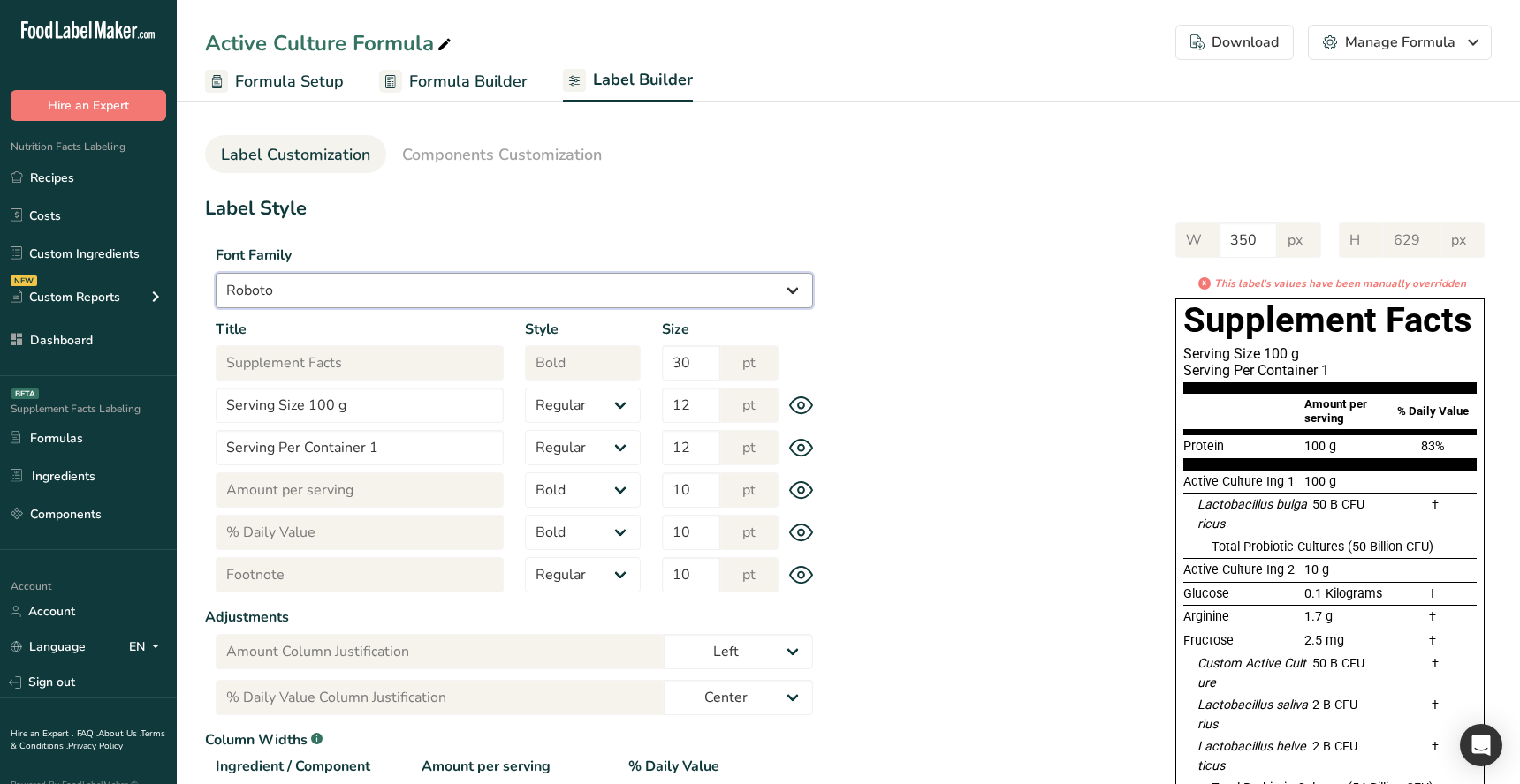
select select "Arial"
click at [216, 273] on select "Arial Roboto Helvetica Verdana Tahoma Georgia Courier New Comic Sans MS Times N…" at bounding box center [514, 291] width 597 height 36
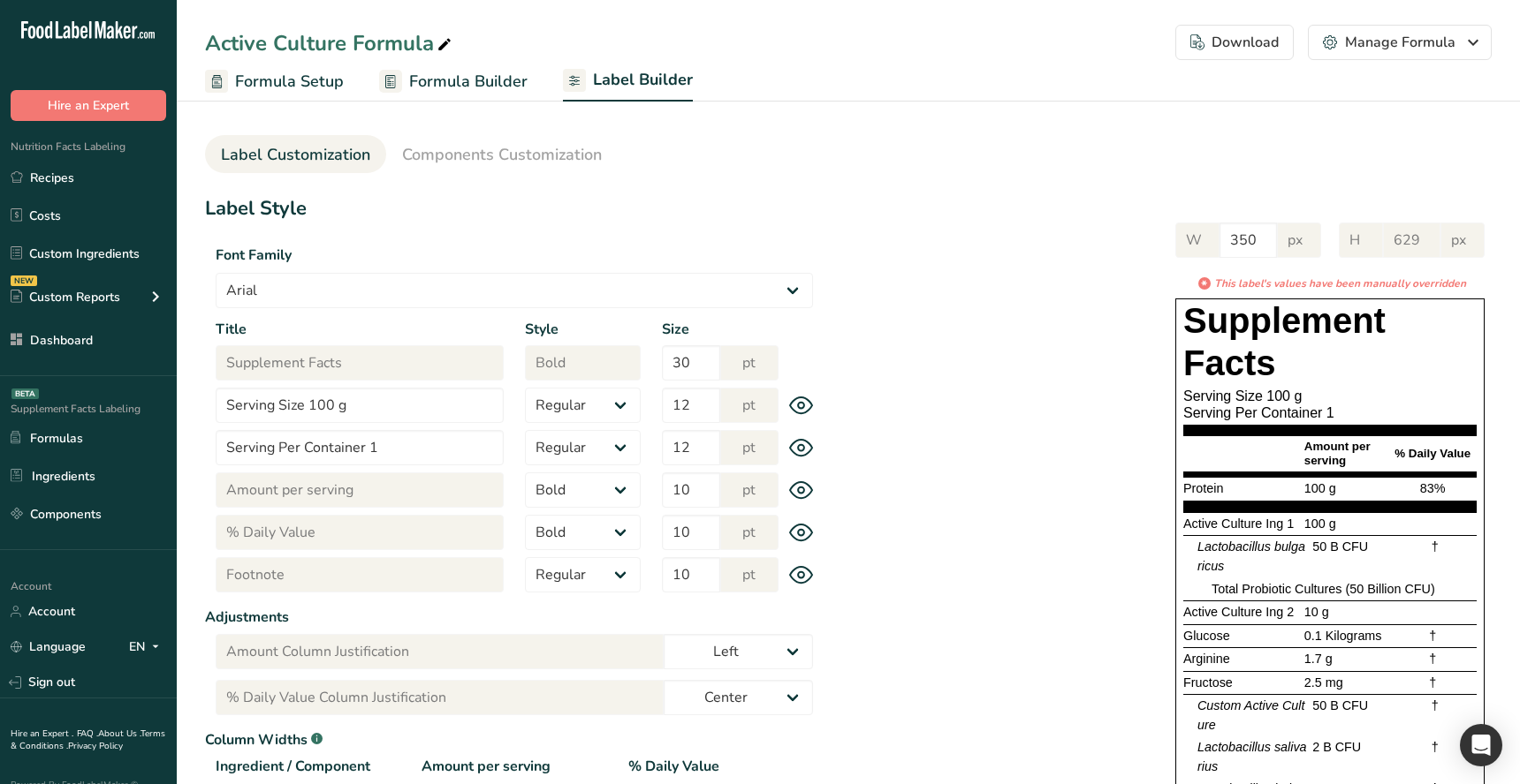
click at [950, 319] on div "W 350 px H 629 px * This label's values have been manually overridden Supplemen…" at bounding box center [1158, 556] width 669 height 702
click at [1245, 40] on div "Download" at bounding box center [1234, 42] width 88 height 21
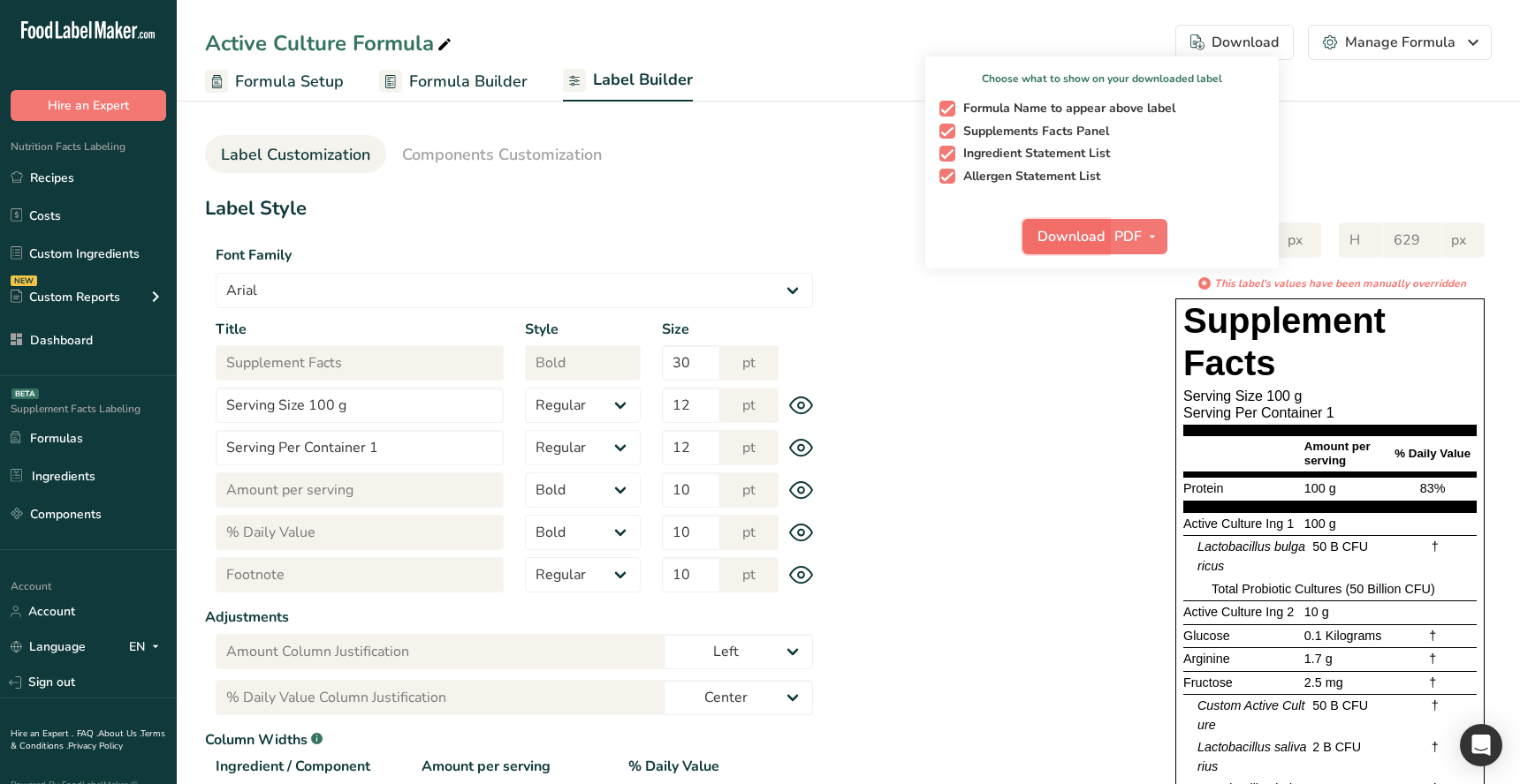
click at [1072, 242] on span "Download" at bounding box center [1071, 236] width 67 height 21
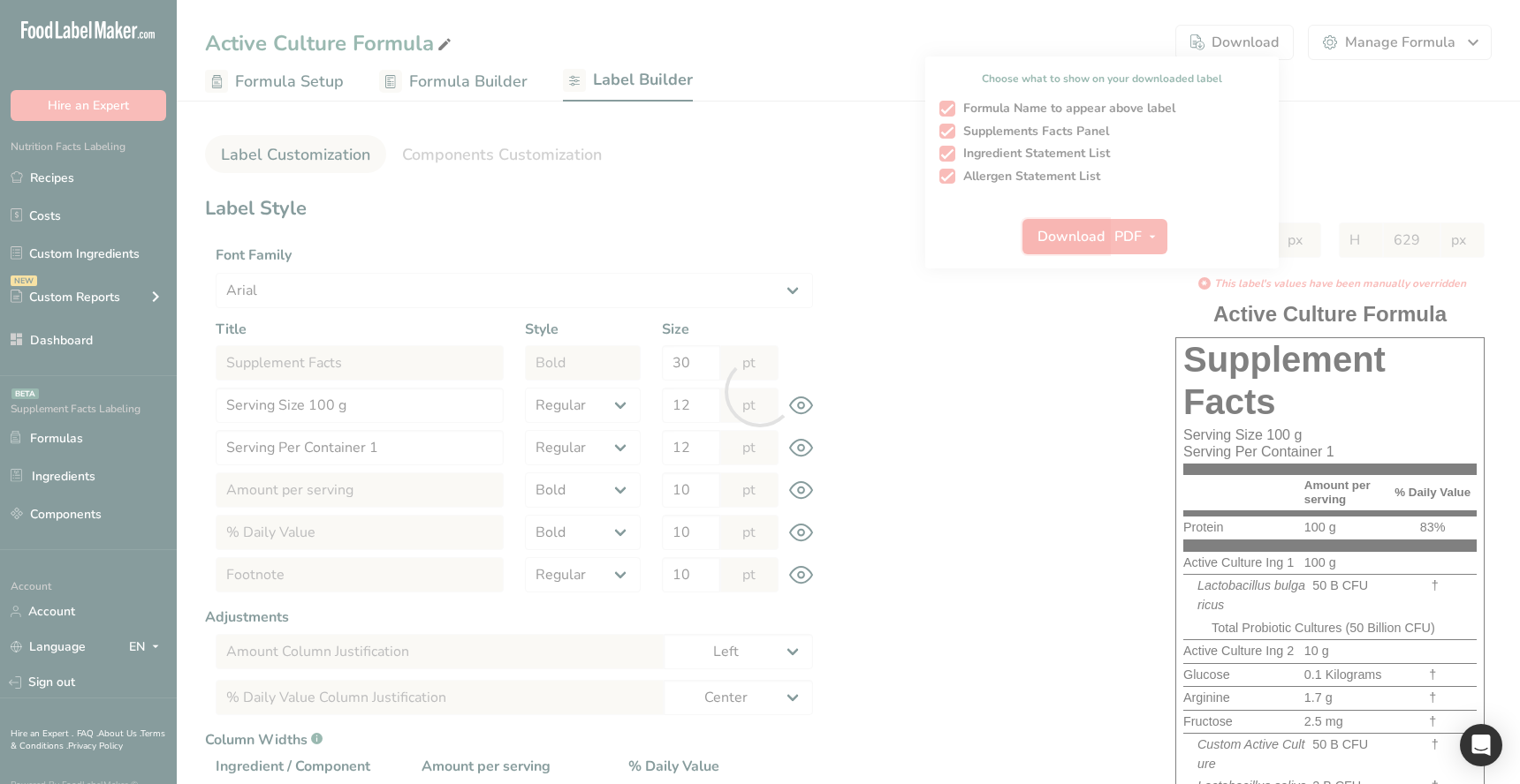
select select "bold"
select select "center"
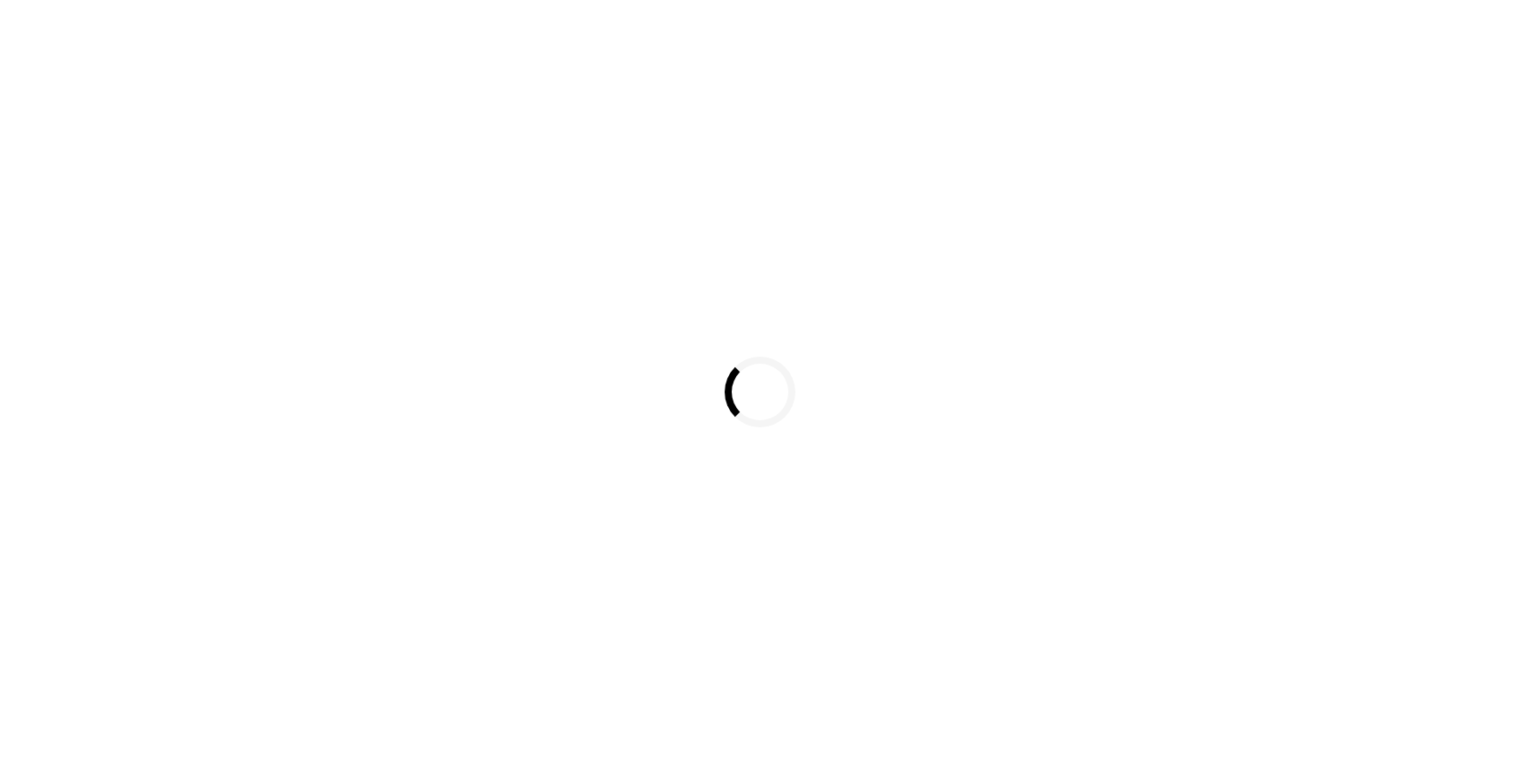
select select
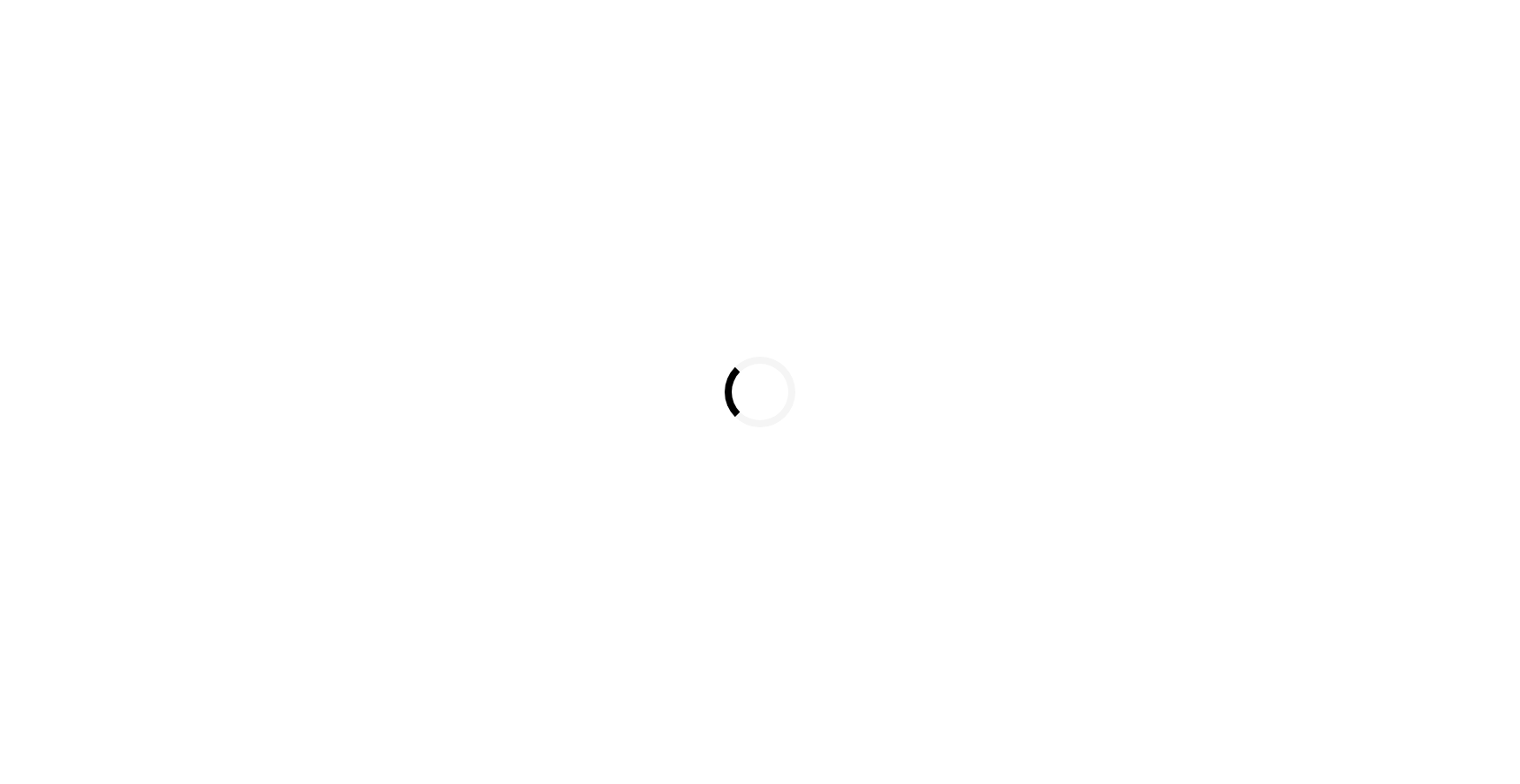
select select
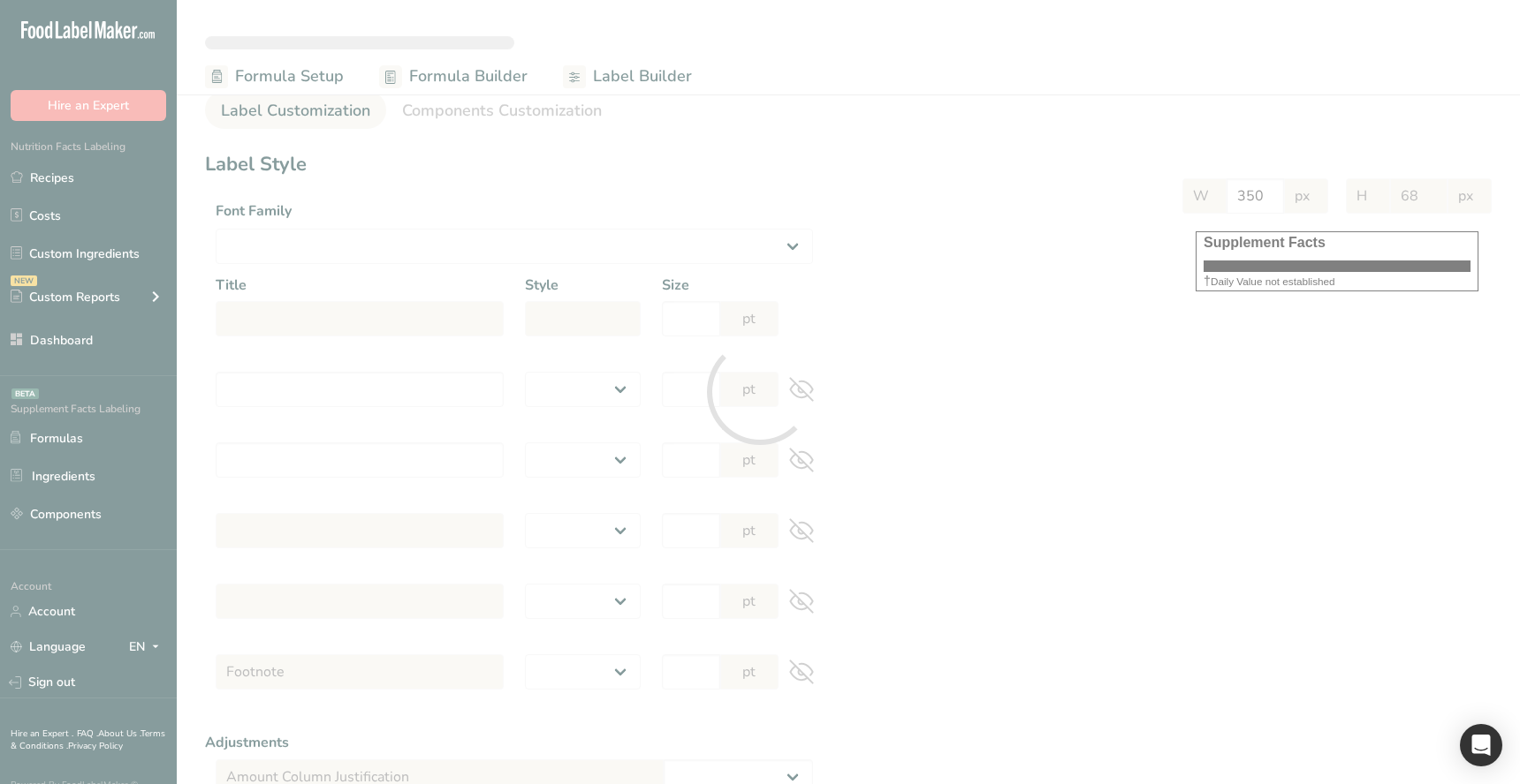
select select "Roboto"
type input "Supplement Facts"
select select "bold"
type input "30"
type input "Serving Size 100 g"
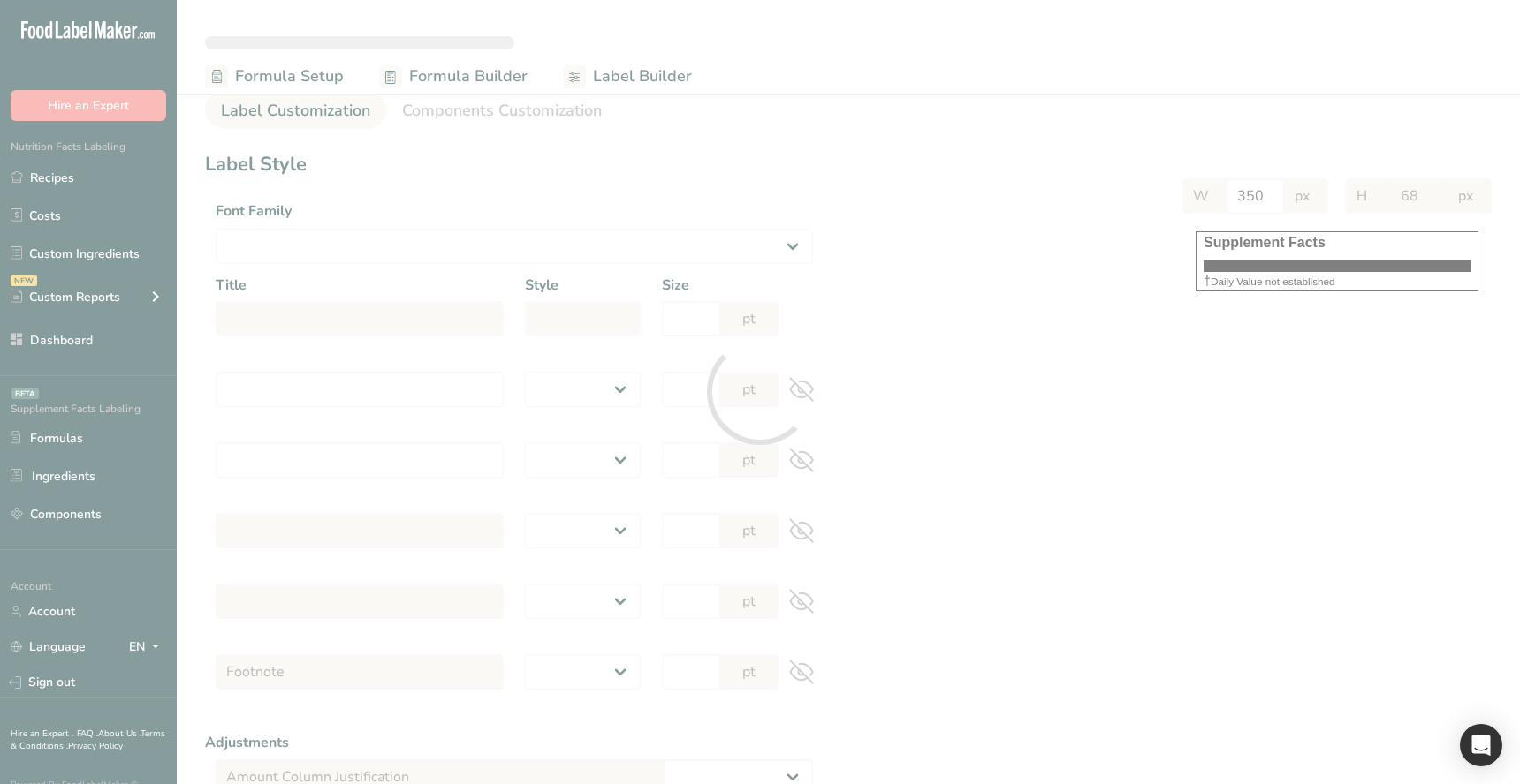
select select "regular"
type input "12"
type input "Serving Per Container 1"
select select "regular"
type input "12"
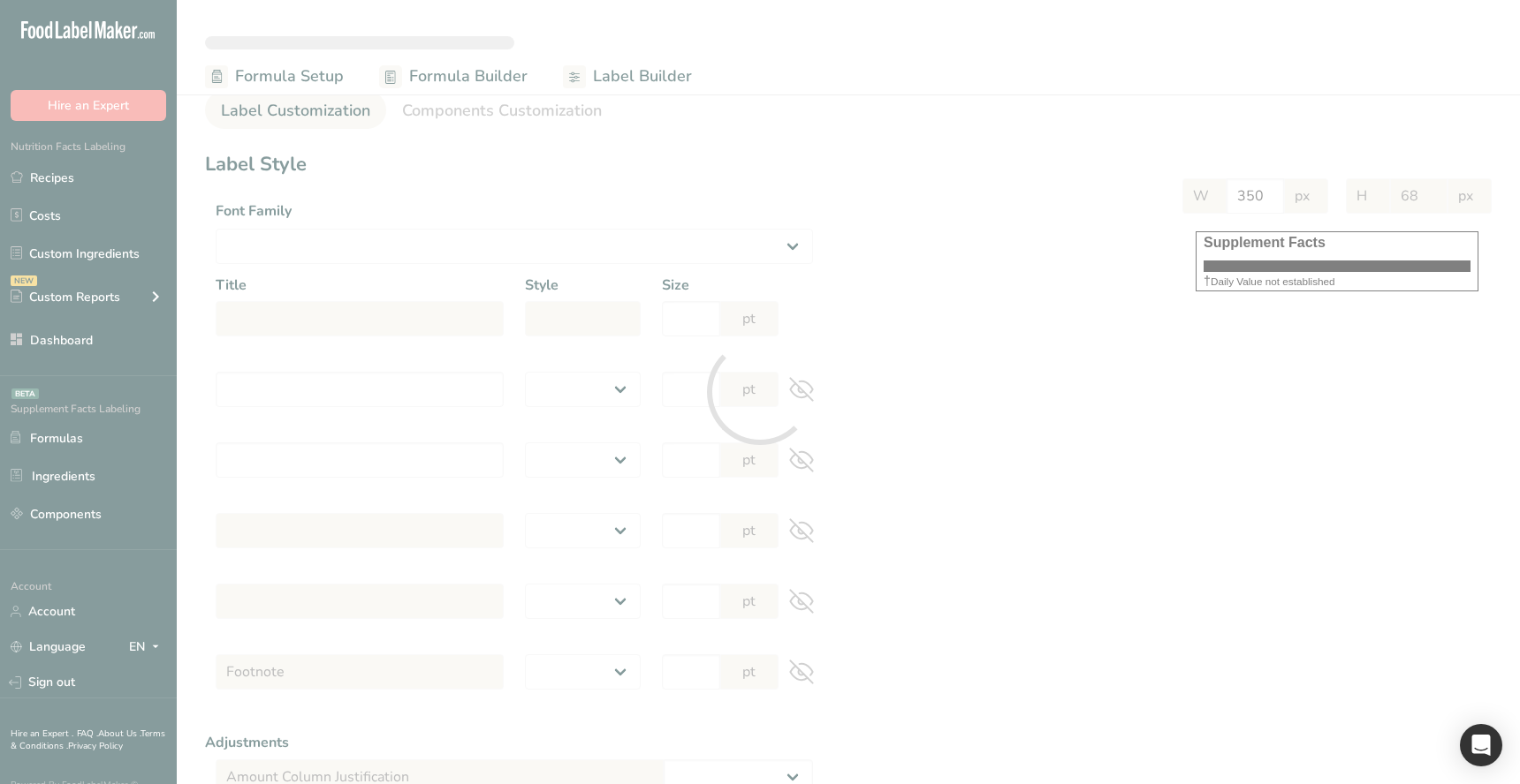
type input "Amount per serving"
select select "bold"
type input "10"
type input "% Daily Value"
select select "bold"
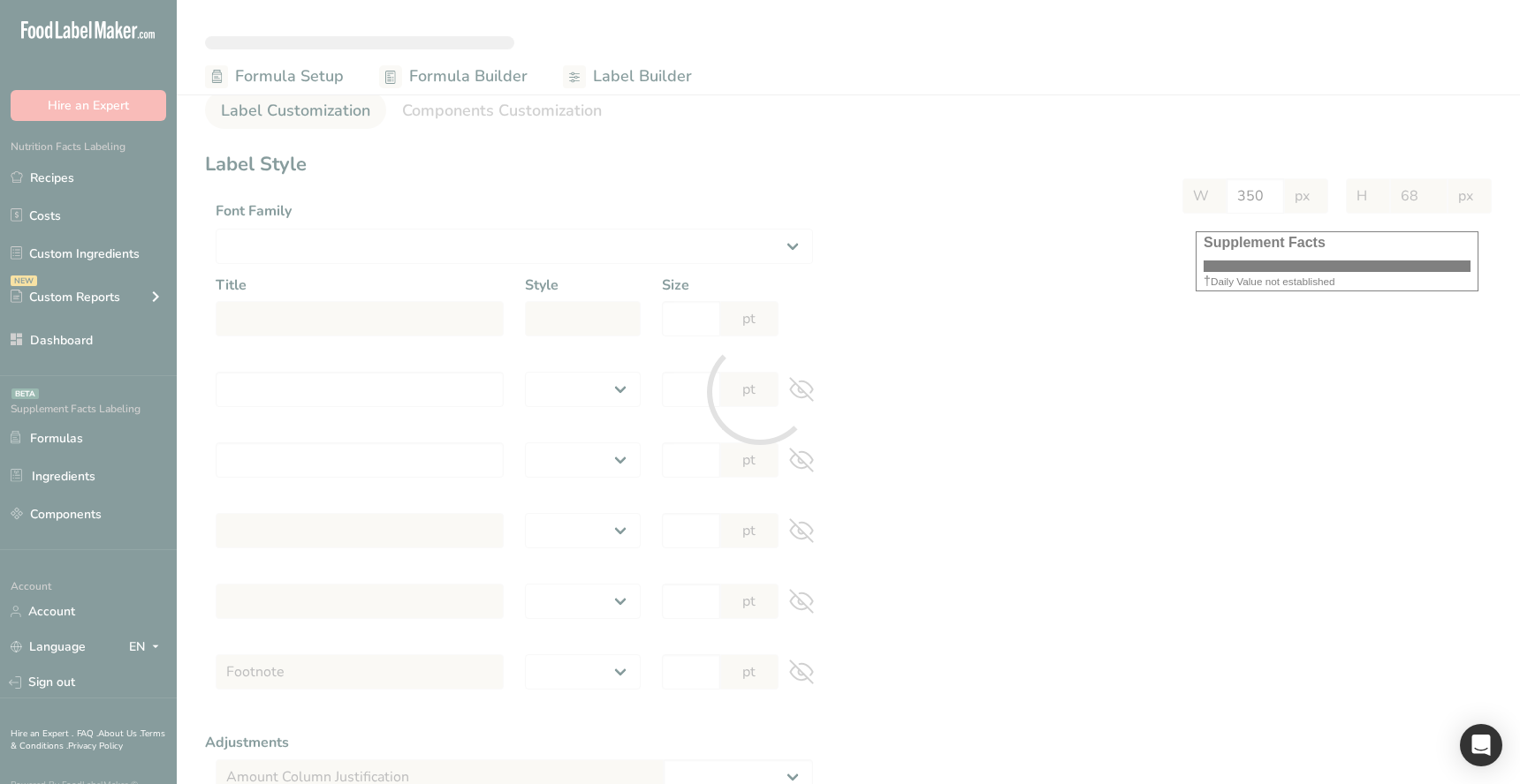
type input "10"
select select "regular"
type input "10"
select select "left"
type input "% Daily Value Column Justification"
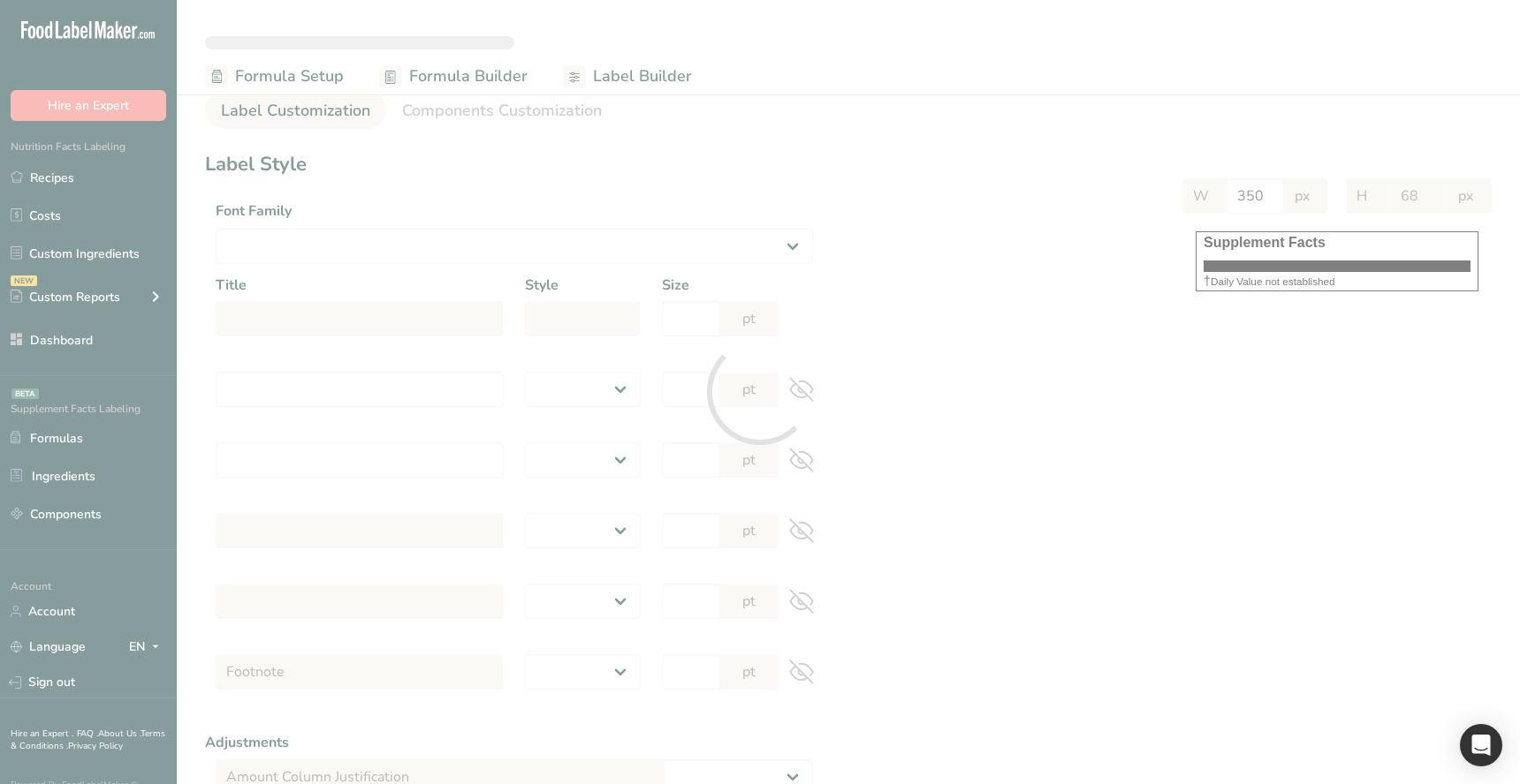
select select "center"
type input "40"
type input "30"
select select "% Daily Value"
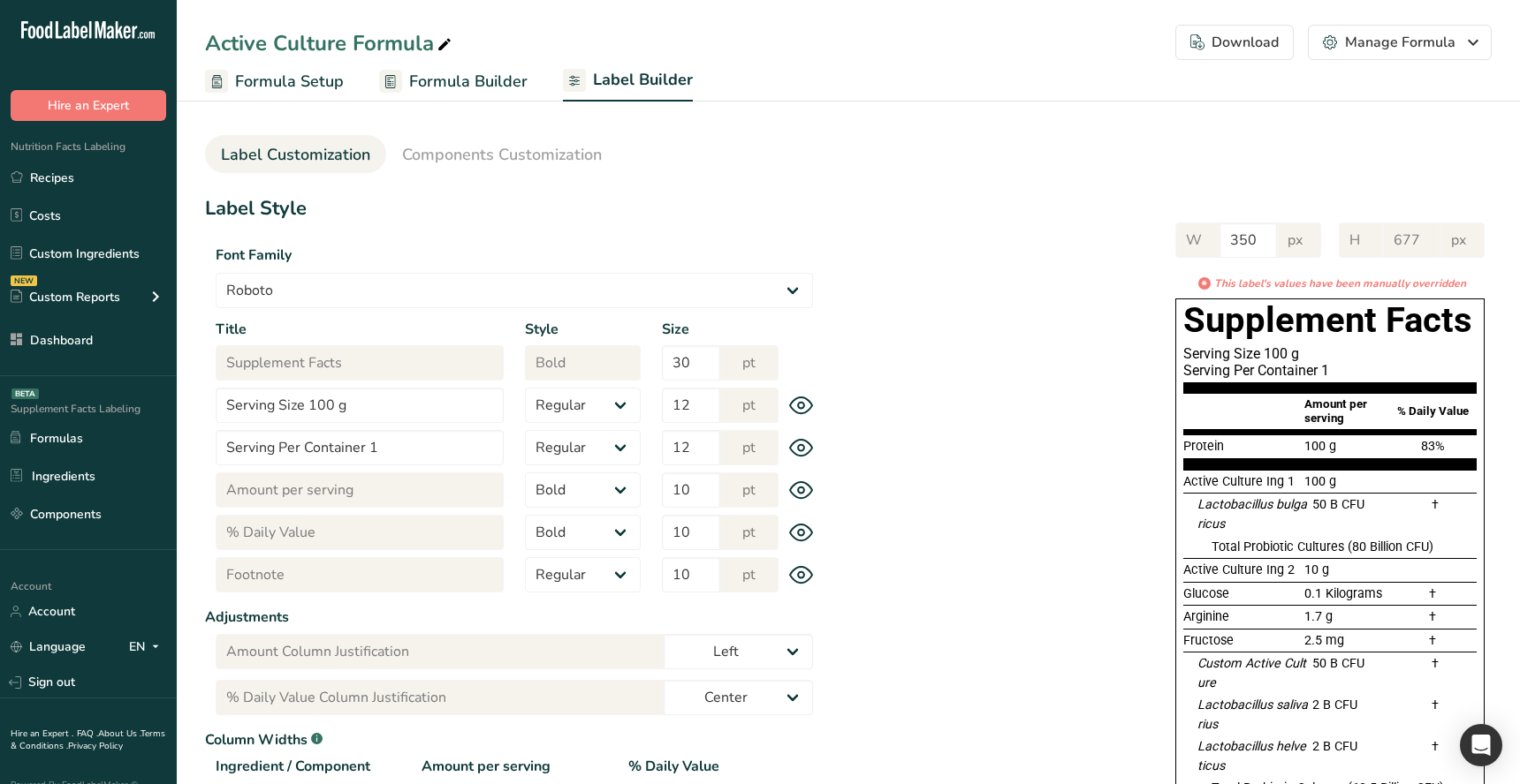
type input "629"
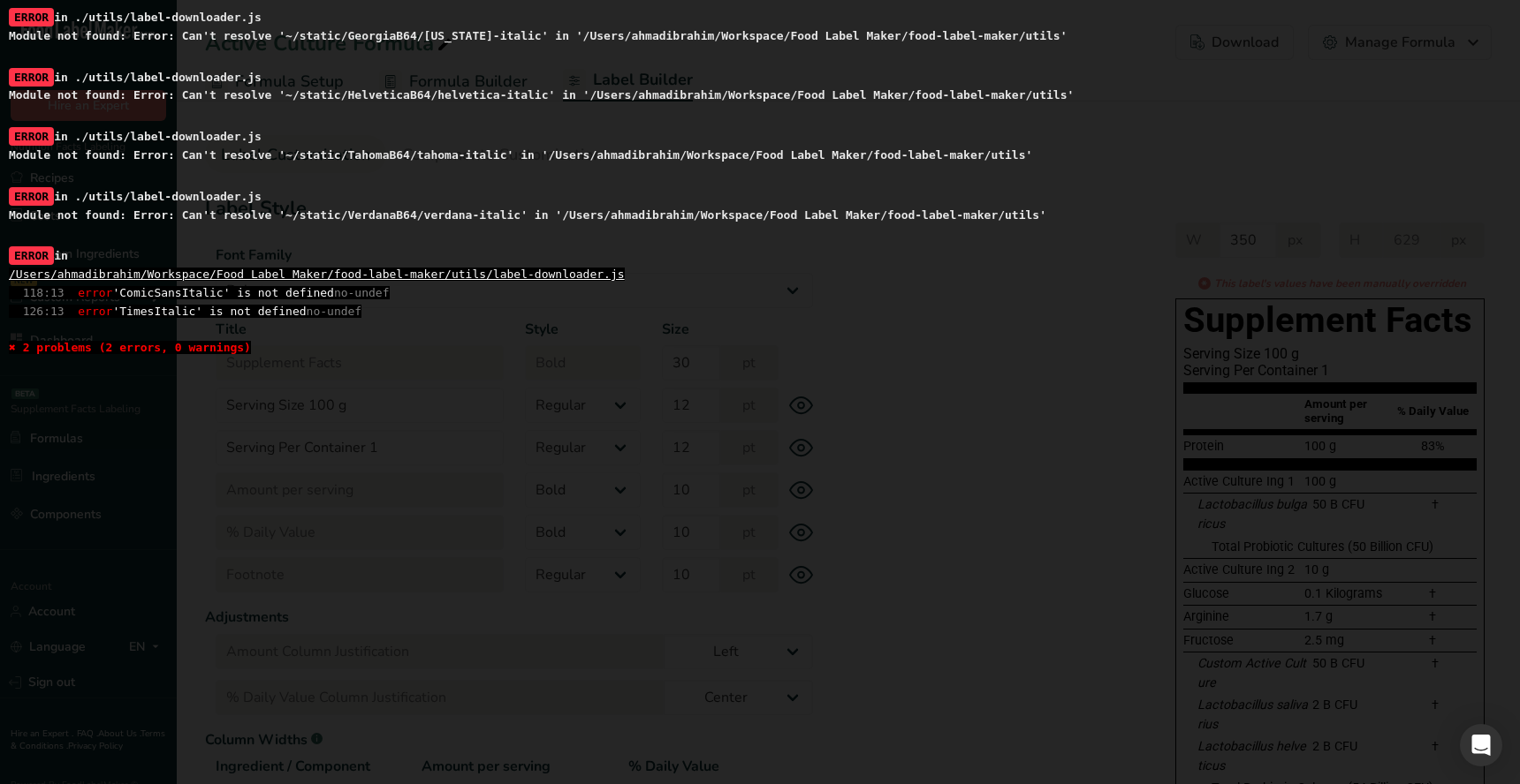
click at [536, 465] on div "ERROR in ./utils/label-downloader.js Module not found: Error: Can't resolve '~/…" at bounding box center [760, 392] width 1520 height 784
